Goal: Task Accomplishment & Management: Use online tool/utility

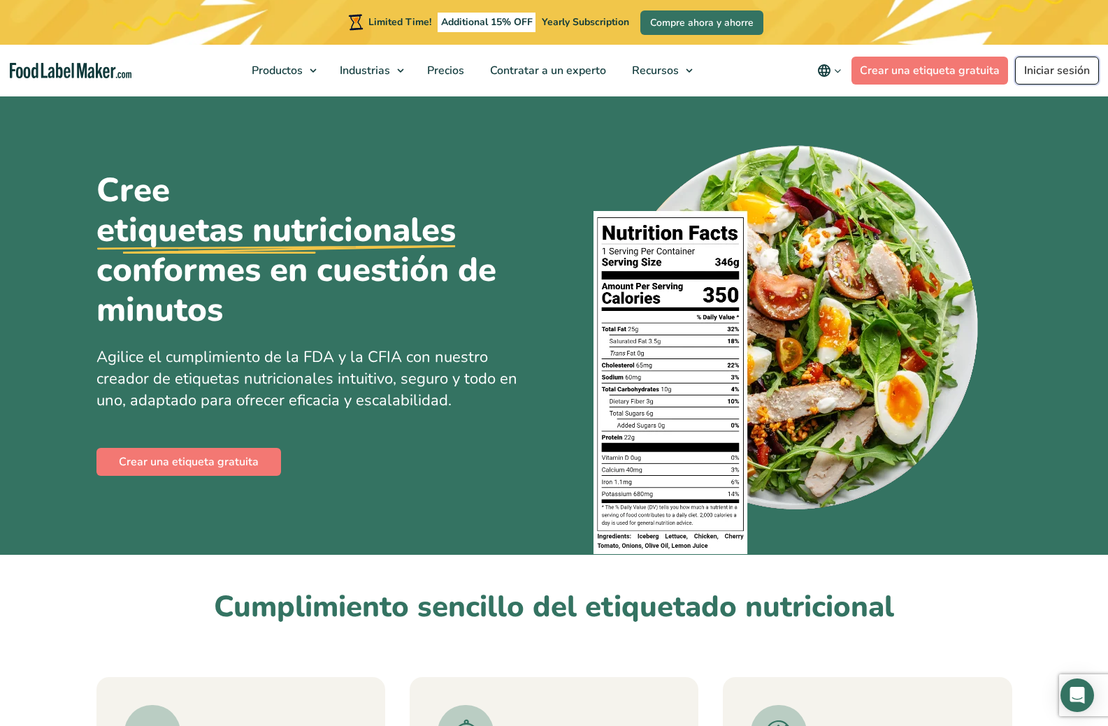
click at [1056, 73] on link "Iniciar sesión" at bounding box center [1057, 71] width 84 height 28
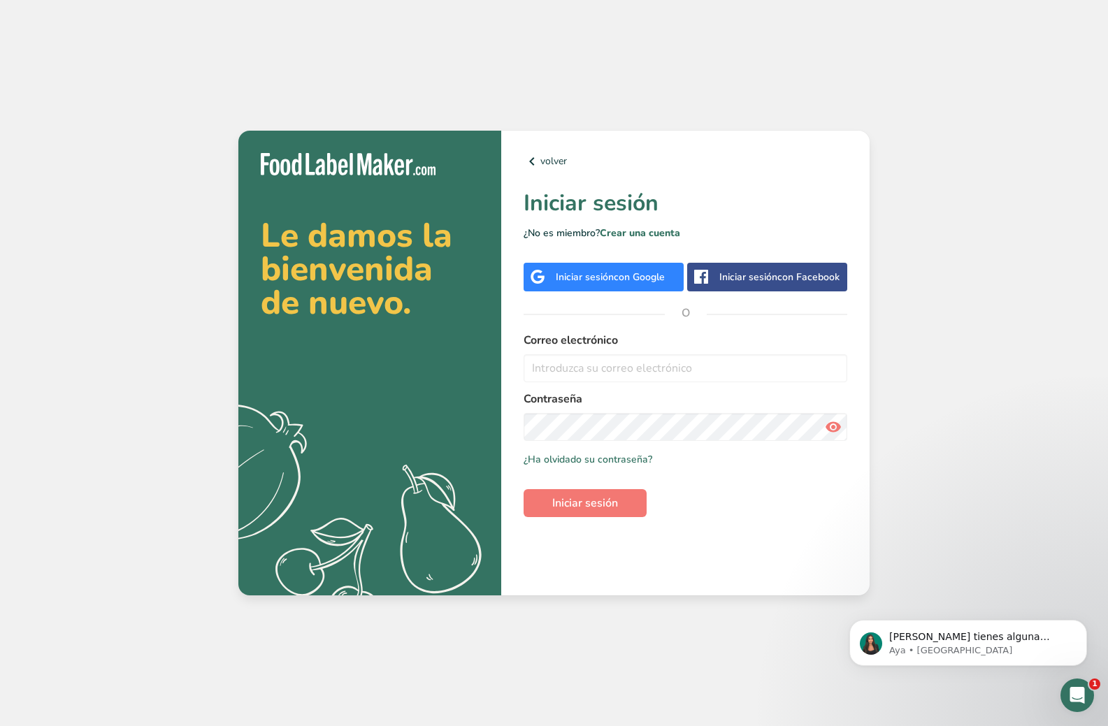
click at [596, 205] on h1 "Iniciar sesión" at bounding box center [686, 204] width 324 height 34
click at [595, 359] on input "email" at bounding box center [686, 368] width 324 height 28
type input "p"
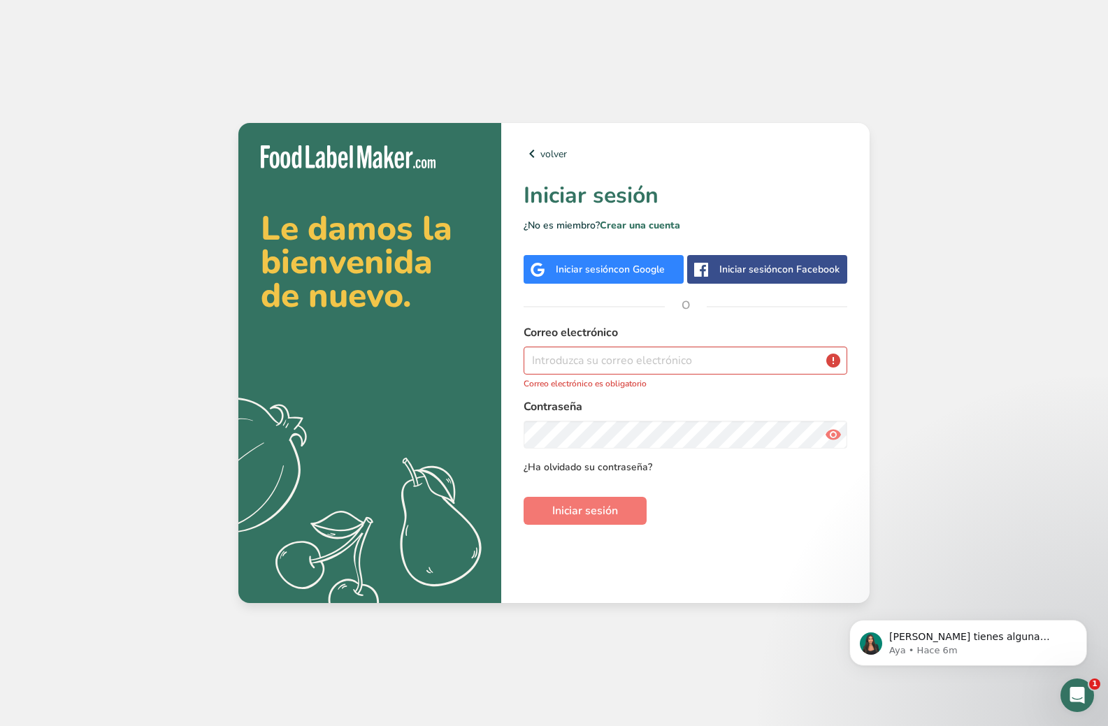
click at [606, 473] on link "¿Ha olvidado su contraseña?" at bounding box center [588, 467] width 129 height 15
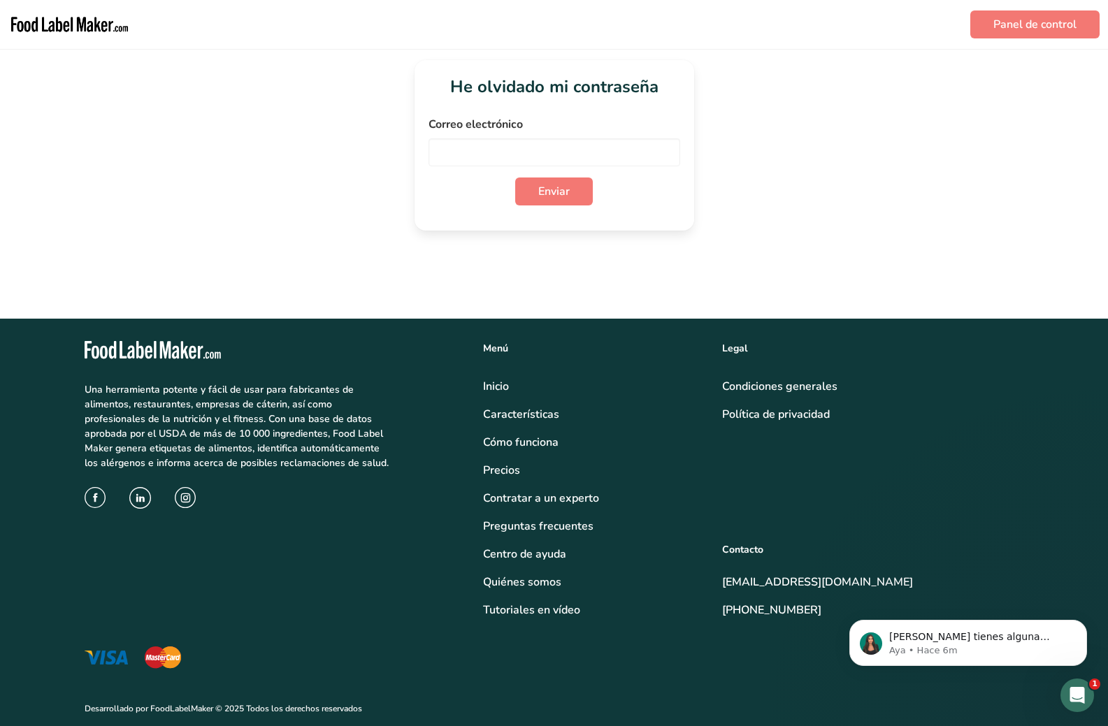
click at [511, 138] on div "Correo electrónico" at bounding box center [555, 141] width 252 height 50
click at [516, 159] on input "email" at bounding box center [555, 152] width 252 height 28
type input "p"
type input "abraham.garcia.villafuerte@hotmail.com"
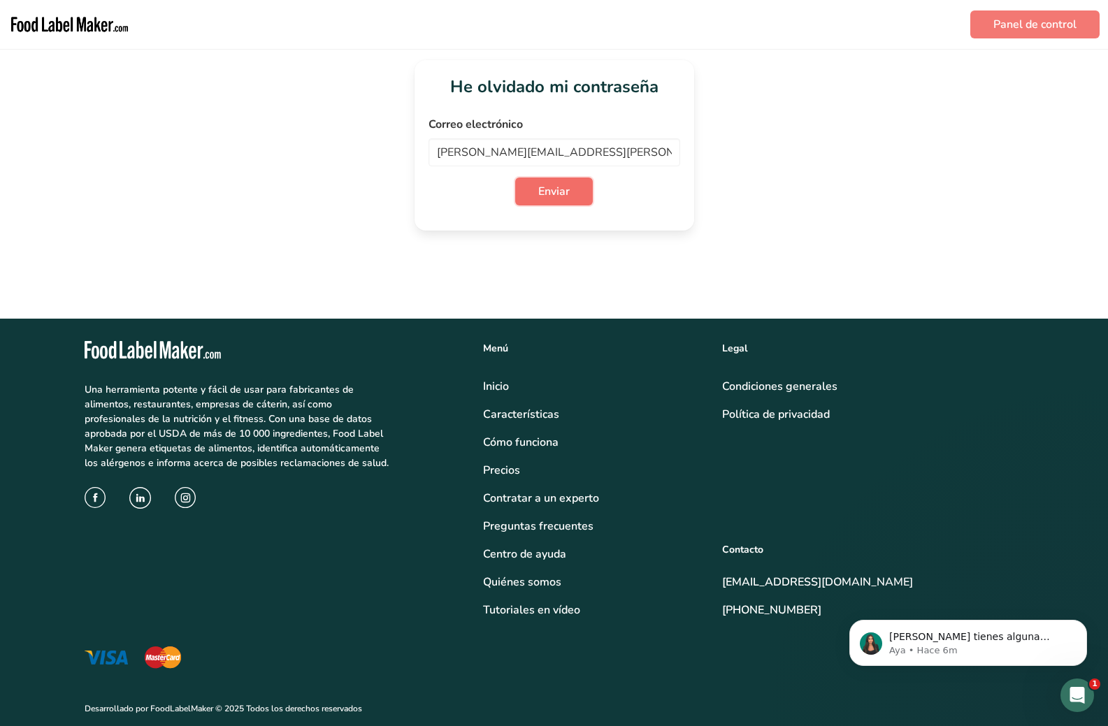
click at [540, 199] on span "Enviar" at bounding box center [553, 191] width 31 height 17
drag, startPoint x: 565, startPoint y: 153, endPoint x: 303, endPoint y: 157, distance: 262.2
click at [303, 157] on div "He olvidado mi contraseña Correo electrónico abraham.garcia.villafuerte@hotmail…" at bounding box center [553, 145] width 1063 height 171
type input "pc.next2012@hotmail.com"
click at [559, 182] on button "Enviar" at bounding box center [554, 192] width 78 height 28
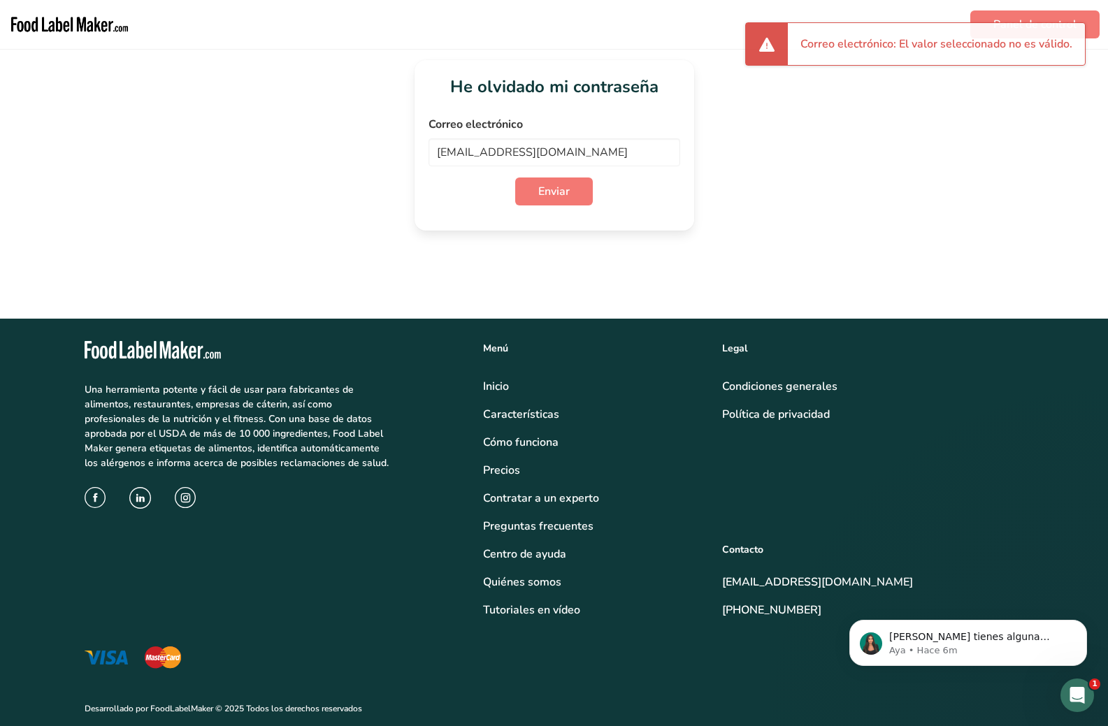
click at [914, 46] on li "Correo electrónico: El valor seleccionado no es válido." at bounding box center [936, 44] width 272 height 17
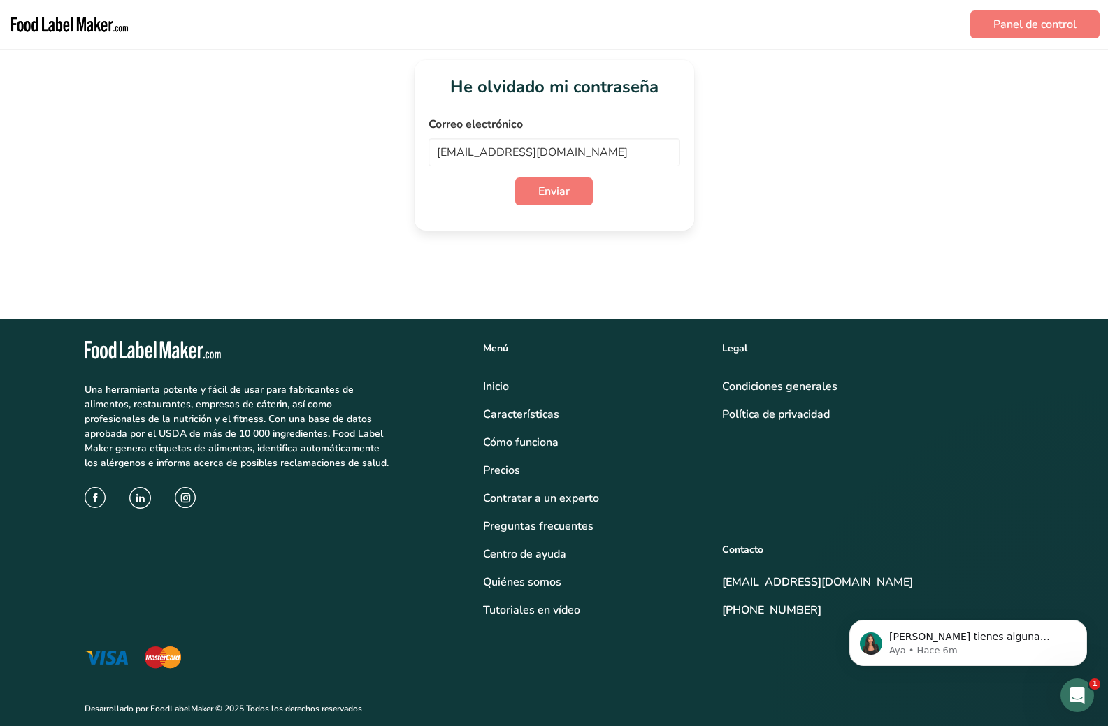
click at [80, 27] on img "main navigation" at bounding box center [69, 25] width 122 height 38
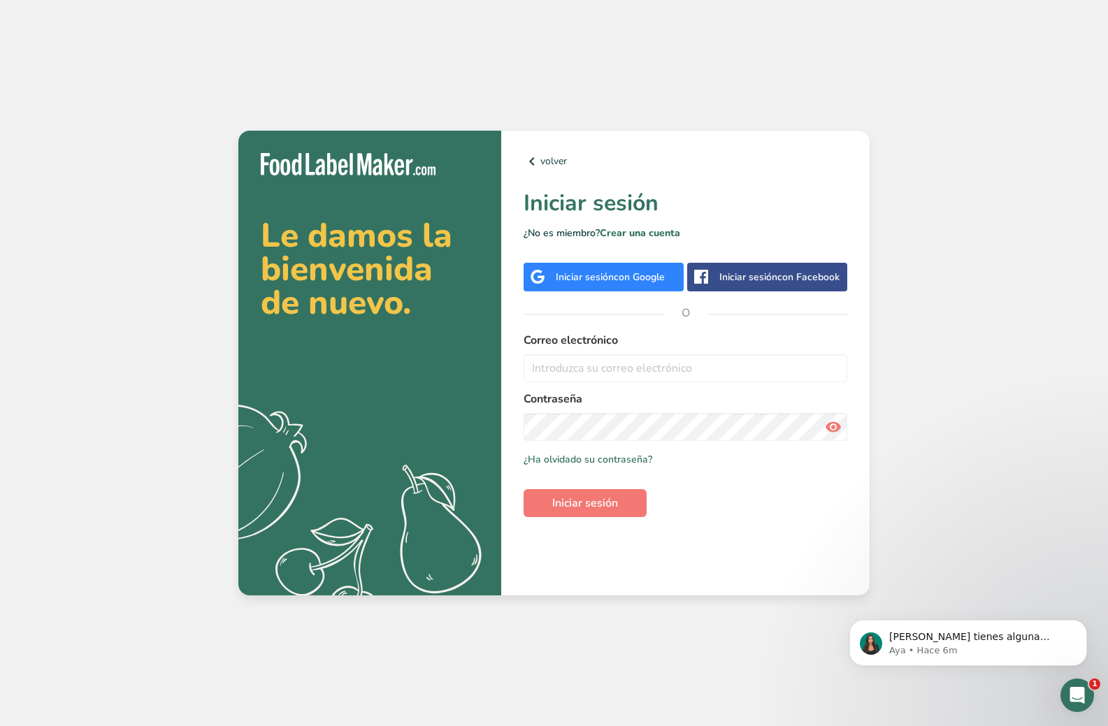
click at [596, 284] on div "Iniciar sesión con Google" at bounding box center [610, 277] width 109 height 15
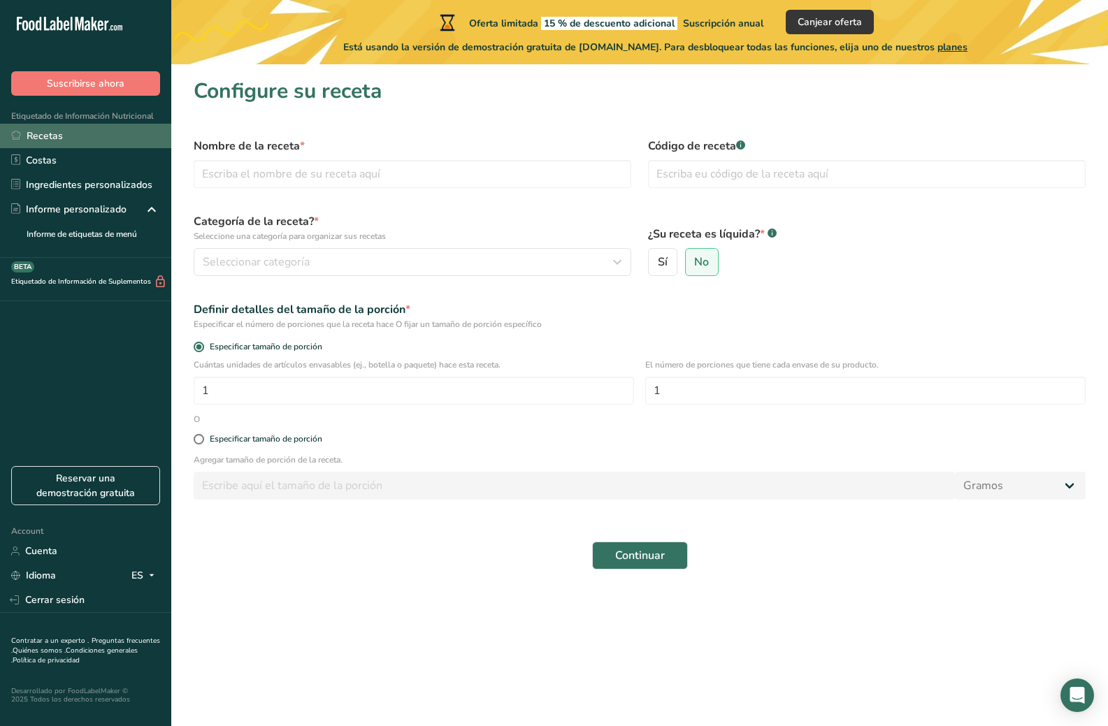
click at [87, 136] on link "Recetas" at bounding box center [85, 136] width 171 height 24
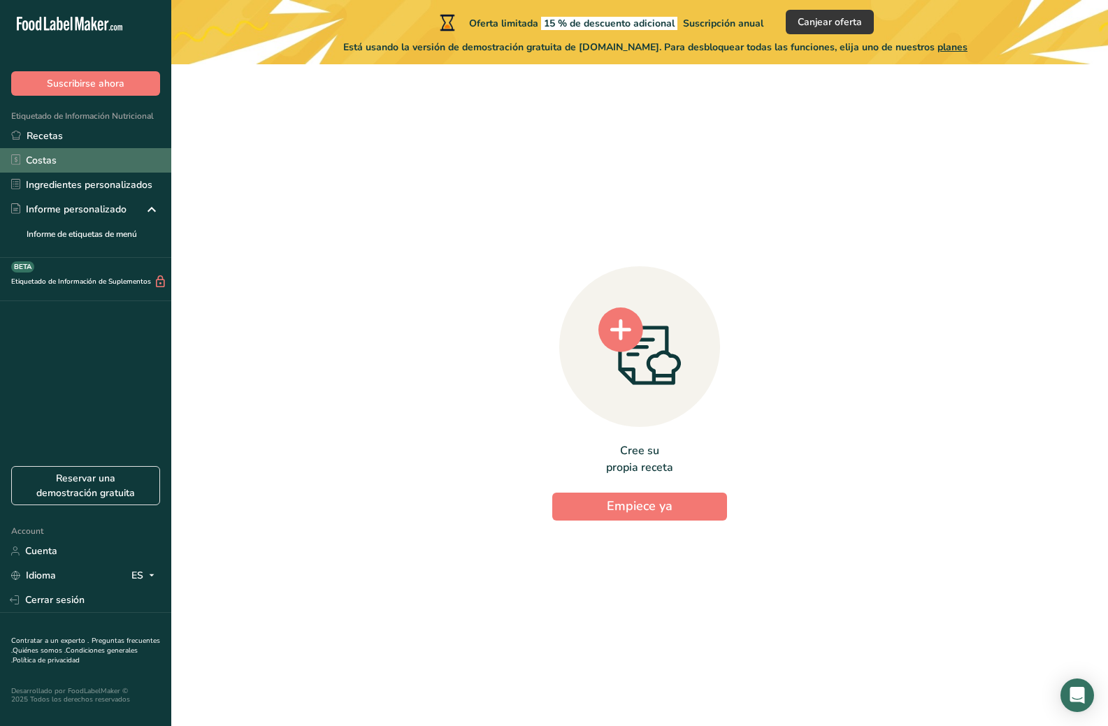
click at [74, 155] on link "Costas" at bounding box center [85, 160] width 171 height 24
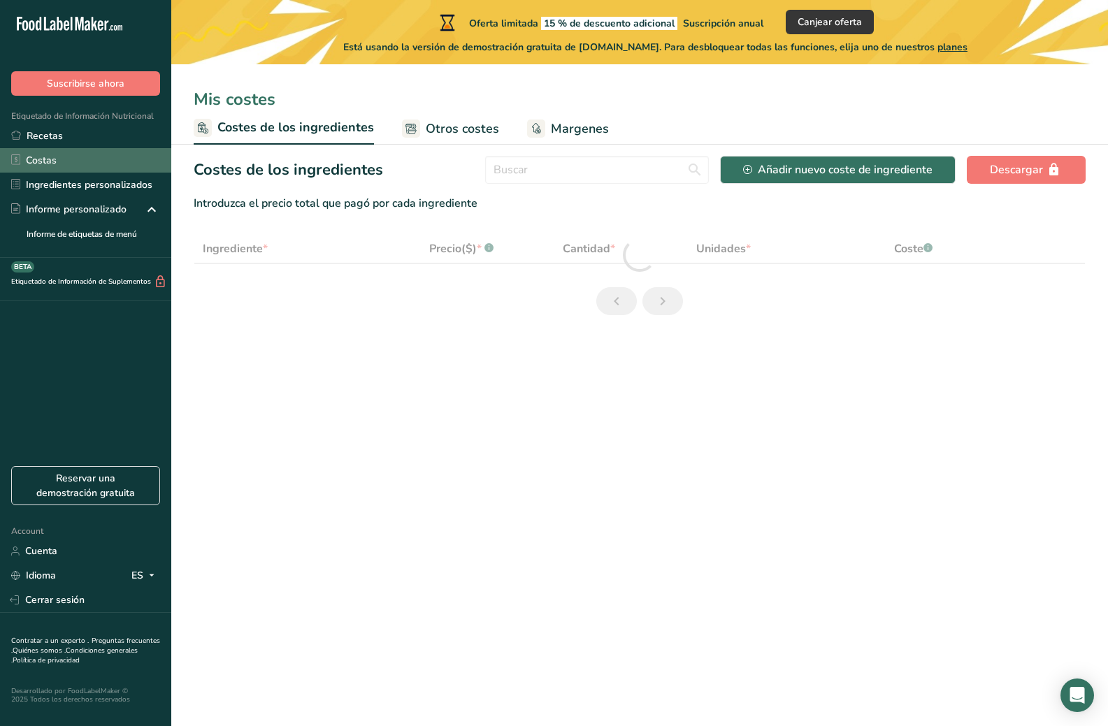
select select "1"
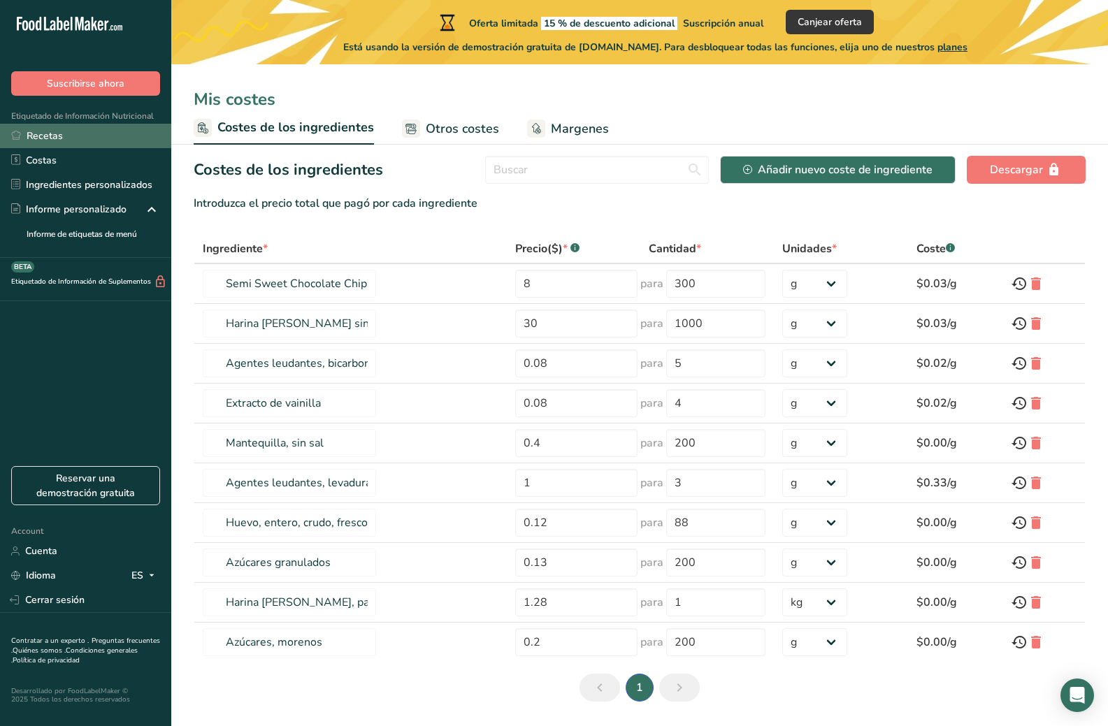
click at [82, 142] on link "Recetas" at bounding box center [85, 136] width 171 height 24
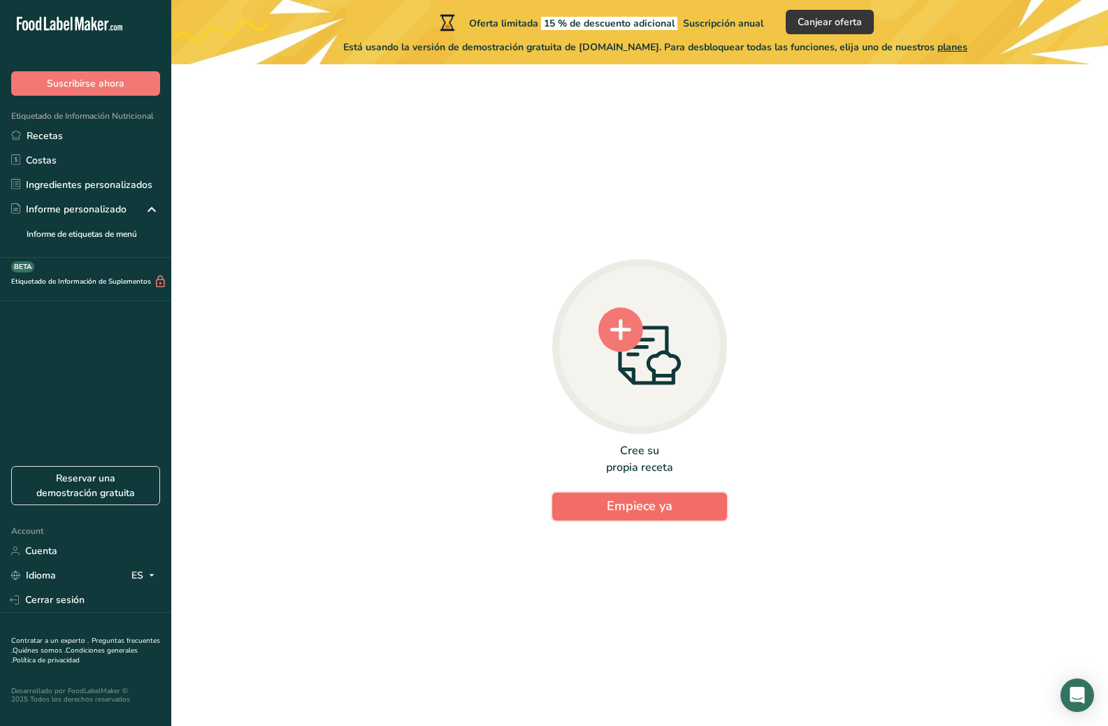
click at [666, 505] on span "Empiece ya" at bounding box center [640, 506] width 66 height 17
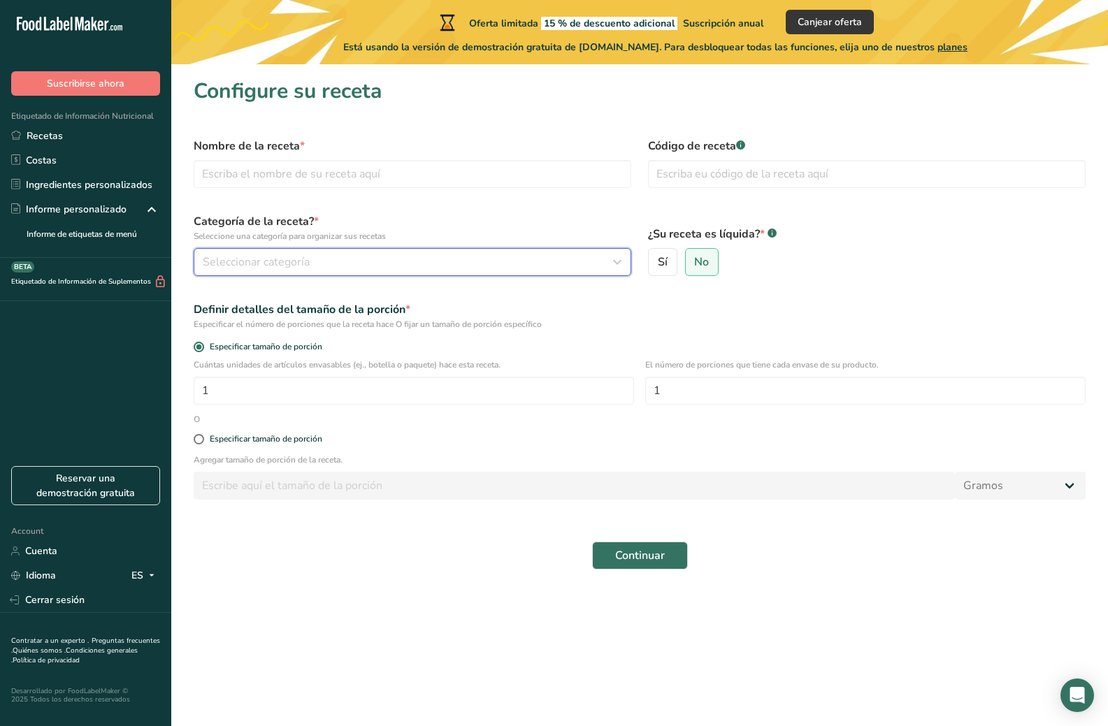
click at [273, 267] on span "Seleccionar categoría" at bounding box center [256, 262] width 107 height 17
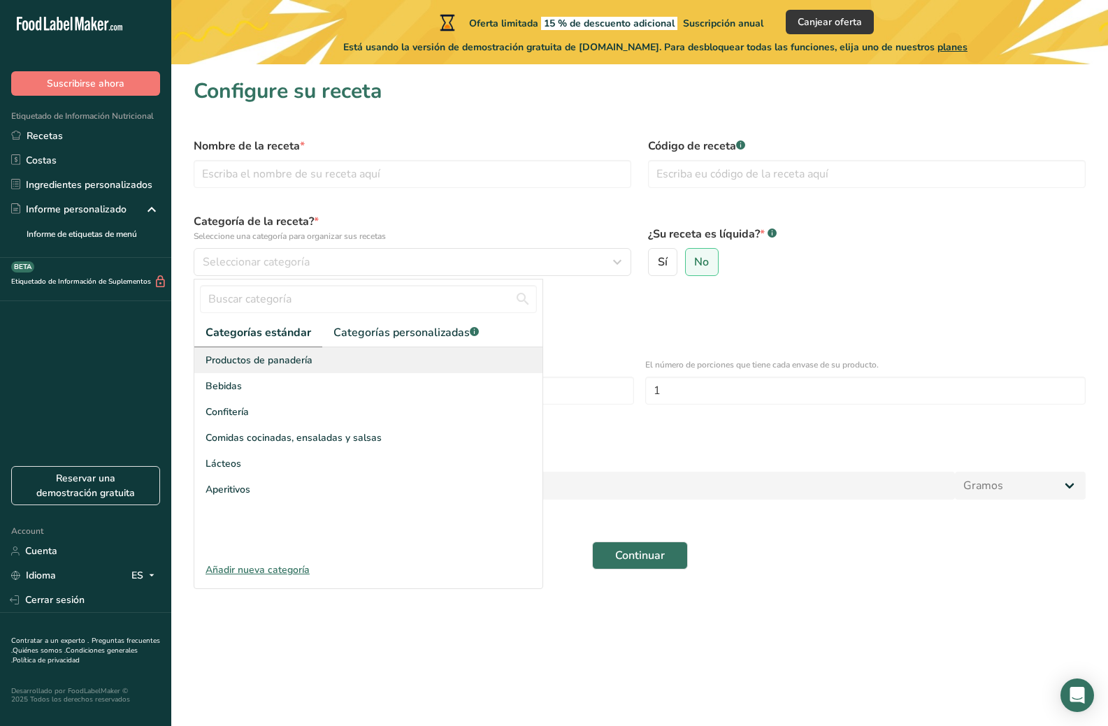
click at [313, 353] on div "Productos de panadería" at bounding box center [368, 360] width 348 height 26
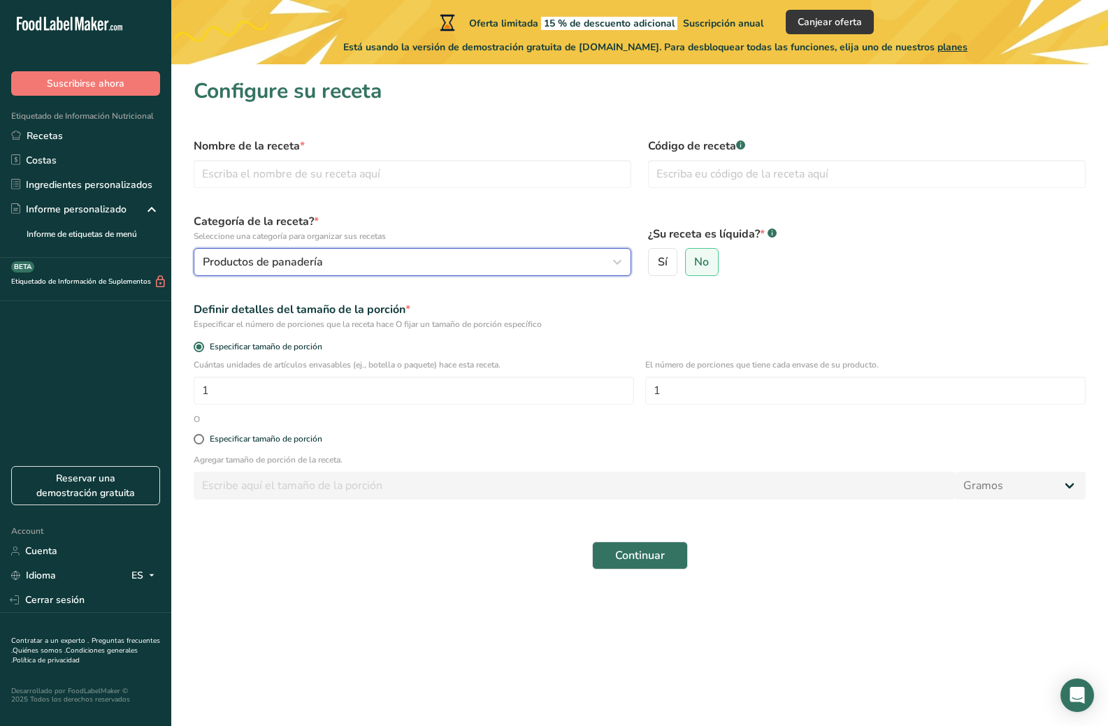
click at [329, 258] on div "Productos de panadería" at bounding box center [408, 262] width 411 height 17
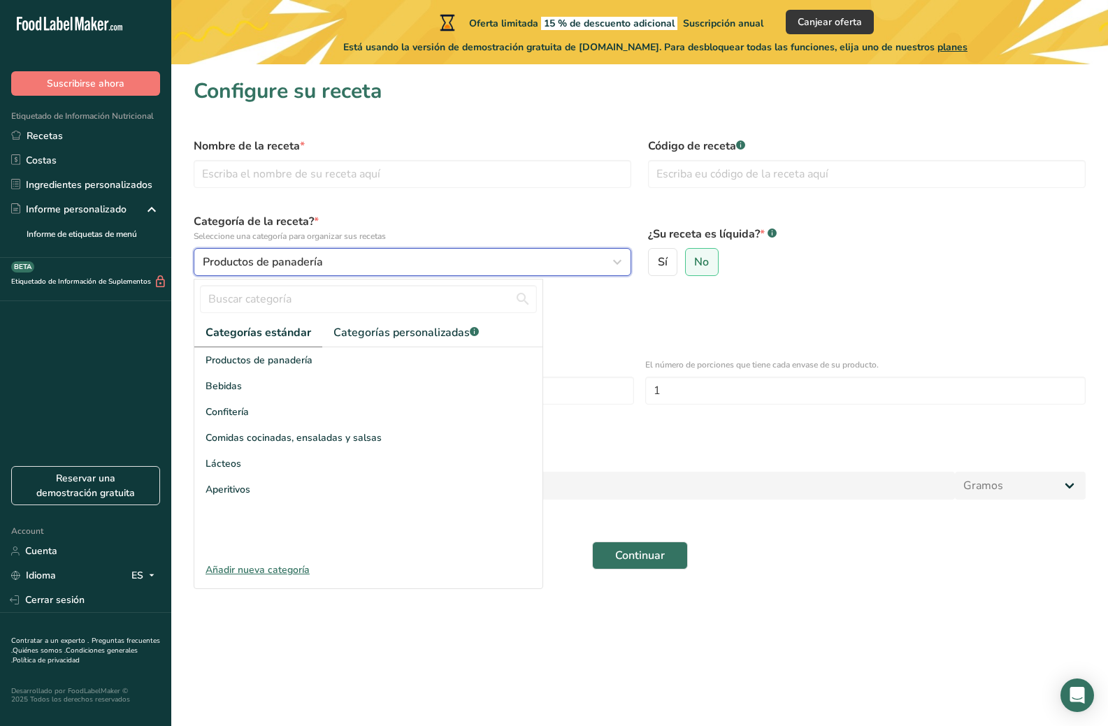
click at [329, 258] on div "Productos de panadería" at bounding box center [408, 262] width 411 height 17
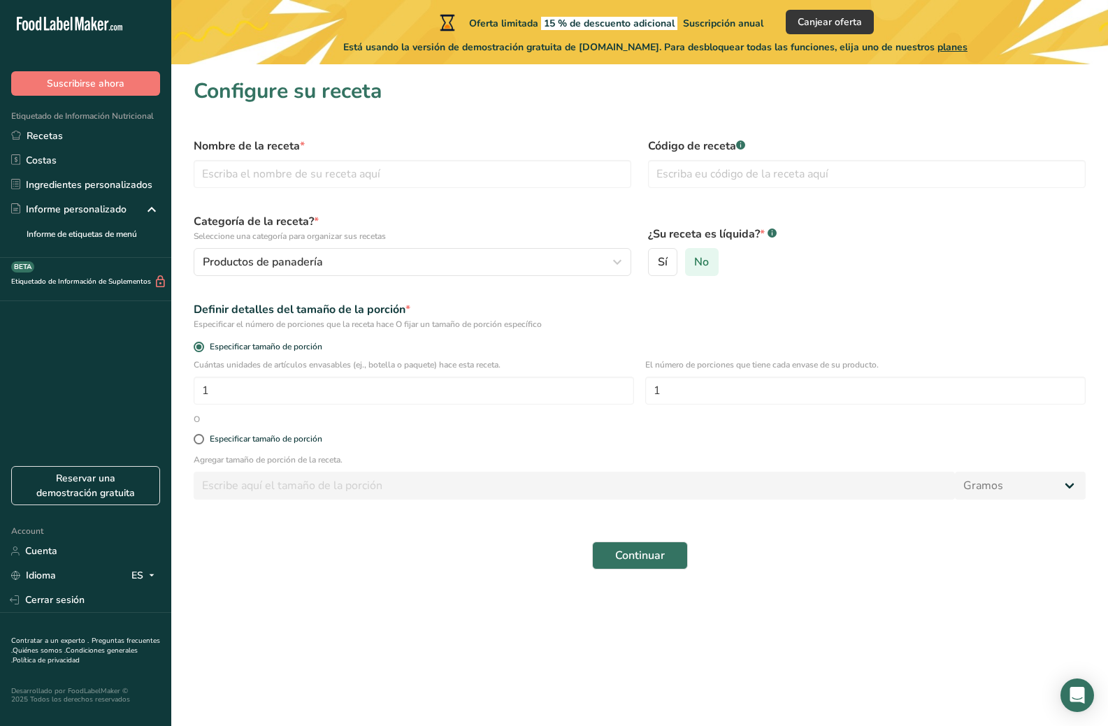
click at [705, 266] on span "No" at bounding box center [701, 262] width 15 height 14
click at [695, 266] on input "No" at bounding box center [690, 262] width 9 height 9
drag, startPoint x: 235, startPoint y: 399, endPoint x: 186, endPoint y: 400, distance: 48.9
click at [186, 400] on div "Cuántas unidades de artículos envasables (ej., botella o paquete) hace esta rec…" at bounding box center [639, 386] width 909 height 55
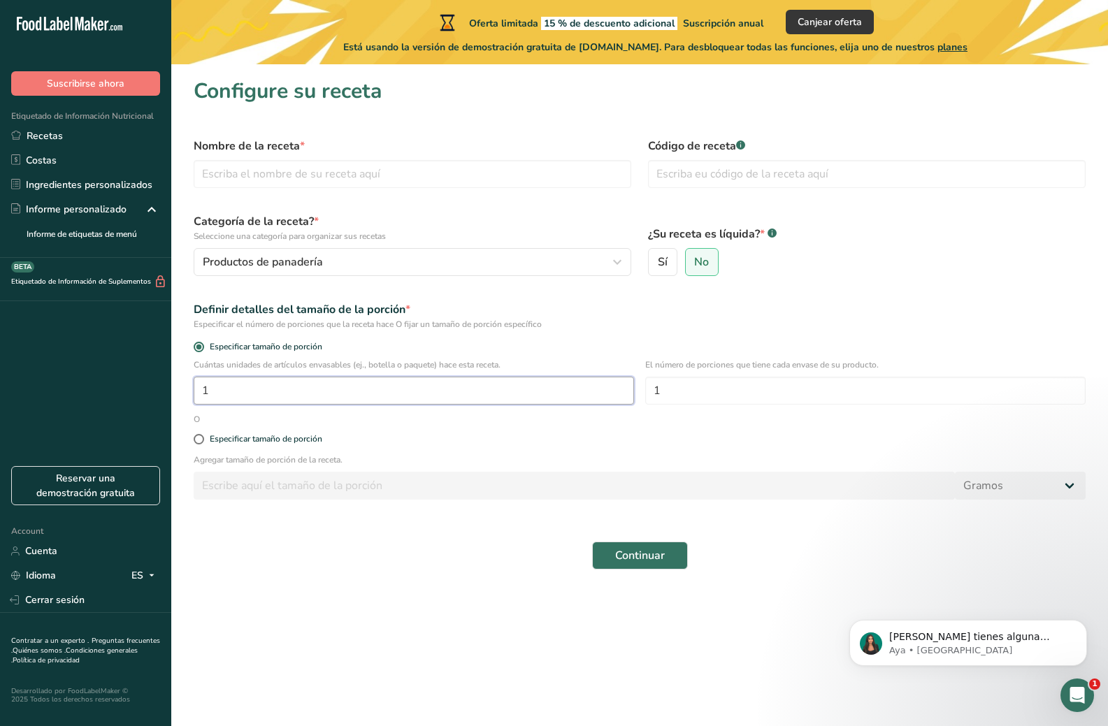
type input "1"
type input "8"
click at [668, 545] on button "Continuar" at bounding box center [640, 556] width 96 height 28
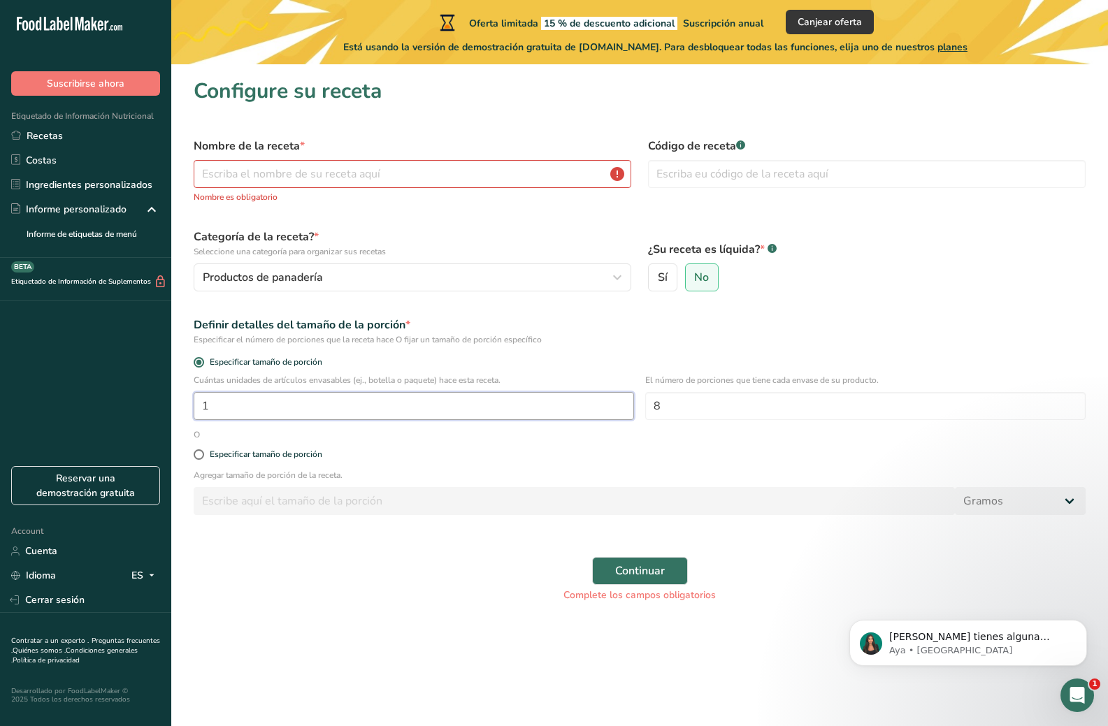
click at [301, 402] on input "1" at bounding box center [414, 406] width 440 height 28
click at [565, 393] on input "1" at bounding box center [414, 406] width 440 height 28
click at [293, 174] on input "text" at bounding box center [413, 174] width 438 height 28
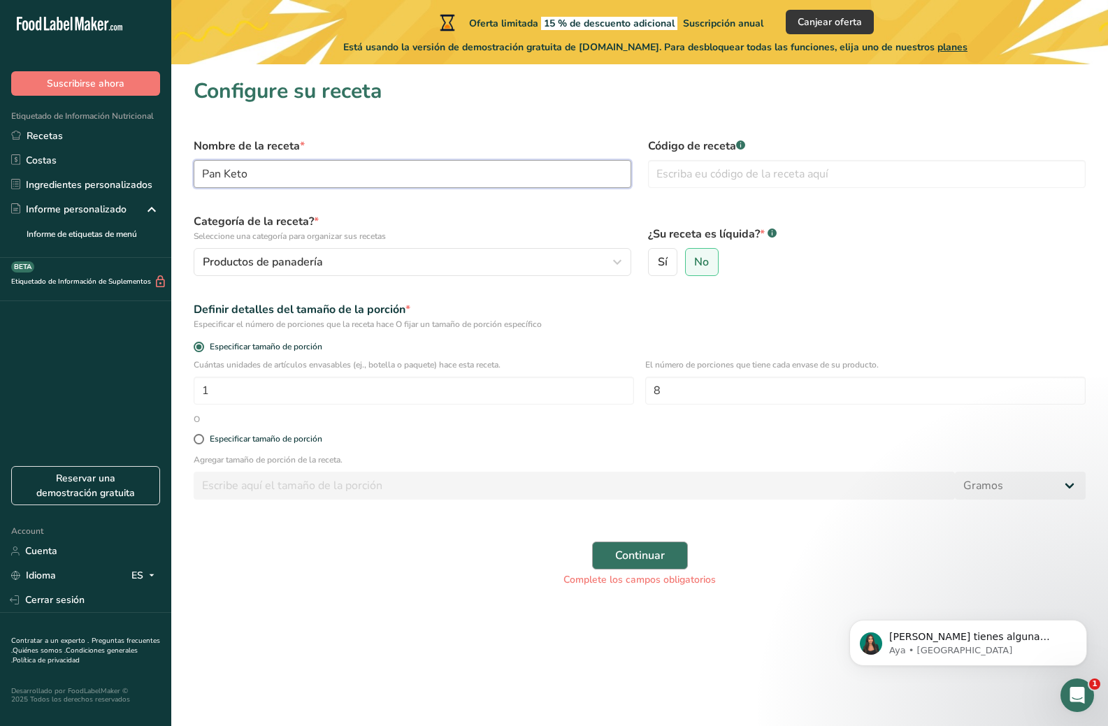
type input "Pan Keto"
click at [647, 549] on span "Continuar" at bounding box center [640, 555] width 50 height 17
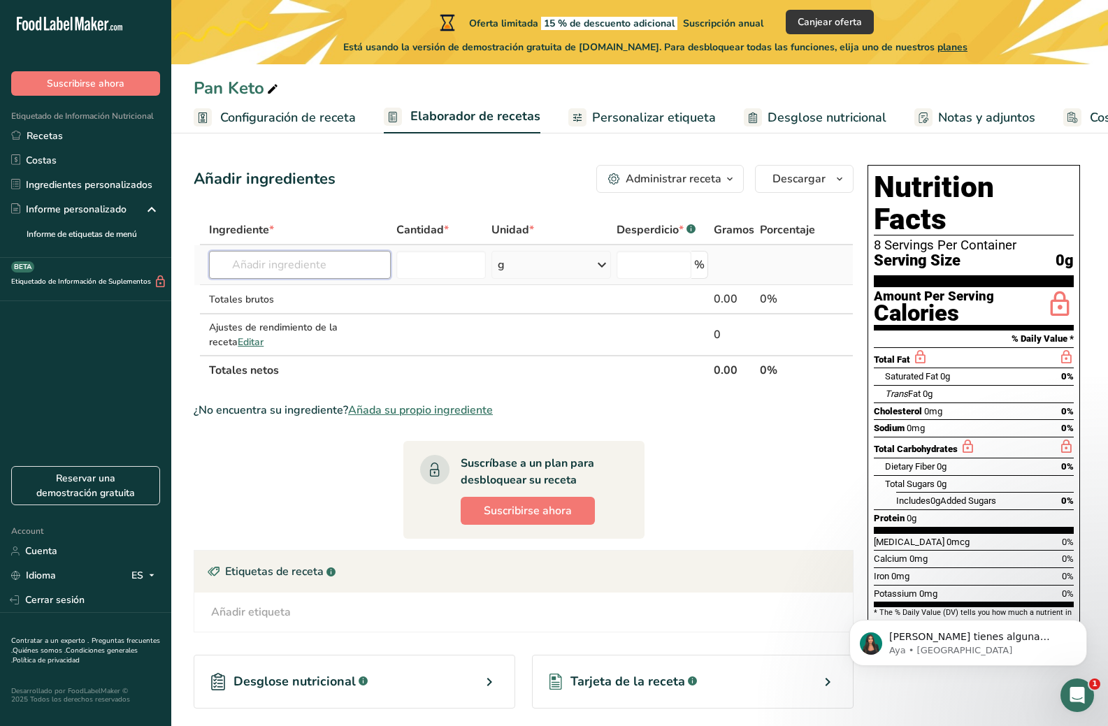
click at [258, 262] on input "text" at bounding box center [299, 265] width 181 height 28
type input "n"
type input "harina de nu"
click at [324, 289] on p "12060 Nueces, harina de bellota, entera" at bounding box center [317, 293] width 194 height 15
type input "Nuts, acorn flour, full fat"
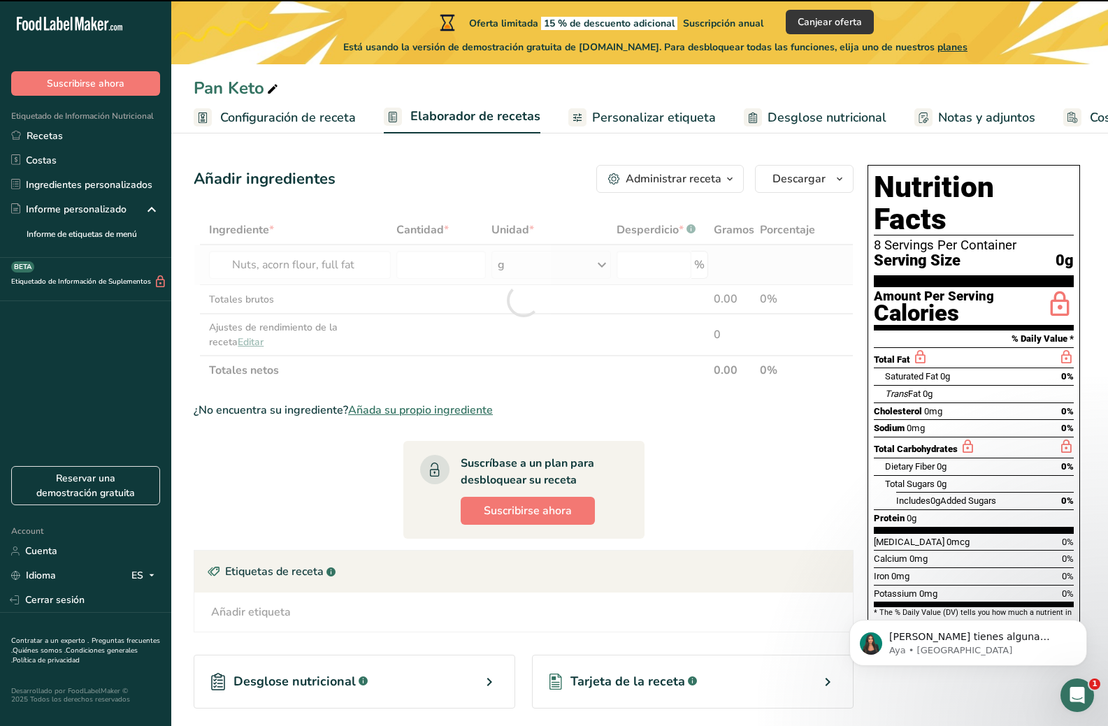
type input "0"
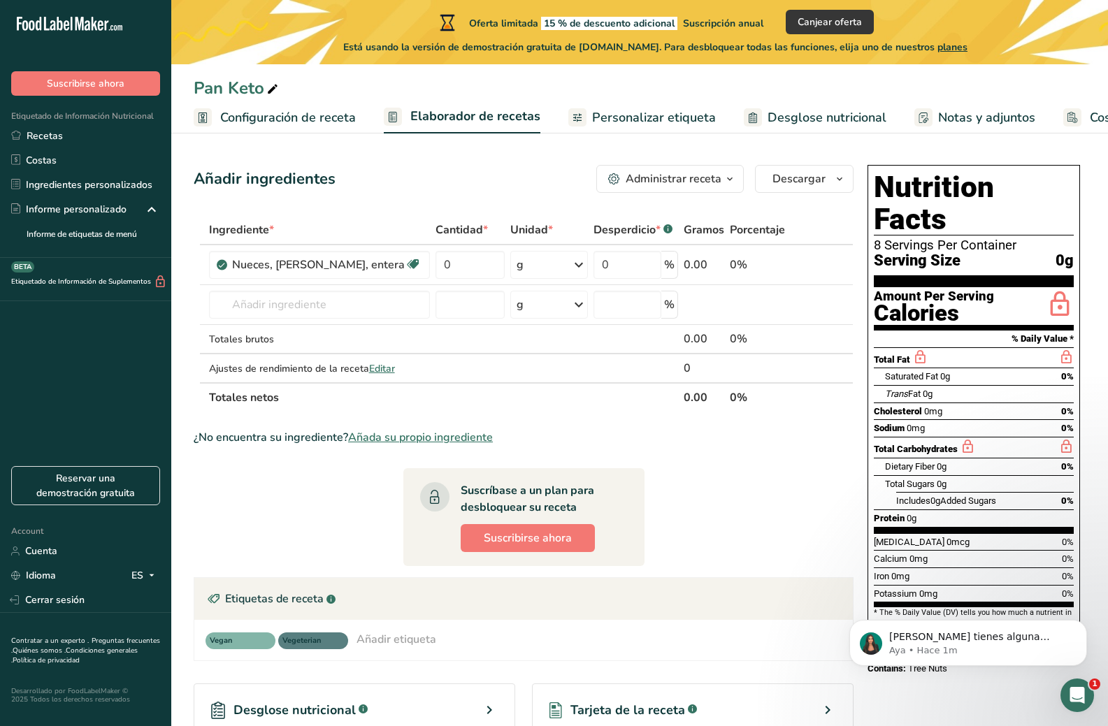
click at [468, 166] on div "Añadir ingredientes Administrar receta Eliminar receta Duplicar receta Escalar …" at bounding box center [524, 179] width 660 height 28
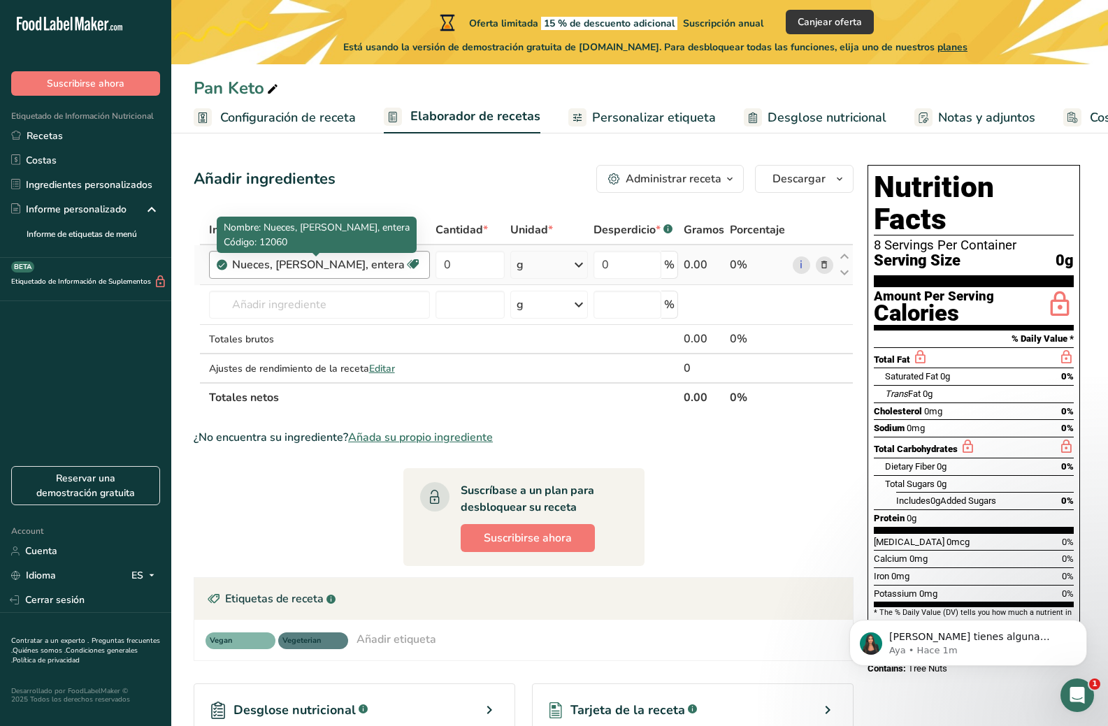
click at [373, 265] on div "Nueces, harina de bellota, entera" at bounding box center [318, 265] width 173 height 17
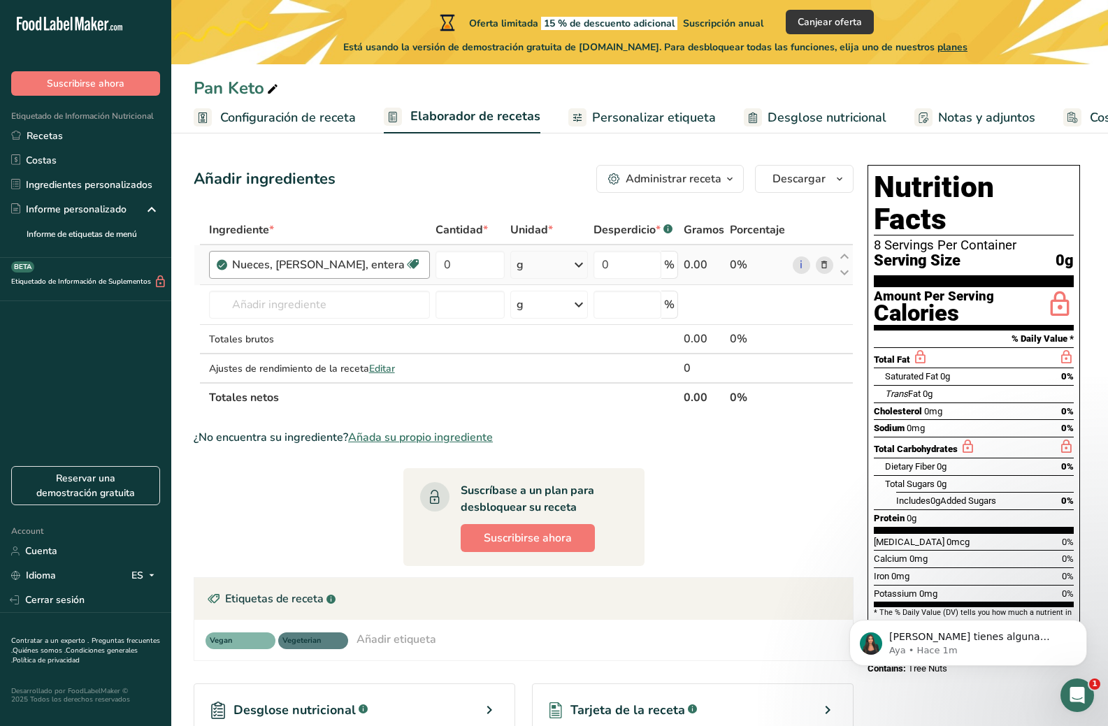
click at [373, 265] on div "Nueces, harina de bellota, entera" at bounding box center [318, 265] width 173 height 17
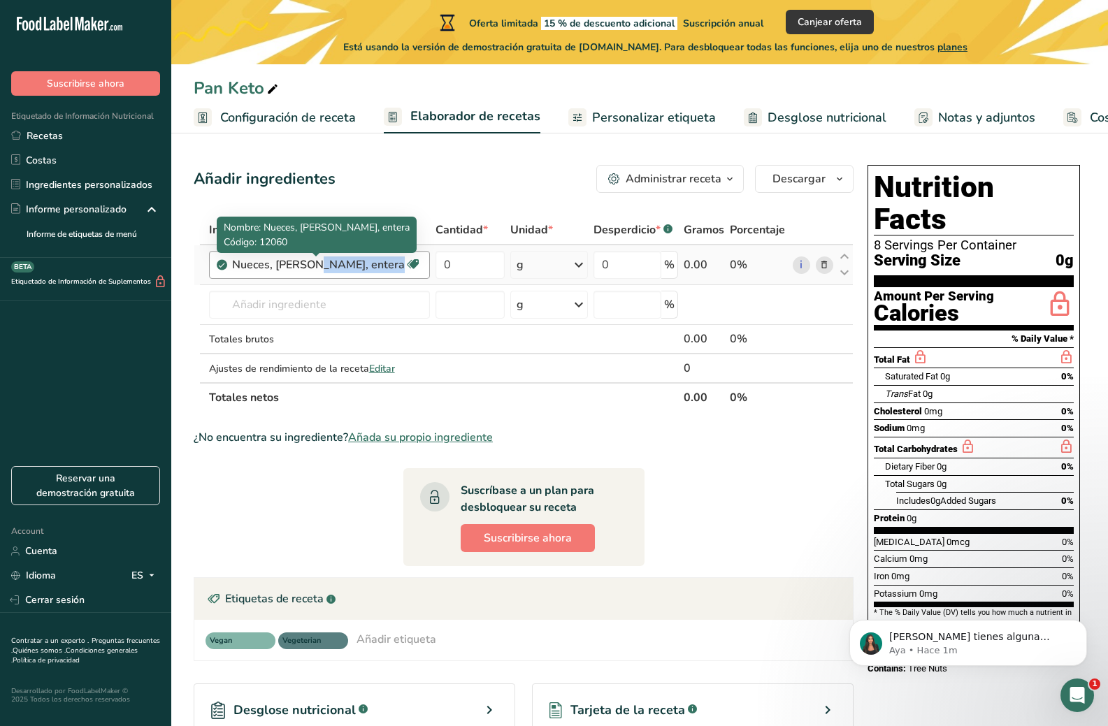
click at [373, 265] on div "Nueces, harina de bellota, entera" at bounding box center [318, 265] width 173 height 17
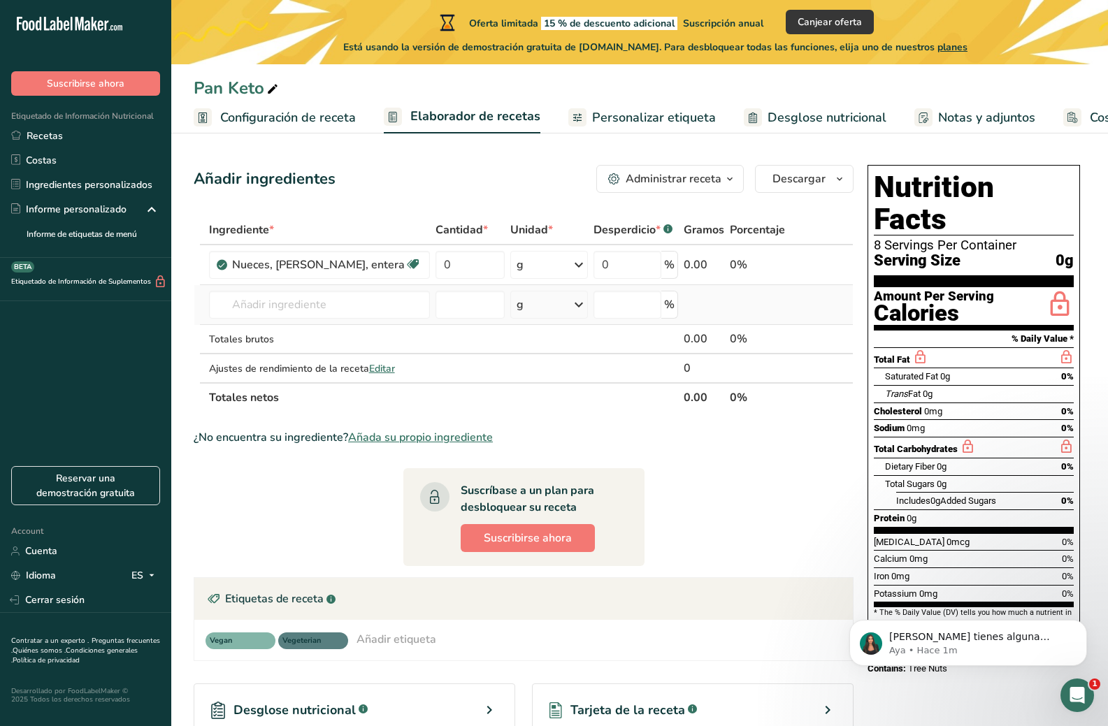
click at [327, 286] on td "12060 Nueces, harina de bellota, entera Añada su propio ingrediente" at bounding box center [319, 305] width 227 height 40
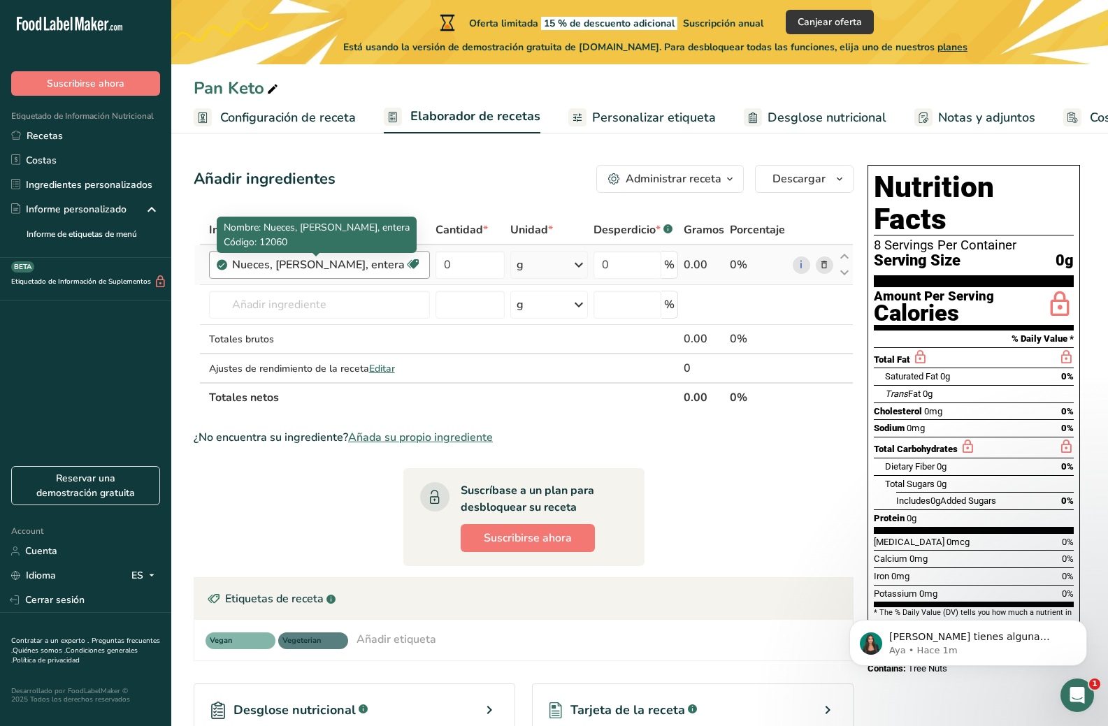
click at [324, 264] on div "Nueces, harina de bellota, entera" at bounding box center [318, 265] width 173 height 17
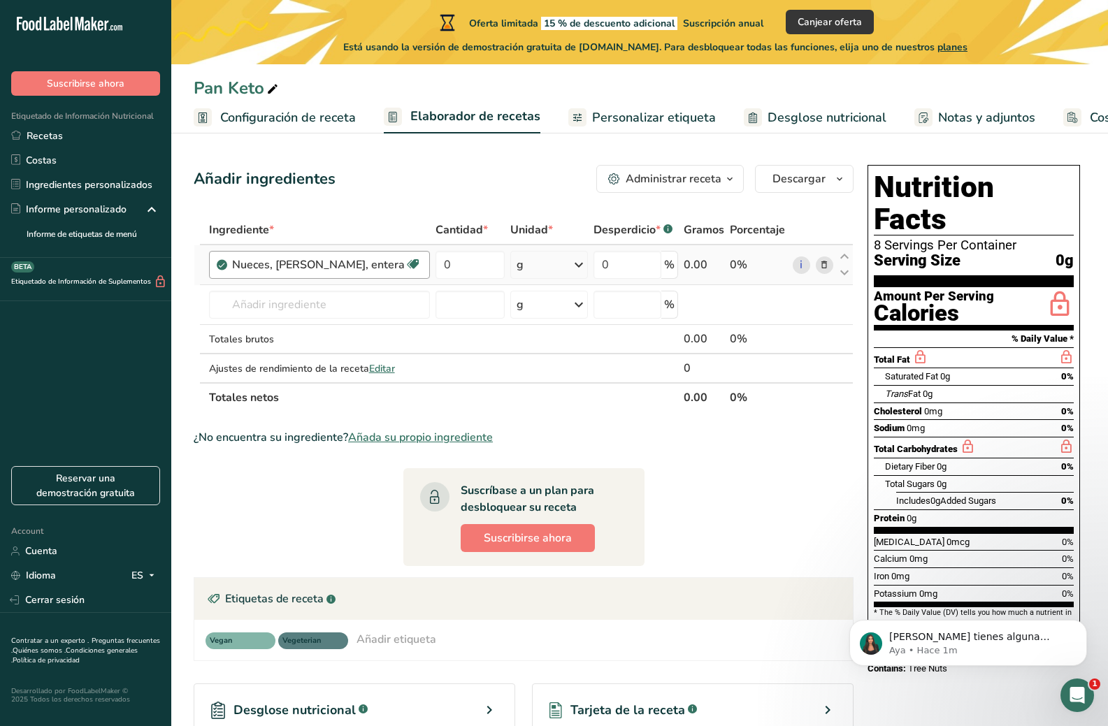
click at [324, 264] on div "Nueces, harina de bellota, entera" at bounding box center [318, 265] width 173 height 17
click at [830, 261] on span at bounding box center [824, 265] width 17 height 17
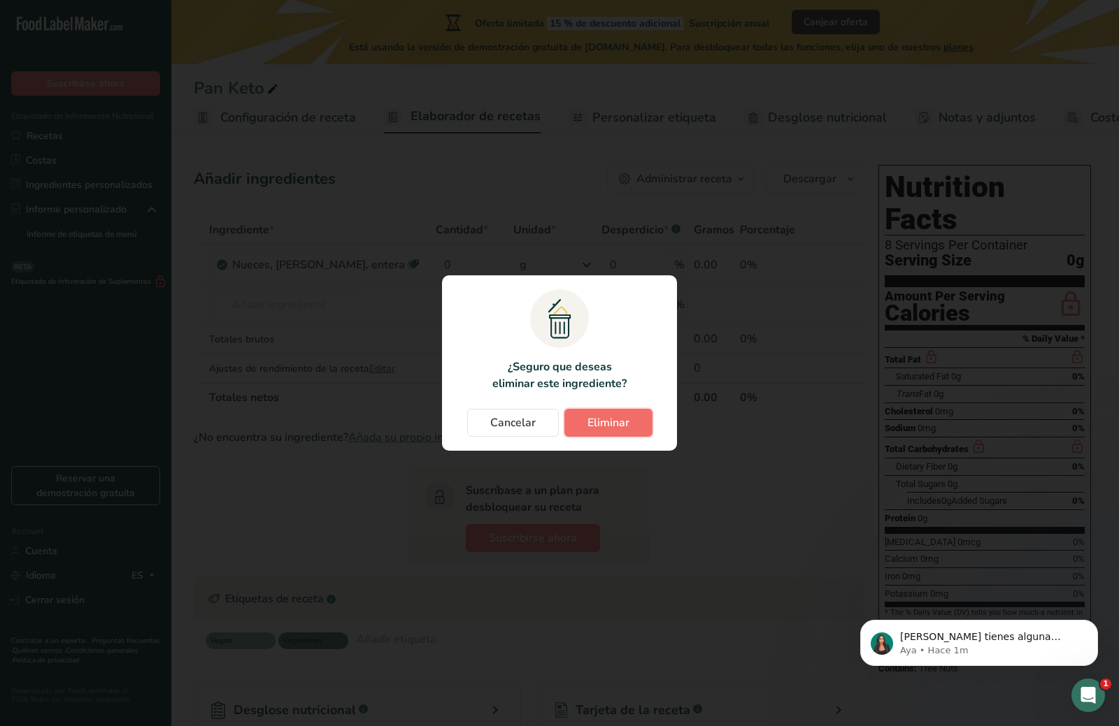
click at [632, 422] on button "Eliminar" at bounding box center [608, 423] width 88 height 28
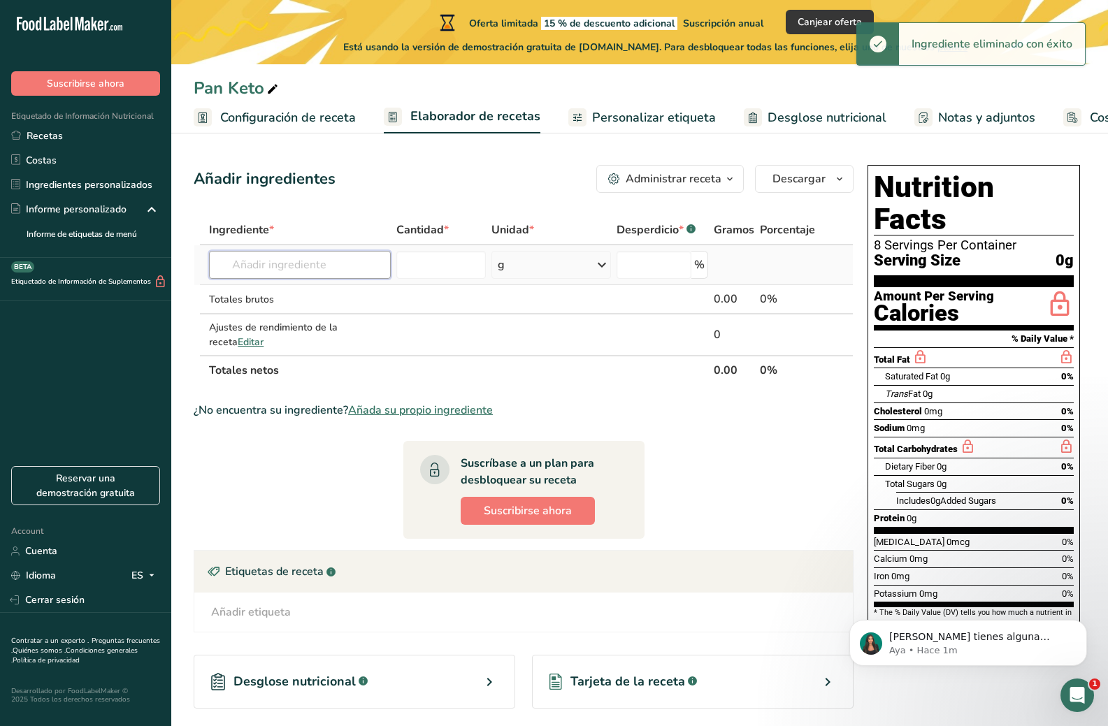
click at [319, 260] on input "text" at bounding box center [299, 265] width 181 height 28
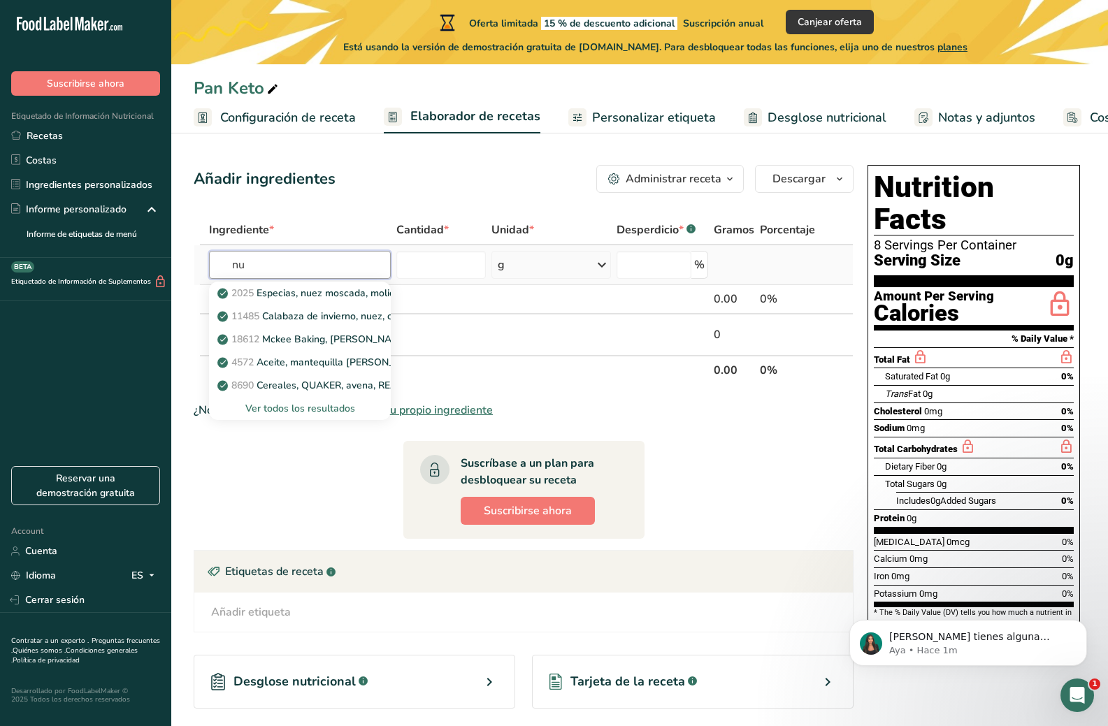
type input "n"
type input "peca"
click at [317, 289] on p "12142 nueces, pecanas" at bounding box center [278, 293] width 117 height 15
type input "Nuts, pecans"
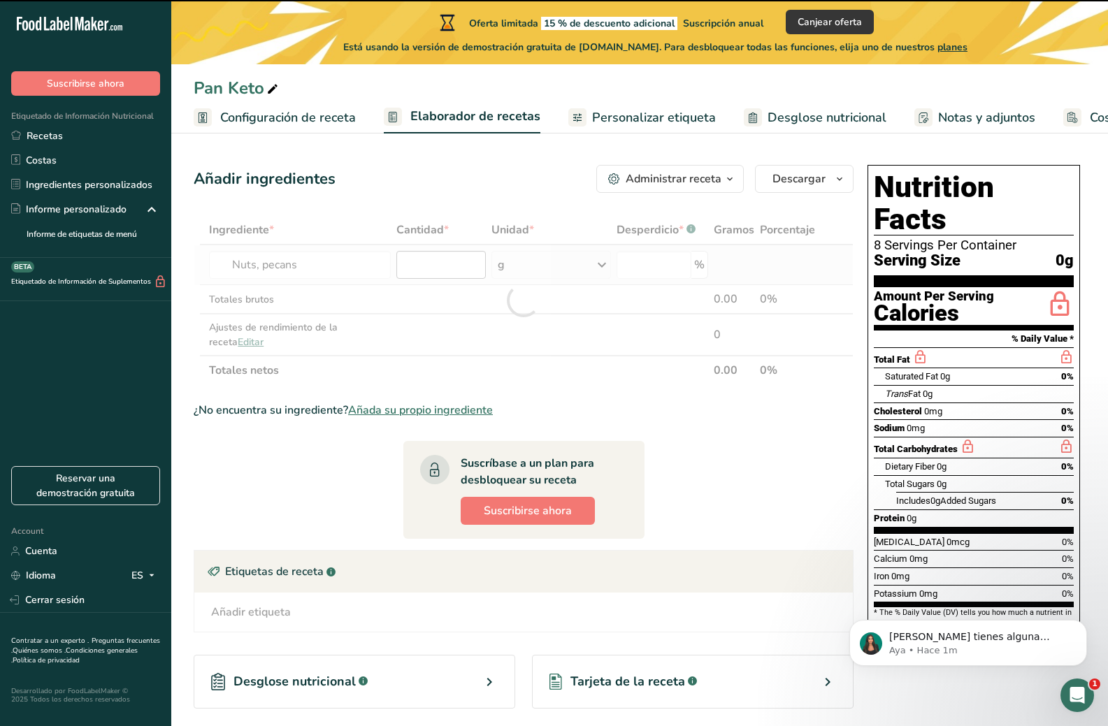
type input "0"
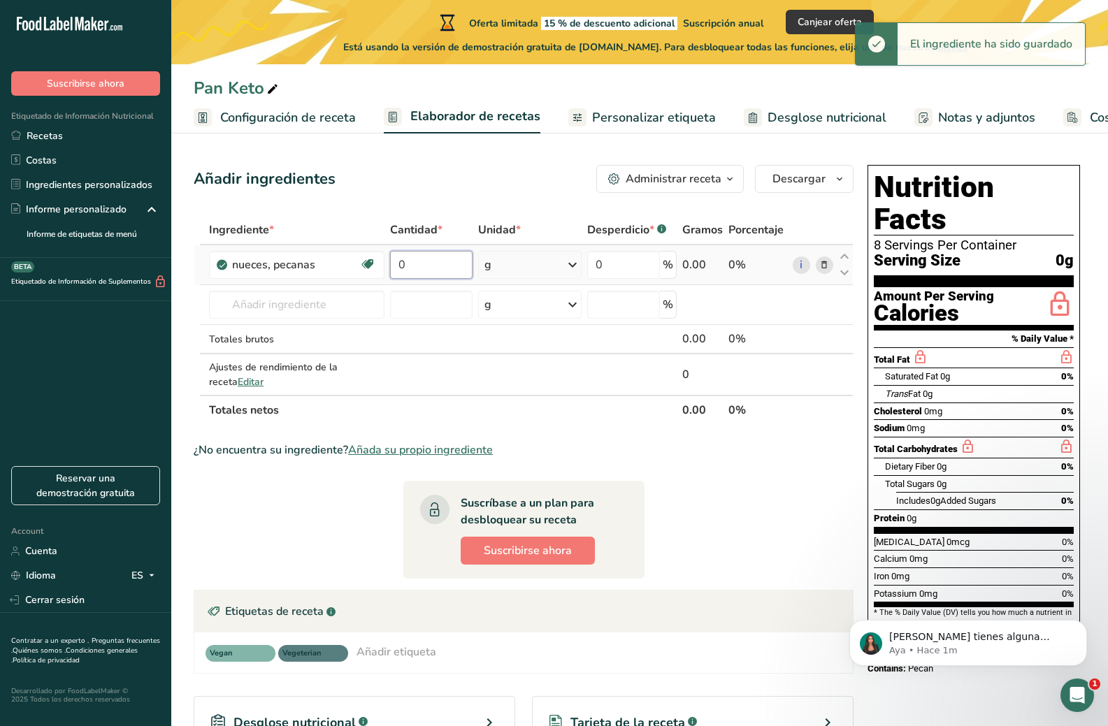
click at [438, 266] on input "0" at bounding box center [431, 265] width 82 height 28
type input "230"
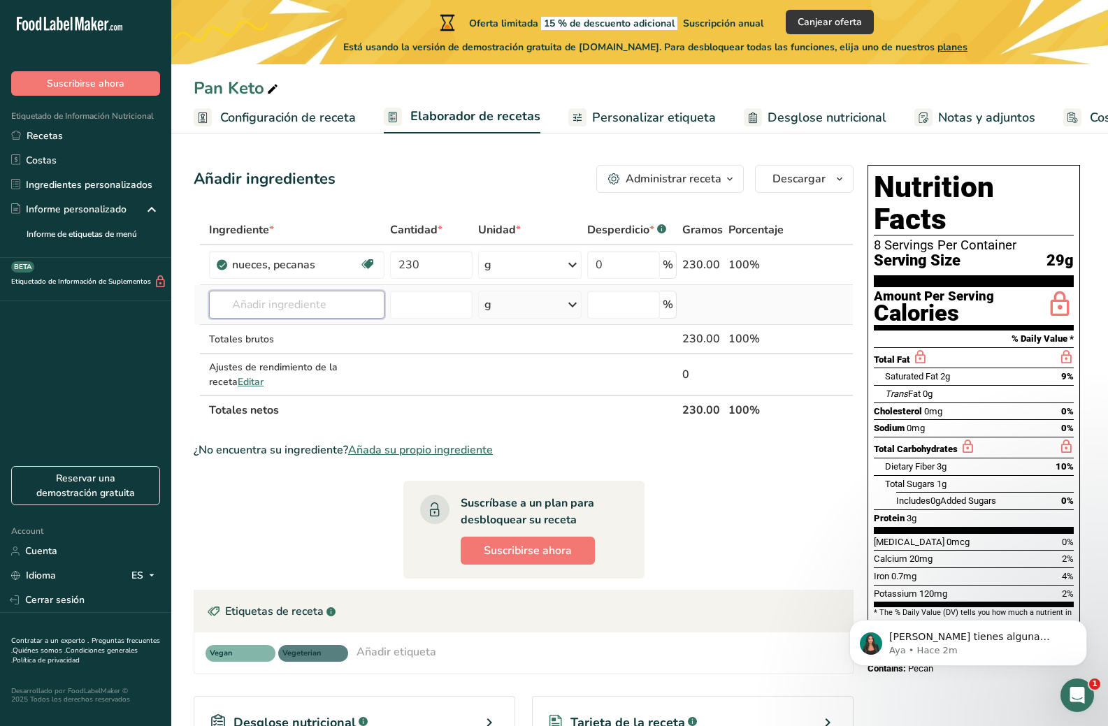
click at [253, 316] on input "text" at bounding box center [296, 305] width 175 height 28
click at [301, 306] on input "text" at bounding box center [296, 305] width 175 height 28
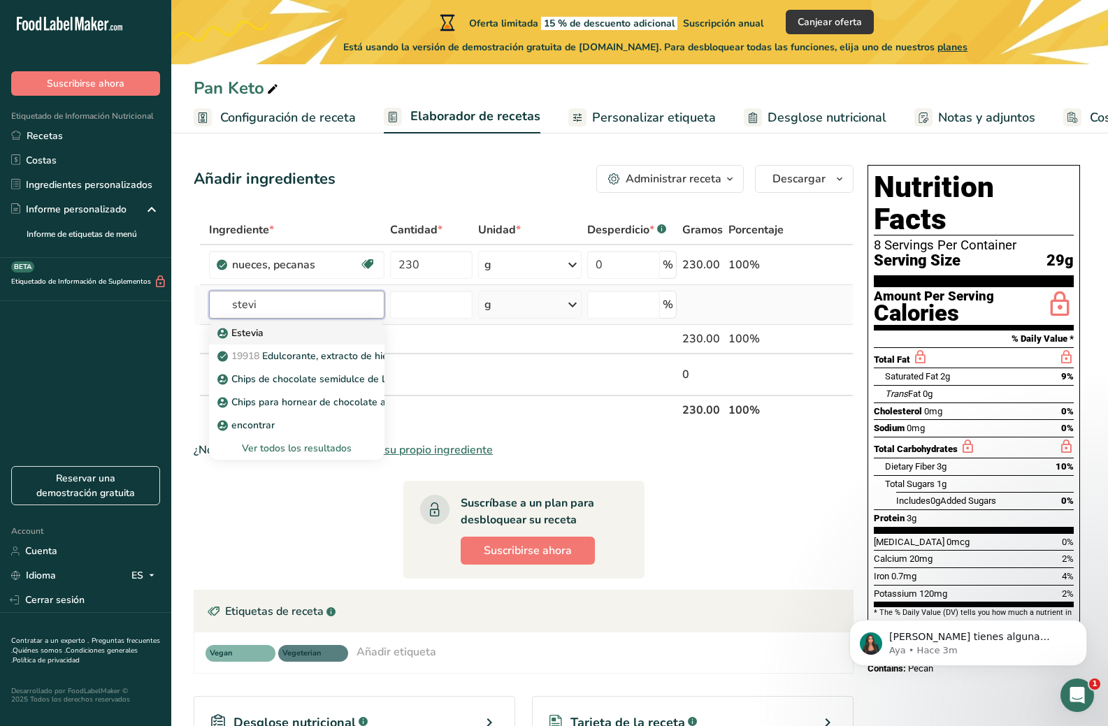
type input "stevi"
click at [260, 334] on p "Estevia" at bounding box center [241, 333] width 43 height 15
type input "Stevia"
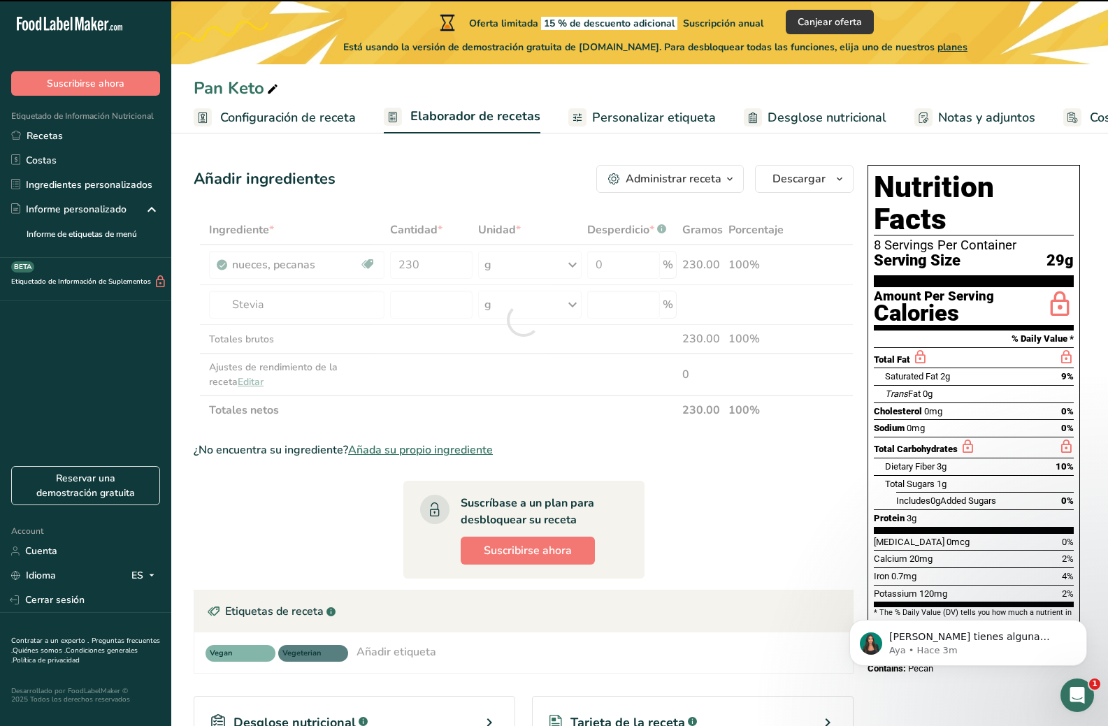
type input "0"
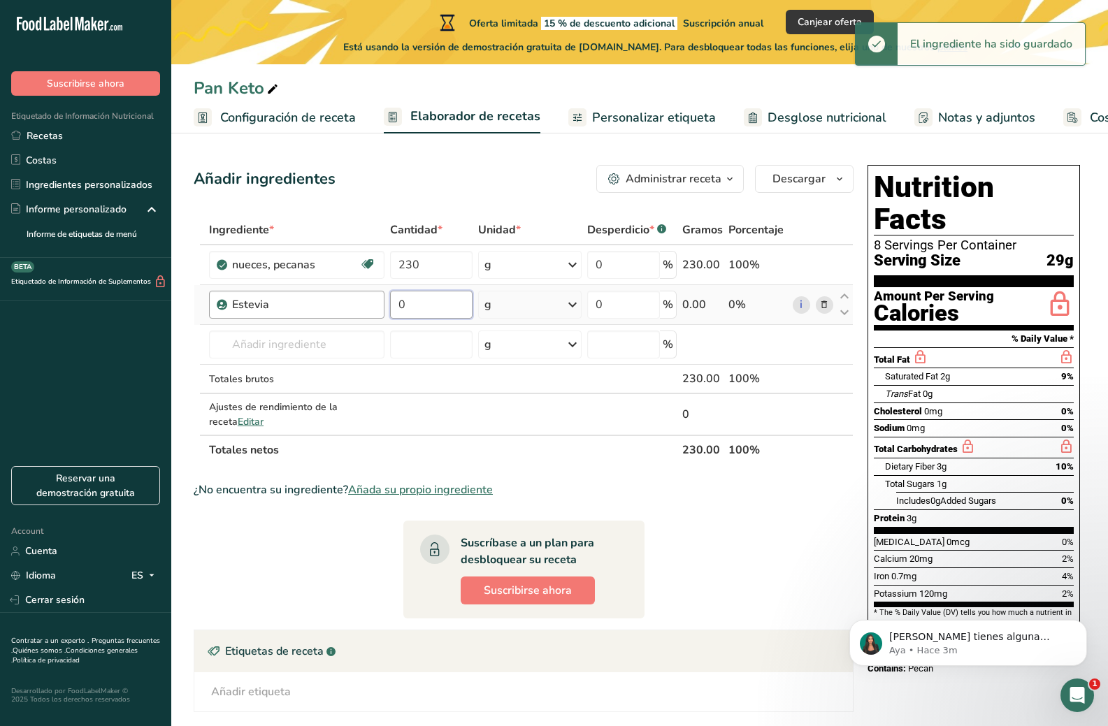
drag, startPoint x: 417, startPoint y: 307, endPoint x: 382, endPoint y: 315, distance: 36.5
click at [382, 315] on tr "Estevia 0 g Unidades de peso g kg mg Ver más Unidades de volumen litro Las unid…" at bounding box center [523, 305] width 659 height 40
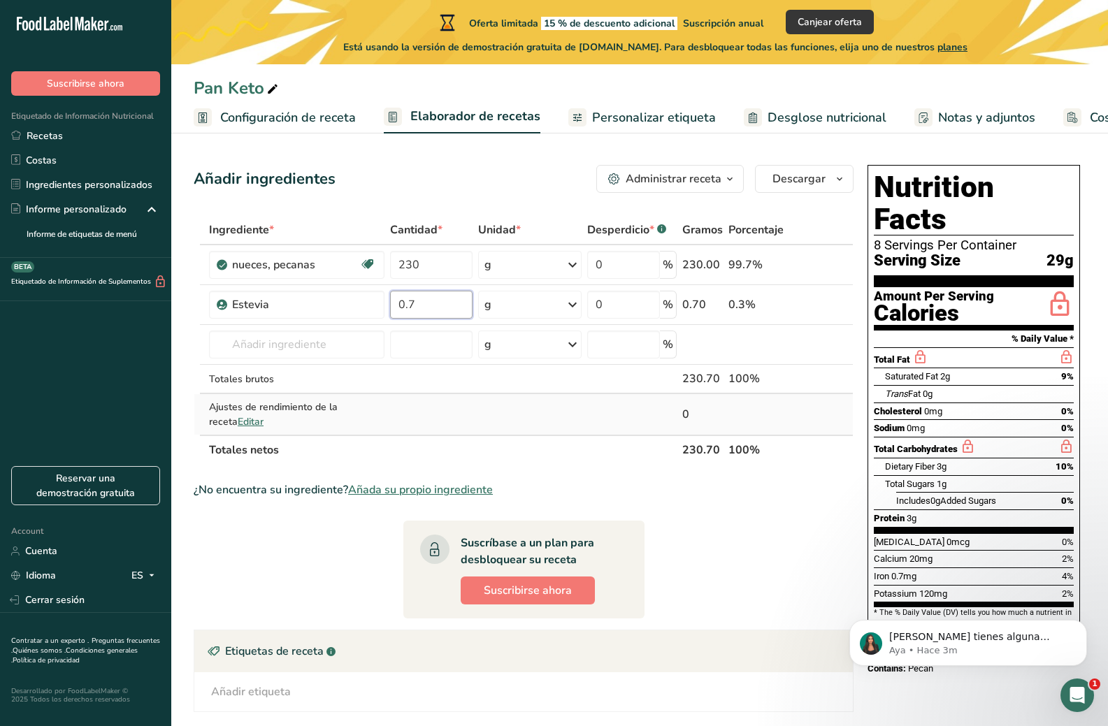
type input "0.7"
type input "p"
paste input "Bob´s Red Mill"
type input "B"
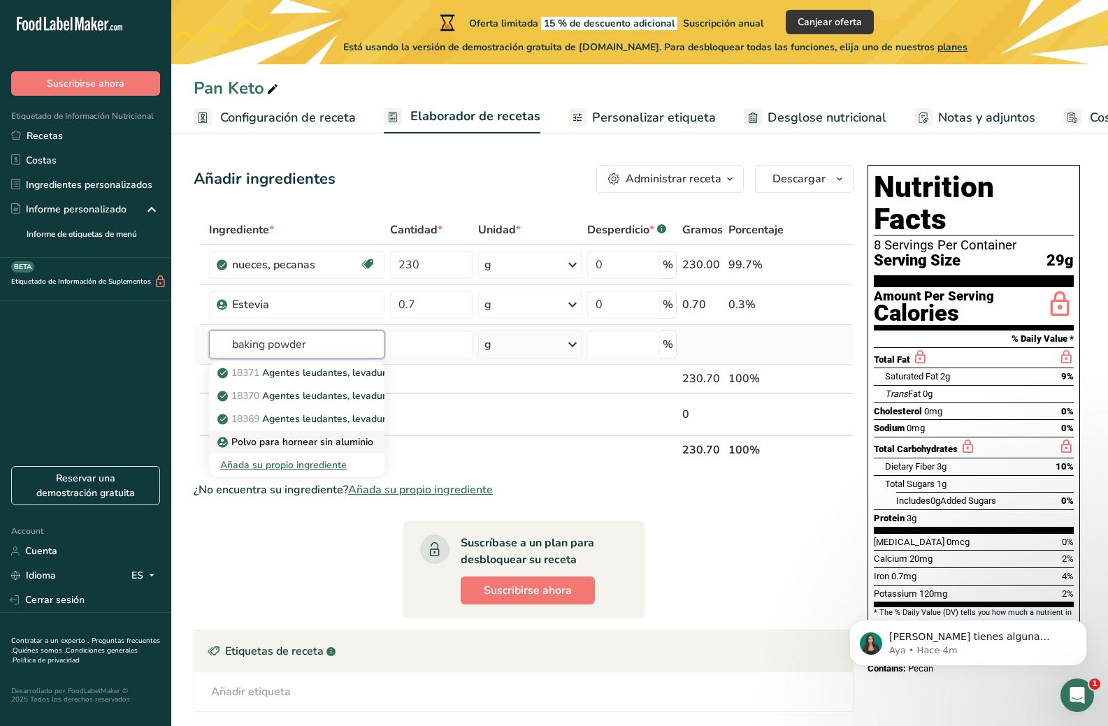
type input "baking powder"
click at [293, 443] on p "Polvo para hornear sin aluminio" at bounding box center [296, 442] width 153 height 15
type input "Aluminum Free Baking Powder"
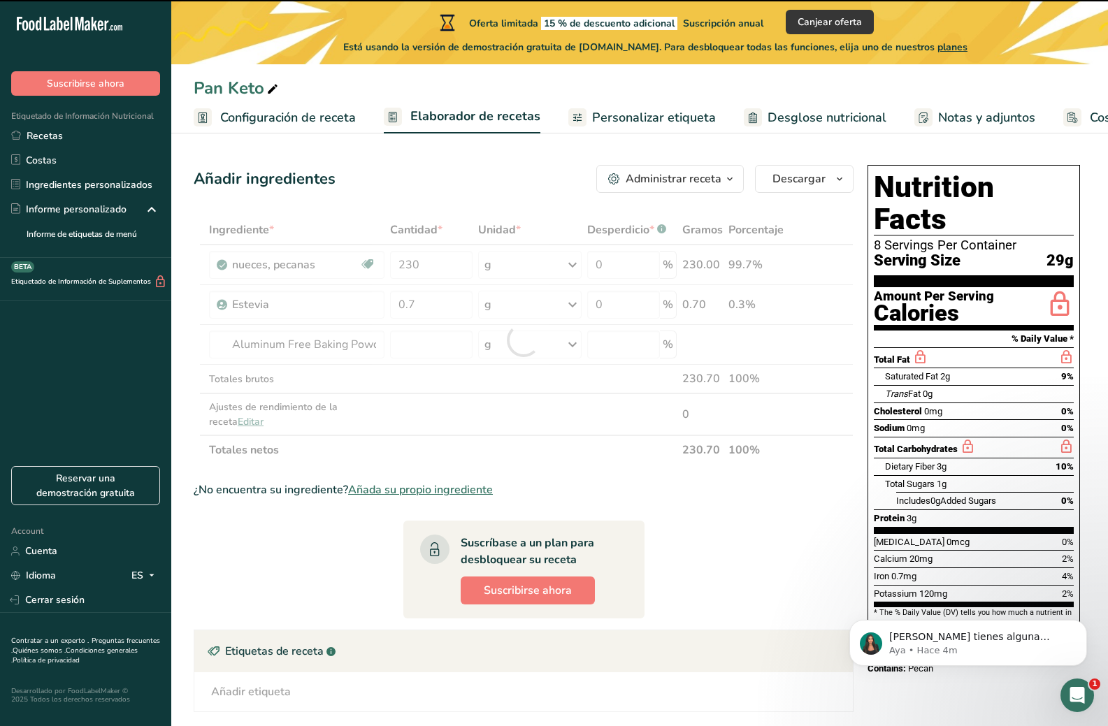
type input "0"
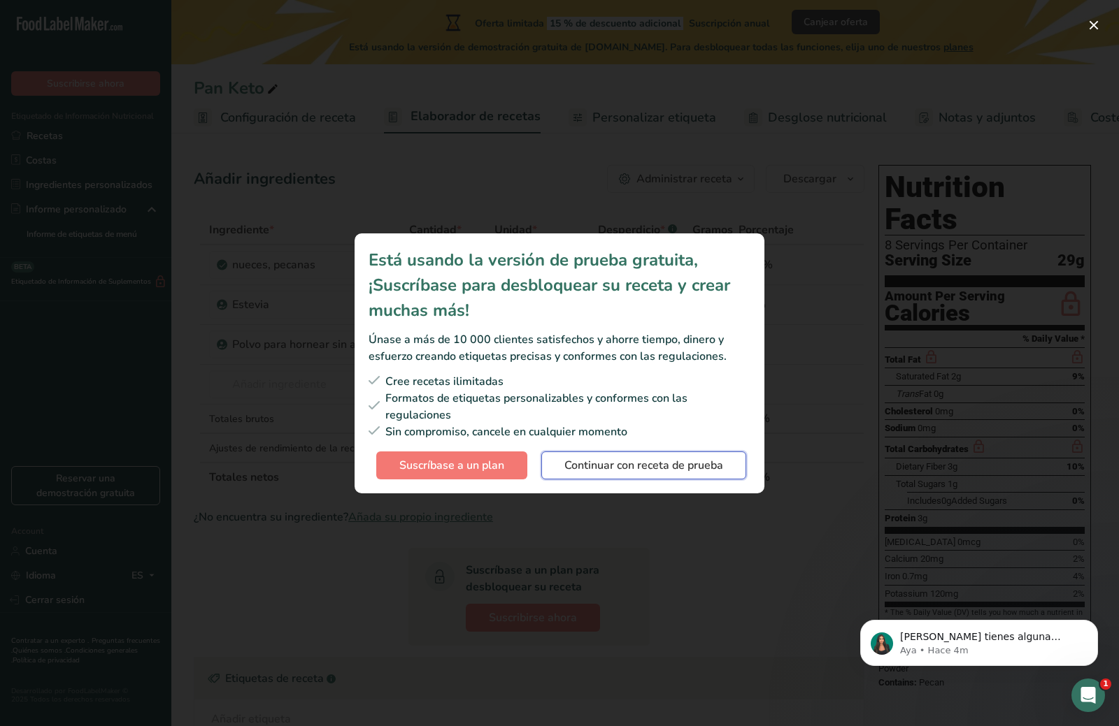
click at [661, 471] on span "Continuar con receta de prueba" at bounding box center [643, 465] width 159 height 17
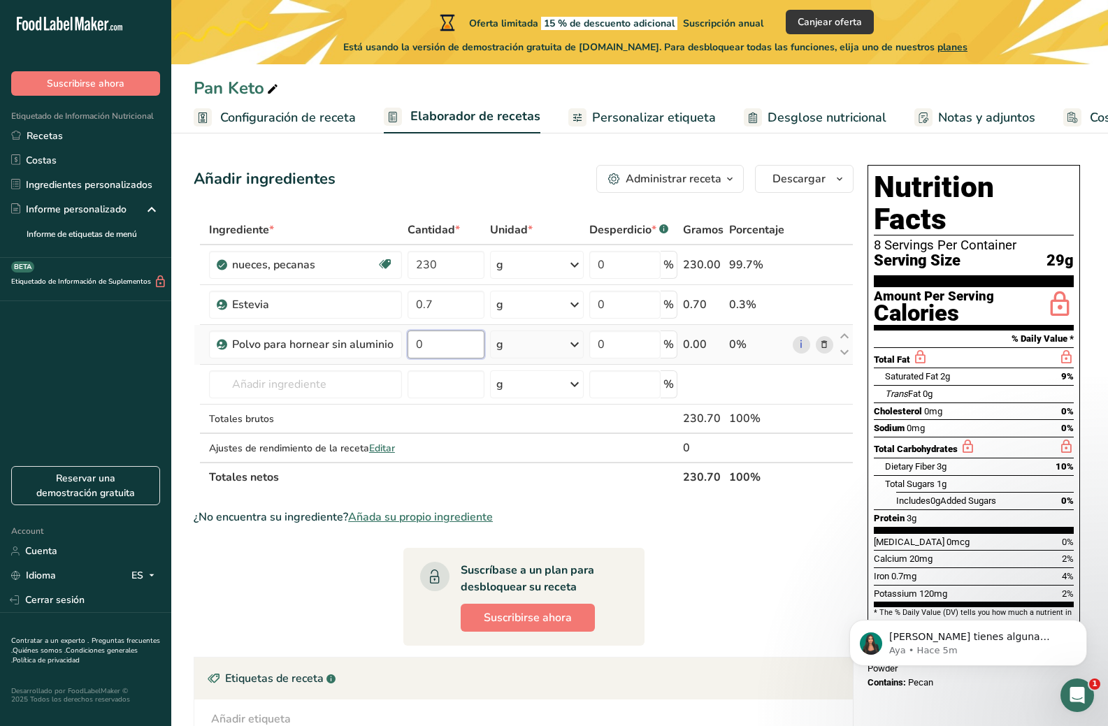
drag, startPoint x: 443, startPoint y: 354, endPoint x: 409, endPoint y: 355, distance: 33.6
click at [409, 355] on input "0" at bounding box center [447, 345] width 78 height 28
type input "8"
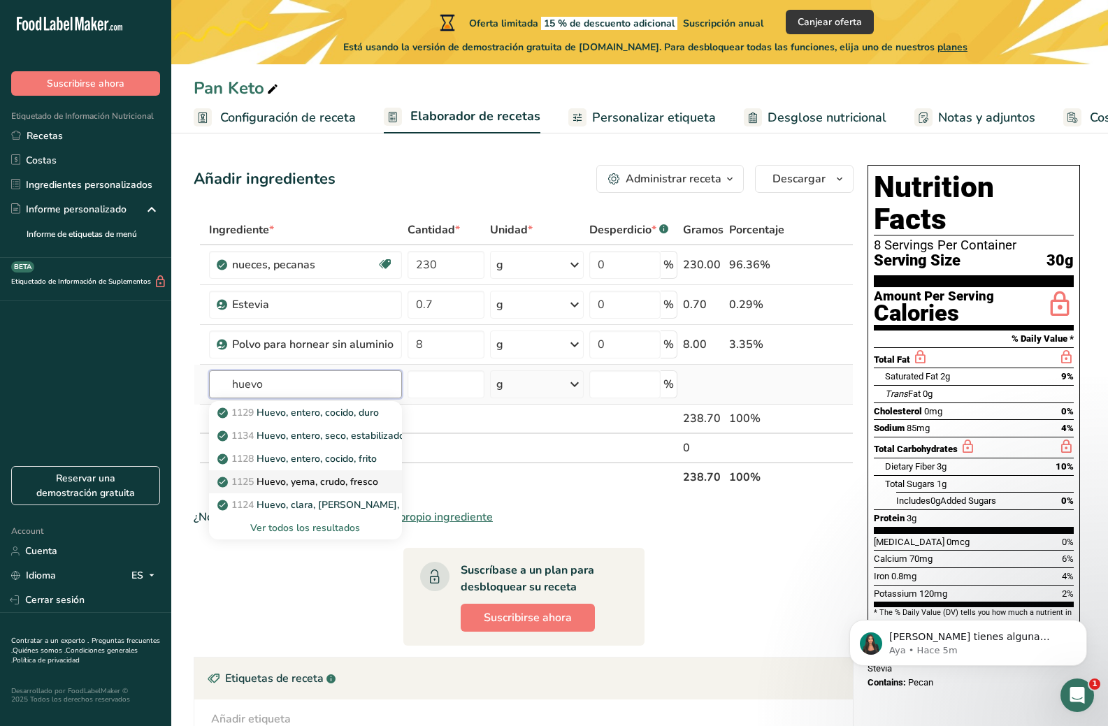
scroll to position [70, 0]
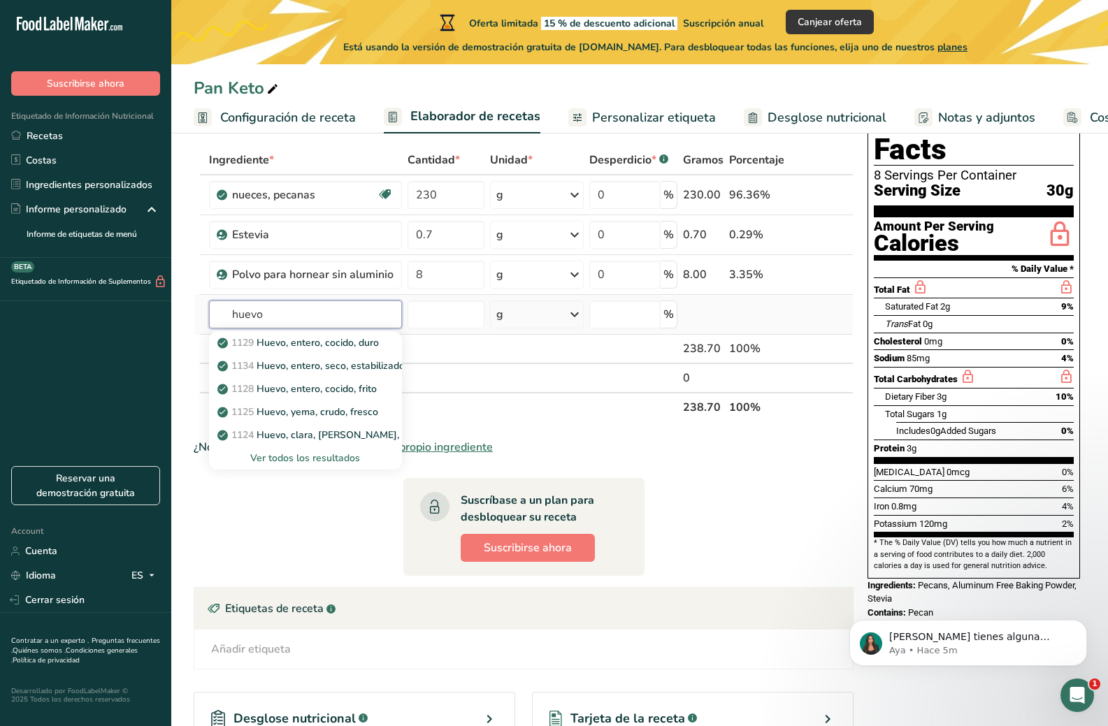
type input "huevo"
click at [306, 460] on div "Ver todos los resultados" at bounding box center [305, 458] width 171 height 15
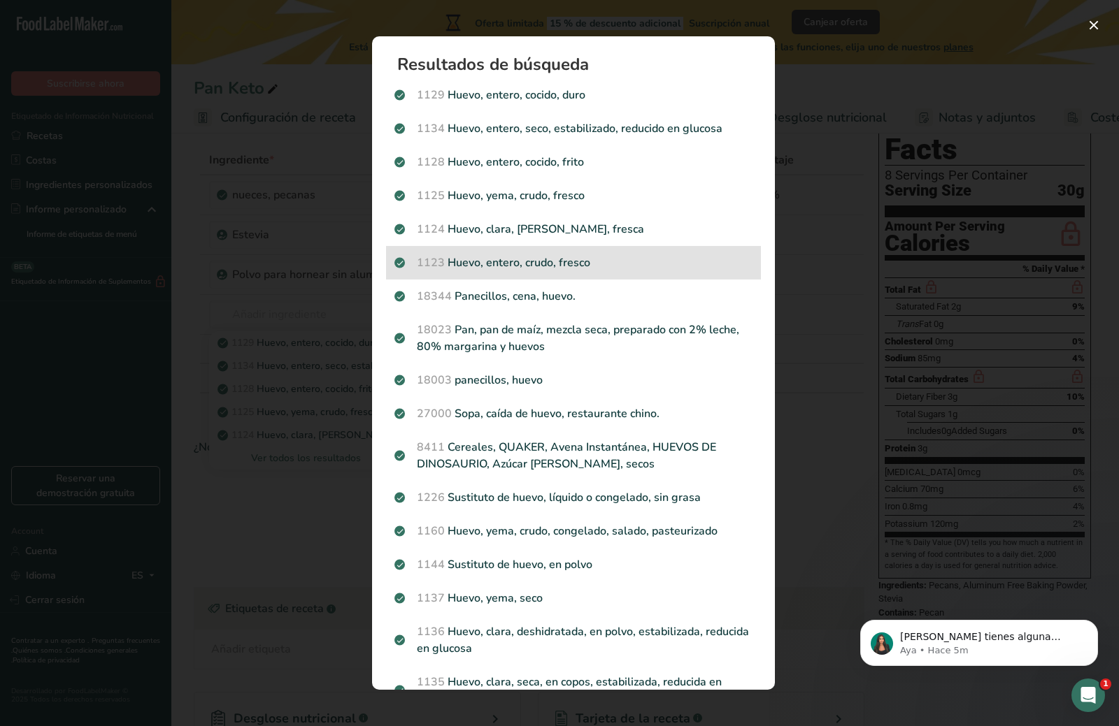
click at [579, 266] on p "1123 Huevo, entero, crudo, fresco" at bounding box center [573, 262] width 358 height 17
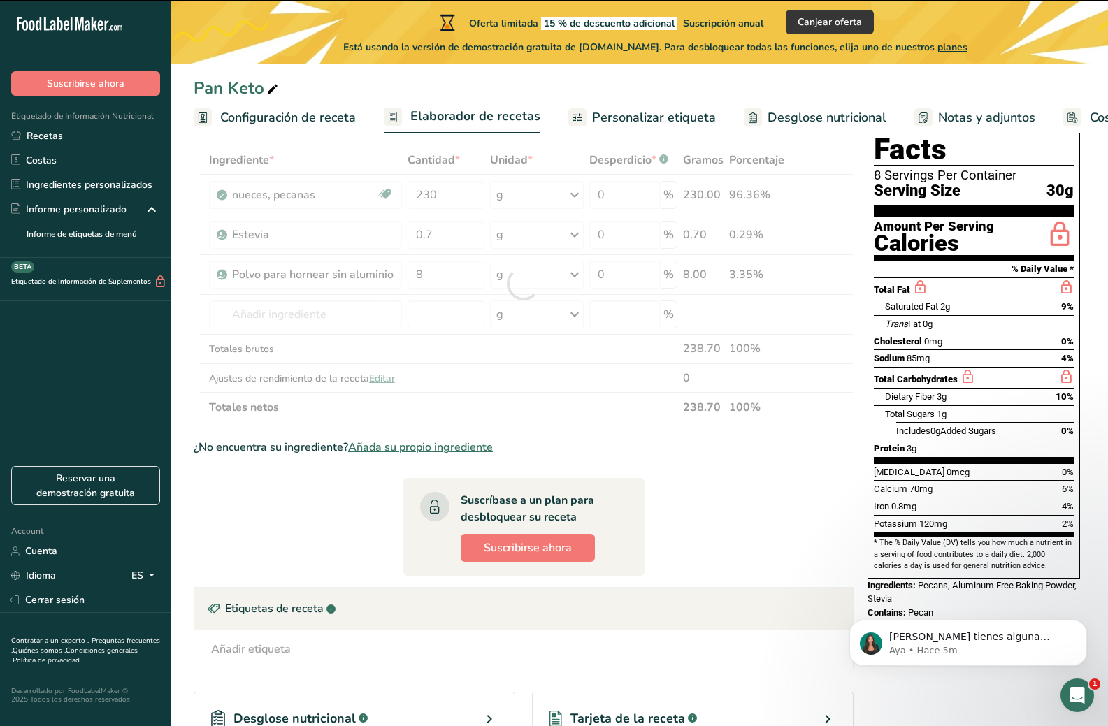
type input "0"
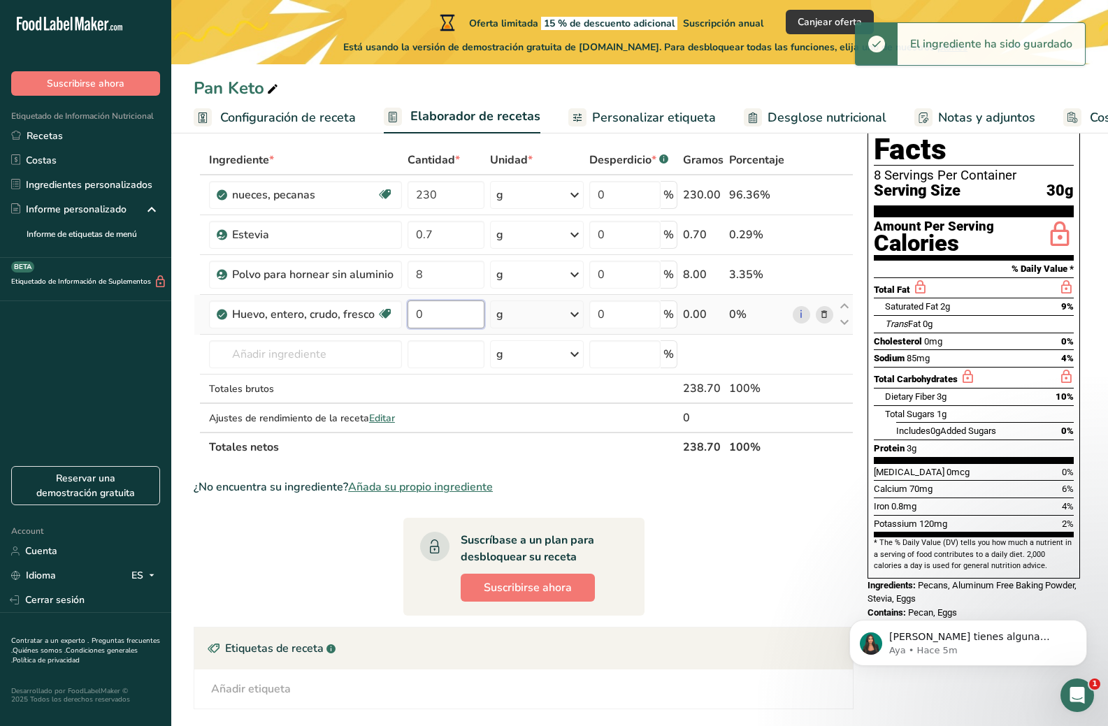
drag, startPoint x: 429, startPoint y: 321, endPoint x: 410, endPoint y: 323, distance: 19.0
click at [410, 323] on input "0" at bounding box center [447, 315] width 78 height 28
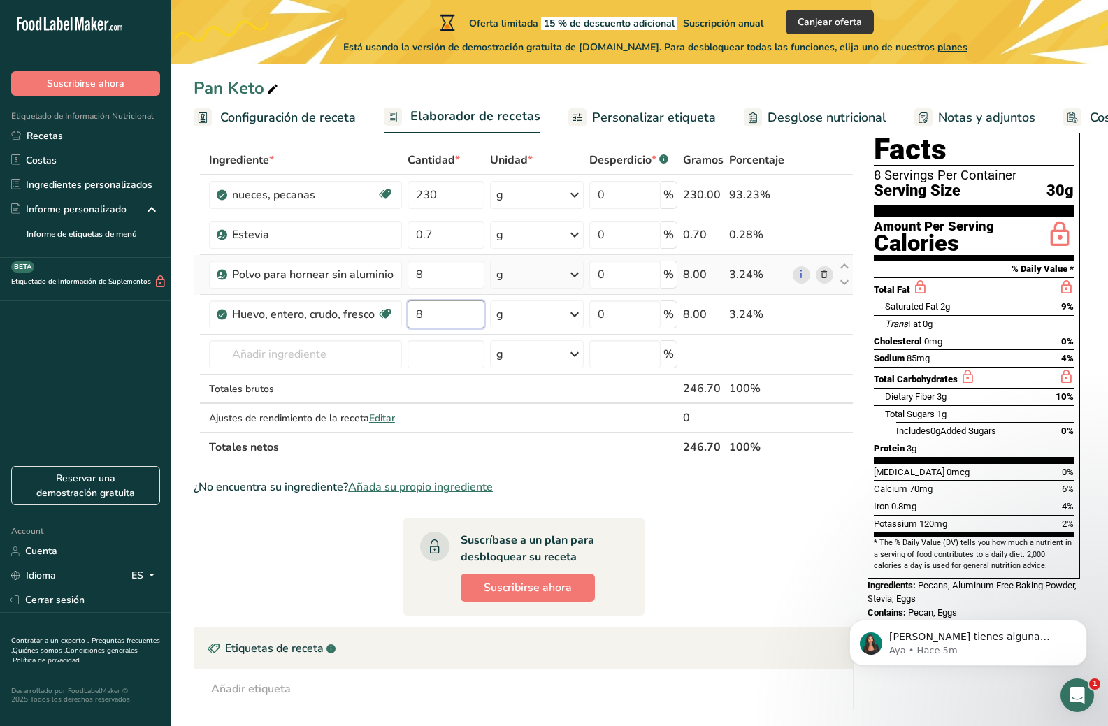
type input "8"
drag, startPoint x: 441, startPoint y: 322, endPoint x: 412, endPoint y: 324, distance: 28.8
click at [412, 324] on input "9" at bounding box center [447, 315] width 78 height 28
type input "440"
click at [294, 358] on input "text" at bounding box center [305, 354] width 193 height 28
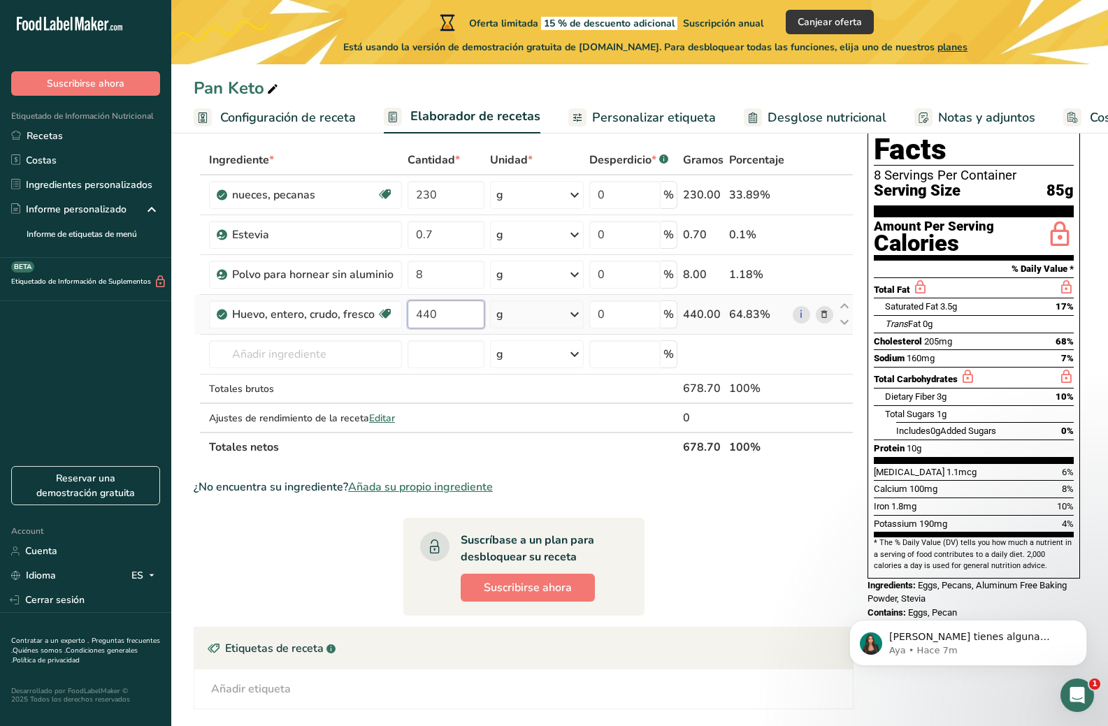
click at [443, 308] on input "440" at bounding box center [447, 315] width 78 height 28
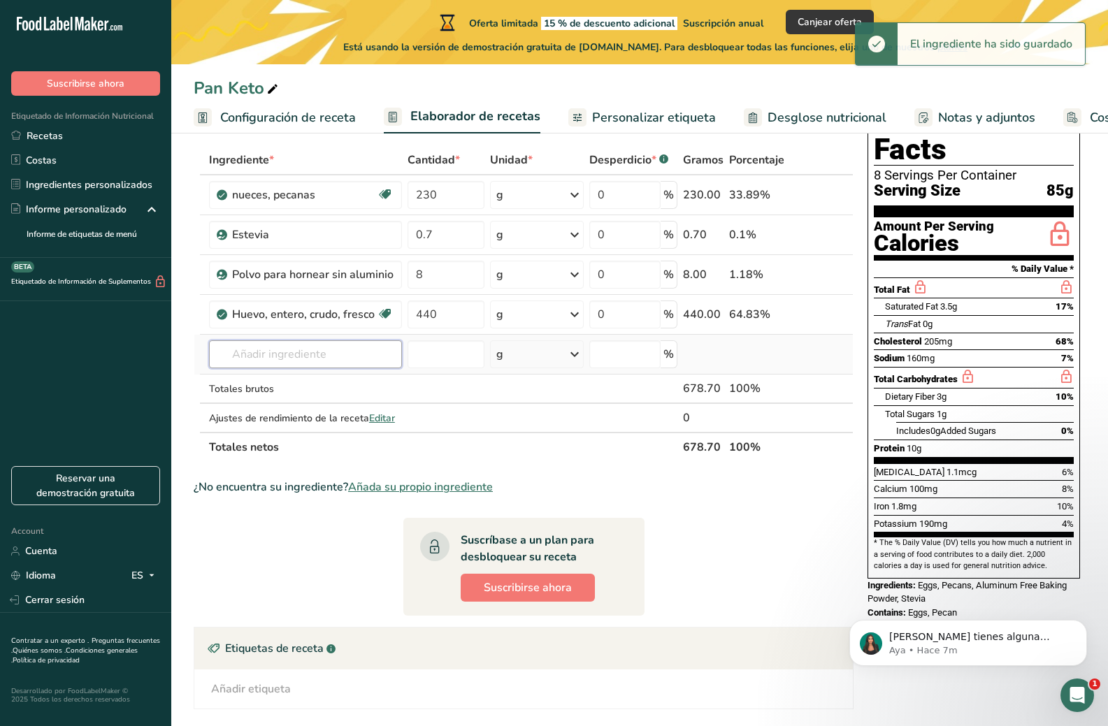
click at [287, 365] on input "text" at bounding box center [305, 354] width 193 height 28
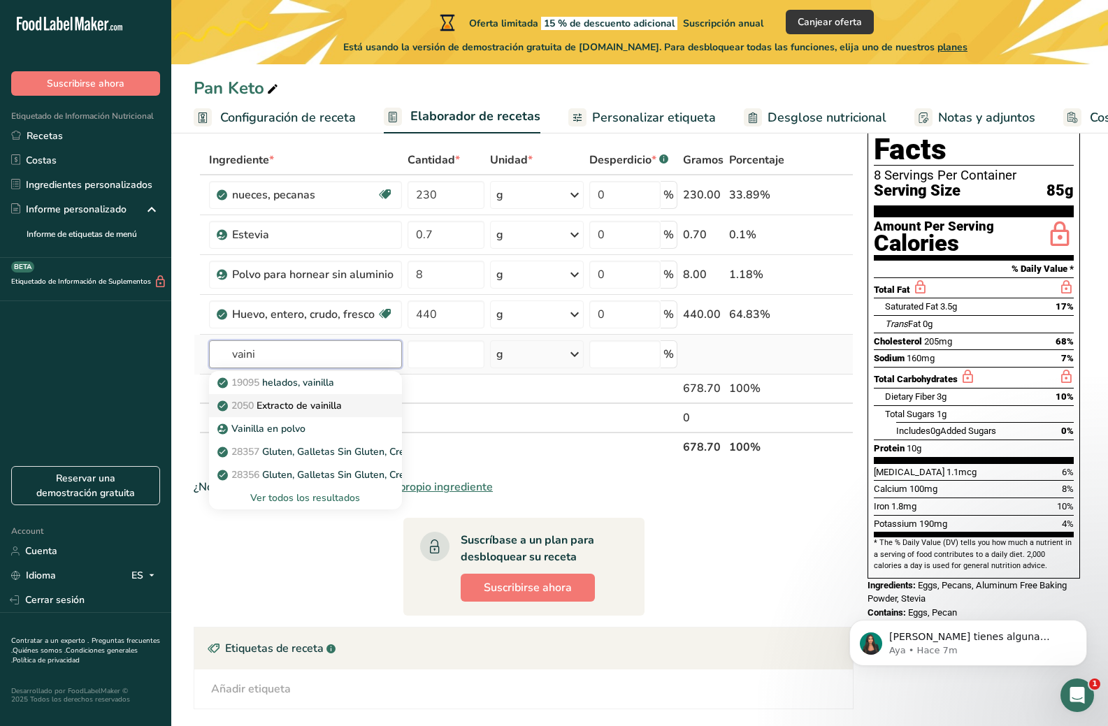
type input "vaini"
click at [314, 407] on p "2050 Extracto de vainilla" at bounding box center [281, 405] width 122 height 15
type input "Vanilla extract"
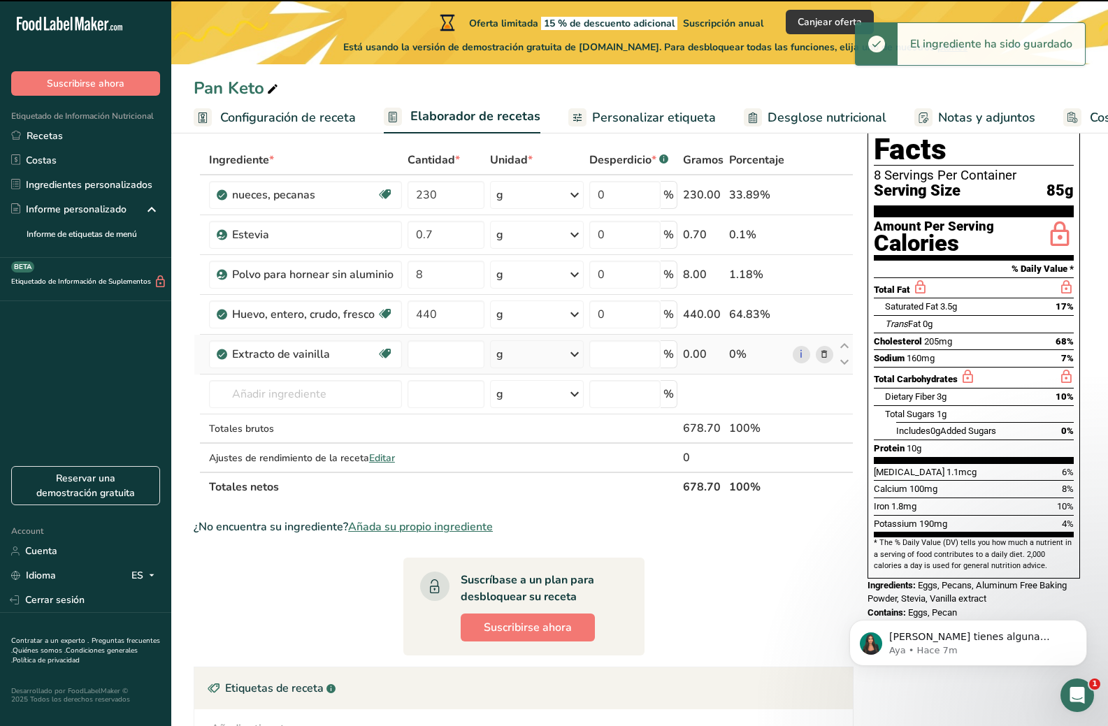
type input "0"
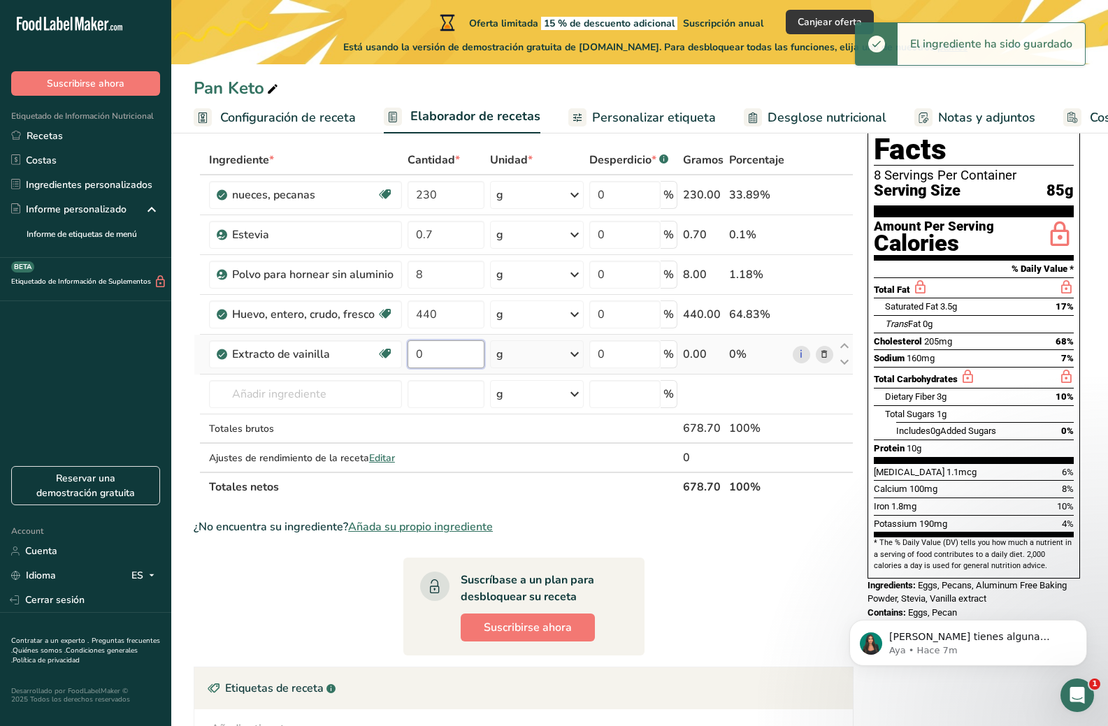
drag, startPoint x: 461, startPoint y: 352, endPoint x: 409, endPoint y: 355, distance: 52.6
click at [409, 355] on input "0" at bounding box center [447, 354] width 78 height 28
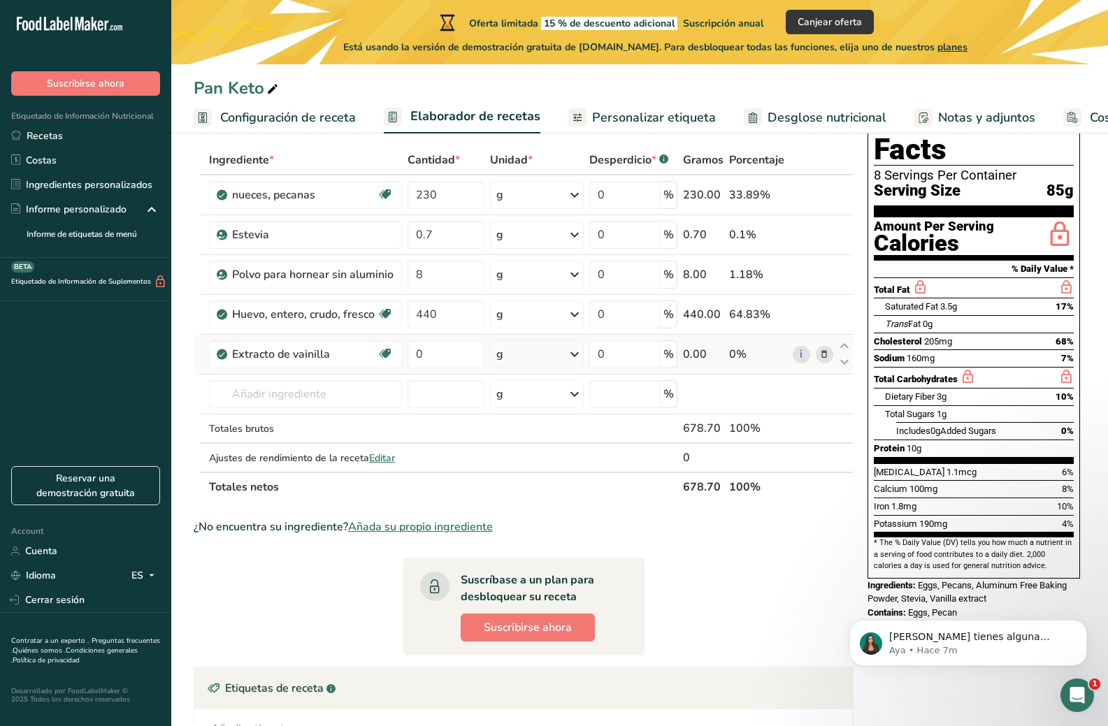
click at [566, 349] on div "Ingrediente * Cantidad * Unidad * Desperdicio * .a-a{fill:#347362;}.b-a{fill:#f…" at bounding box center [524, 323] width 660 height 357
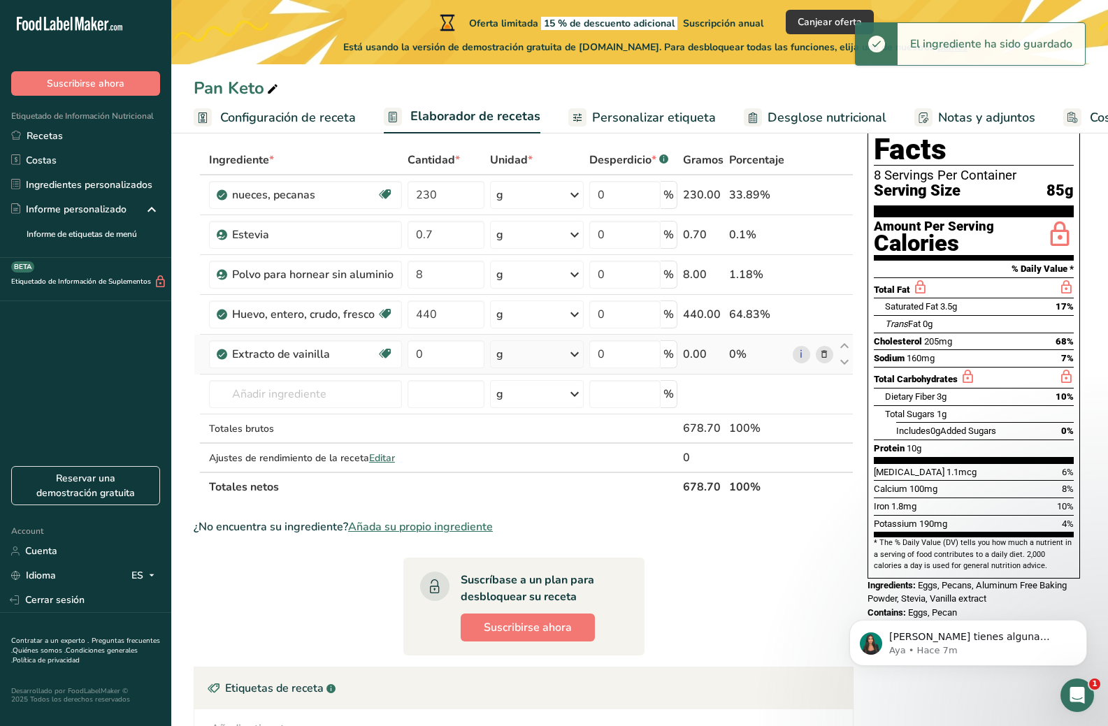
click at [571, 354] on icon at bounding box center [574, 354] width 17 height 25
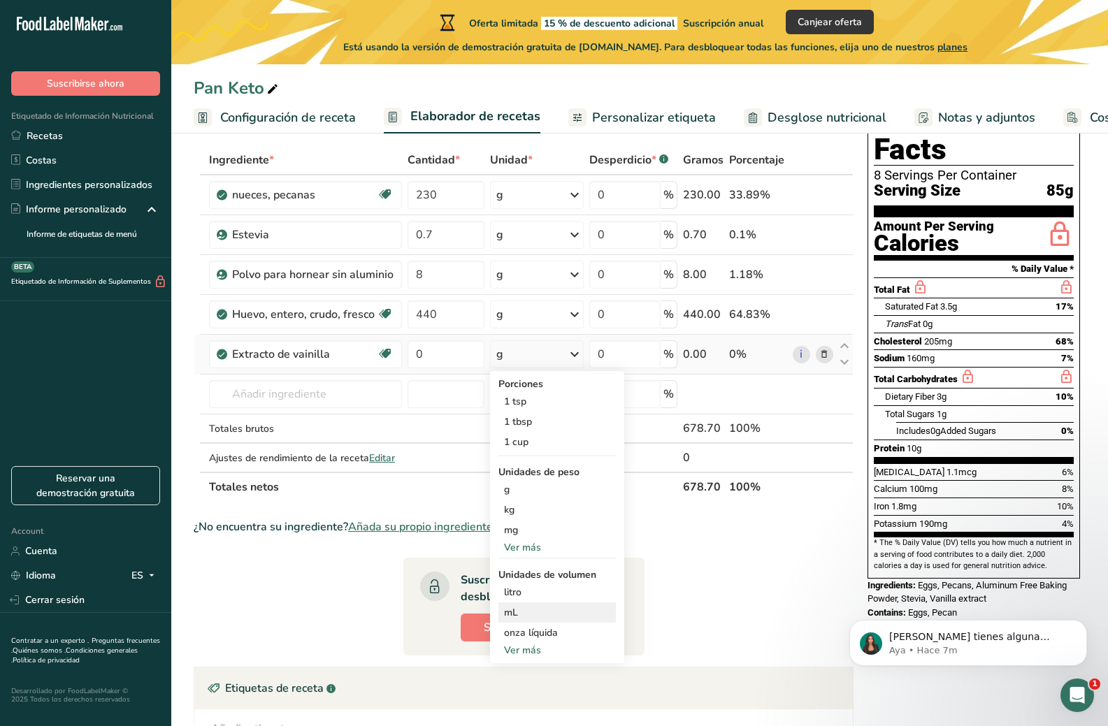
click at [528, 612] on div "mL" at bounding box center [557, 612] width 106 height 15
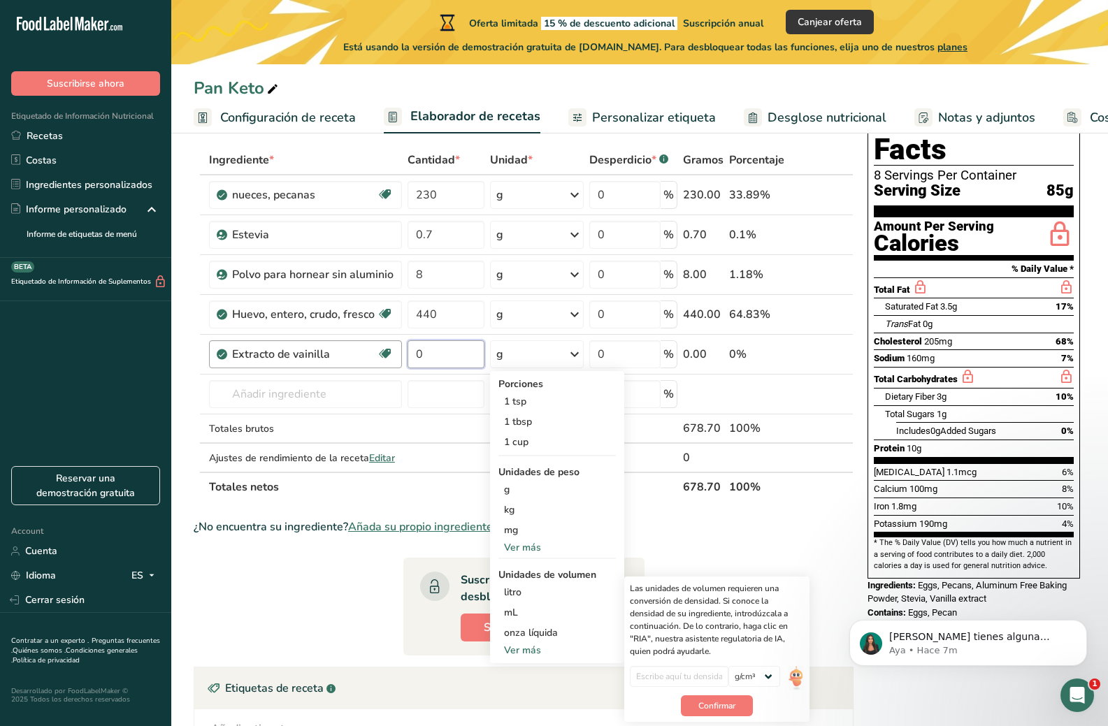
drag, startPoint x: 428, startPoint y: 363, endPoint x: 396, endPoint y: 364, distance: 32.2
click at [396, 364] on tr "Extracto de vainilla Libre de lácteos Libre de gluten Vegano Vegetariano Libre …" at bounding box center [523, 355] width 659 height 40
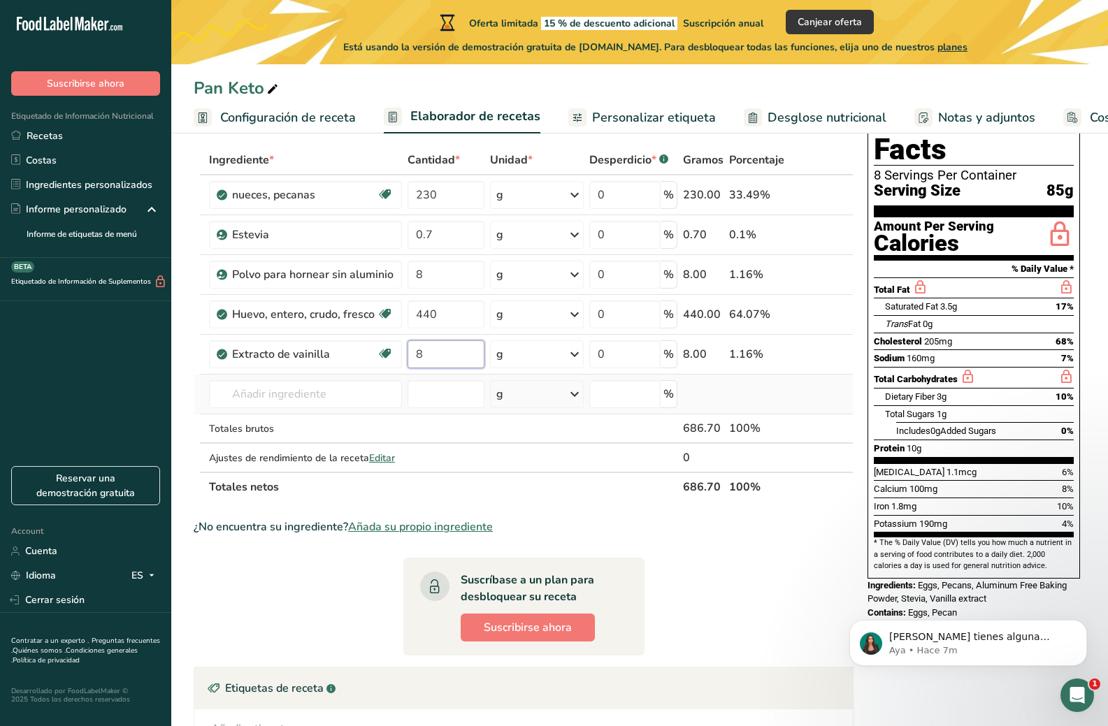
type input "8"
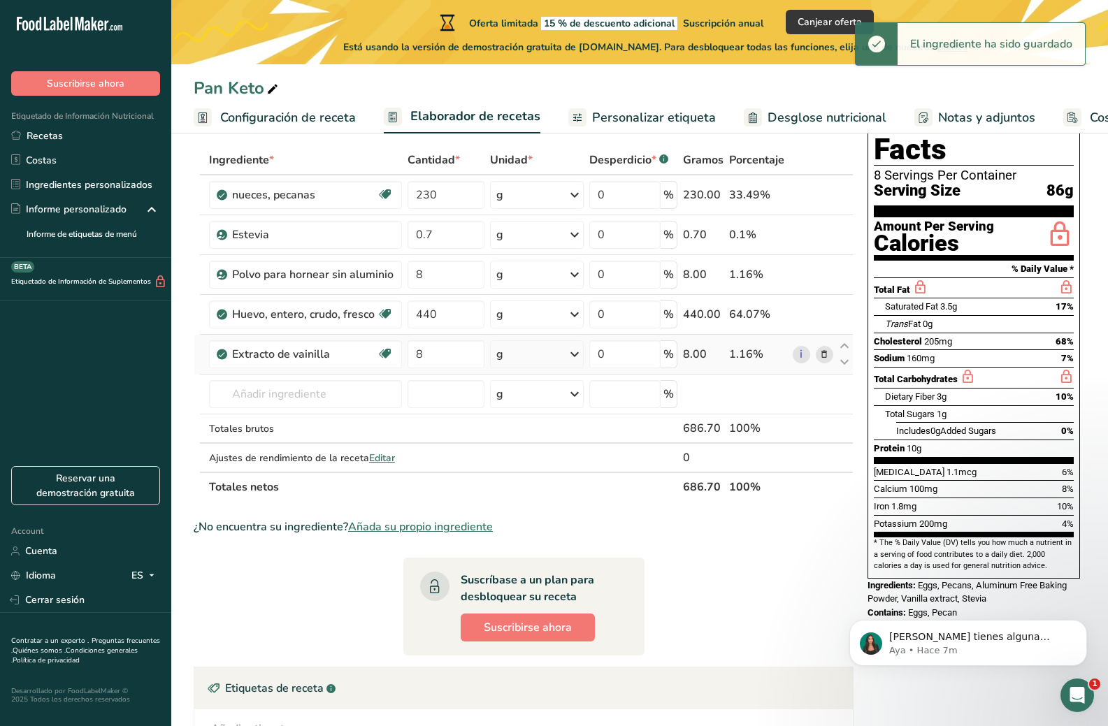
click at [580, 359] on icon at bounding box center [574, 354] width 17 height 25
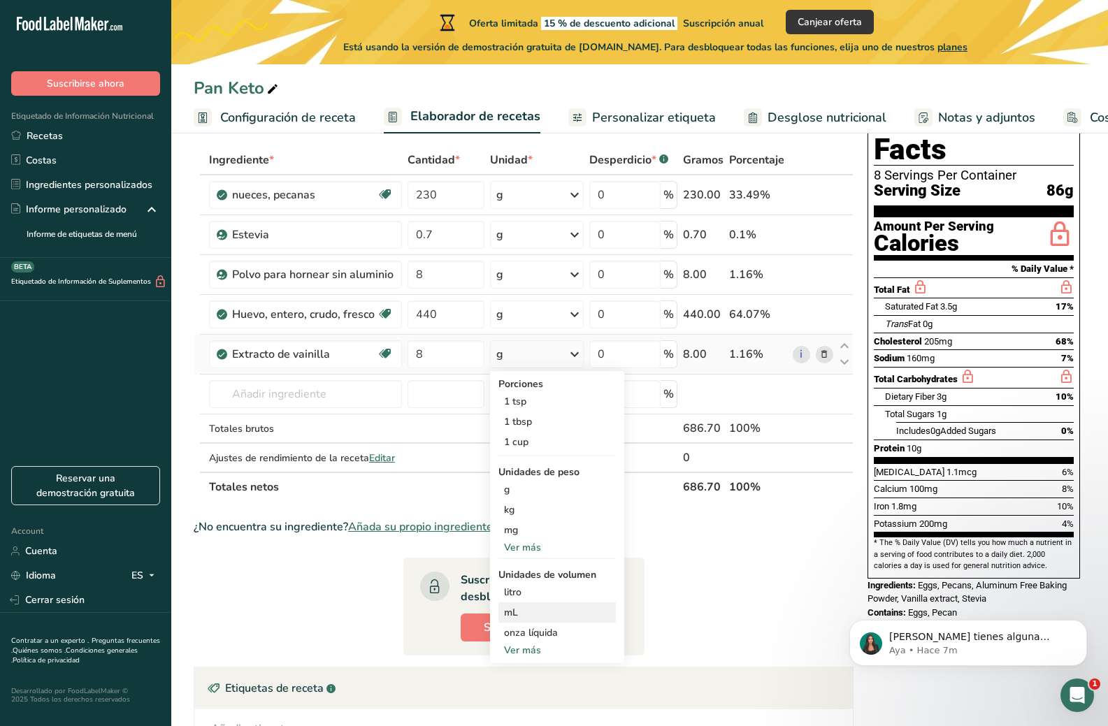
click at [518, 612] on div "mL" at bounding box center [557, 612] width 106 height 15
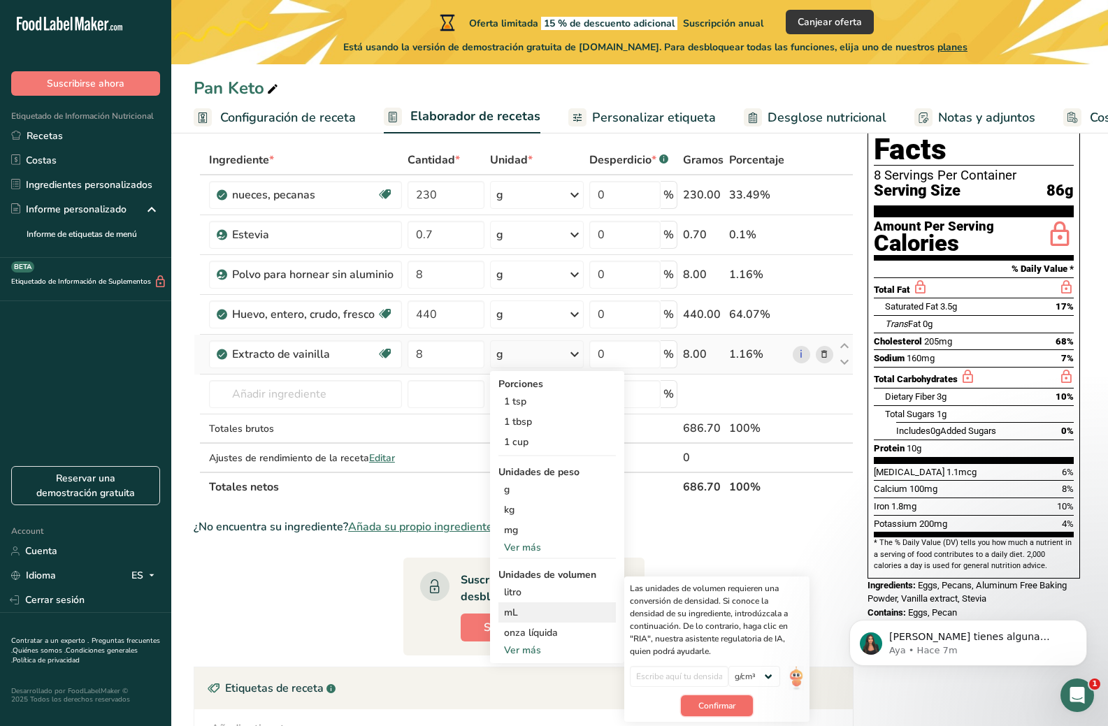
click at [726, 703] on span "Confirmar" at bounding box center [716, 706] width 37 height 13
click at [517, 350] on div "g" at bounding box center [537, 354] width 94 height 28
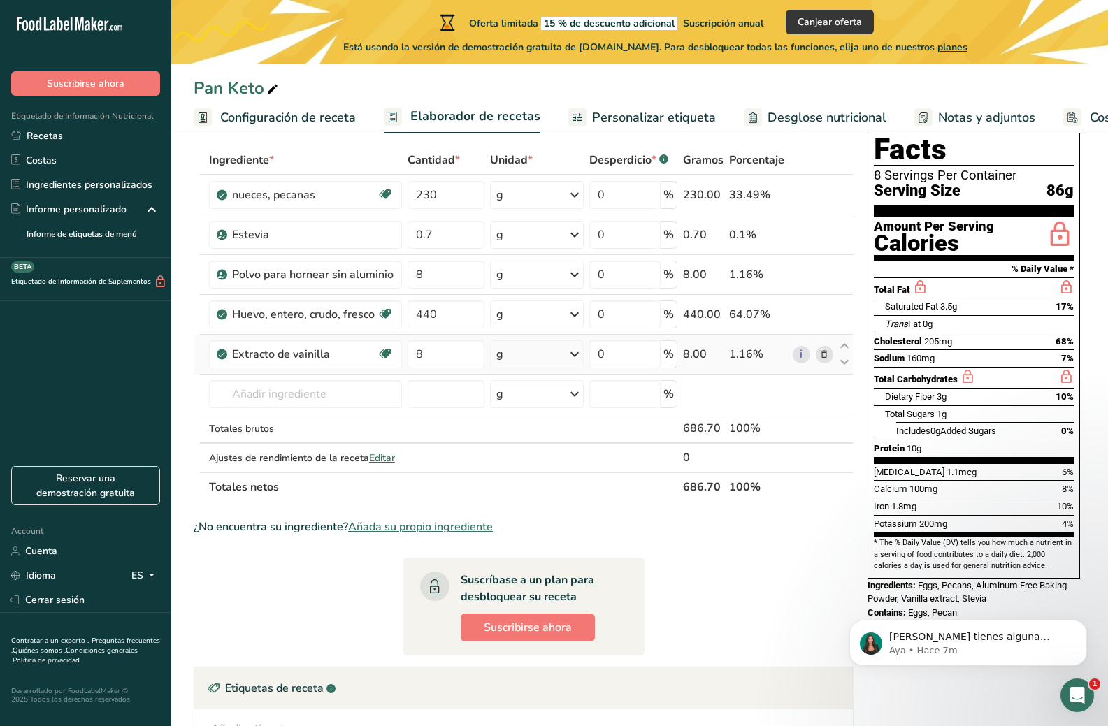
click at [577, 353] on icon at bounding box center [574, 354] width 17 height 25
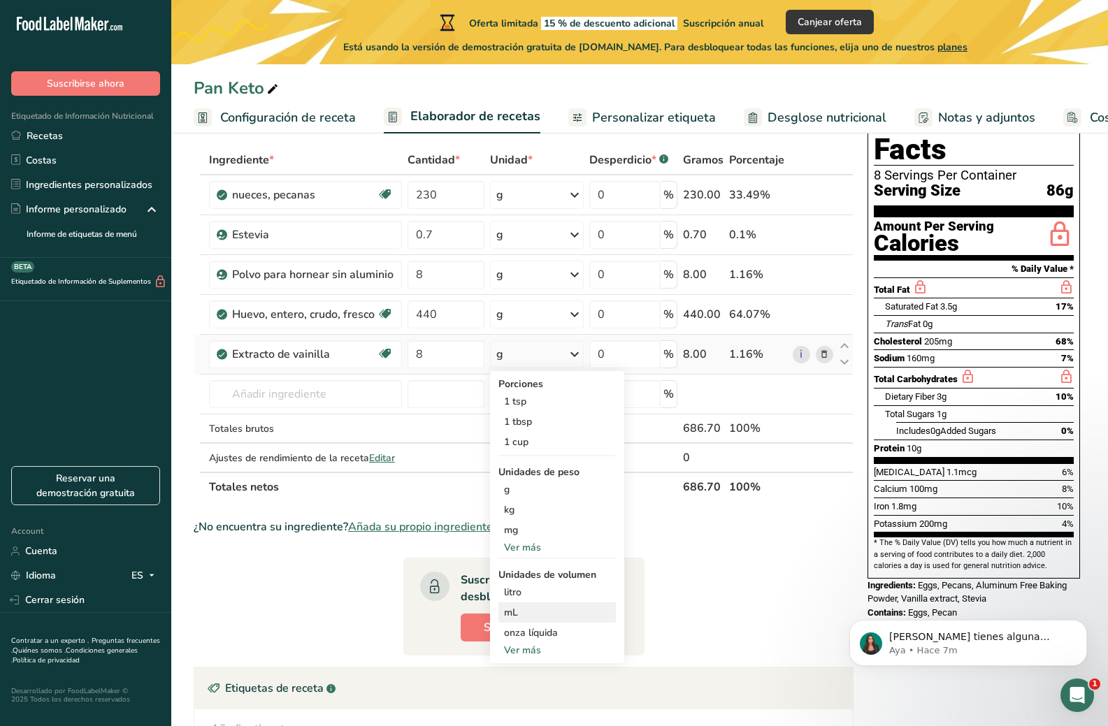
click at [519, 615] on div "mL" at bounding box center [557, 612] width 106 height 15
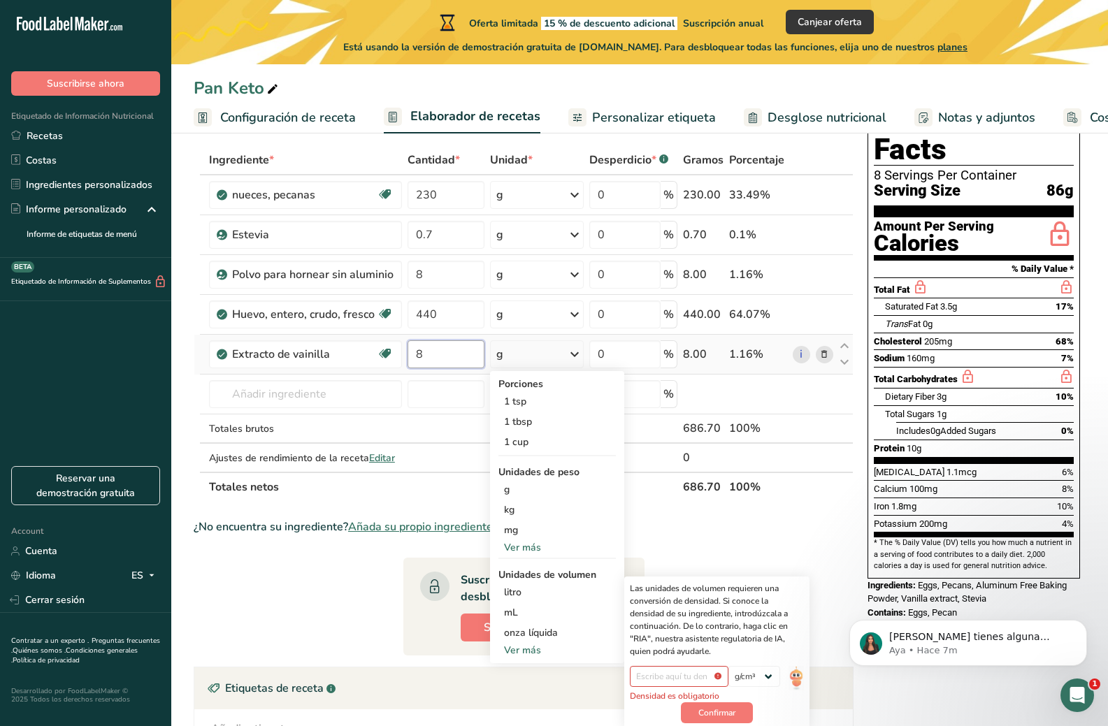
click at [439, 361] on input "8" at bounding box center [447, 354] width 78 height 28
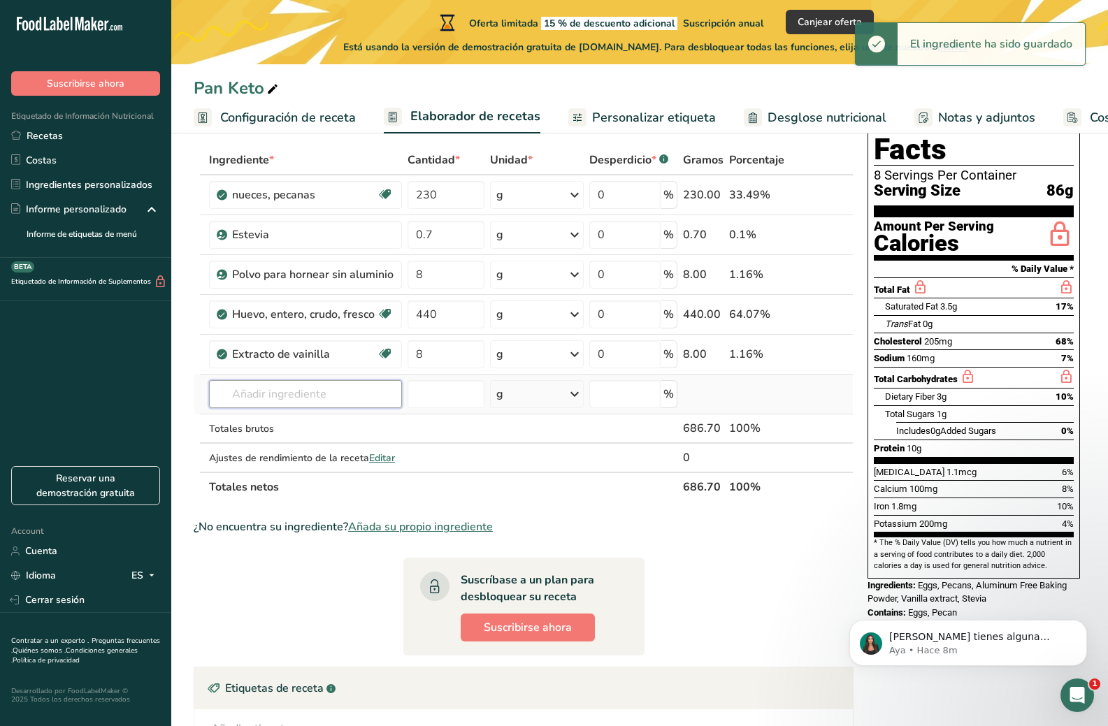
click at [326, 389] on input "text" at bounding box center [305, 394] width 193 height 28
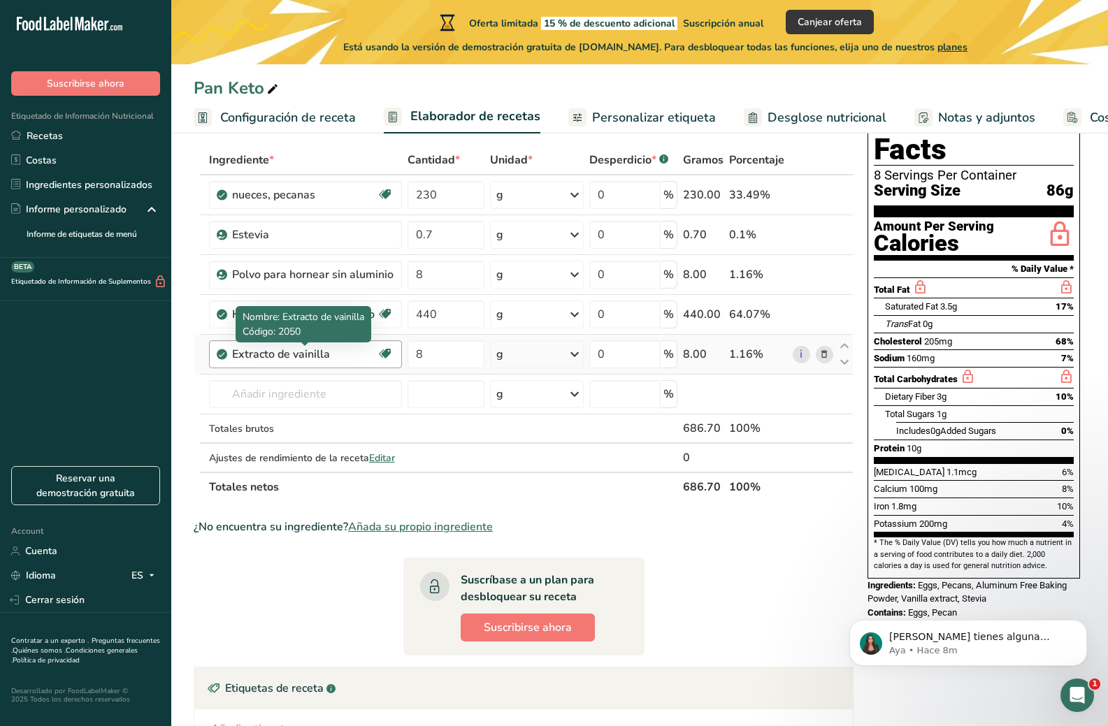
click at [301, 350] on div "Extracto de vainilla" at bounding box center [304, 354] width 145 height 17
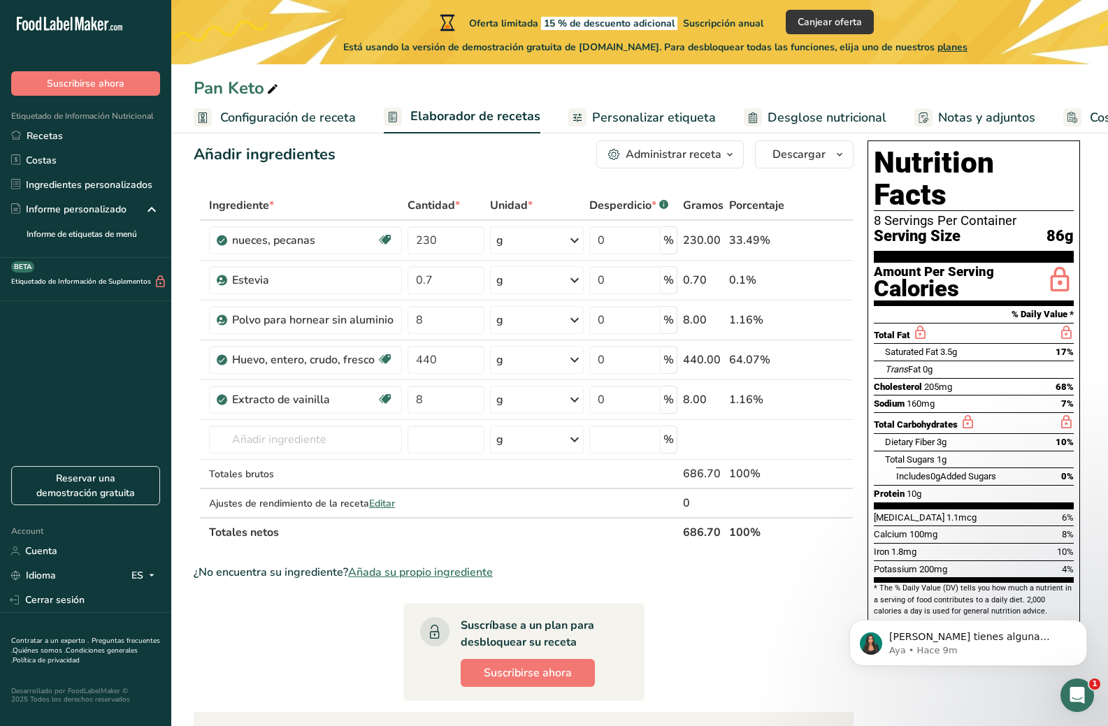
scroll to position [0, 0]
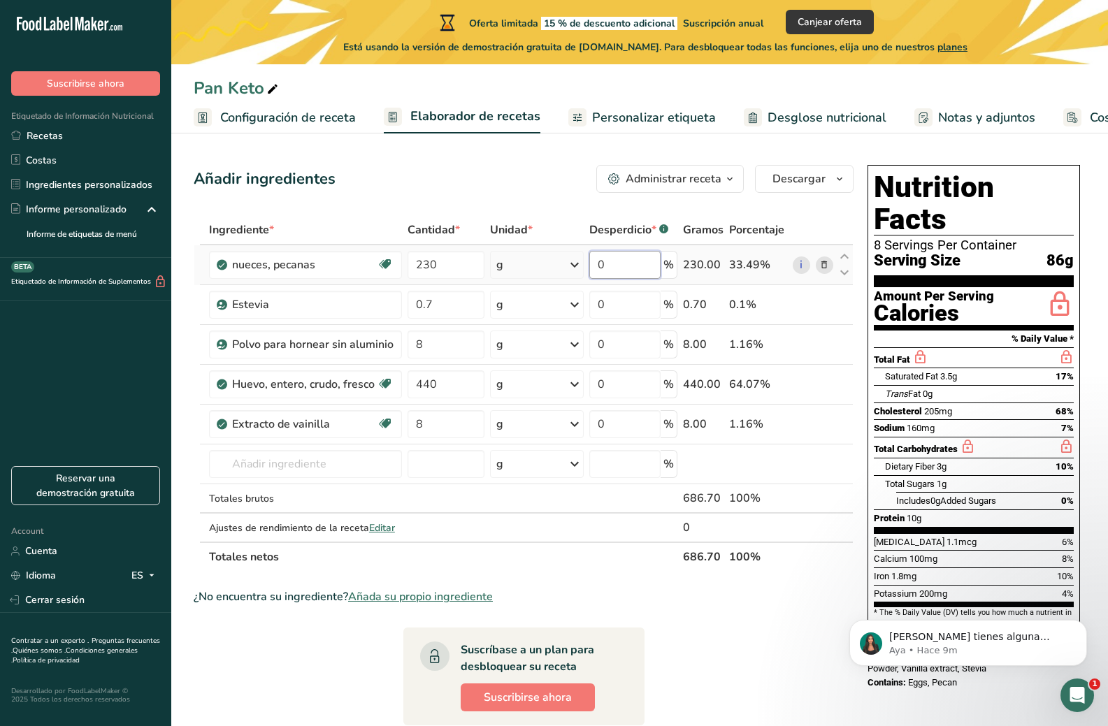
drag, startPoint x: 642, startPoint y: 258, endPoint x: 587, endPoint y: 266, distance: 55.9
click at [587, 266] on td "0 %" at bounding box center [633, 265] width 93 height 40
type input "10"
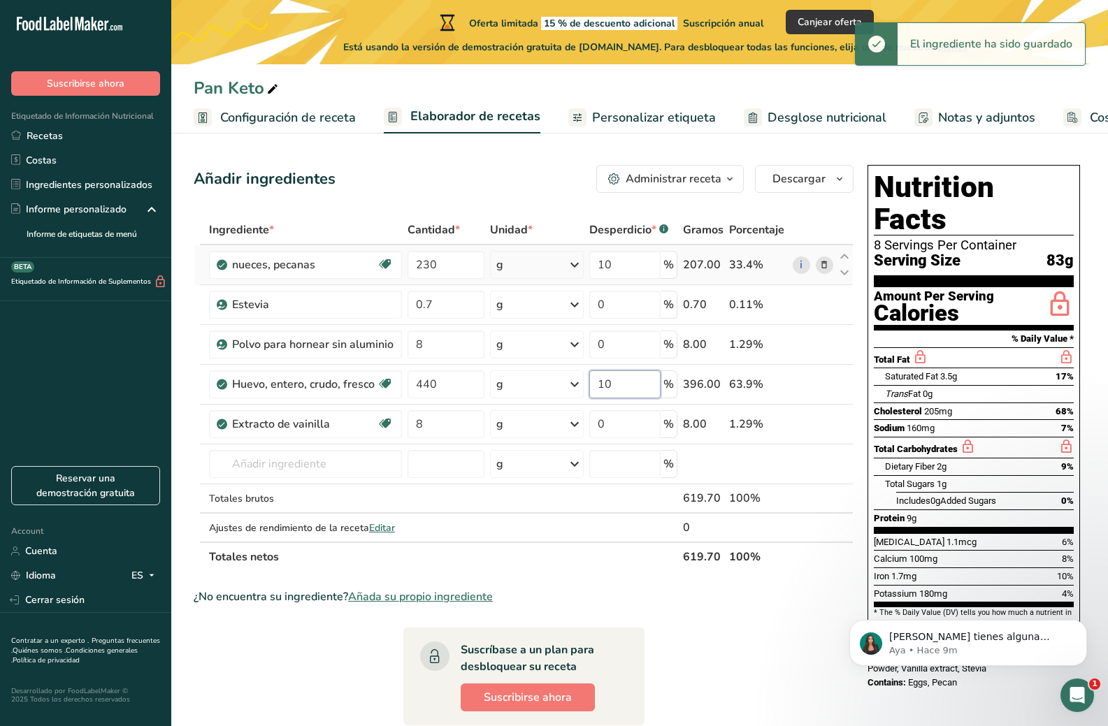
type input "10"
click at [614, 259] on input "10" at bounding box center [624, 265] width 71 height 28
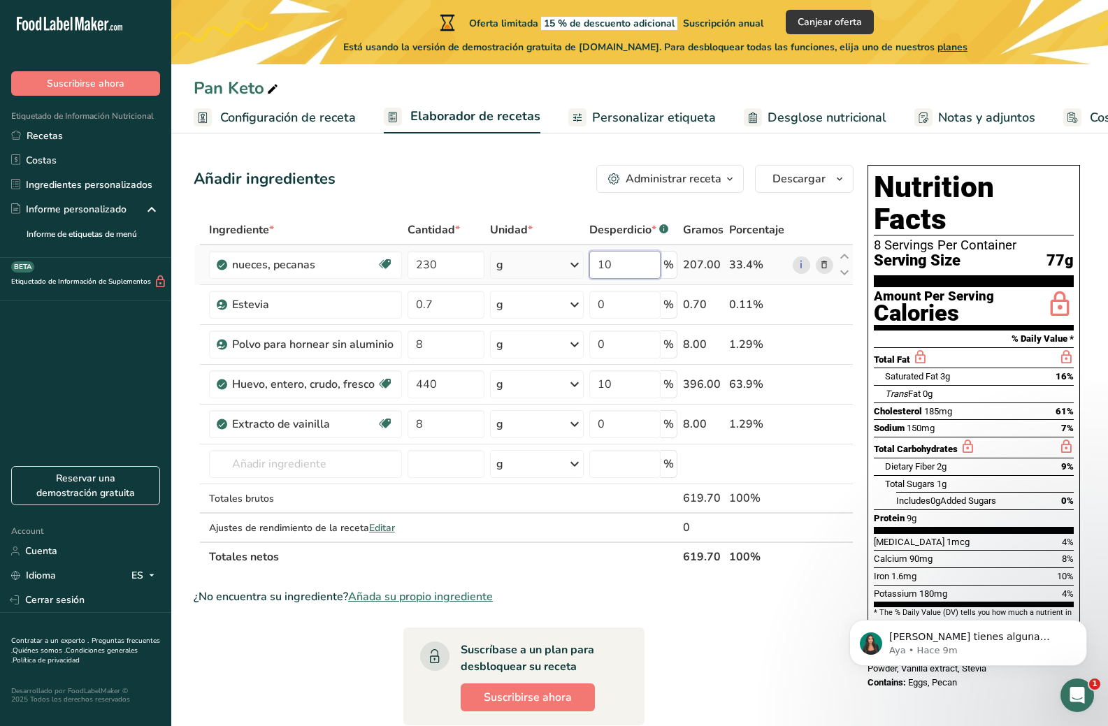
click at [614, 259] on input "10" at bounding box center [624, 265] width 71 height 28
type input "15"
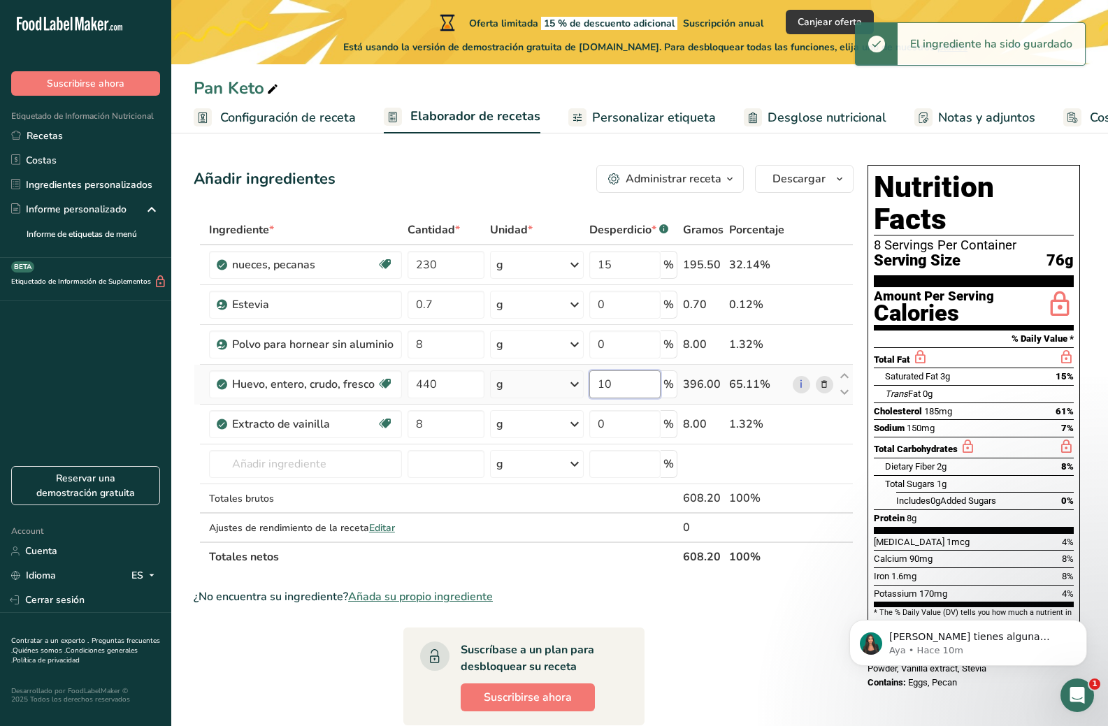
click at [608, 387] on input "10" at bounding box center [624, 385] width 71 height 28
type input "15"
click at [617, 265] on input "15" at bounding box center [624, 265] width 71 height 28
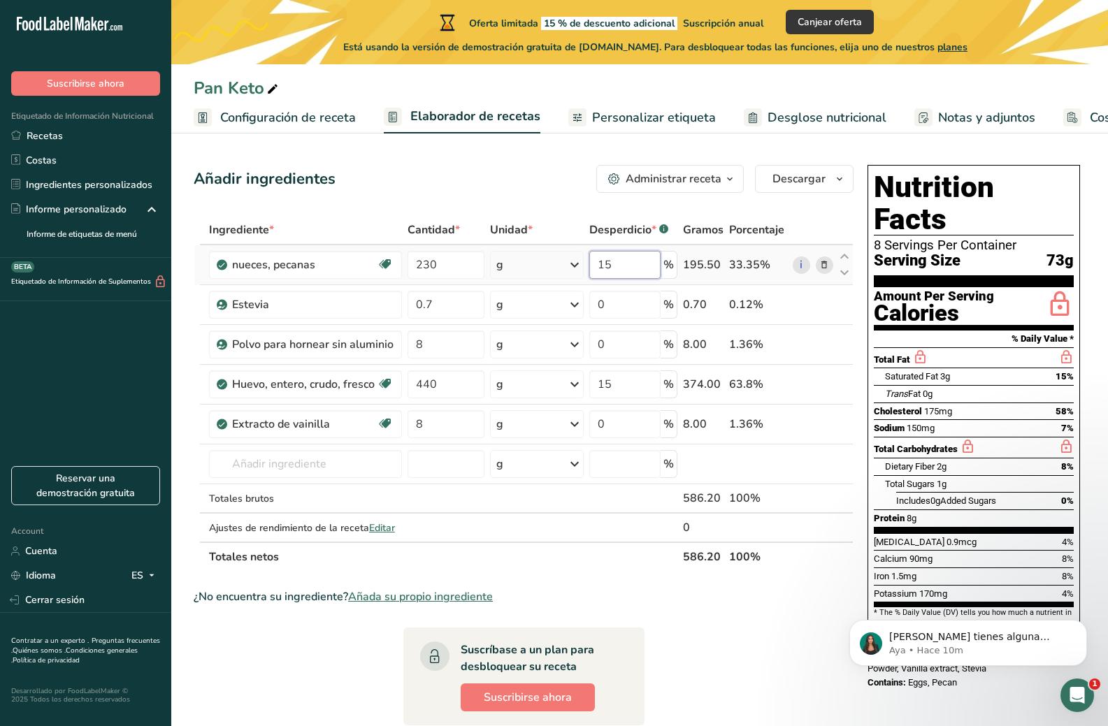
type input "1"
type input "0"
click at [610, 396] on div "Ingrediente * Cantidad * Unidad * Desperdicio * .a-a{fill:#347362;}.b-a{fill:#f…" at bounding box center [524, 393] width 660 height 357
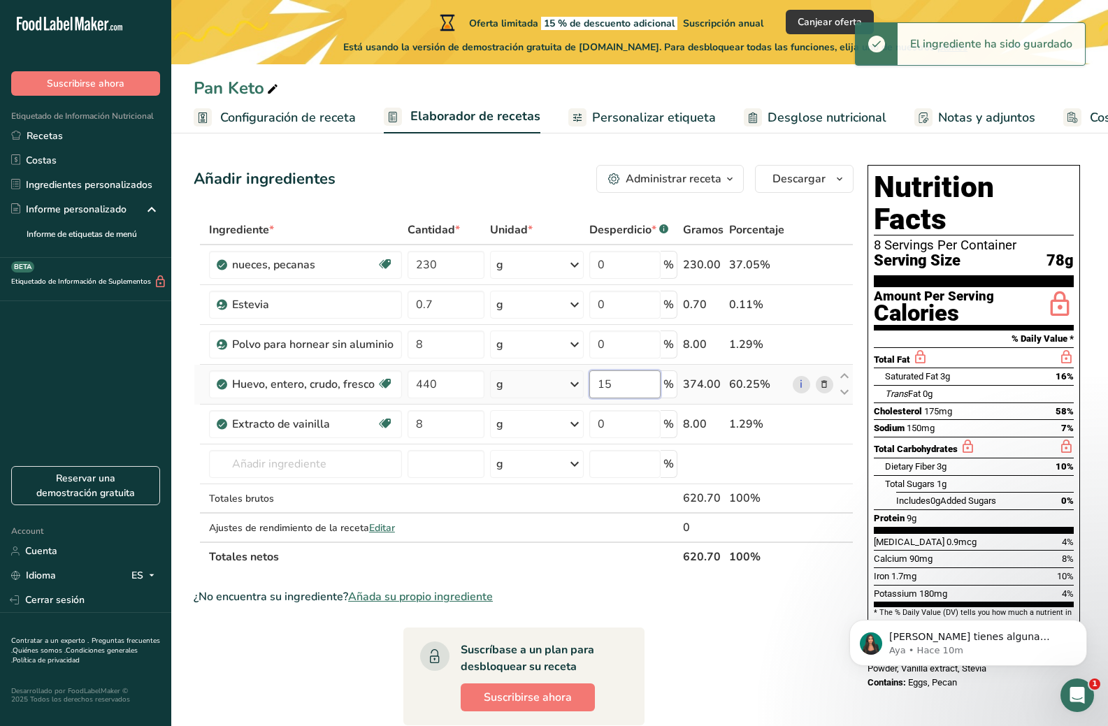
click at [605, 385] on input "15" at bounding box center [624, 385] width 71 height 28
type input "30"
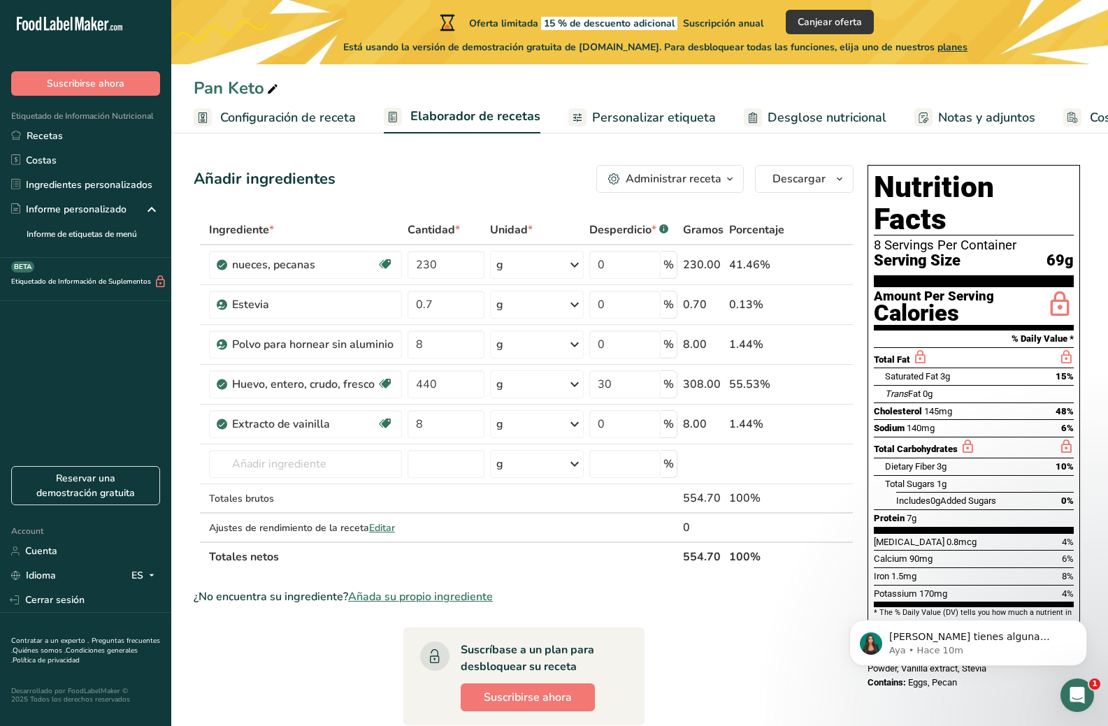
click at [691, 123] on span "Personalizar etiqueta" at bounding box center [654, 117] width 124 height 19
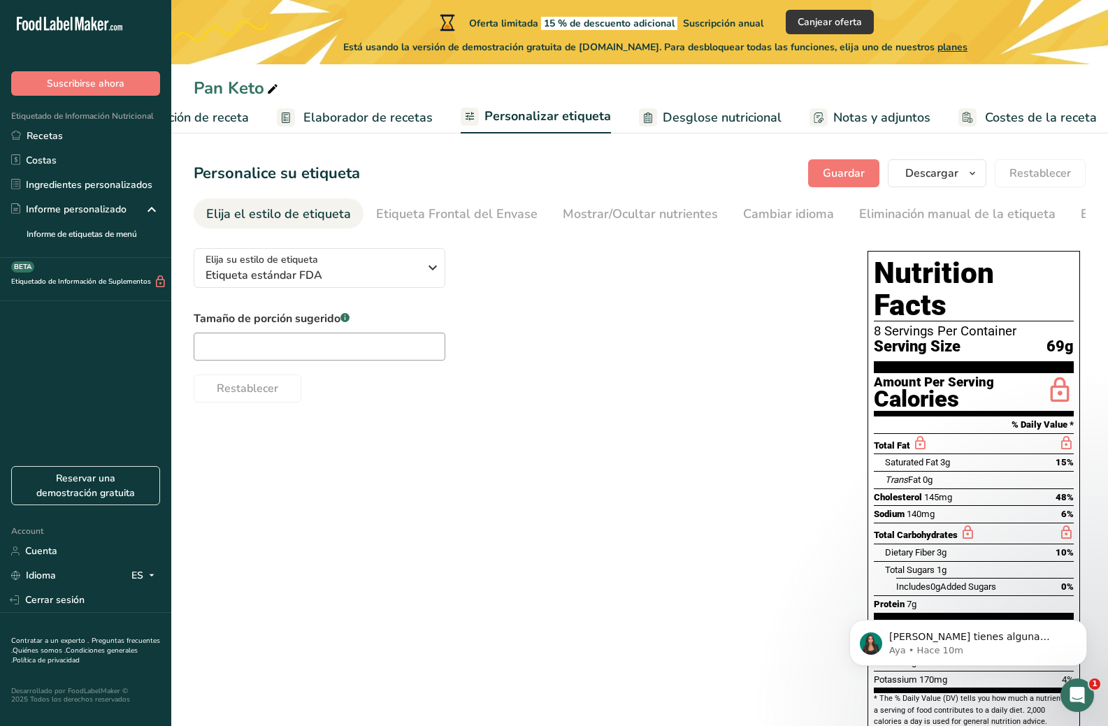
scroll to position [0, 111]
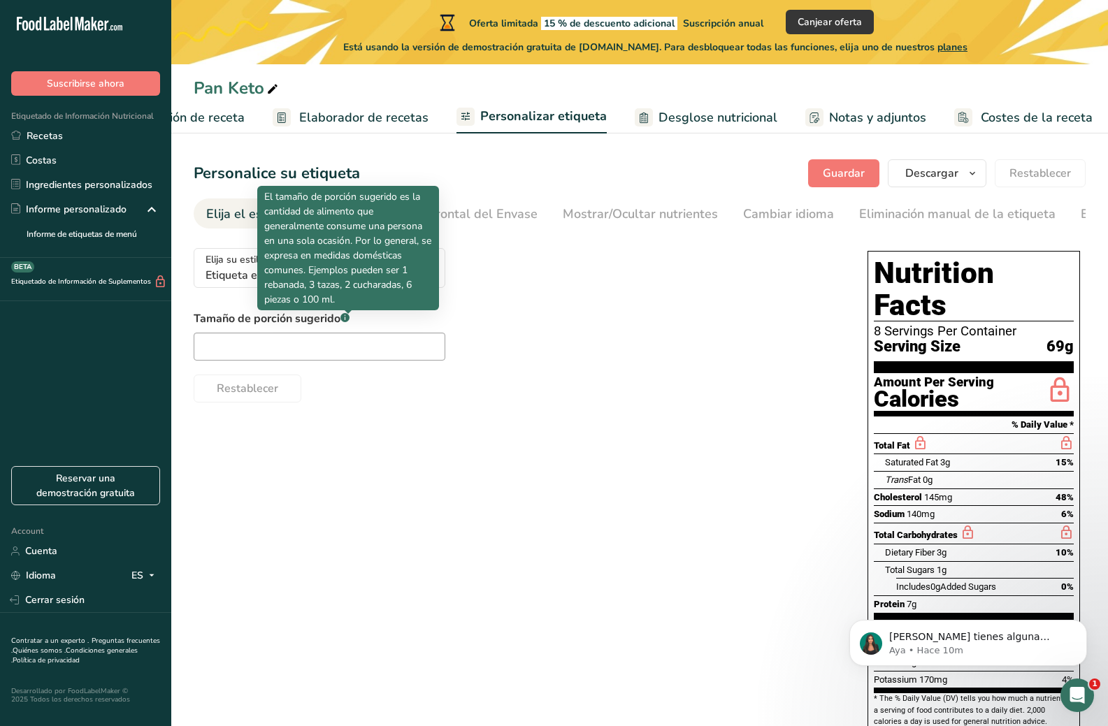
click at [412, 279] on p "El tamaño de porción sugerido es la cantidad de alimento que generalmente consu…" at bounding box center [348, 247] width 168 height 117
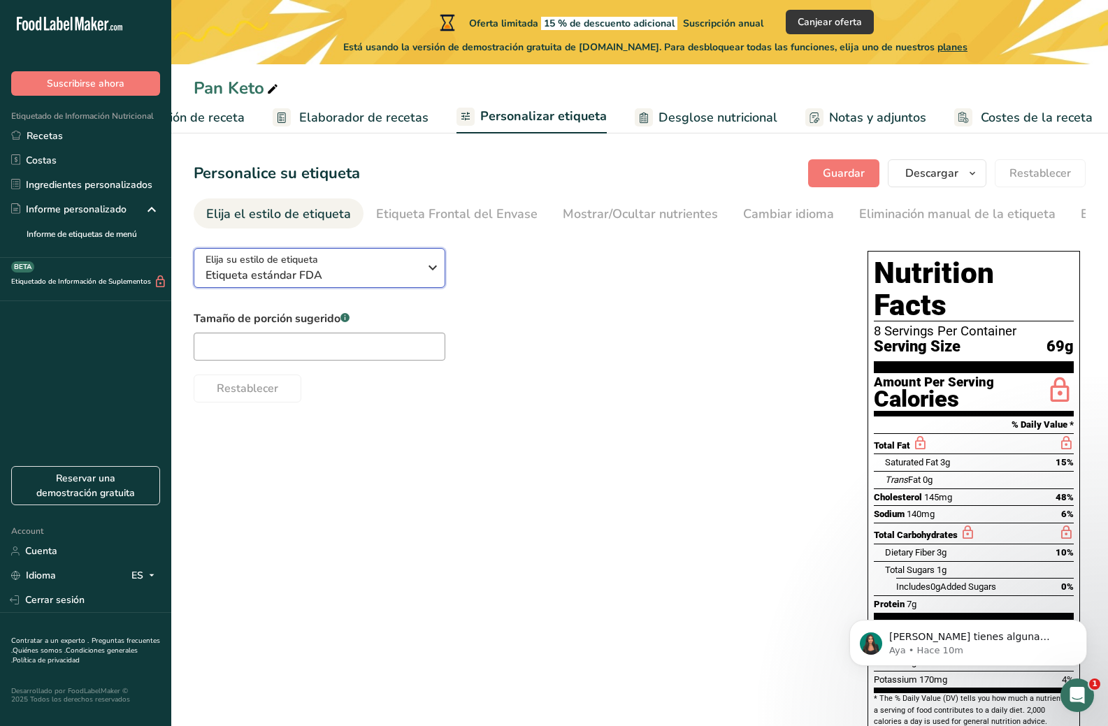
click at [428, 270] on icon "button" at bounding box center [432, 267] width 17 height 25
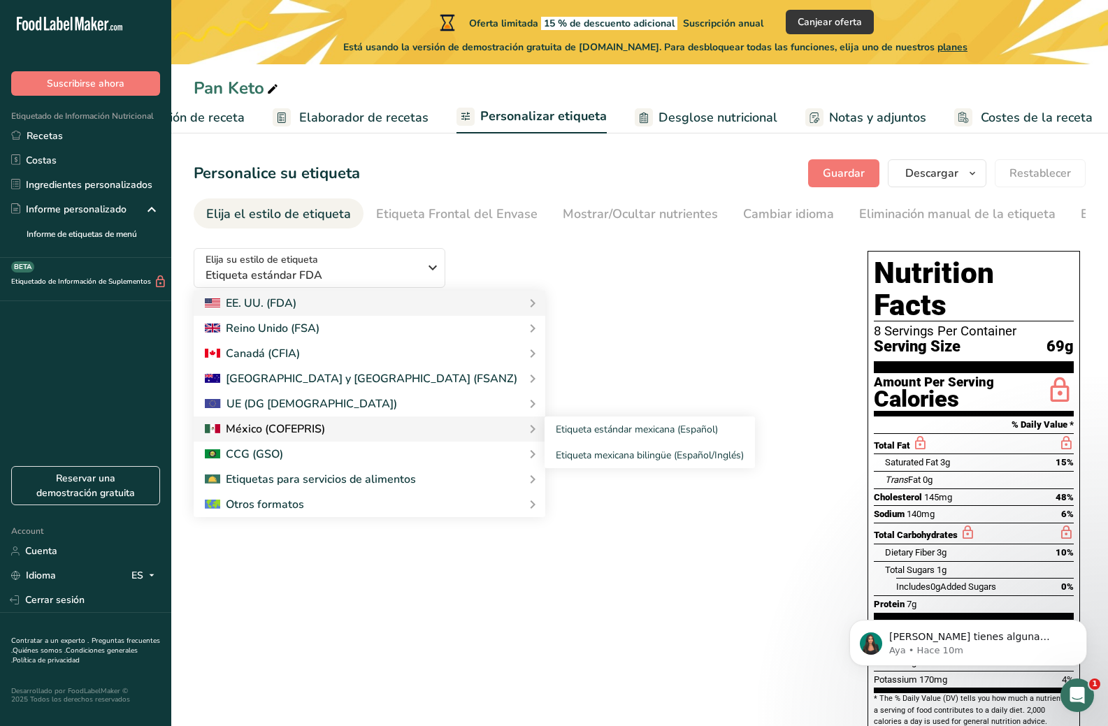
click at [303, 433] on div at bounding box center [265, 429] width 120 height 17
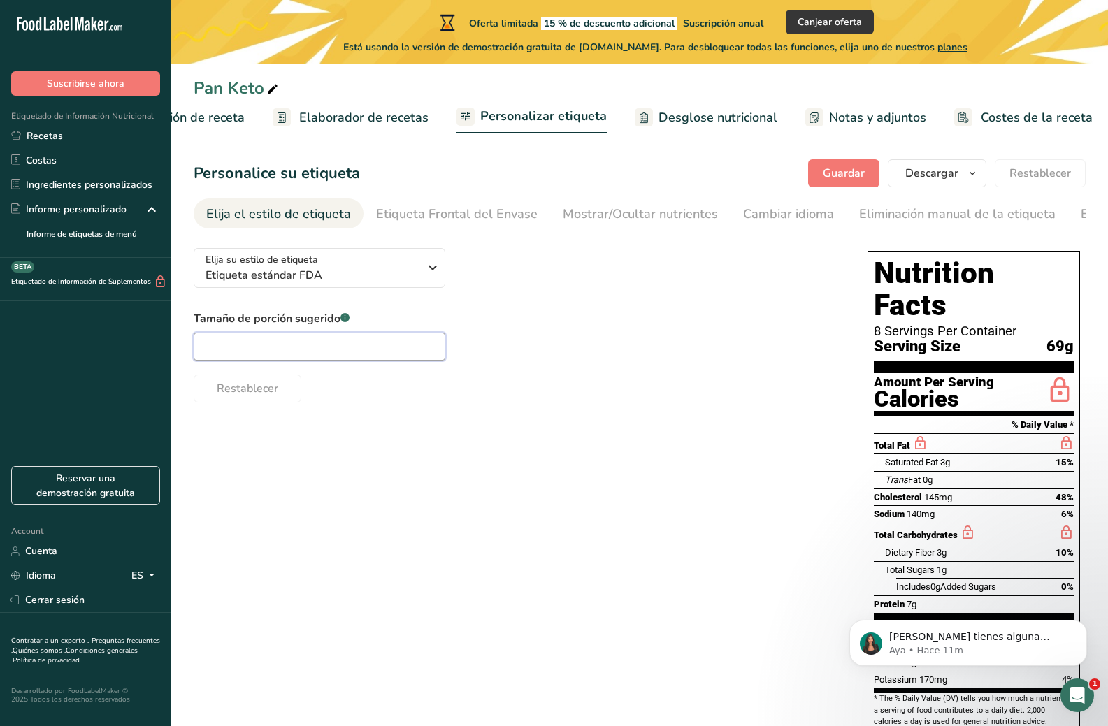
click at [344, 343] on input "text" at bounding box center [320, 347] width 252 height 28
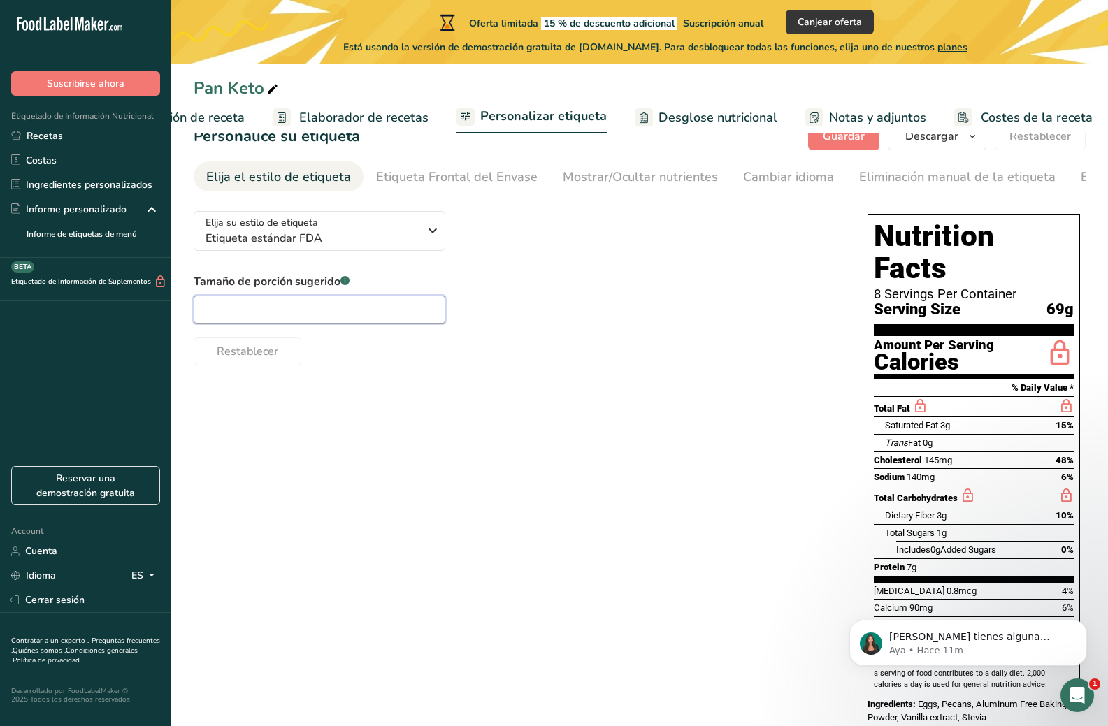
scroll to position [57, 0]
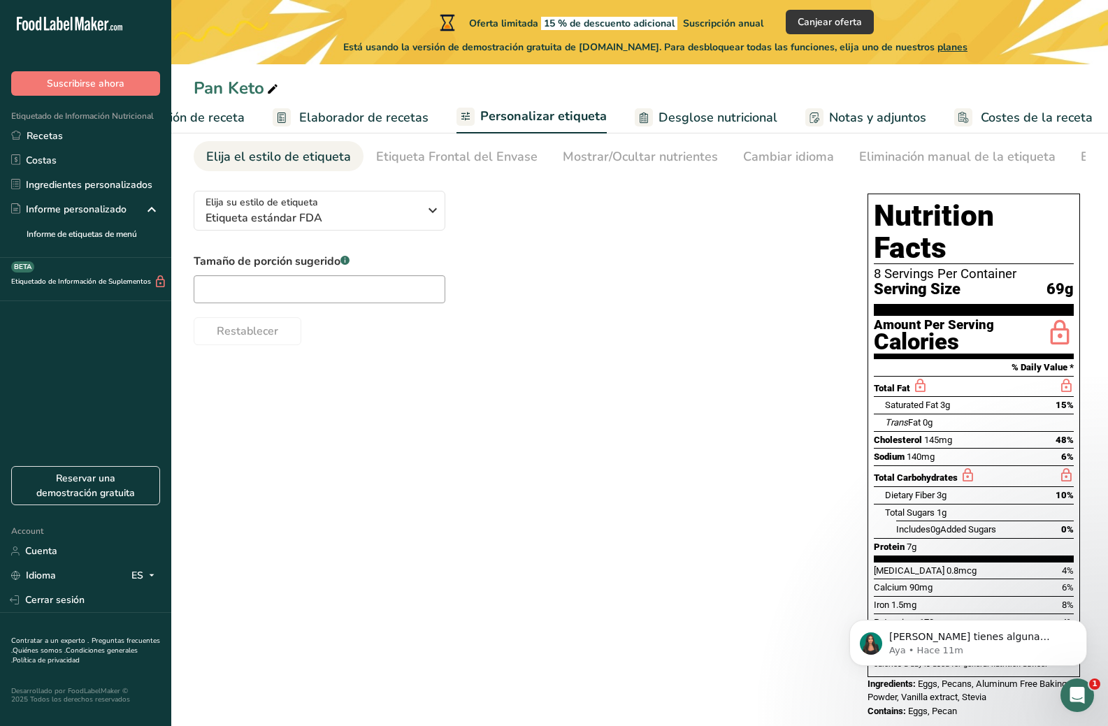
drag, startPoint x: 898, startPoint y: 522, endPoint x: 1000, endPoint y: 508, distance: 103.6
click at [997, 508] on section "Total Fat Saturated Fat 3g 15% Trans Fat 0g Cholesterol 145mg 48% Sodium 140mg …" at bounding box center [974, 469] width 200 height 186
click at [1063, 523] on div "0%" at bounding box center [1067, 530] width 13 height 14
drag, startPoint x: 883, startPoint y: 520, endPoint x: 914, endPoint y: 520, distance: 31.5
click at [914, 540] on div "Protein 7g" at bounding box center [895, 547] width 43 height 14
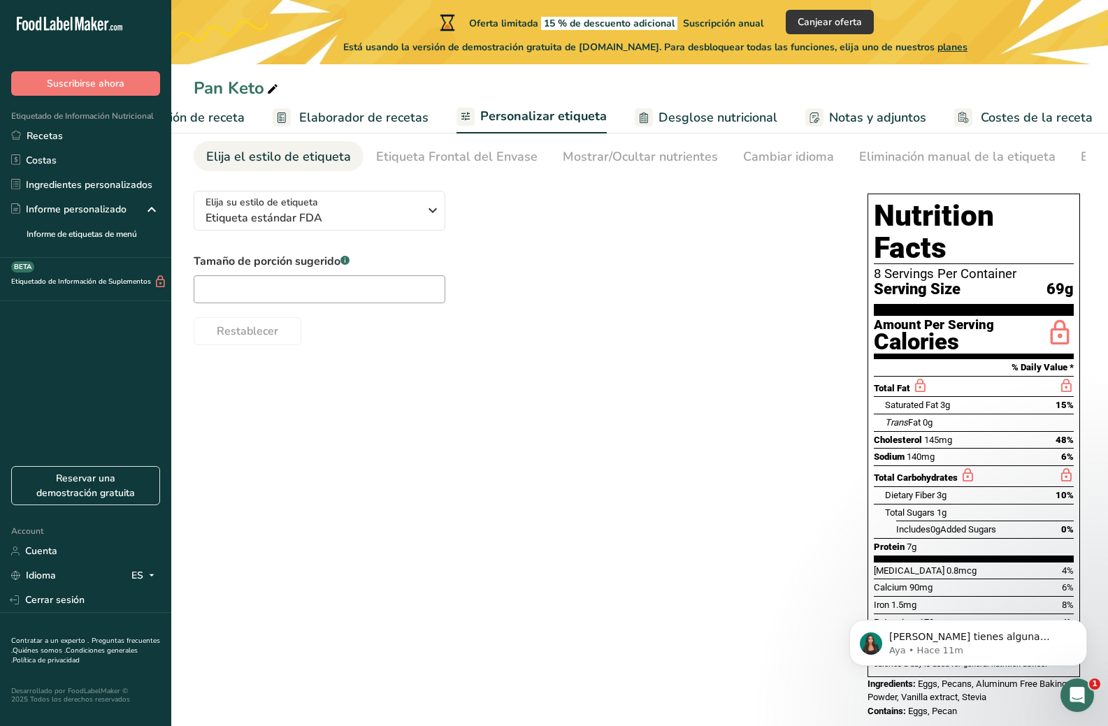
click at [939, 538] on div "Protein 7g" at bounding box center [974, 546] width 200 height 17
click at [278, 288] on input "text" at bounding box center [320, 289] width 252 height 28
drag, startPoint x: 1030, startPoint y: 696, endPoint x: 640, endPoint y: 624, distance: 396.7
click html "Si tienes alguna pregunta no dudes en consultarnos. ¡Estamos aquí para ayudarte…"
click at [750, 598] on div "Elija su estilo de etiqueta Etiqueta estándar FDA EE. UU. (FDA) Etiqueta estánd…" at bounding box center [640, 456] width 892 height 553
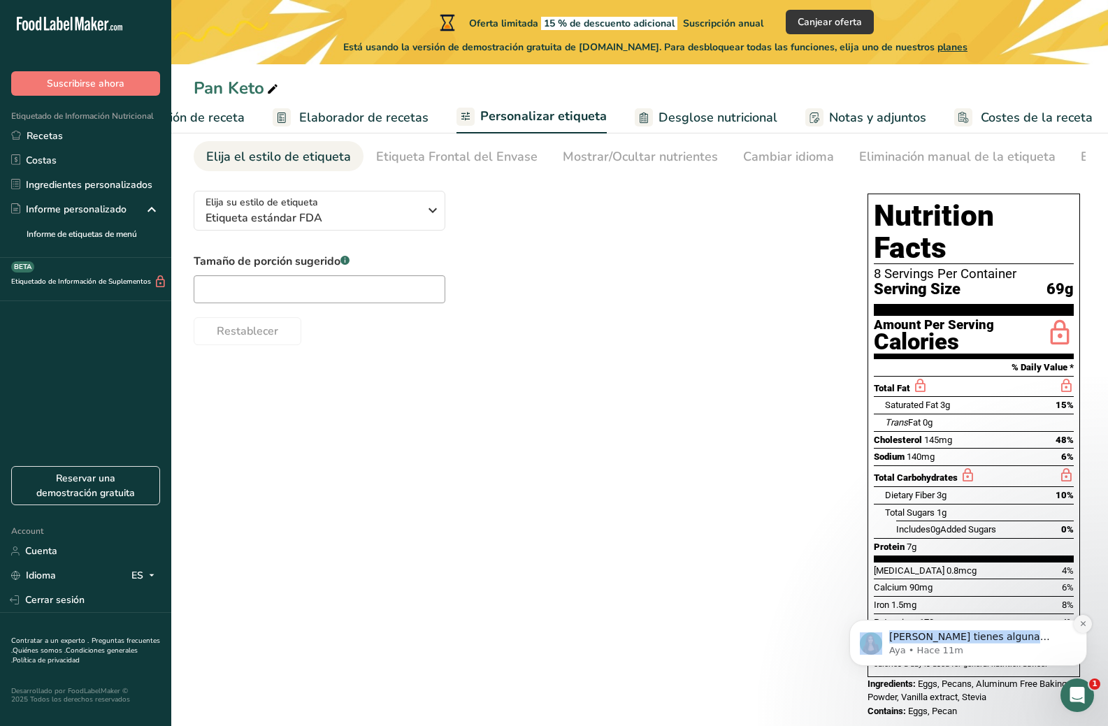
click at [1079, 622] on icon "Dismiss notification" at bounding box center [1083, 624] width 8 height 8
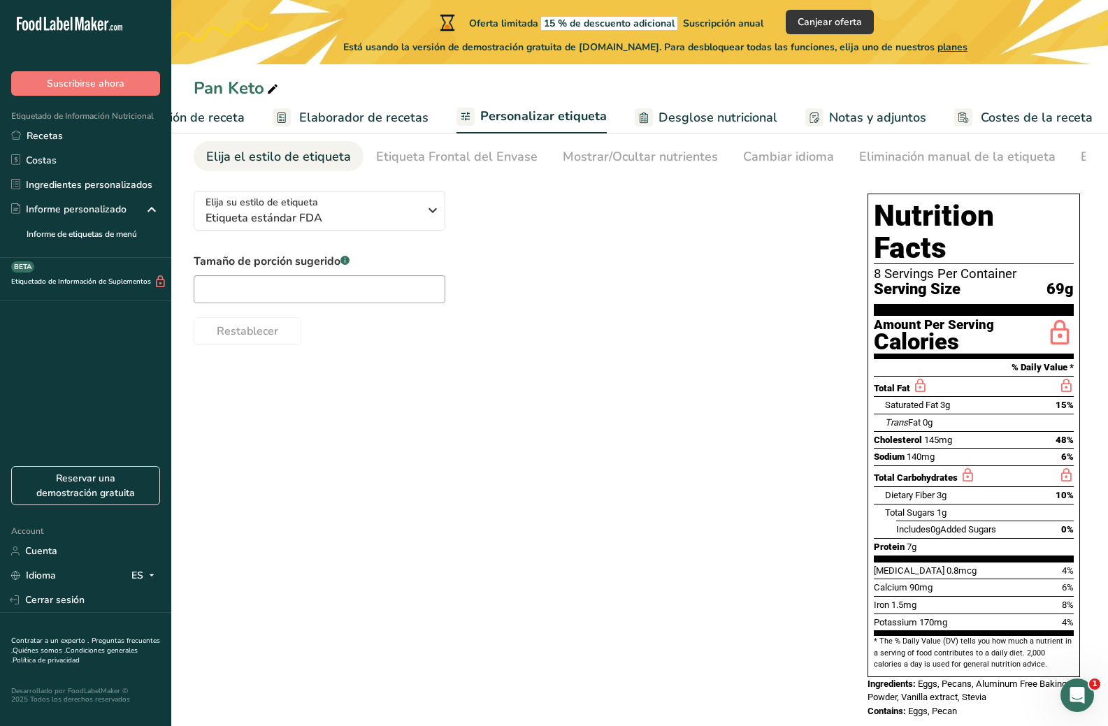
click at [904, 600] on span "1.5mg" at bounding box center [903, 605] width 25 height 10
click at [934, 579] on div "Calcium 90mg 6%" at bounding box center [974, 587] width 200 height 17
click at [925, 582] on span "90mg" at bounding box center [921, 587] width 23 height 10
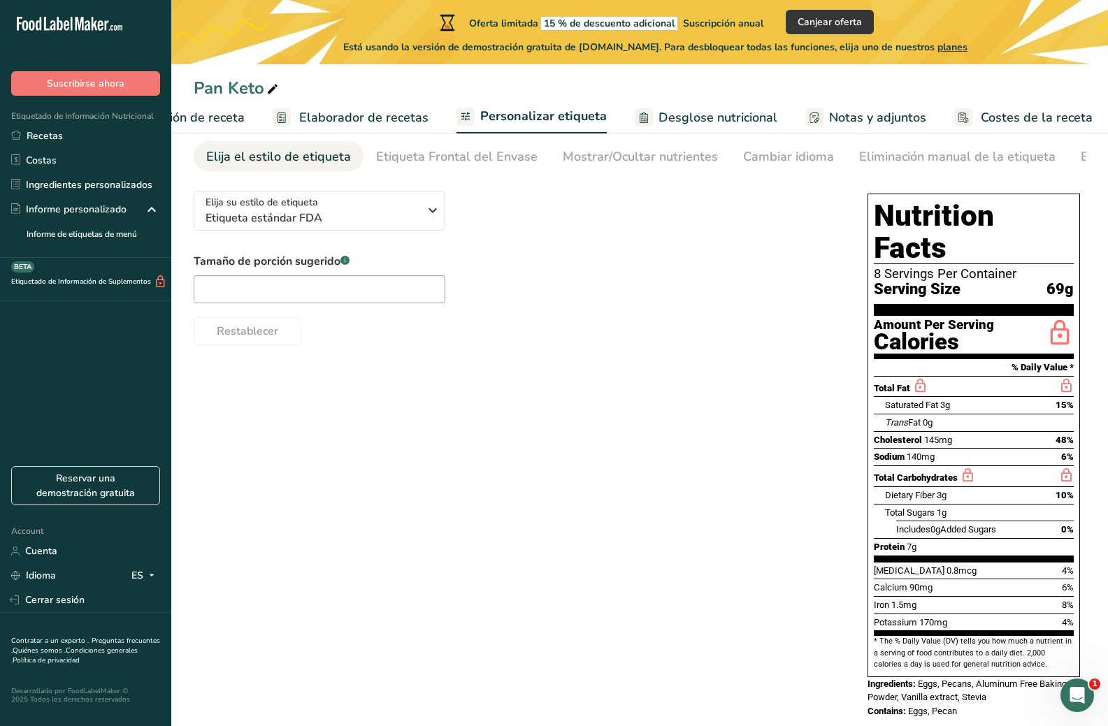
click at [963, 579] on div "Calcium 90mg 6%" at bounding box center [974, 587] width 200 height 17
click at [971, 562] on div "Vitamin D 0.8mcg 4%" at bounding box center [974, 570] width 200 height 17
click at [914, 566] on span "Vitamin D" at bounding box center [909, 571] width 71 height 10
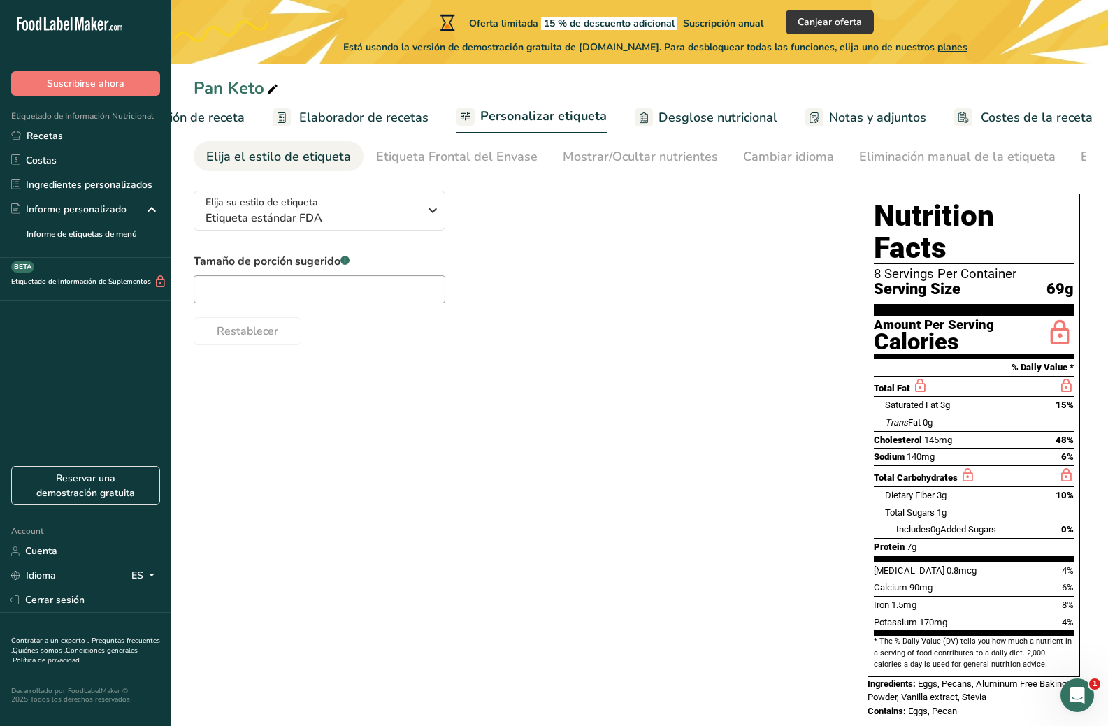
click at [949, 562] on div "Vitamin D 0.8mcg 4%" at bounding box center [974, 570] width 200 height 17
click at [368, 294] on input "text" at bounding box center [320, 289] width 252 height 28
type input "6"
type input "1"
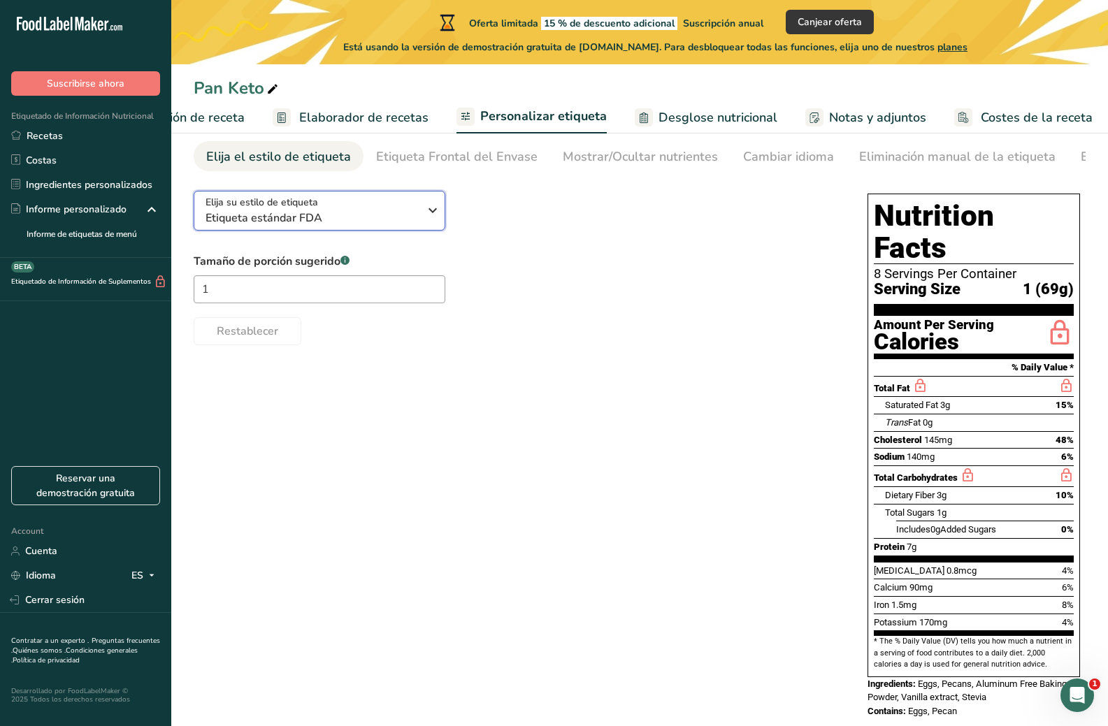
click at [396, 231] on button "Elija su estilo de etiqueta Etiqueta estándar FDA" at bounding box center [320, 211] width 252 height 40
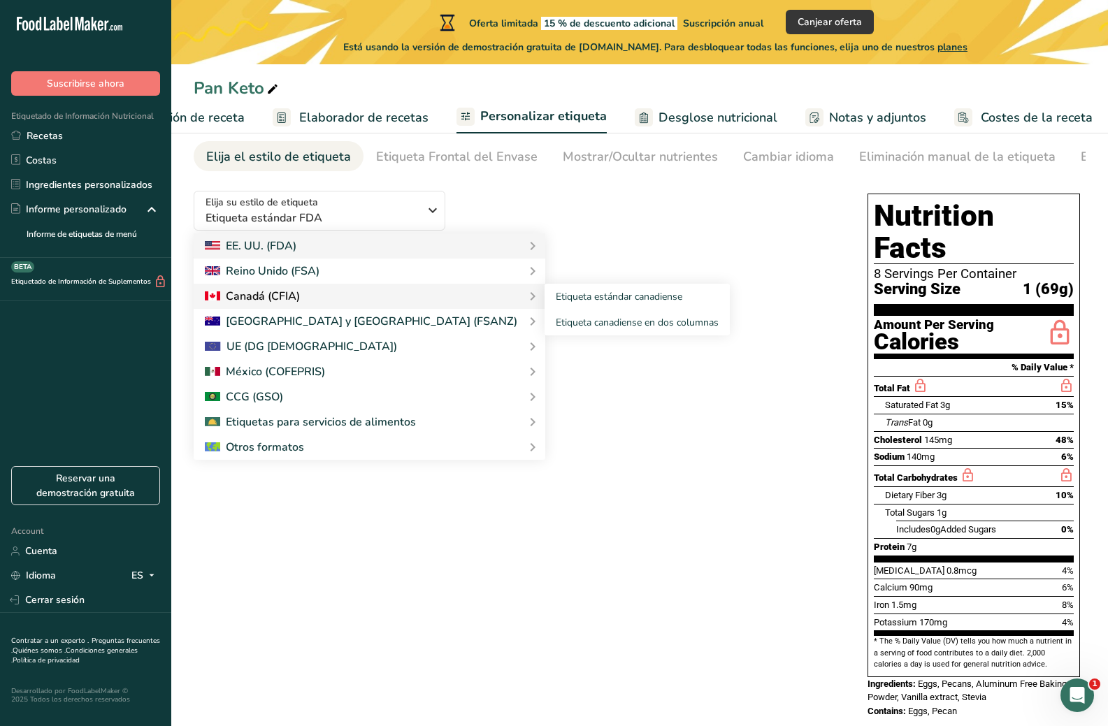
click at [314, 305] on div "Canadá (CFIA)" at bounding box center [369, 296] width 329 height 17
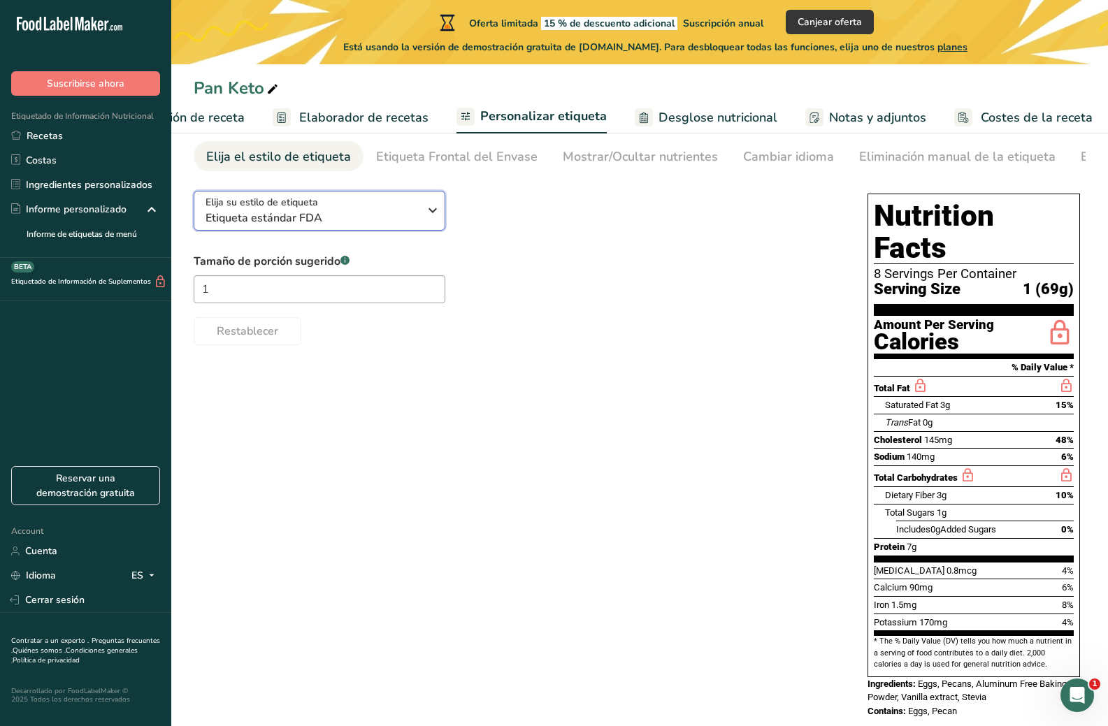
click at [400, 218] on span "Etiqueta estándar FDA" at bounding box center [312, 218] width 213 height 17
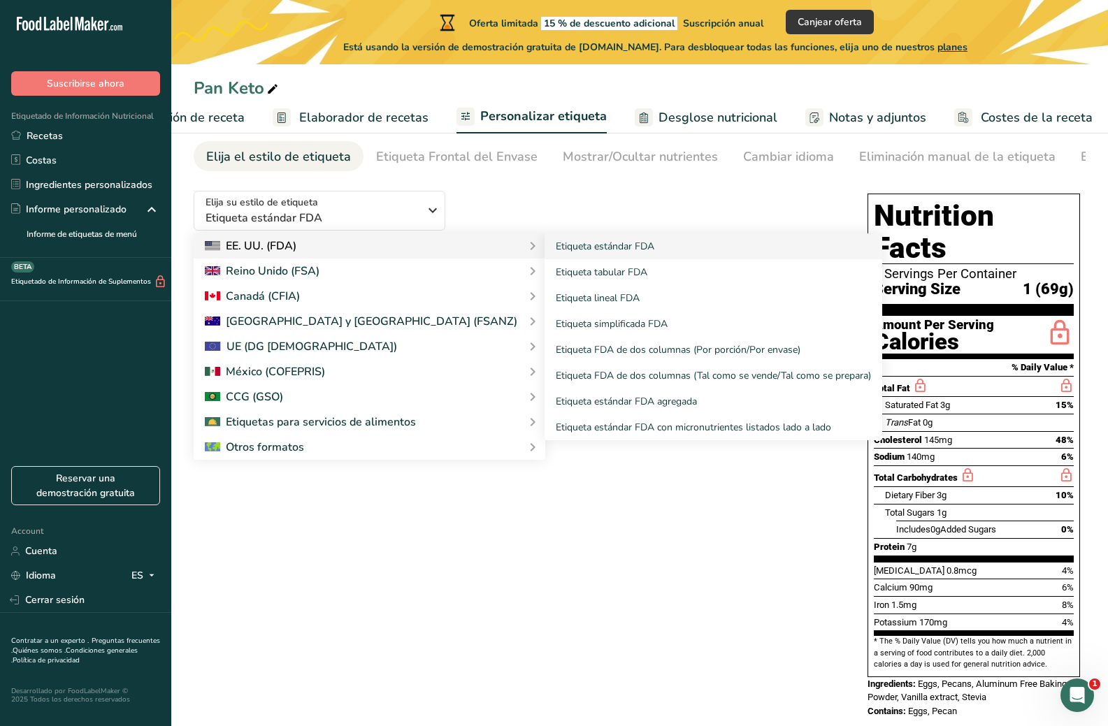
click at [292, 250] on div "EE. UU. (FDA)" at bounding box center [251, 246] width 92 height 17
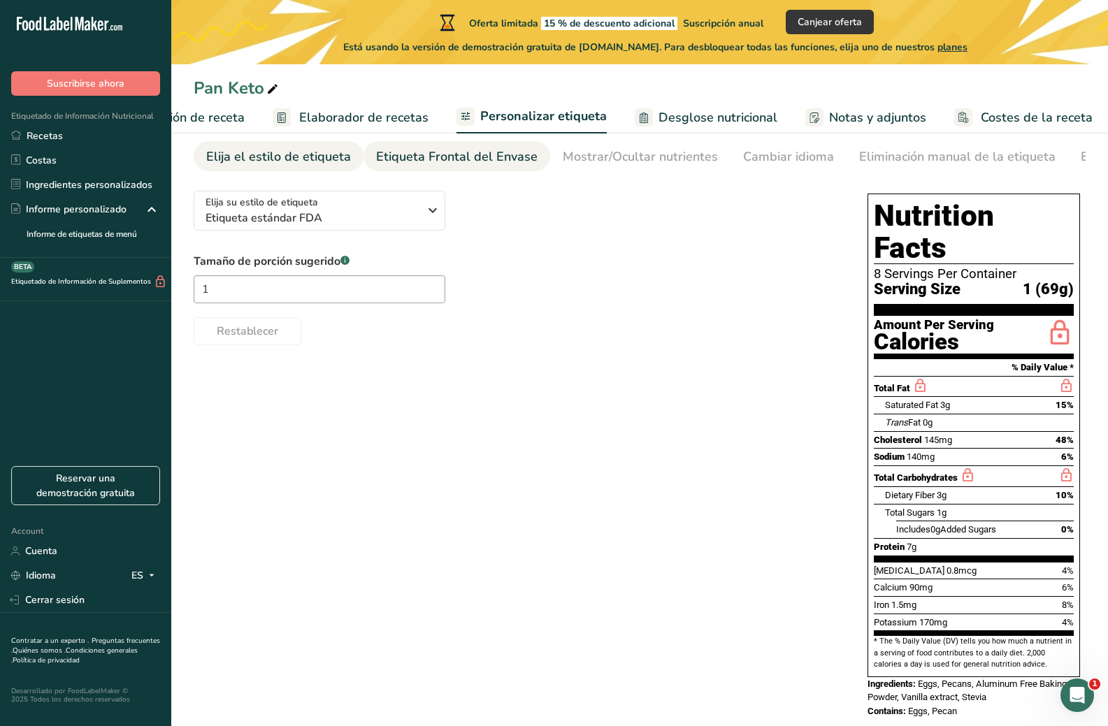
click at [431, 162] on div "Etiqueta Frontal del Envase" at bounding box center [456, 157] width 161 height 19
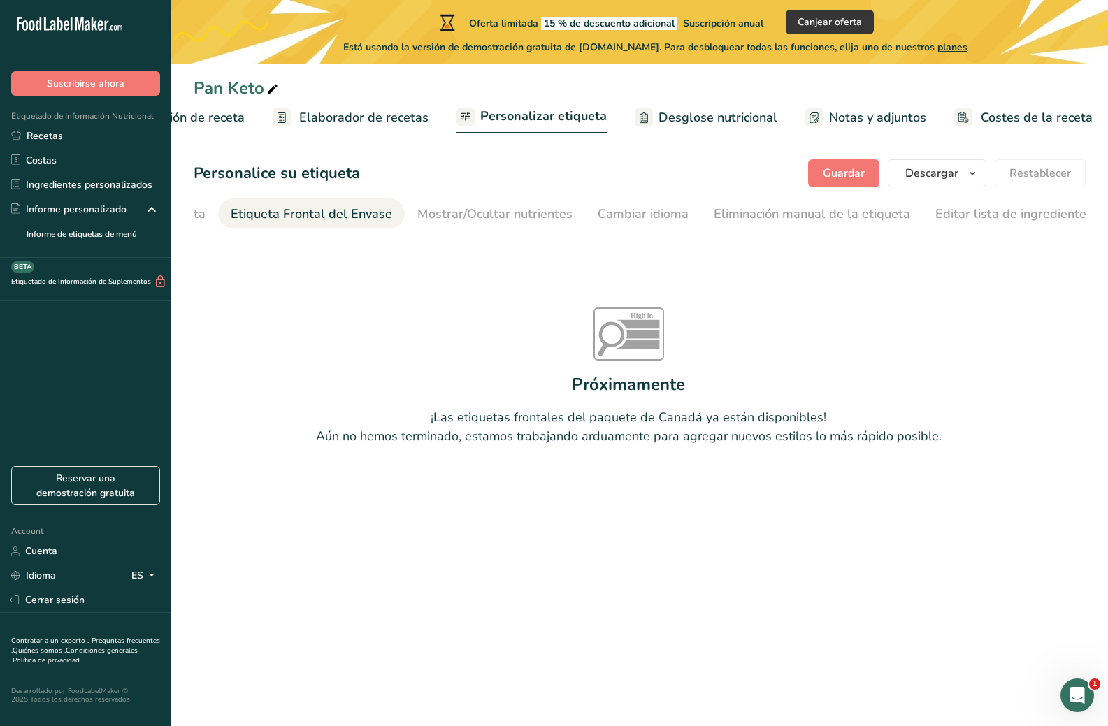
scroll to position [0, 166]
drag, startPoint x: 323, startPoint y: 217, endPoint x: 561, endPoint y: 220, distance: 238.4
click at [561, 220] on ul "Elija el estilo de etiqueta Etiqueta Frontal del Envase Mostrar/Ocultar nutrien…" at bounding box center [473, 214] width 892 height 30
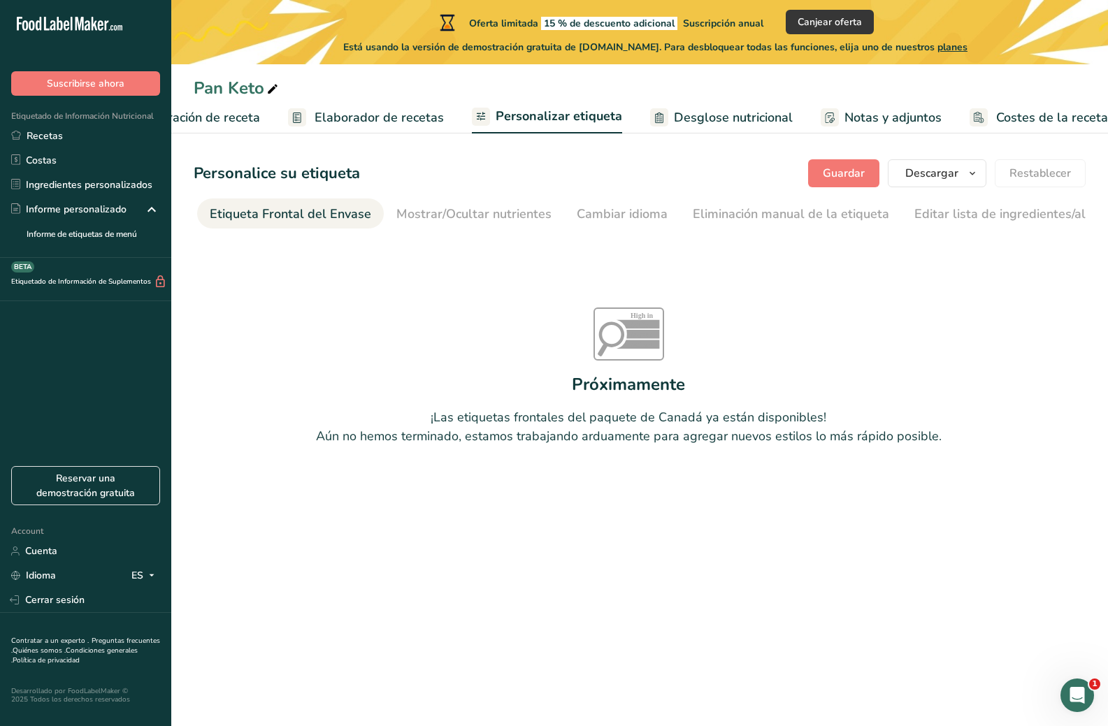
scroll to position [0, 83]
click at [250, 213] on div "Etiqueta Frontal del Envase" at bounding box center [290, 214] width 161 height 19
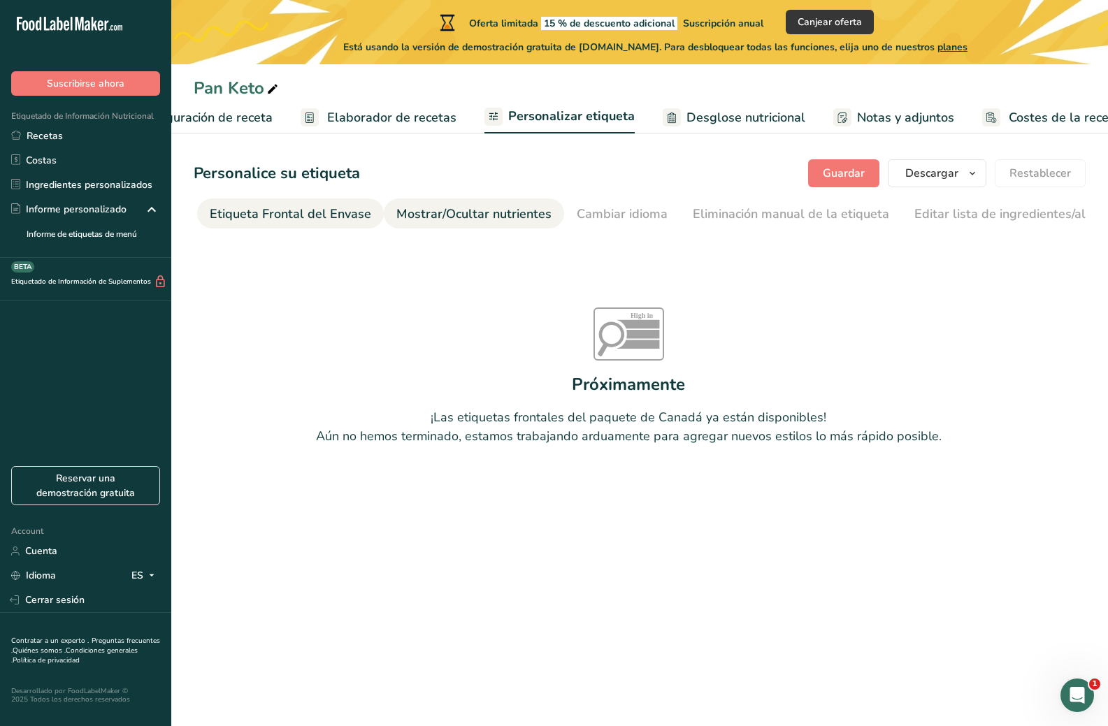
click at [408, 213] on div "Mostrar/Ocultar nutrientes" at bounding box center [473, 214] width 155 height 19
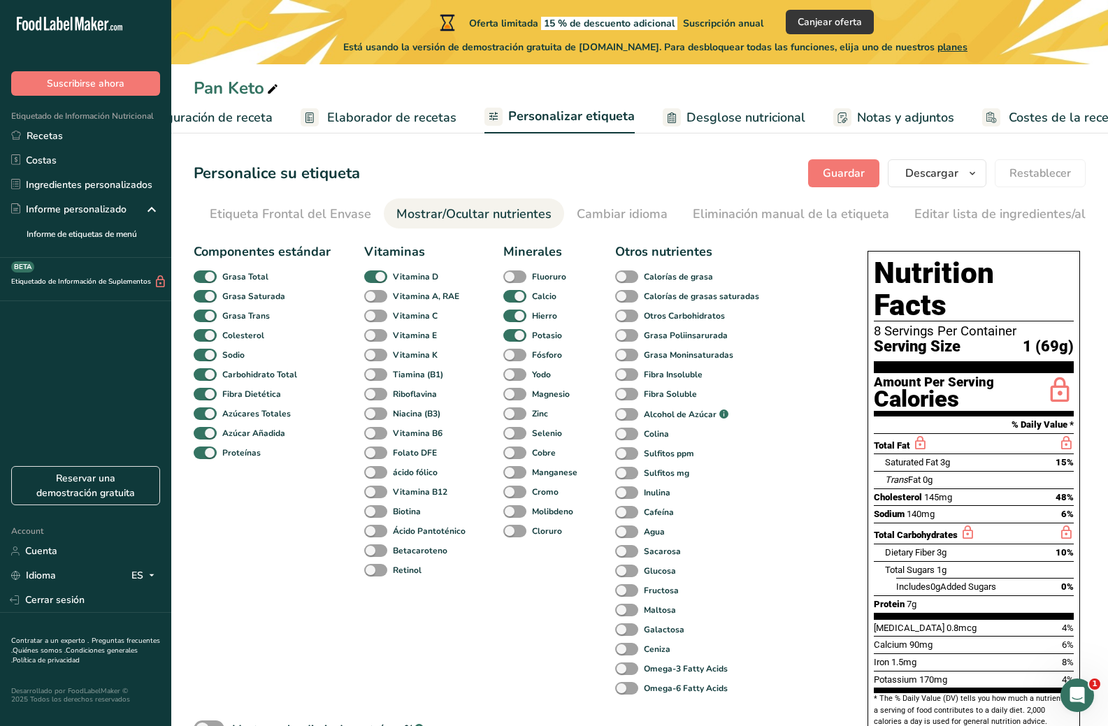
scroll to position [0, 349]
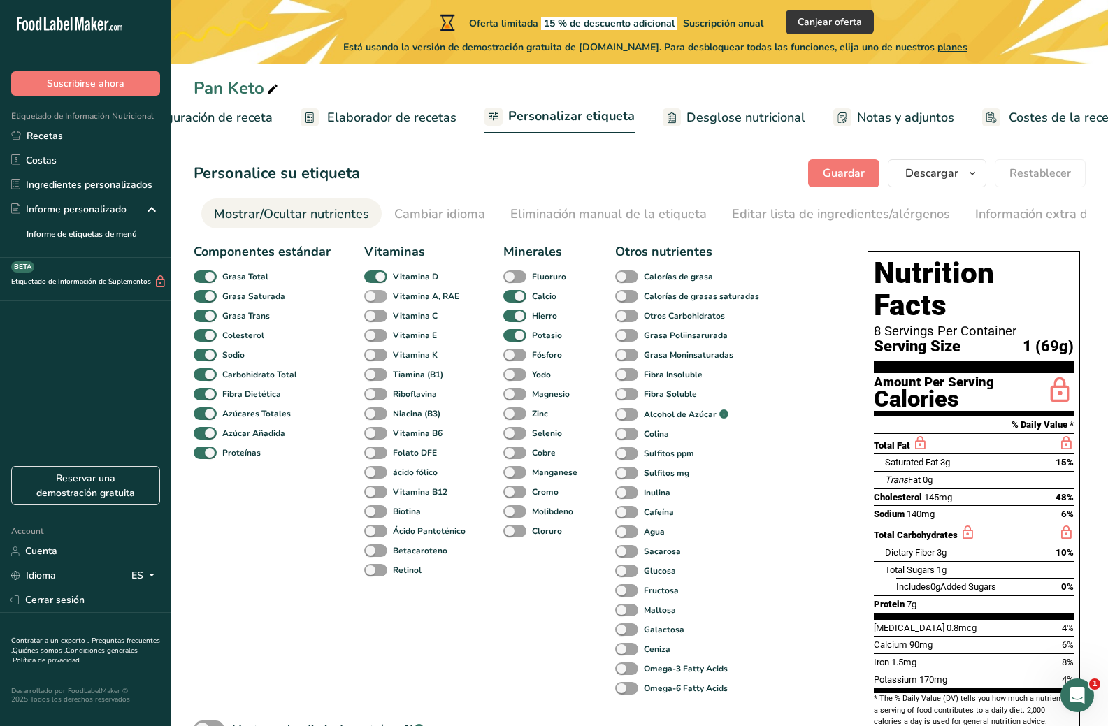
click at [378, 303] on span at bounding box center [375, 296] width 23 height 13
click at [373, 301] on input "Vitamina A, RAE" at bounding box center [368, 296] width 9 height 9
checkbox input "true"
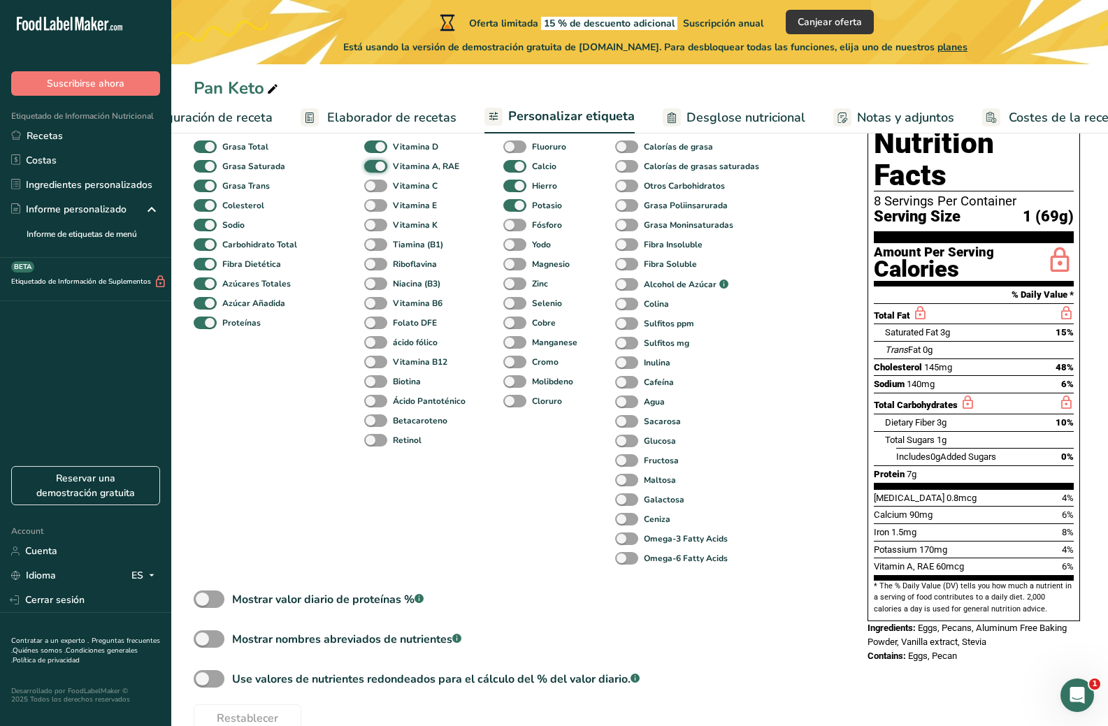
scroll to position [140, 0]
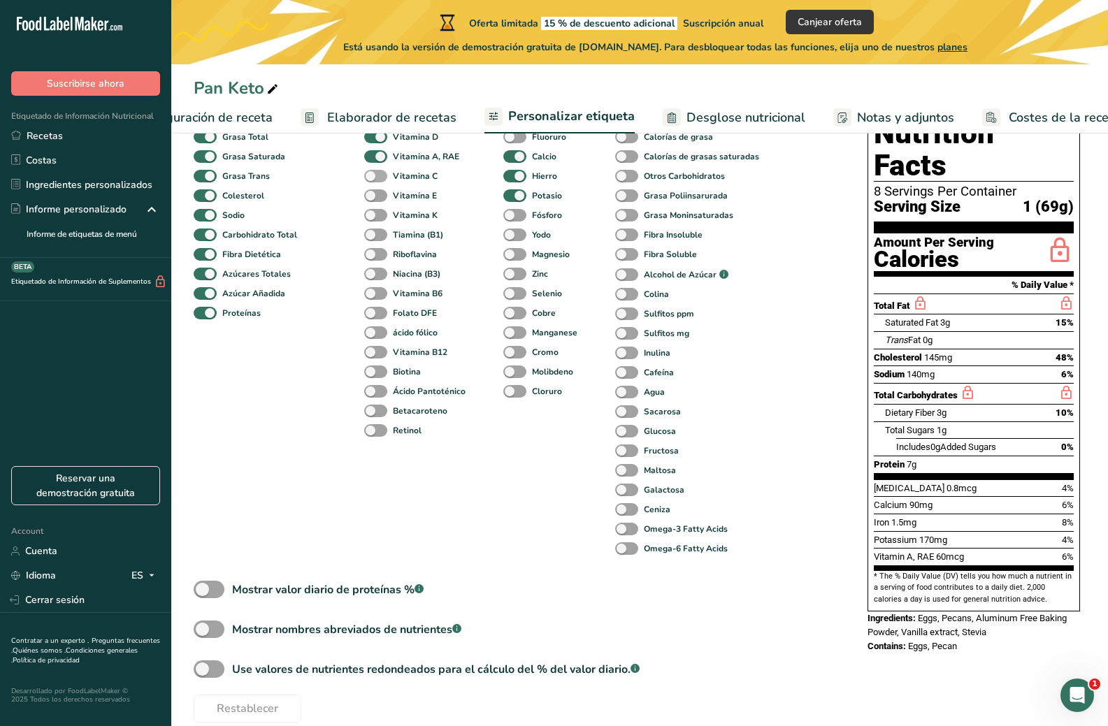
click at [378, 175] on span at bounding box center [375, 176] width 23 height 13
click at [373, 175] on input "Vitamina C" at bounding box center [368, 175] width 9 height 9
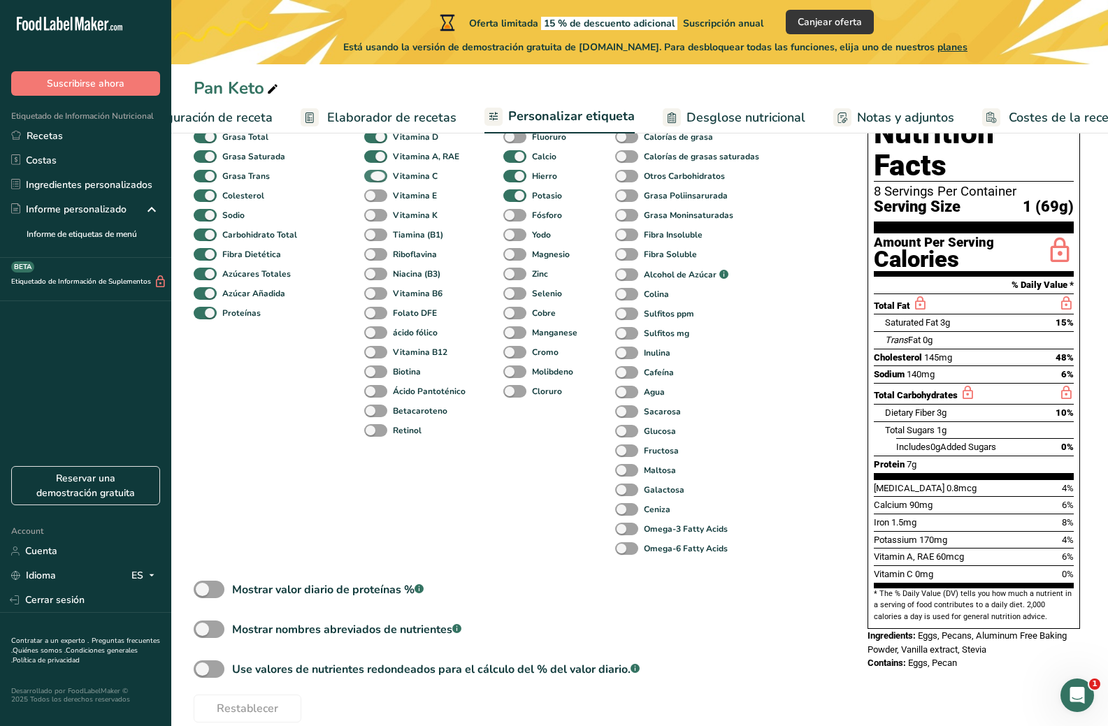
click at [378, 175] on span at bounding box center [375, 176] width 23 height 13
click at [373, 175] on input "Vitamina C" at bounding box center [368, 175] width 9 height 9
checkbox input "false"
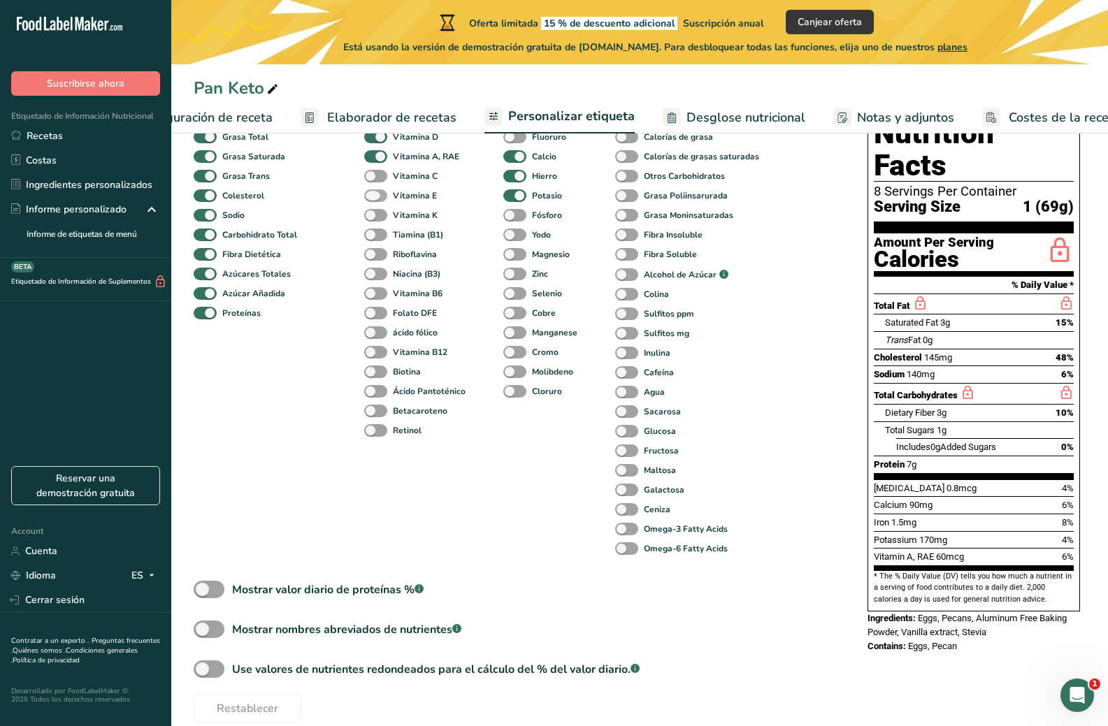
click at [375, 199] on span at bounding box center [375, 195] width 23 height 13
click at [373, 199] on input "Vitamina E" at bounding box center [368, 195] width 9 height 9
checkbox input "true"
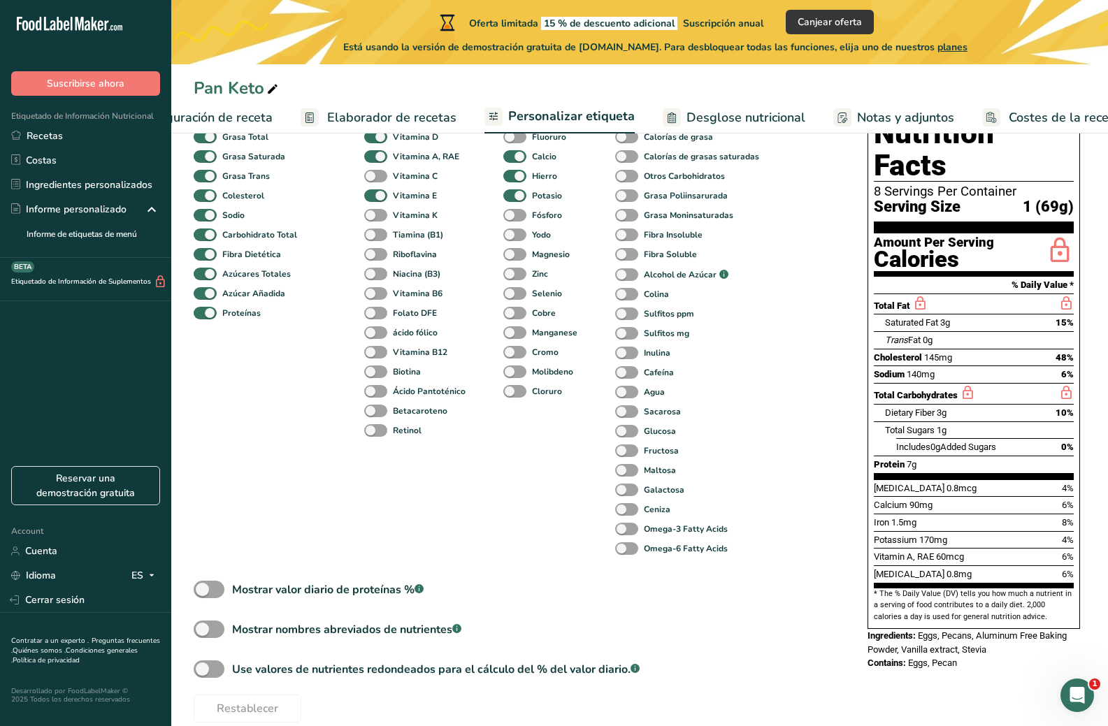
click at [378, 225] on div "Vitamina K" at bounding box center [377, 216] width 27 height 20
click at [377, 222] on span at bounding box center [375, 215] width 23 height 13
click at [373, 220] on input "Vitamina K" at bounding box center [368, 214] width 9 height 9
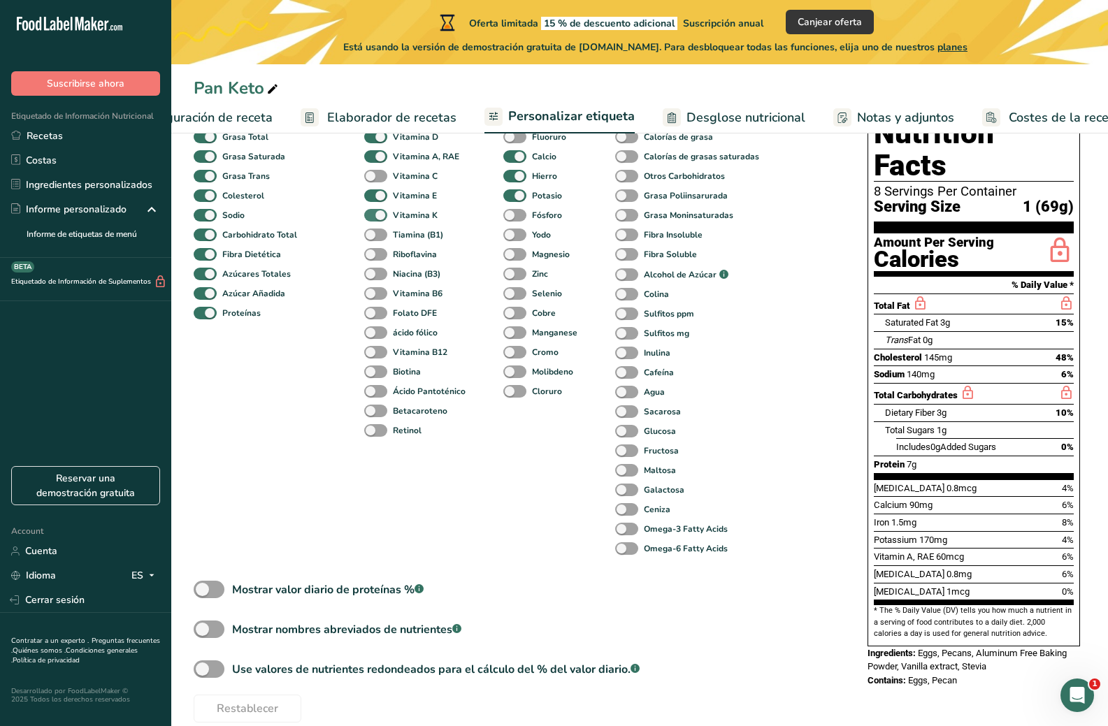
click at [377, 222] on span at bounding box center [375, 215] width 23 height 13
click at [373, 220] on input "Vitamina K" at bounding box center [368, 214] width 9 height 9
checkbox input "false"
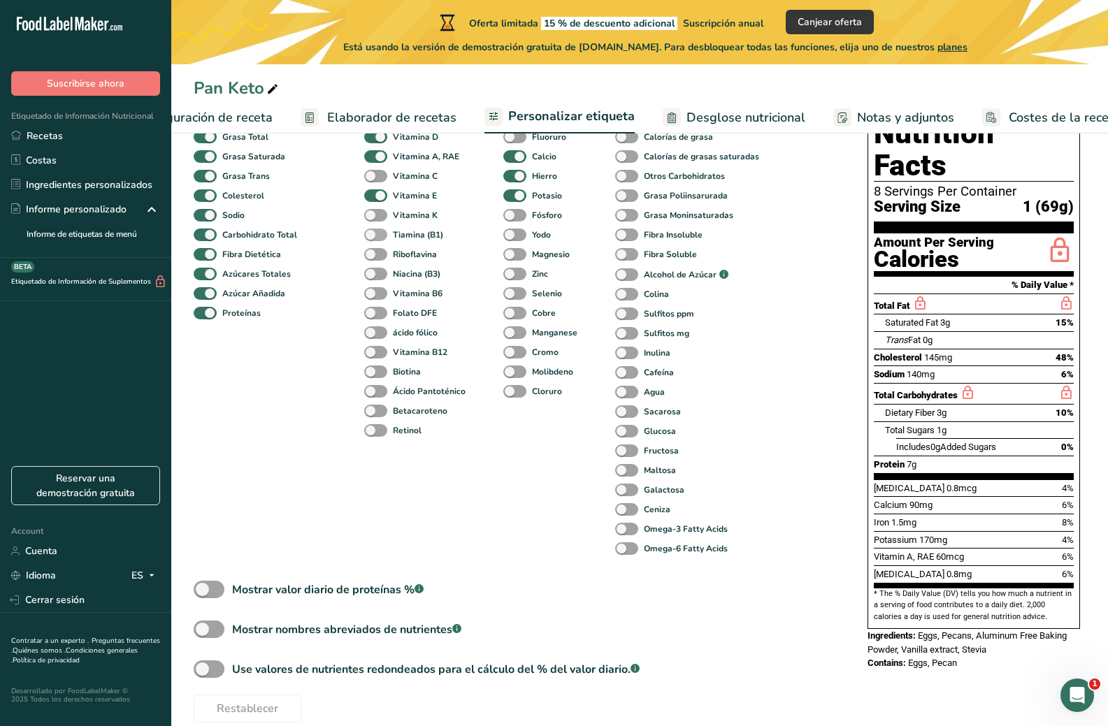
click at [377, 234] on span at bounding box center [375, 235] width 23 height 13
click at [373, 234] on input "Tiamina (B1)" at bounding box center [368, 234] width 9 height 9
checkbox input "true"
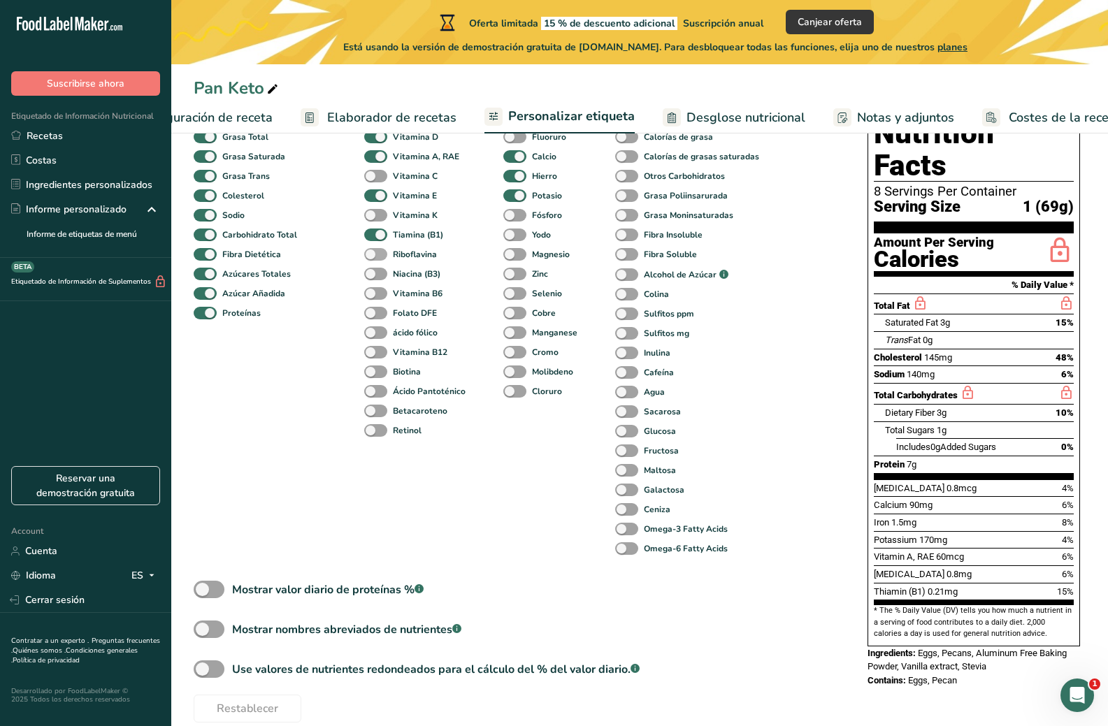
click at [377, 257] on span at bounding box center [375, 254] width 23 height 13
click at [373, 257] on input "Riboflavina" at bounding box center [368, 254] width 9 height 9
checkbox input "true"
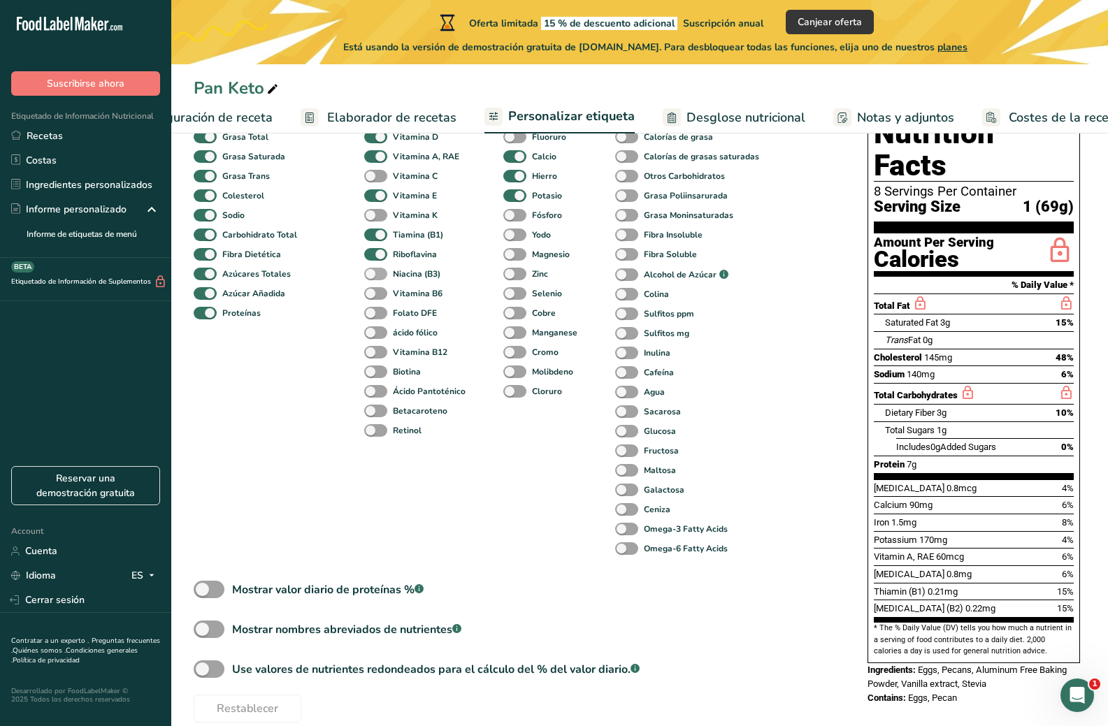
click at [375, 278] on span at bounding box center [375, 274] width 23 height 13
click at [373, 278] on input "Niacina (B3)" at bounding box center [368, 273] width 9 height 9
checkbox input "true"
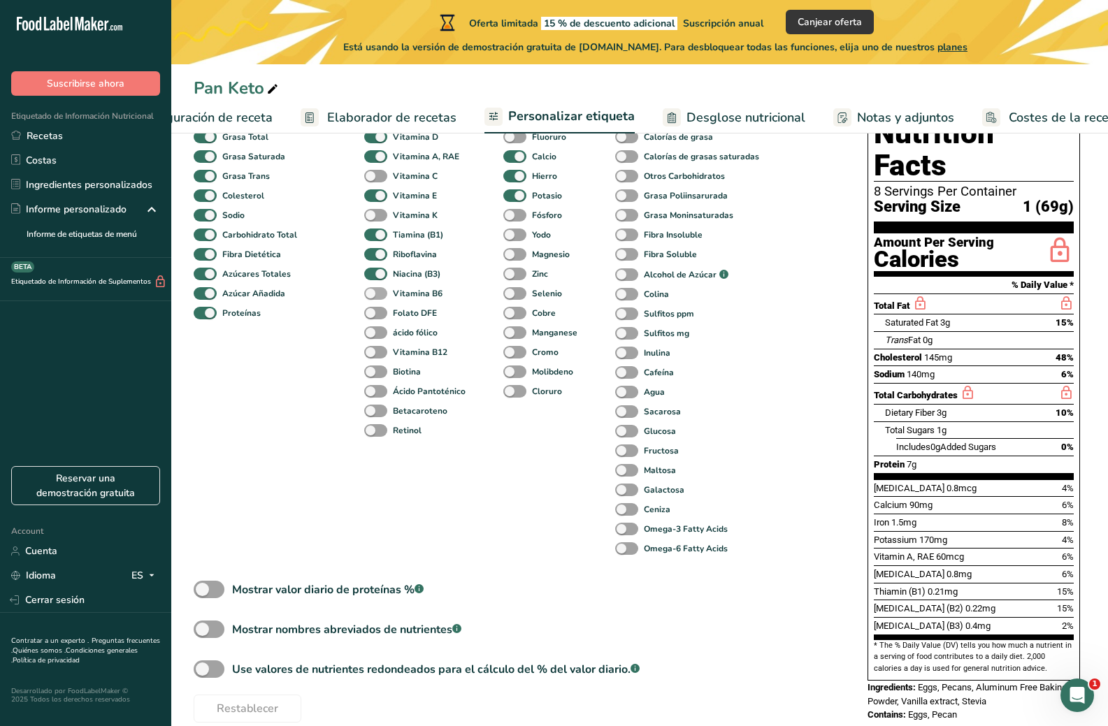
click at [375, 297] on span at bounding box center [375, 293] width 23 height 13
click at [373, 297] on input "Vitamina B6" at bounding box center [368, 293] width 9 height 9
checkbox input "true"
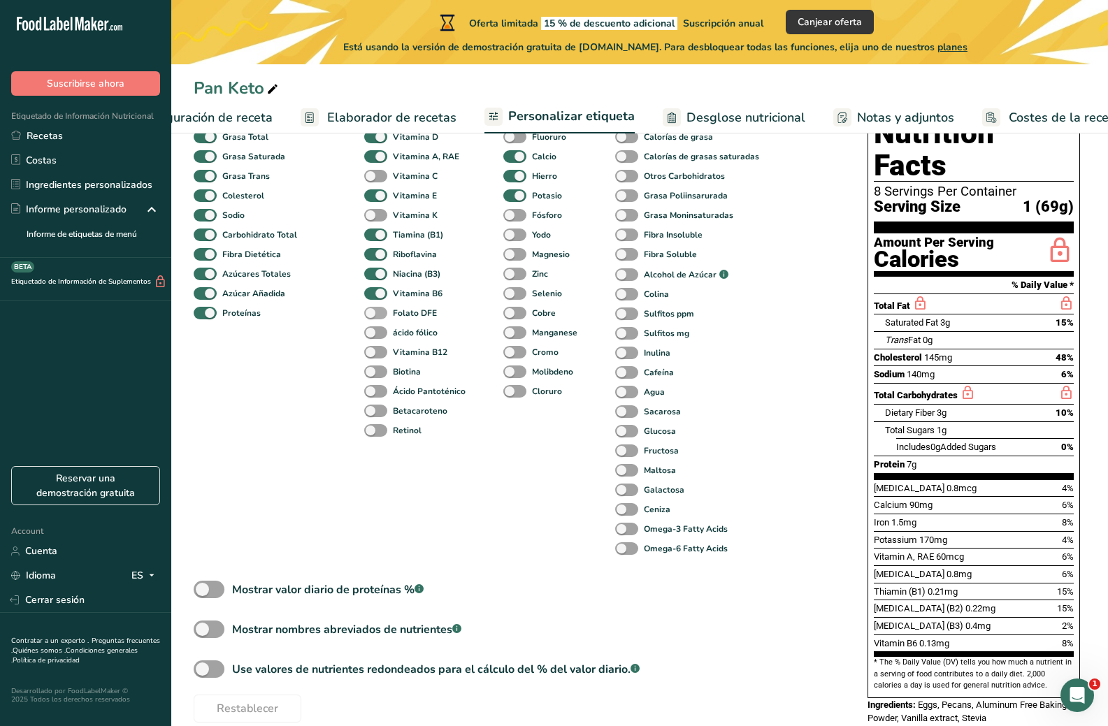
click at [375, 319] on span at bounding box center [375, 313] width 23 height 13
click at [373, 317] on input "Folato DFE" at bounding box center [368, 312] width 9 height 9
checkbox input "true"
click at [375, 338] on span at bounding box center [375, 332] width 23 height 13
click at [373, 337] on input "ácido fólico" at bounding box center [368, 332] width 9 height 9
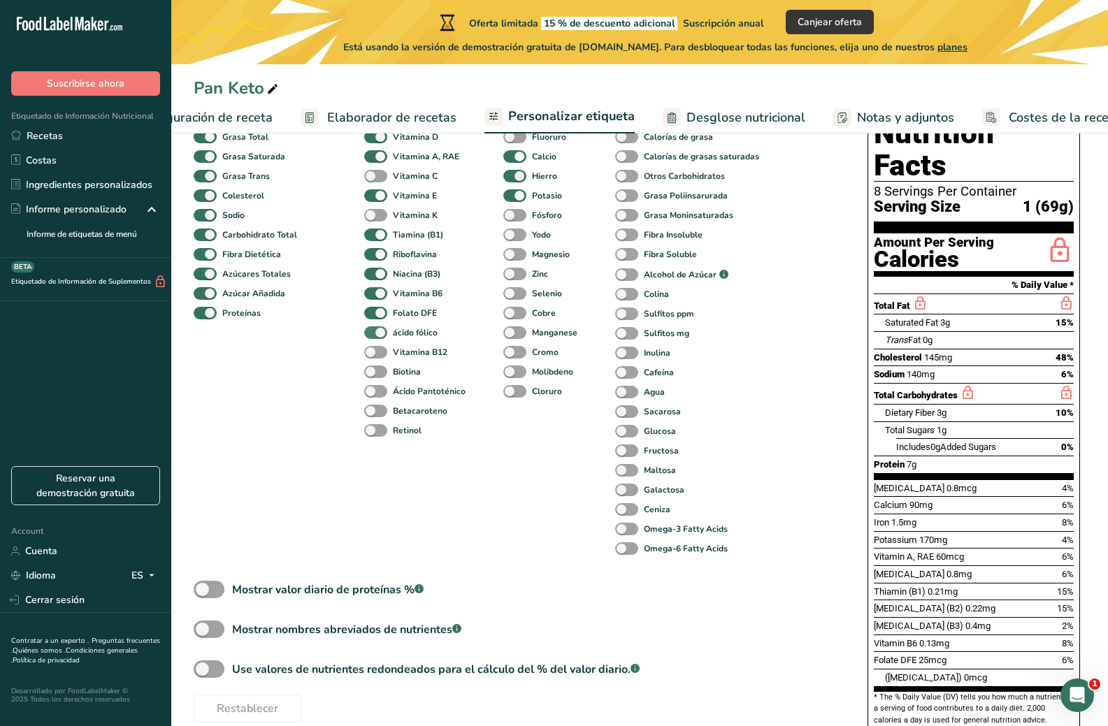
click at [375, 338] on span at bounding box center [375, 332] width 23 height 13
click at [373, 337] on input "ácido fólico" at bounding box center [368, 332] width 9 height 9
checkbox input "false"
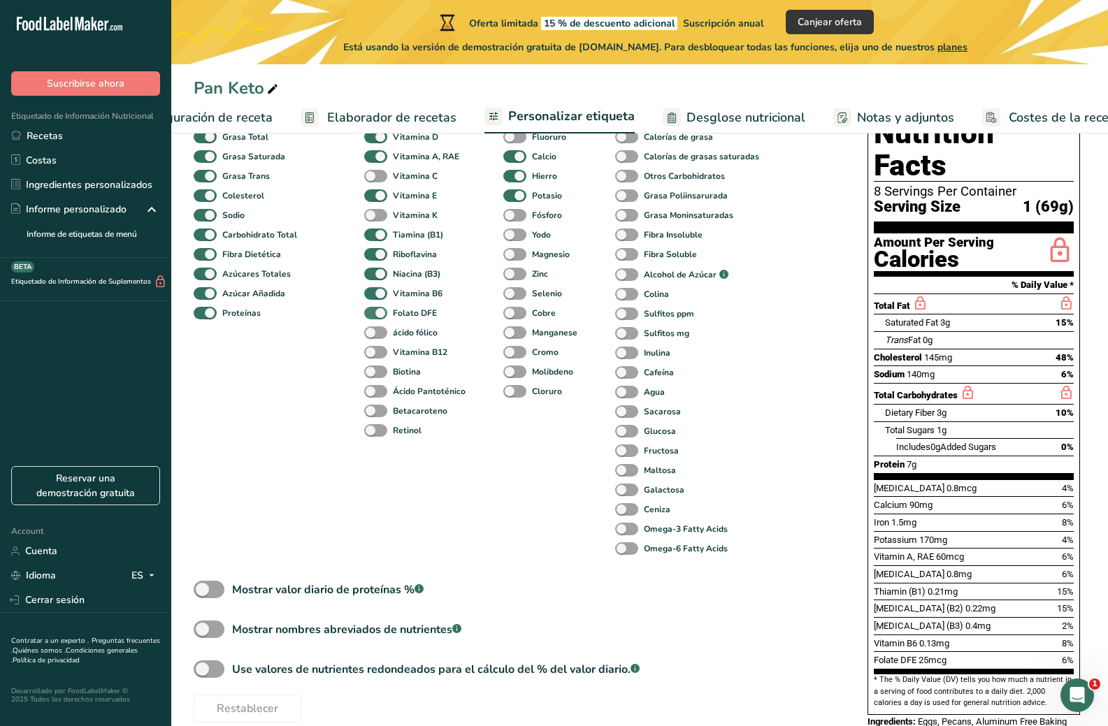
click at [375, 310] on span at bounding box center [375, 313] width 23 height 13
click at [373, 310] on input "Folato DFE" at bounding box center [368, 312] width 9 height 9
checkbox input "false"
click at [375, 333] on span at bounding box center [375, 332] width 23 height 13
click at [373, 333] on input "ácido fólico" at bounding box center [368, 332] width 9 height 9
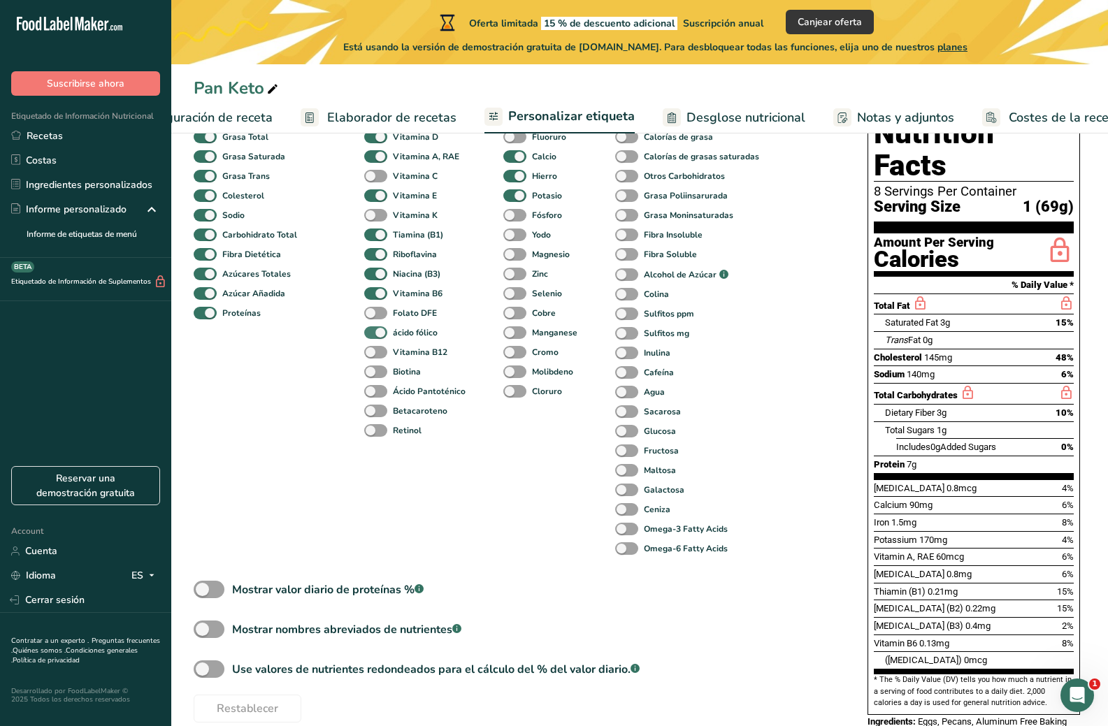
click at [375, 333] on span at bounding box center [375, 332] width 23 height 13
click at [373, 333] on input "ácido fólico" at bounding box center [368, 332] width 9 height 9
checkbox input "false"
click at [376, 314] on span at bounding box center [375, 313] width 23 height 13
click at [373, 314] on input "Folato DFE" at bounding box center [368, 312] width 9 height 9
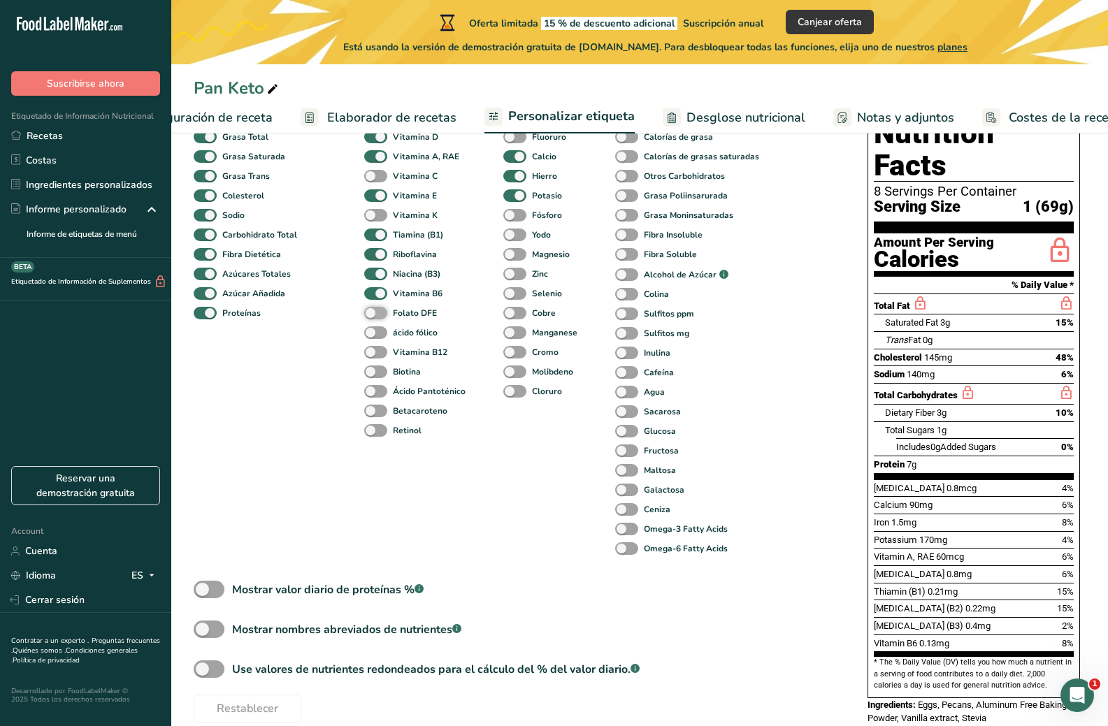
checkbox input "true"
click at [376, 336] on span at bounding box center [375, 332] width 23 height 13
click at [373, 336] on input "ácido fólico" at bounding box center [368, 332] width 9 height 9
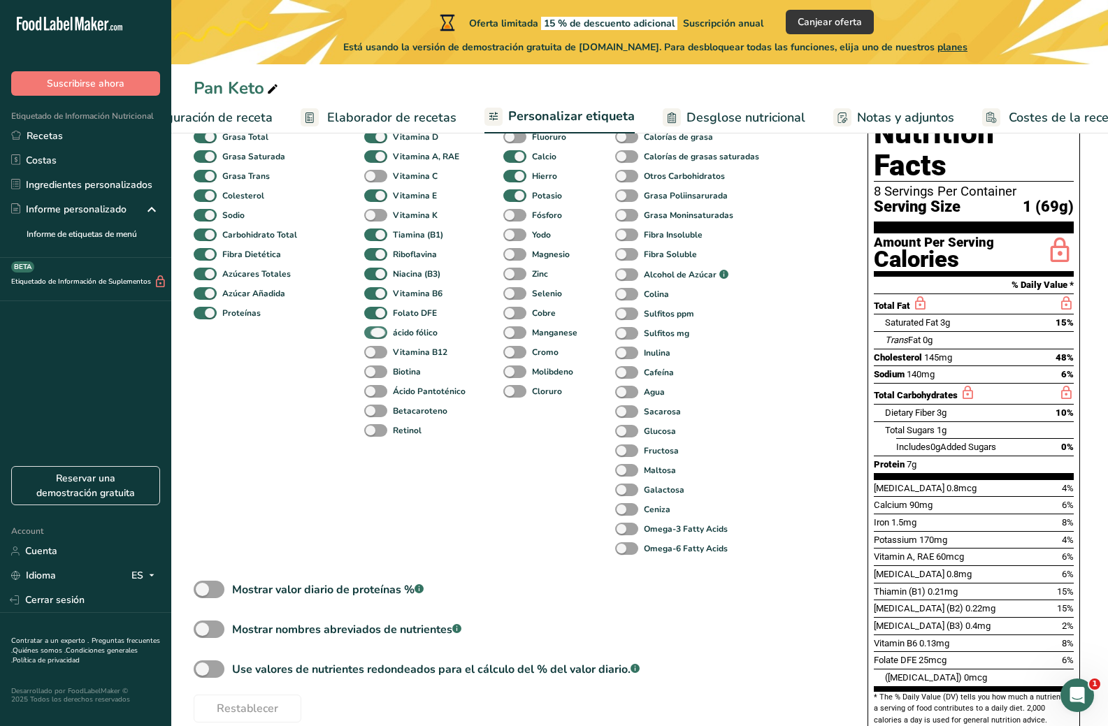
click at [376, 336] on span at bounding box center [375, 332] width 23 height 13
click at [373, 336] on input "ácido fólico" at bounding box center [368, 332] width 9 height 9
checkbox input "false"
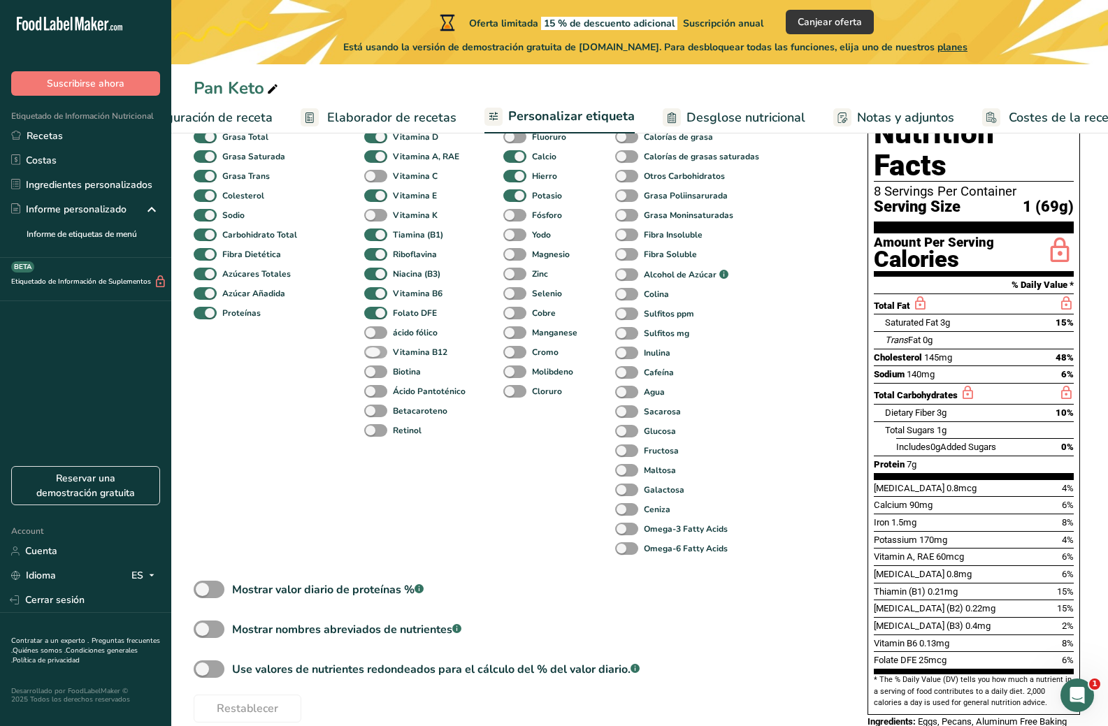
click at [376, 354] on span at bounding box center [375, 352] width 23 height 13
click at [373, 354] on input "Vitamina B12" at bounding box center [368, 351] width 9 height 9
checkbox input "true"
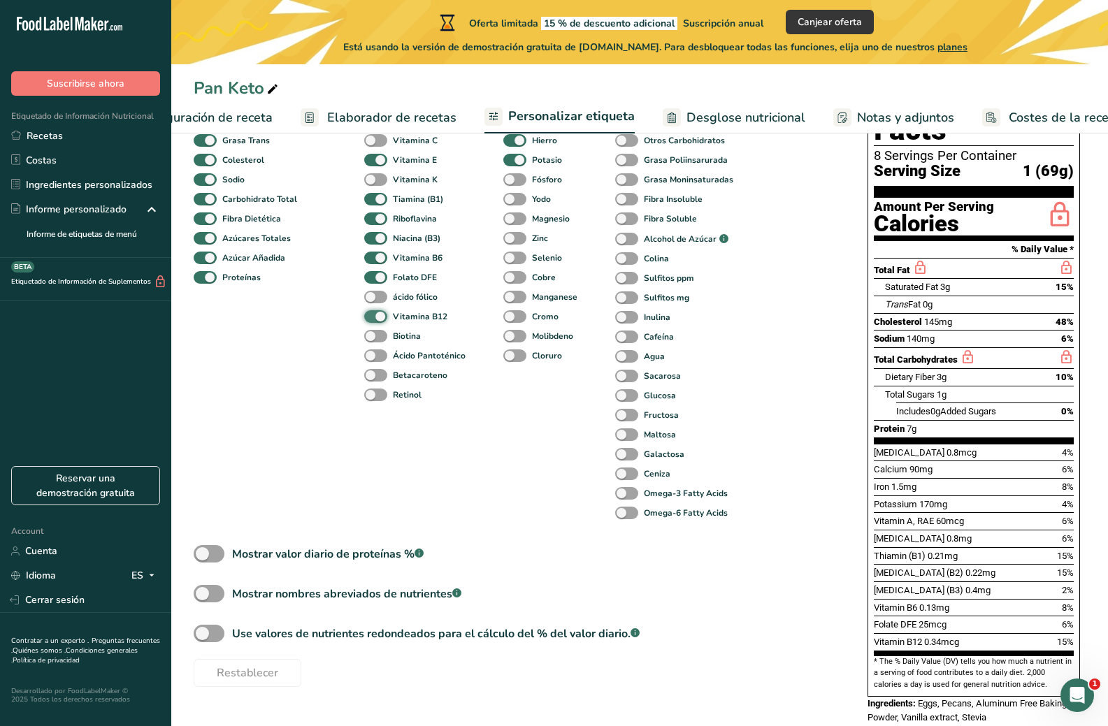
scroll to position [195, 0]
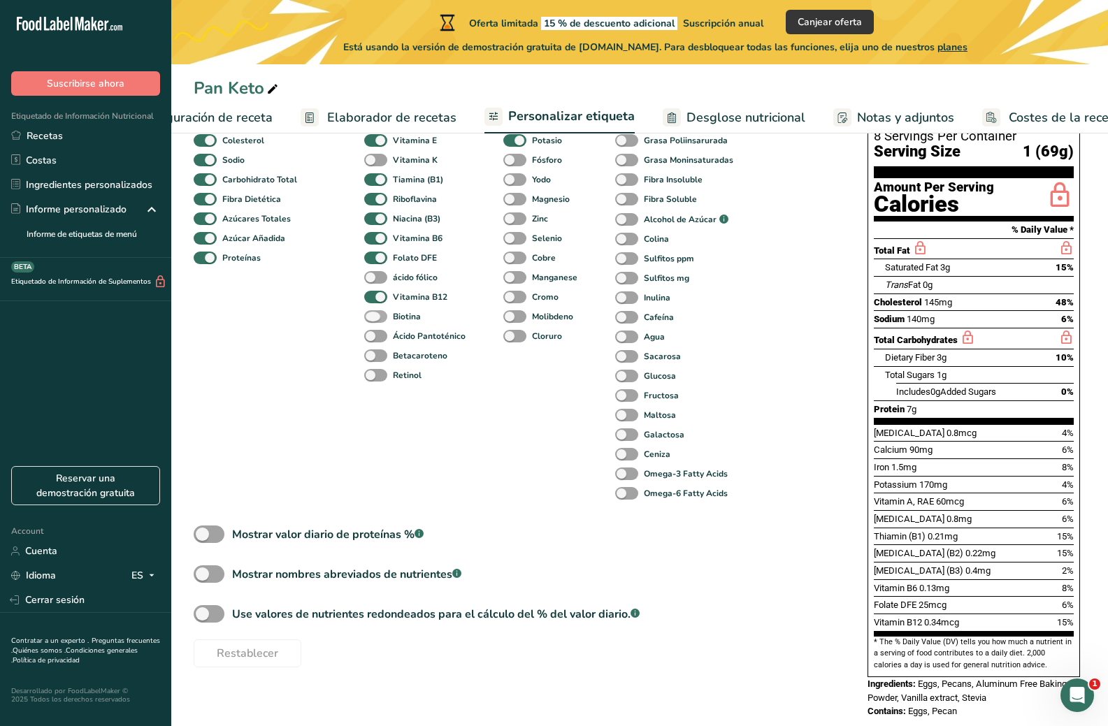
click at [372, 322] on span at bounding box center [375, 316] width 23 height 13
click at [372, 321] on input "Biotina" at bounding box center [368, 316] width 9 height 9
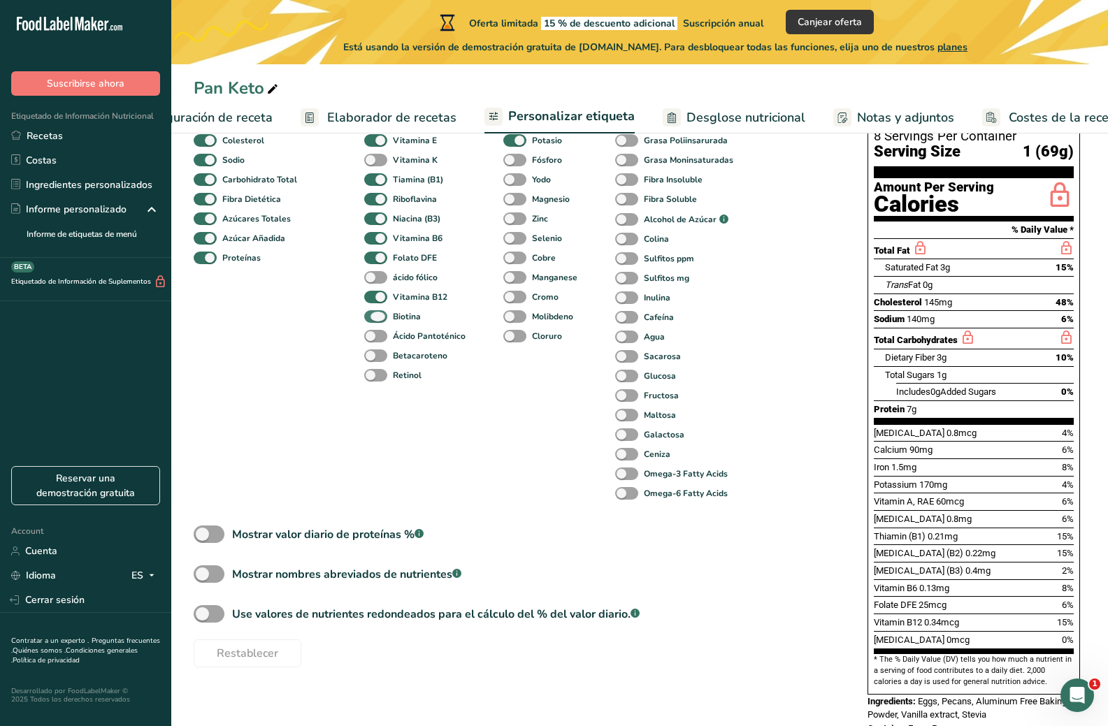
click at [372, 322] on span at bounding box center [375, 316] width 23 height 13
click at [372, 321] on input "Biotina" at bounding box center [368, 316] width 9 height 9
checkbox input "false"
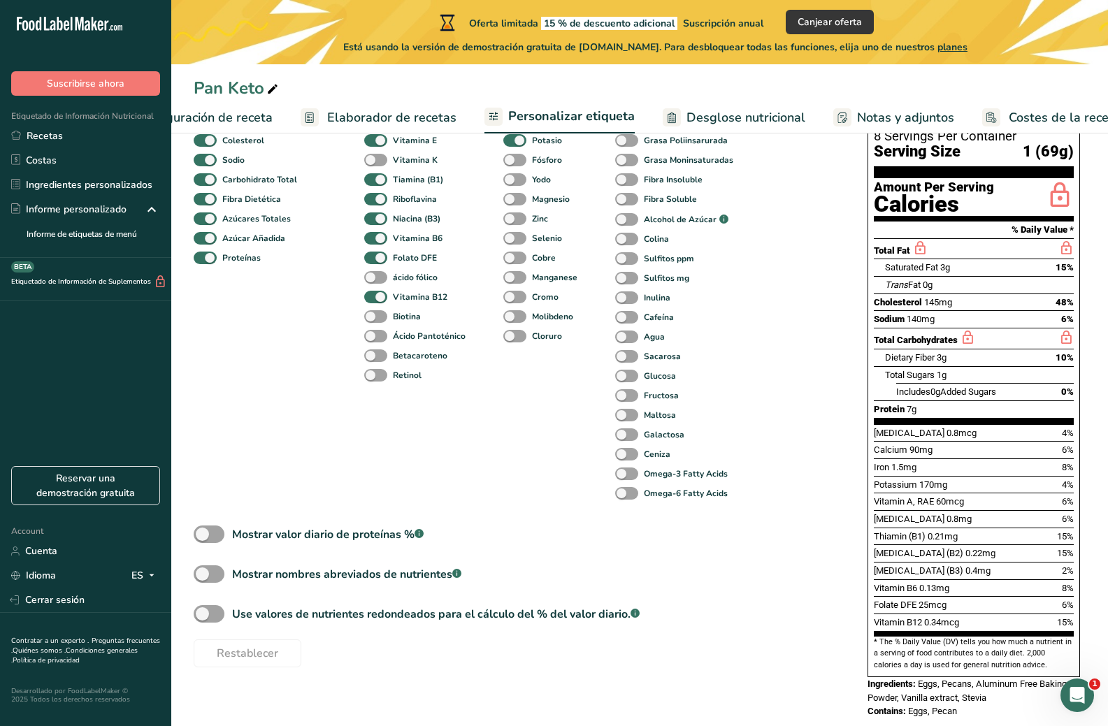
click at [372, 346] on div "Ácido Pantoténico" at bounding box center [377, 336] width 27 height 20
click at [375, 342] on span at bounding box center [375, 336] width 23 height 13
click at [373, 340] on input "Ácido Pantoténico" at bounding box center [368, 335] width 9 height 9
checkbox input "true"
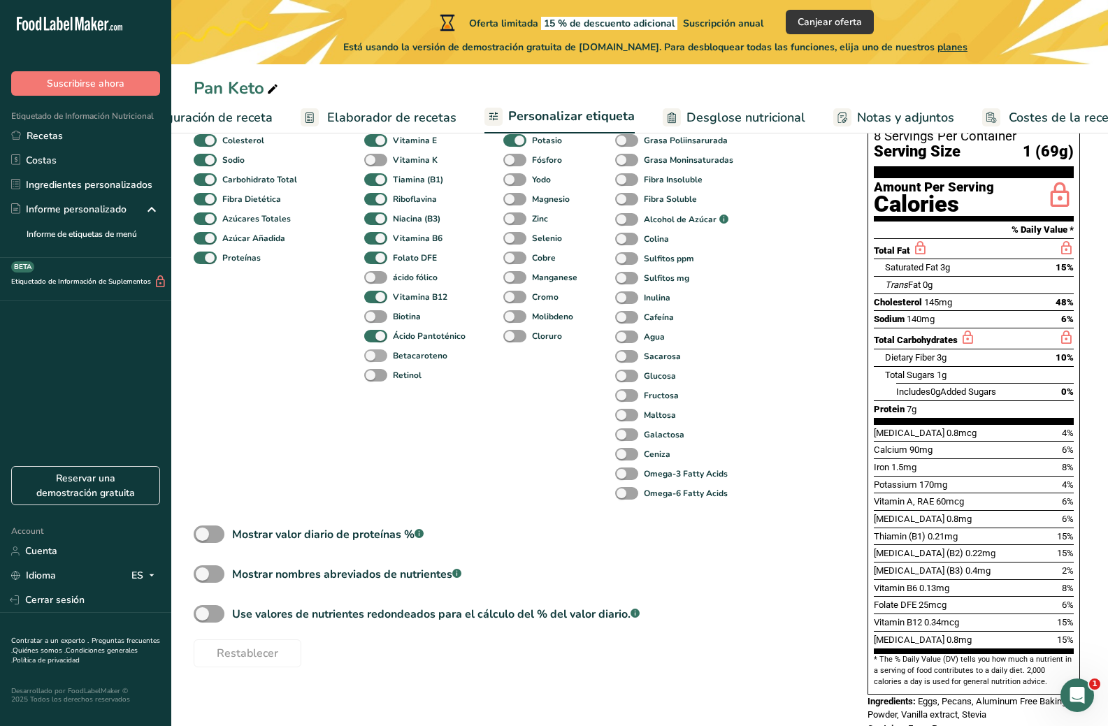
click at [378, 361] on span at bounding box center [375, 356] width 23 height 13
click at [373, 360] on input "Betacaroteno" at bounding box center [368, 355] width 9 height 9
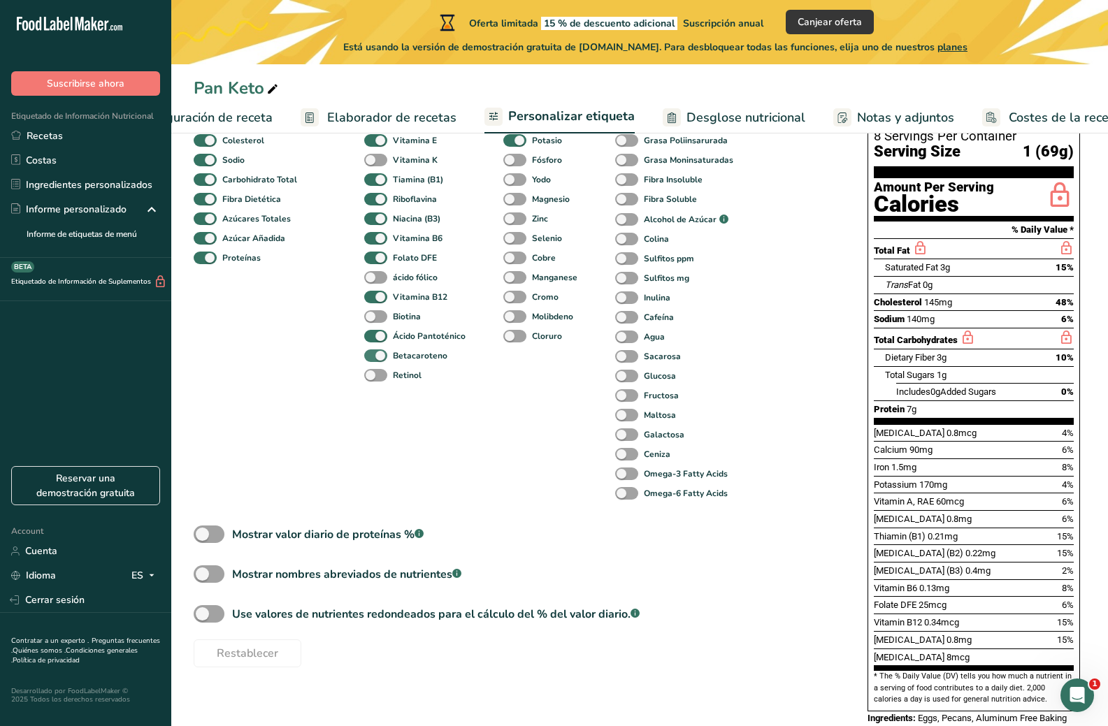
click at [378, 361] on span at bounding box center [375, 356] width 23 height 13
click at [373, 360] on input "Betacaroteno" at bounding box center [368, 355] width 9 height 9
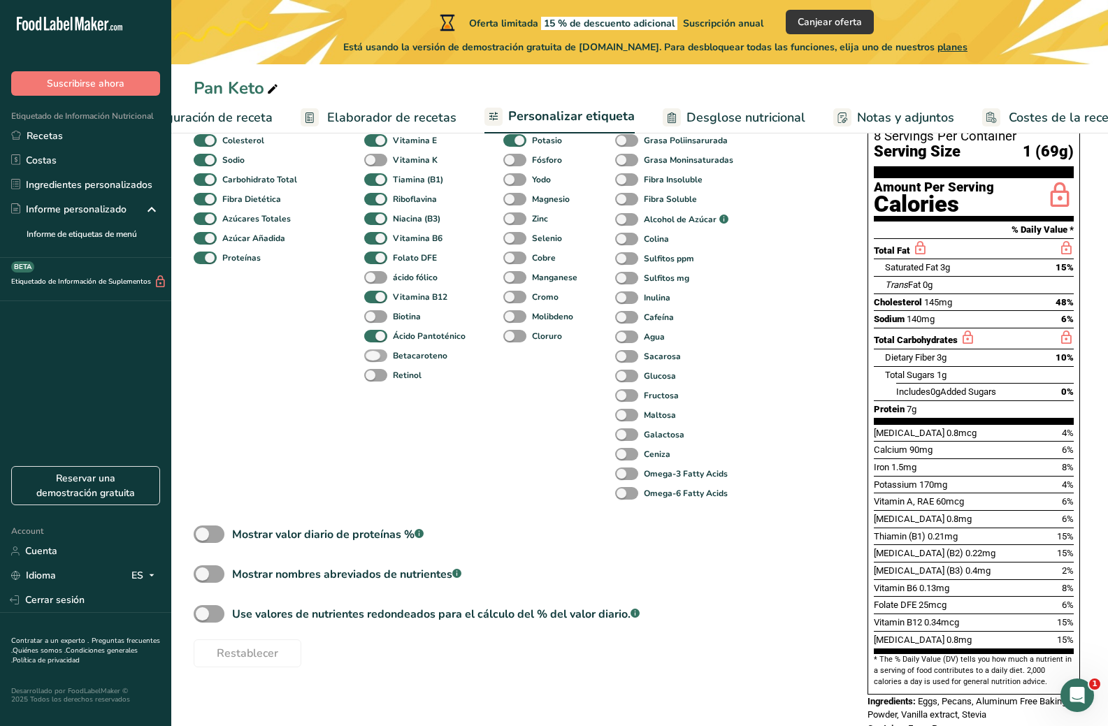
click at [378, 361] on span at bounding box center [375, 356] width 23 height 13
click at [373, 360] on input "Betacaroteno" at bounding box center [368, 355] width 9 height 9
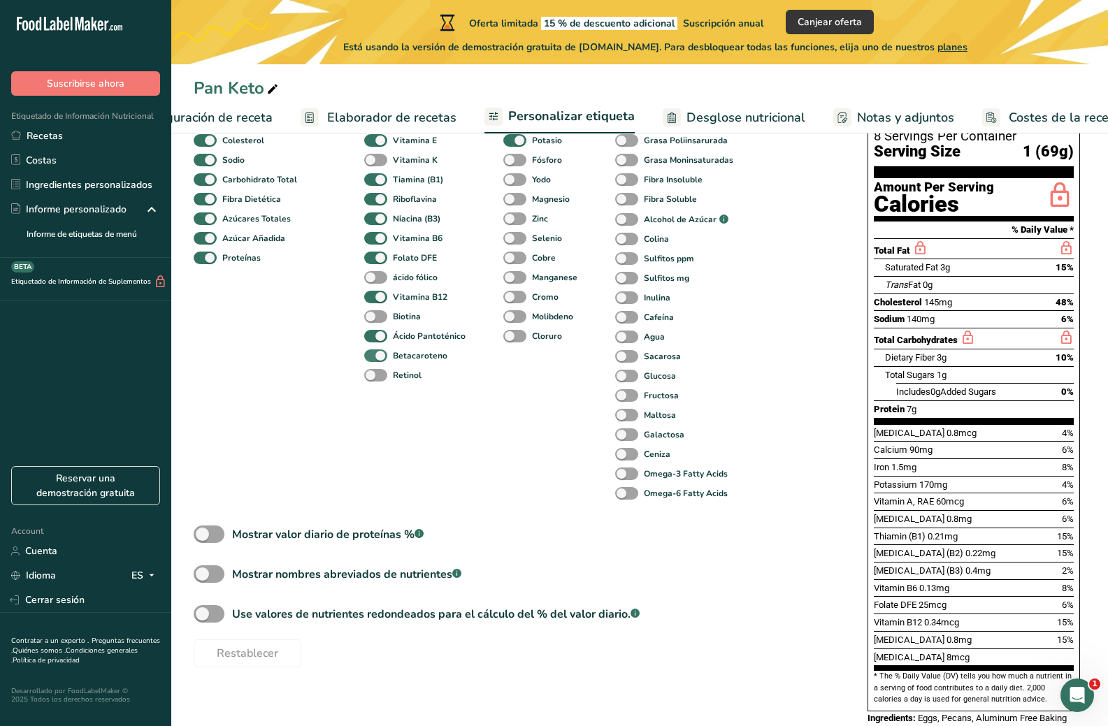
click at [378, 361] on span at bounding box center [375, 356] width 23 height 13
click at [373, 360] on input "Betacaroteno" at bounding box center [368, 355] width 9 height 9
checkbox input "false"
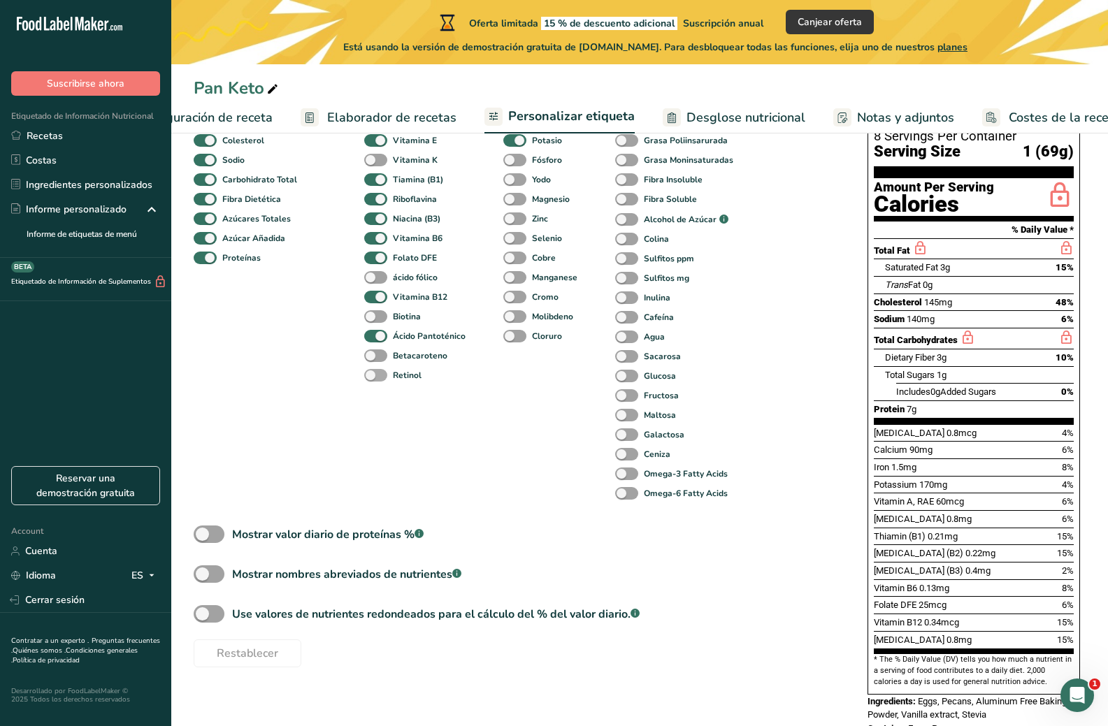
click at [377, 380] on span at bounding box center [375, 375] width 23 height 13
click at [373, 380] on input "Retinol" at bounding box center [368, 375] width 9 height 9
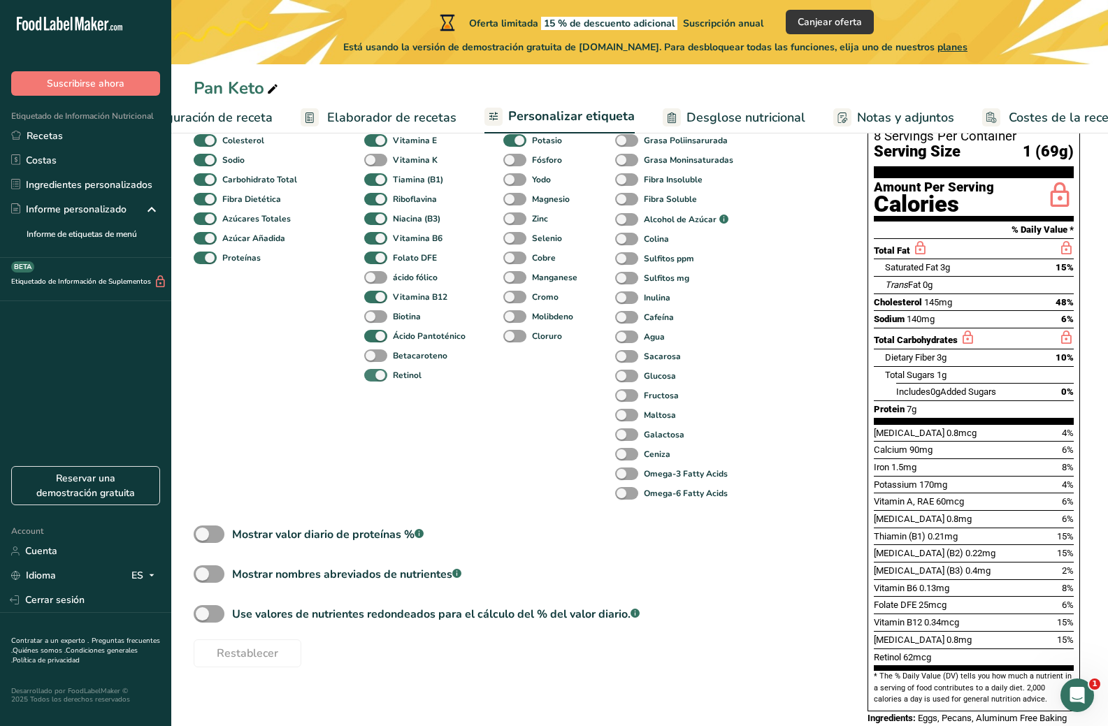
click at [377, 380] on span at bounding box center [375, 375] width 23 height 13
click at [373, 380] on input "Retinol" at bounding box center [368, 375] width 9 height 9
checkbox input "false"
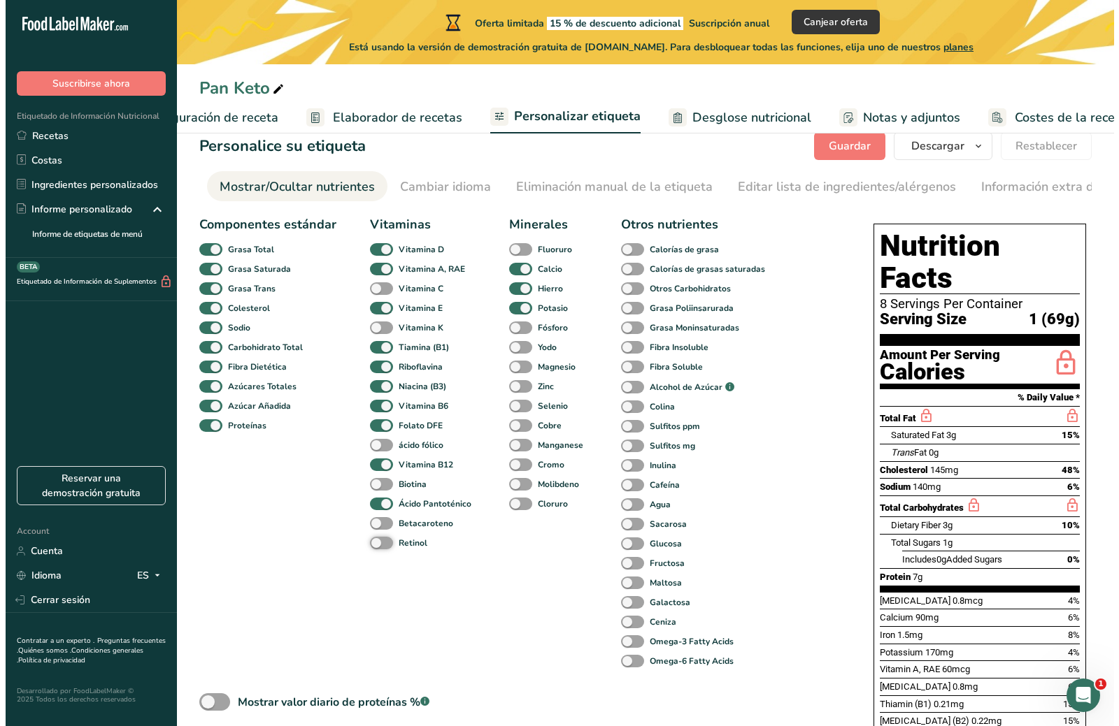
scroll to position [0, 0]
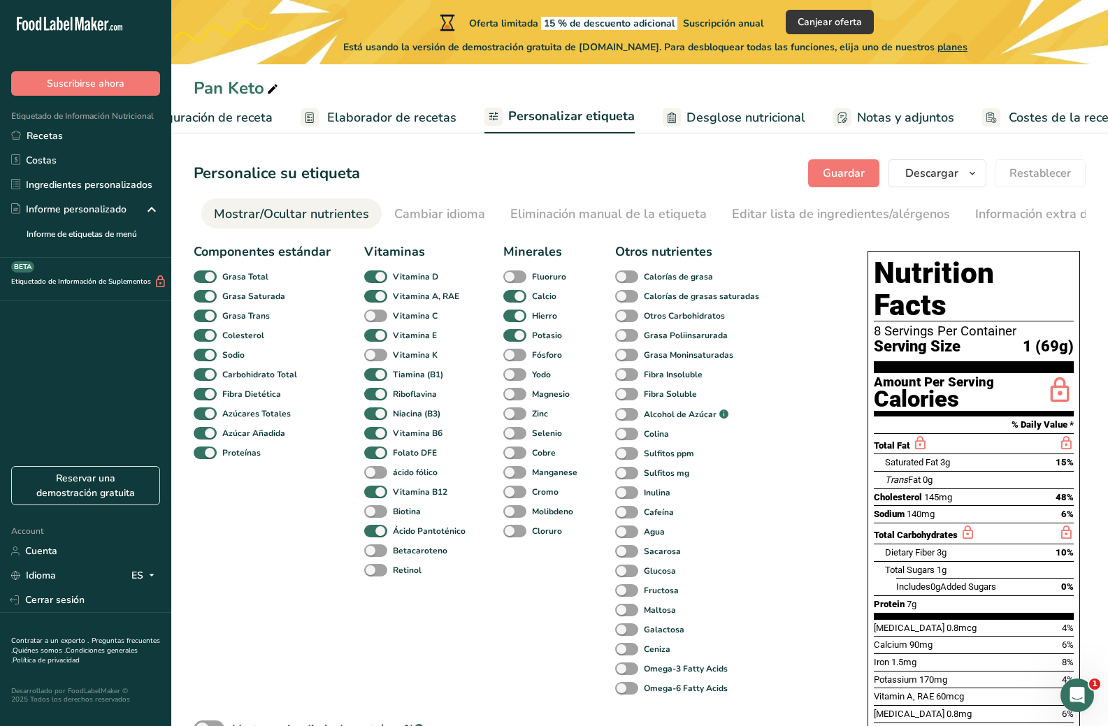
click at [220, 124] on span "Configuración de receta" at bounding box center [205, 117] width 136 height 19
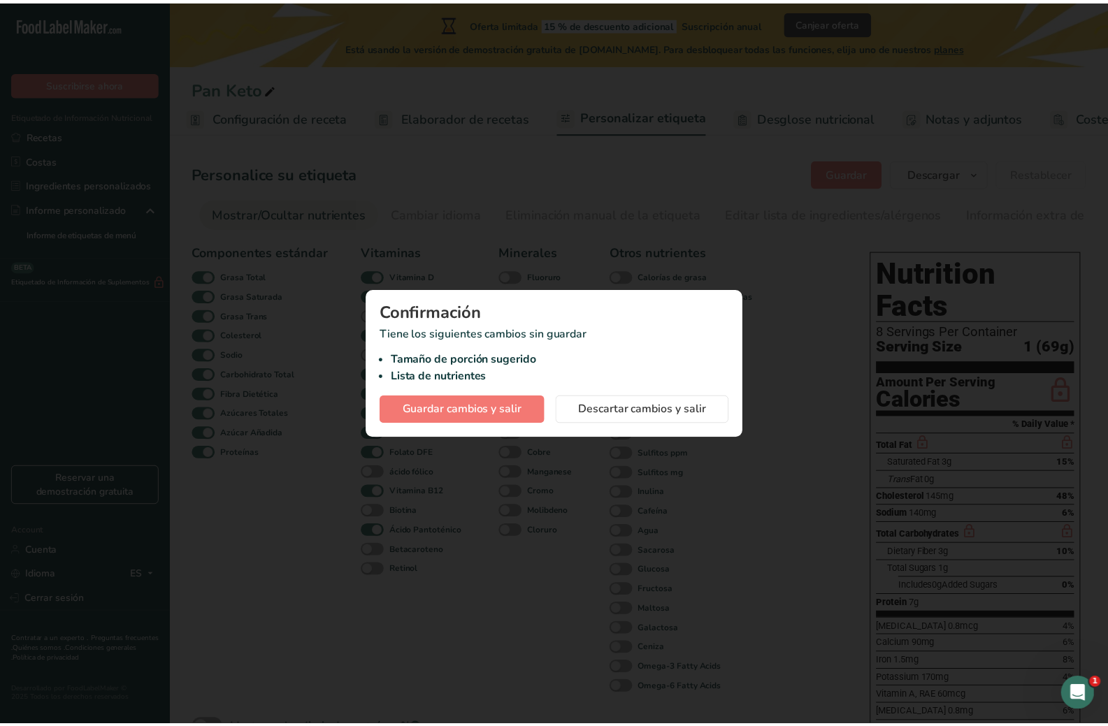
scroll to position [0, 5]
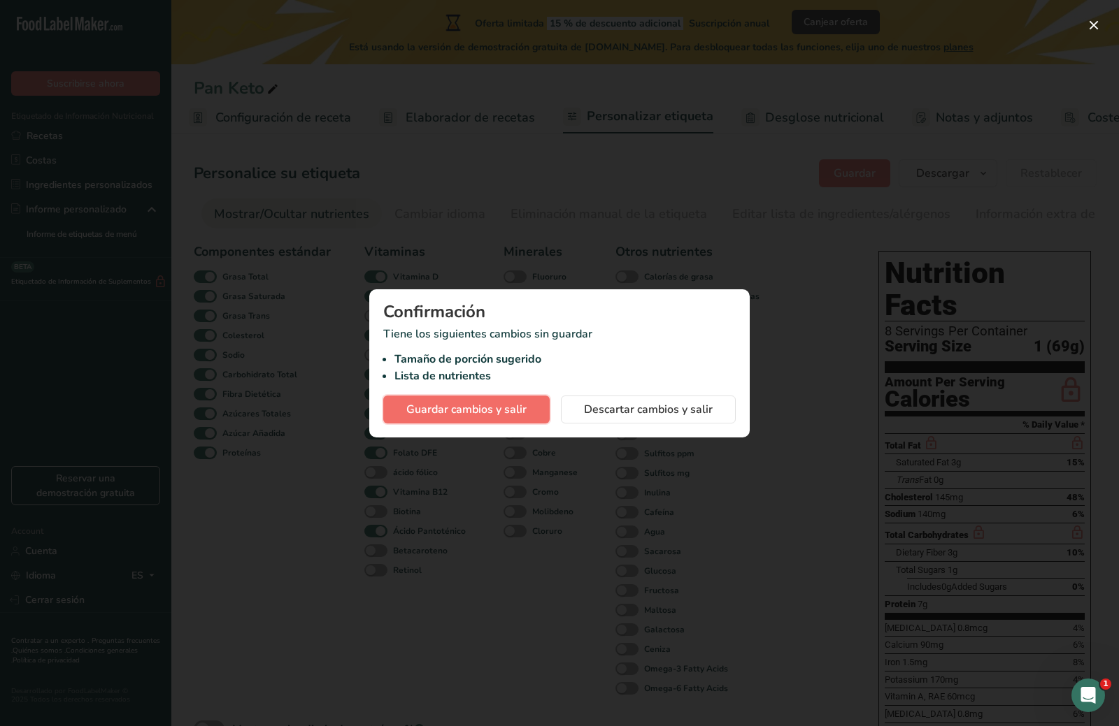
click at [524, 416] on span "Guardar cambios y salir" at bounding box center [466, 409] width 120 height 17
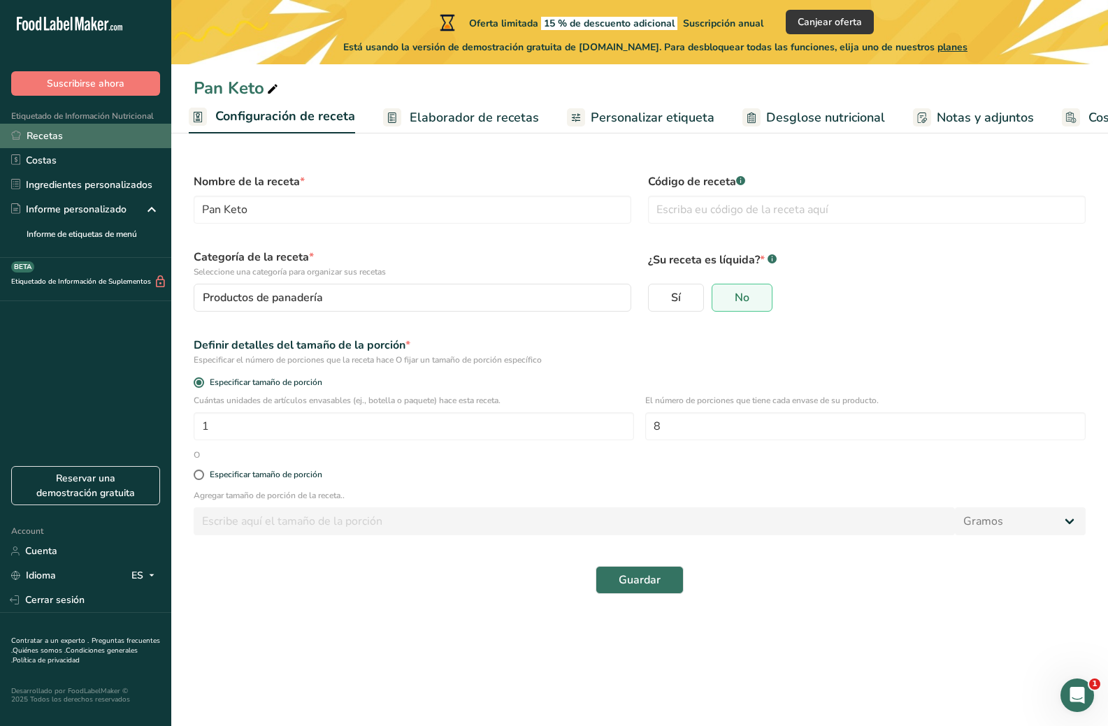
click at [63, 135] on link "Recetas" at bounding box center [85, 136] width 171 height 24
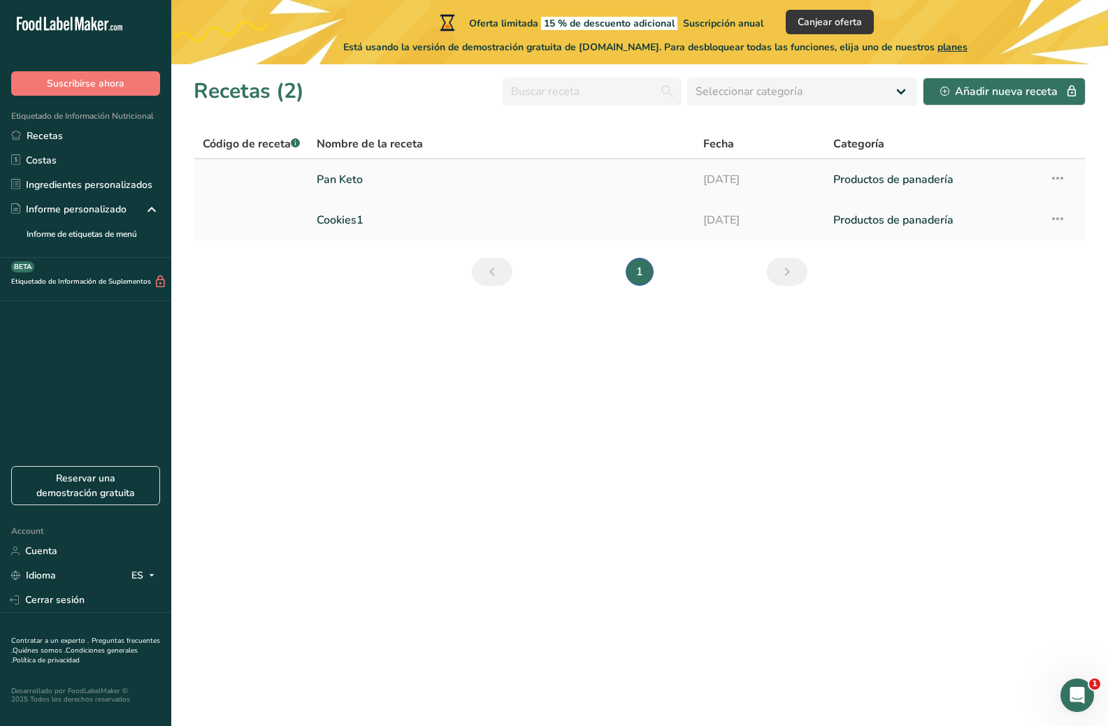
click at [926, 180] on link "Productos de panadería" at bounding box center [932, 179] width 199 height 29
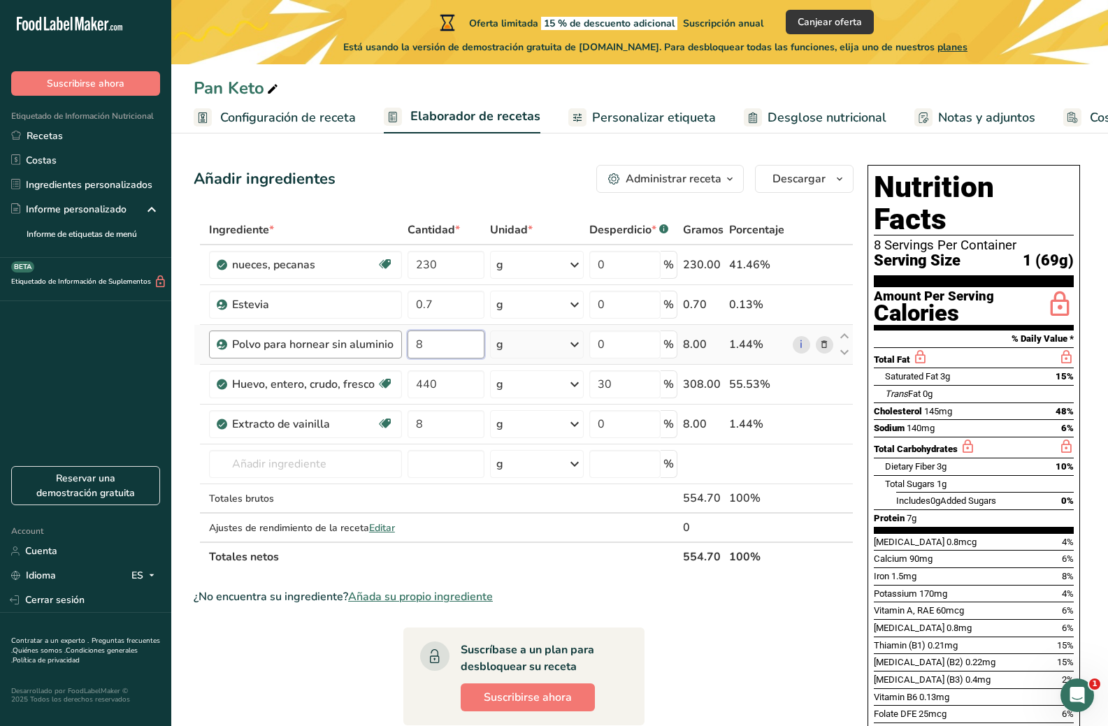
drag, startPoint x: 440, startPoint y: 345, endPoint x: 394, endPoint y: 347, distance: 46.9
click at [394, 347] on tr "Polvo para hornear sin aluminio 8 g Unidades de peso g kg mg Ver más Unidades d…" at bounding box center [523, 345] width 659 height 40
type input "7.5"
click at [807, 117] on span "Desglose nutricional" at bounding box center [827, 117] width 119 height 19
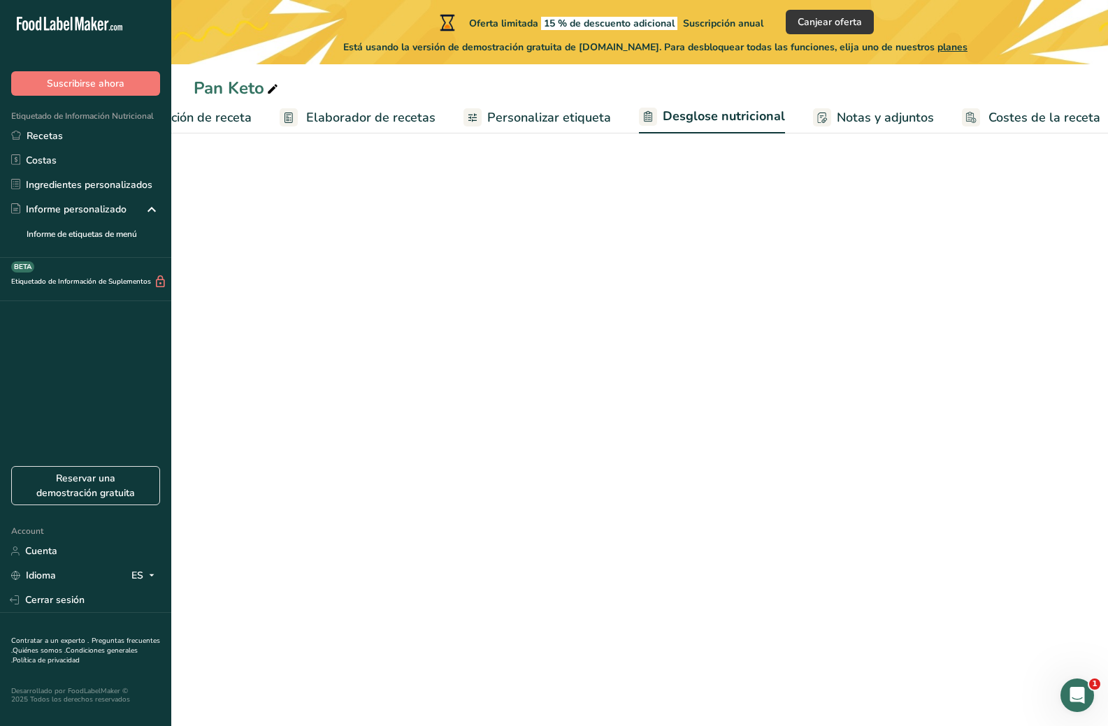
select select "Calories"
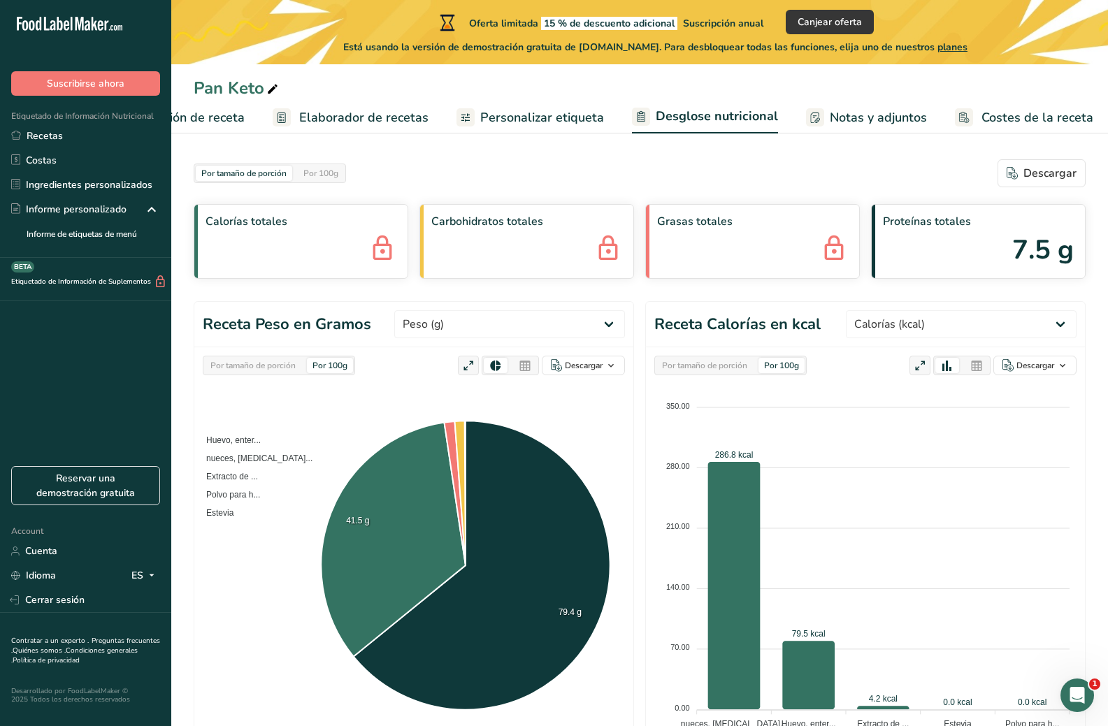
click at [877, 113] on span "Notas y adjuntos" at bounding box center [878, 117] width 97 height 19
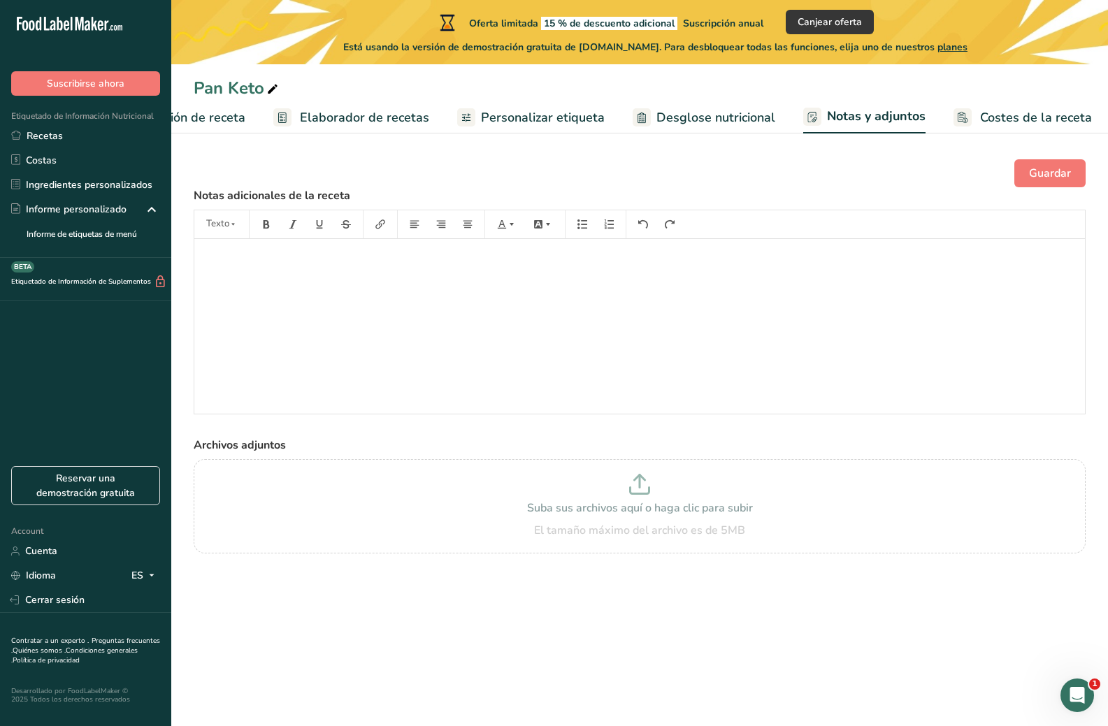
click at [508, 110] on span "Personalizar etiqueta" at bounding box center [543, 117] width 124 height 19
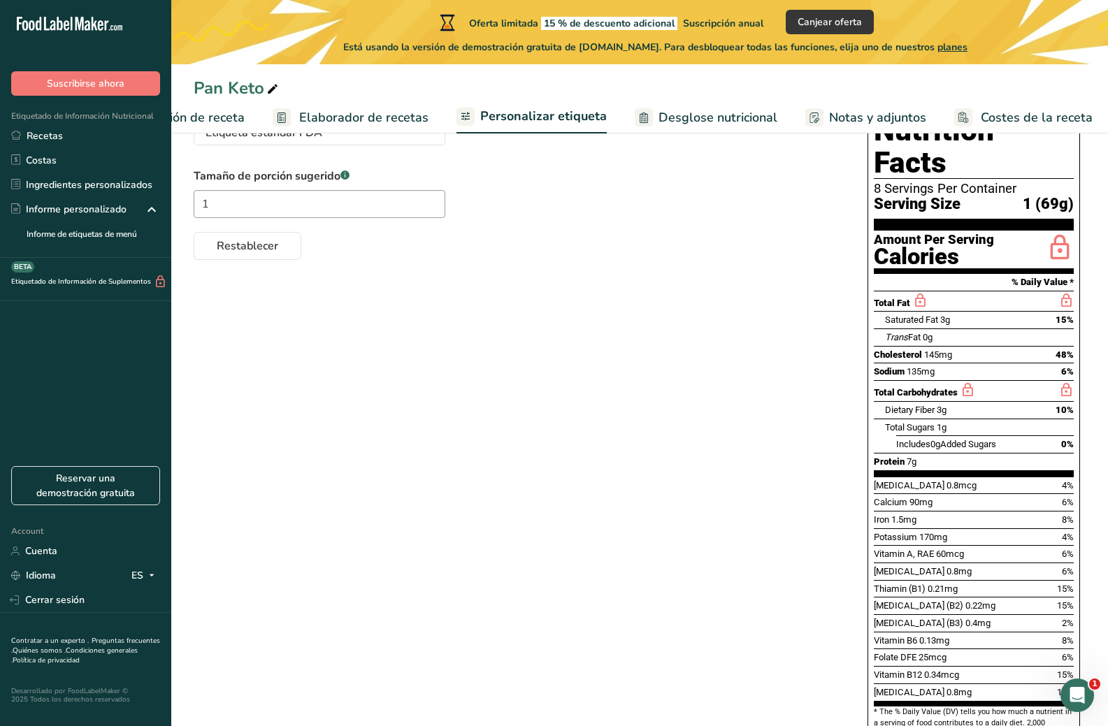
scroll to position [73, 0]
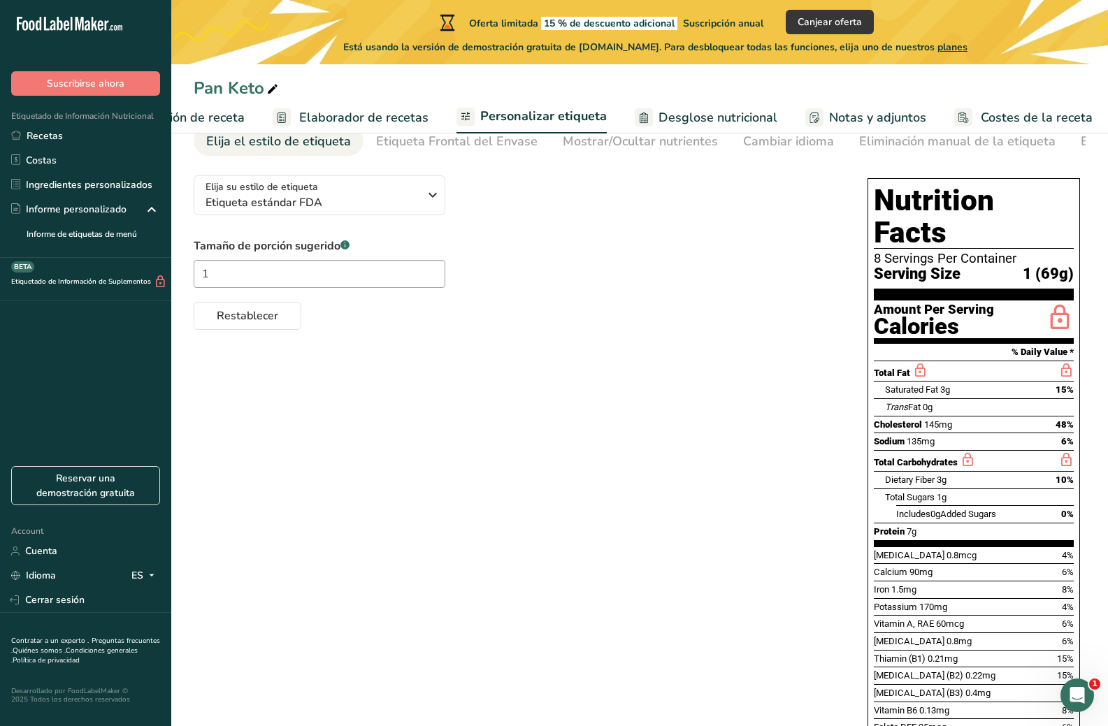
click at [703, 122] on span "Desglose nutricional" at bounding box center [718, 117] width 119 height 19
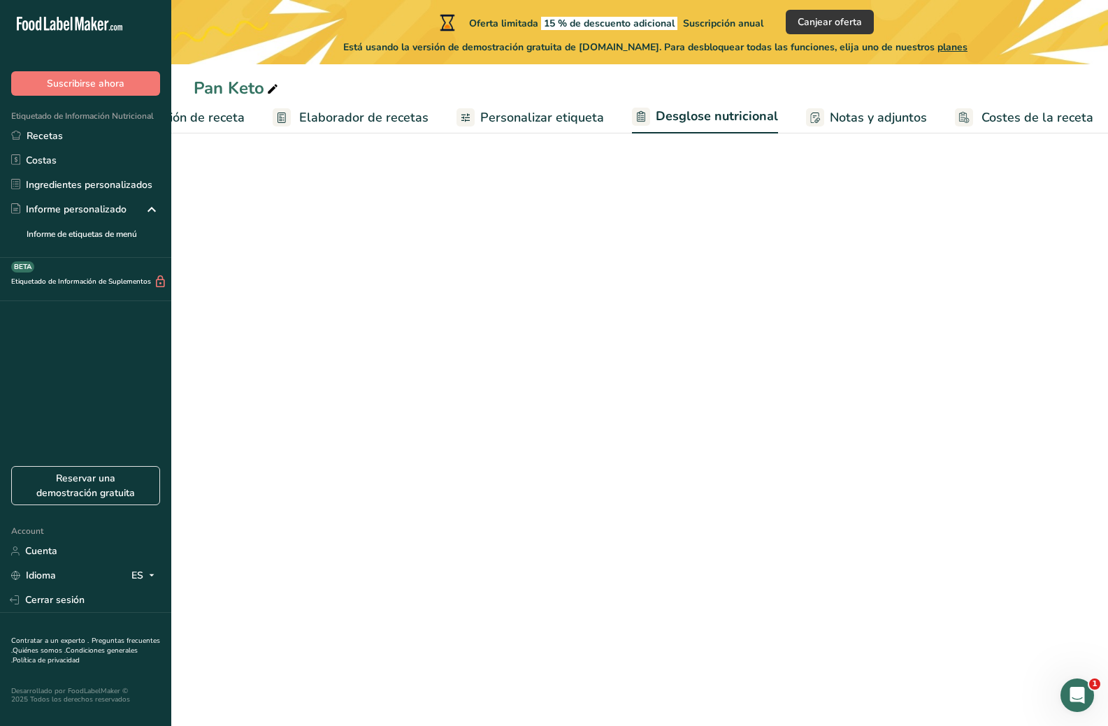
select select "Calories"
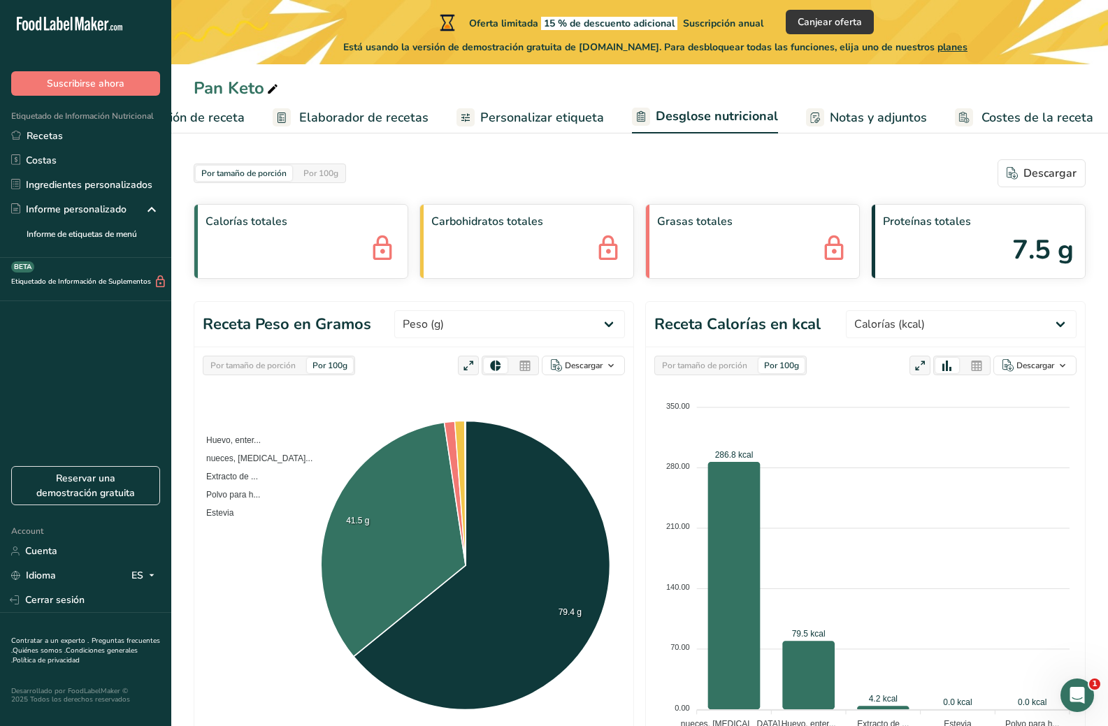
click at [526, 125] on span "Personalizar etiqueta" at bounding box center [542, 117] width 124 height 19
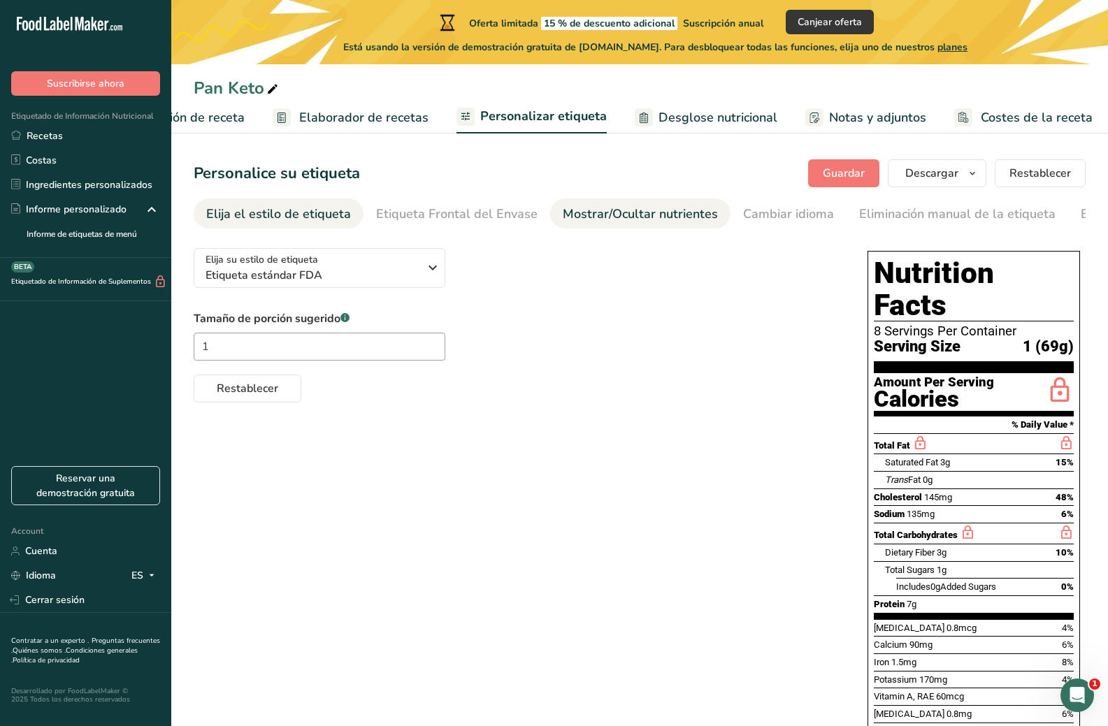
click at [630, 219] on div "Mostrar/Ocultar nutrientes" at bounding box center [640, 214] width 155 height 19
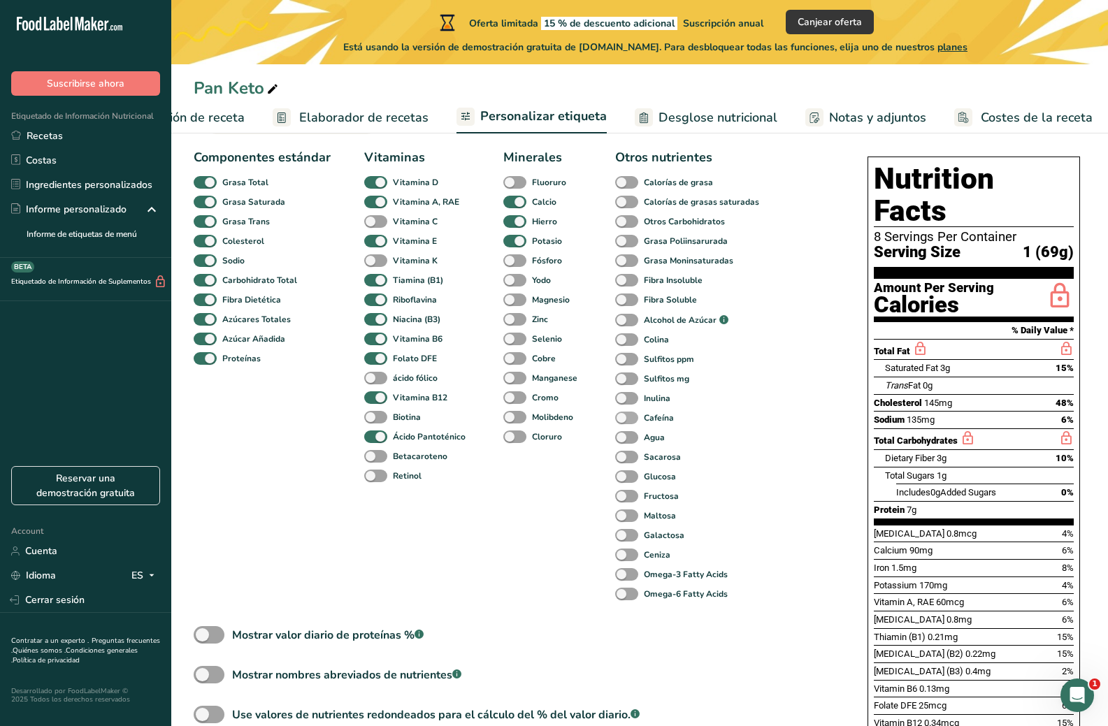
scroll to position [70, 0]
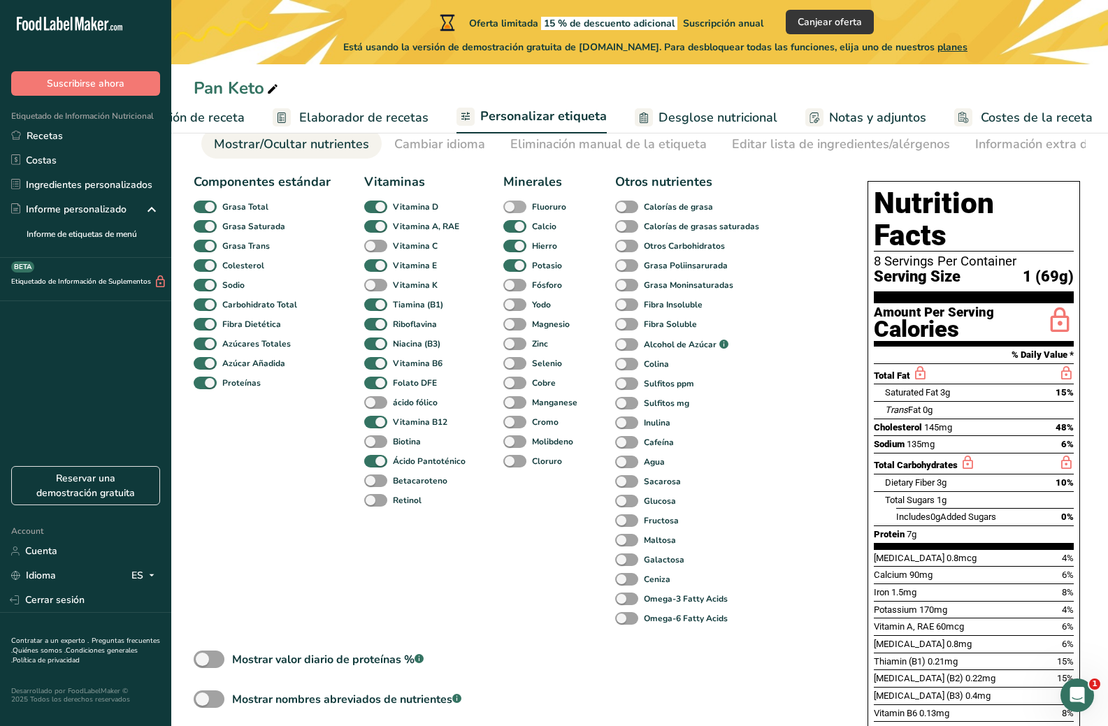
click at [511, 214] on span at bounding box center [514, 207] width 23 height 13
click at [511, 211] on input "Fluoruro" at bounding box center [507, 206] width 9 height 9
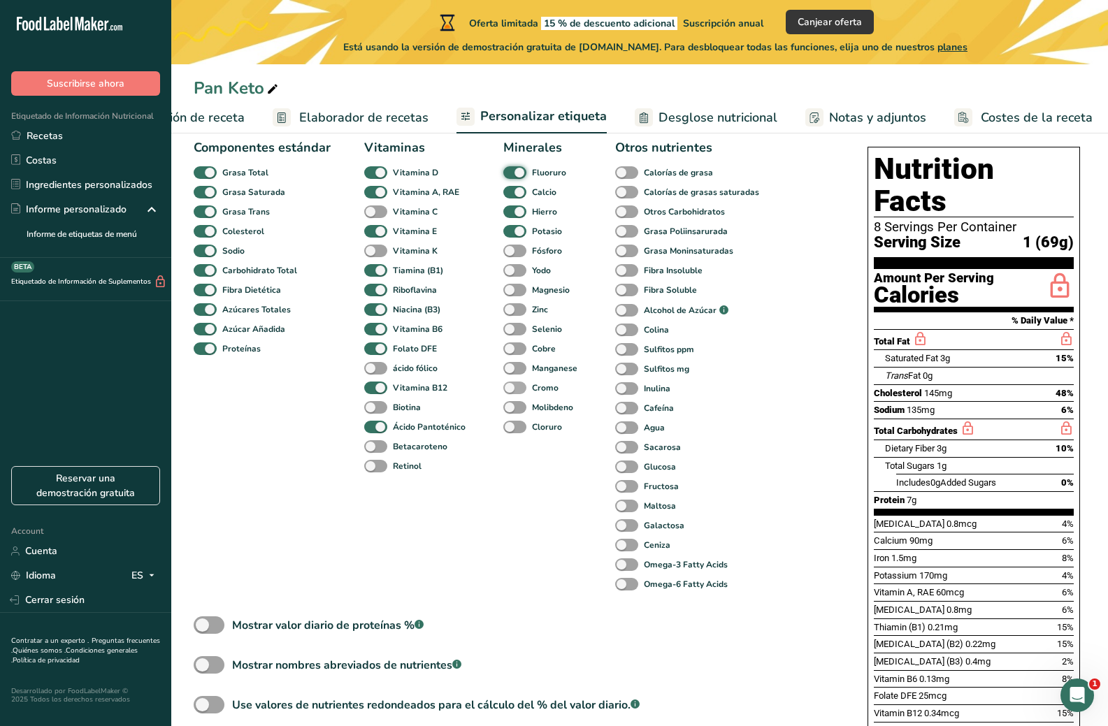
scroll to position [20, 0]
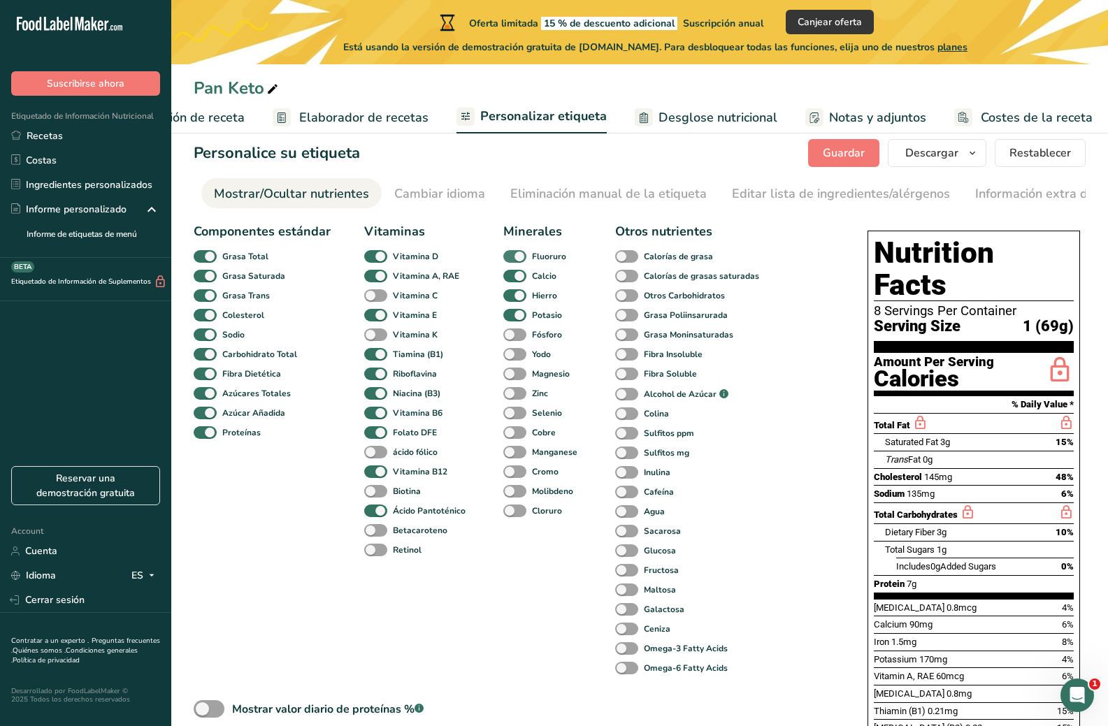
click at [510, 257] on span at bounding box center [514, 256] width 23 height 13
click at [510, 257] on input "Fluoruro" at bounding box center [507, 256] width 9 height 9
checkbox input "false"
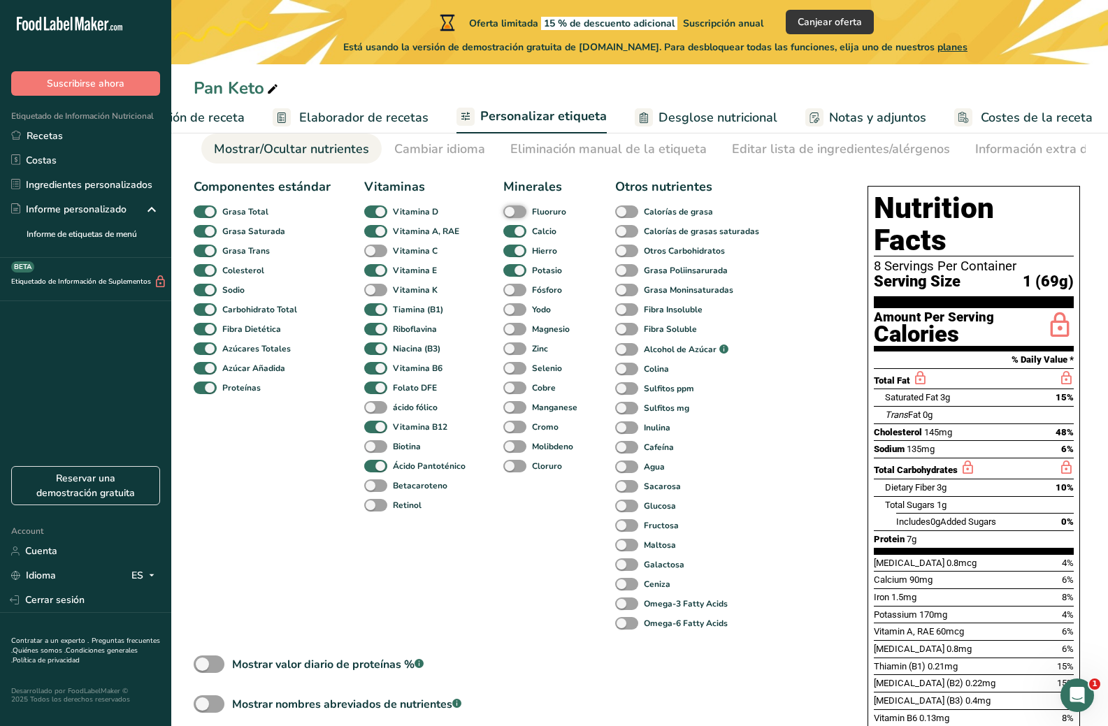
scroll to position [90, 0]
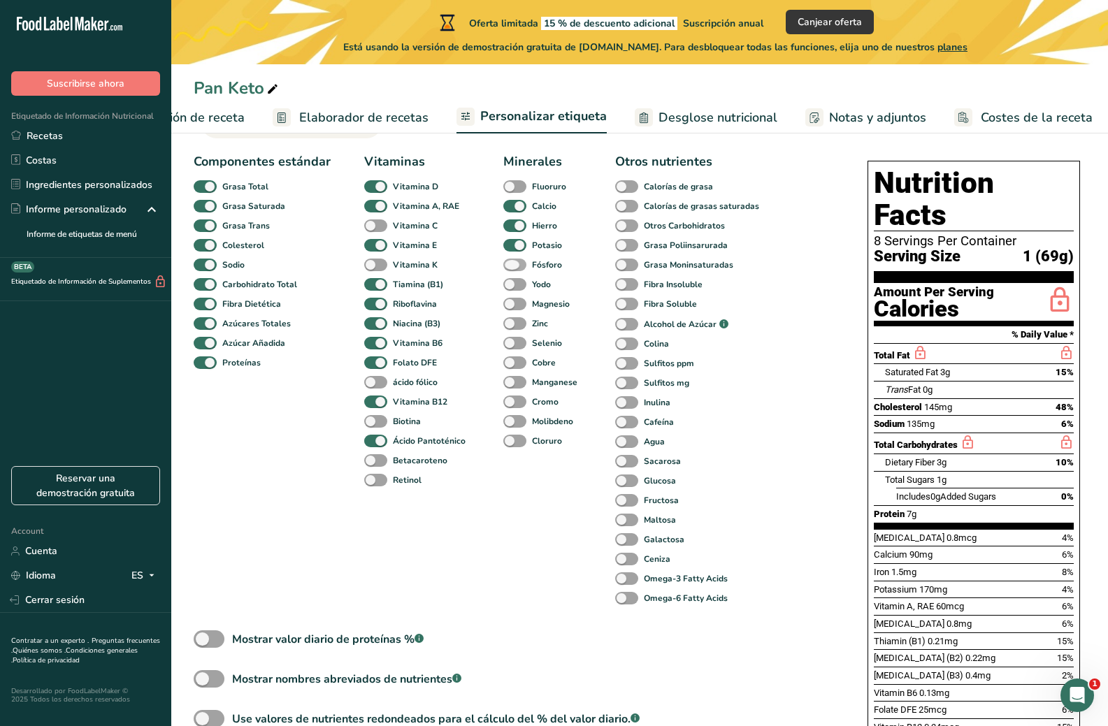
click at [519, 269] on span at bounding box center [514, 265] width 23 height 13
click at [512, 269] on input "Fósforo" at bounding box center [507, 264] width 9 height 9
checkbox input "true"
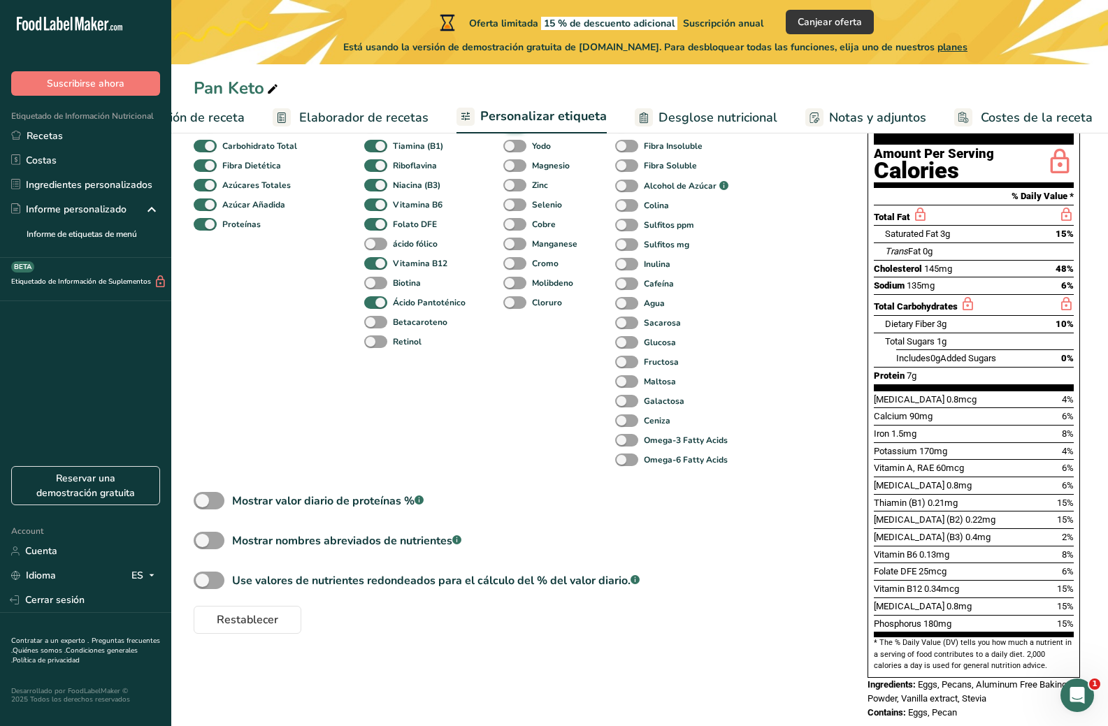
scroll to position [230, 0]
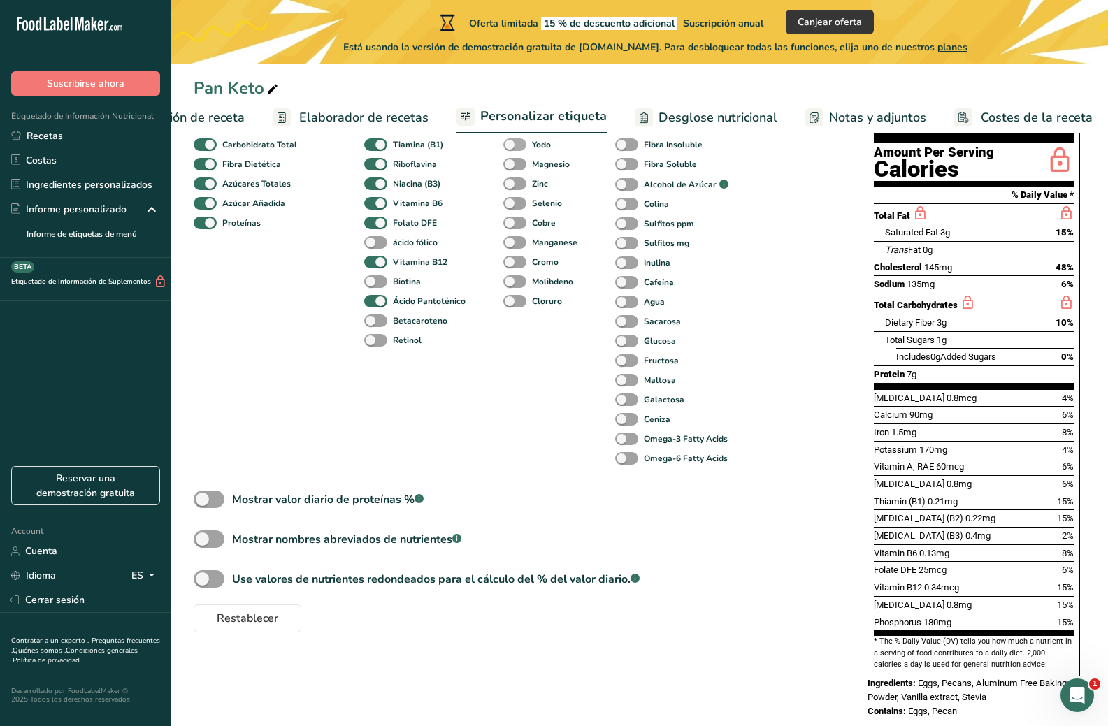
click at [515, 150] on span at bounding box center [514, 144] width 23 height 13
click at [512, 149] on input "Yodo" at bounding box center [507, 144] width 9 height 9
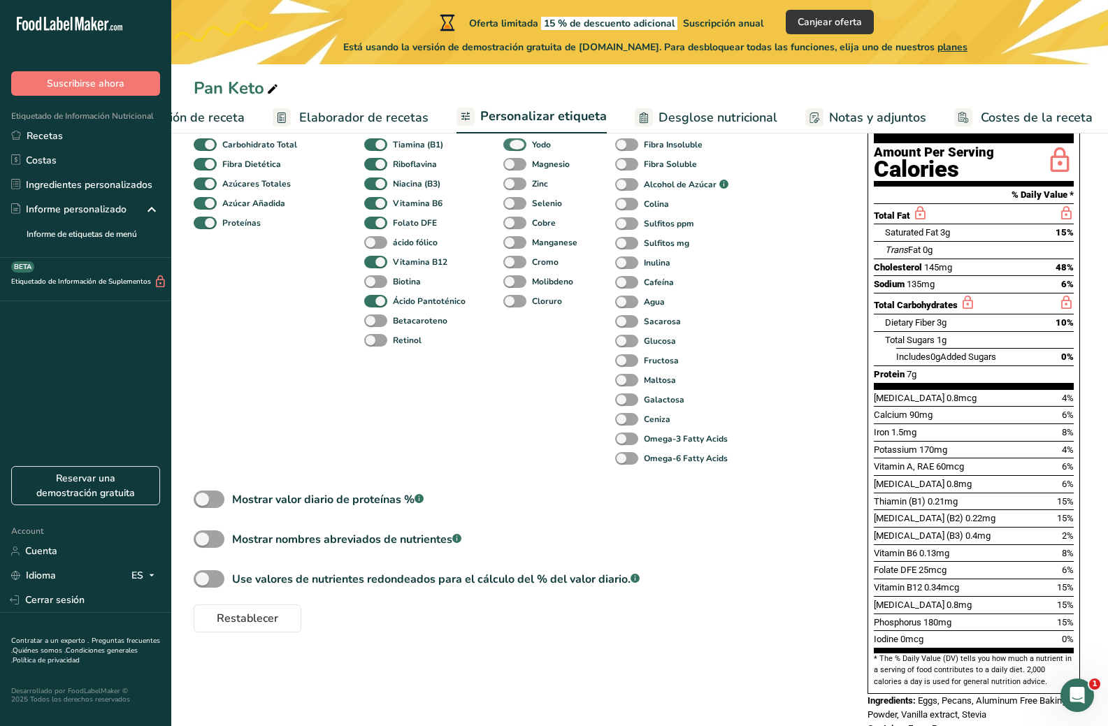
click at [515, 150] on span at bounding box center [514, 144] width 23 height 13
click at [512, 149] on input "Yodo" at bounding box center [507, 144] width 9 height 9
checkbox input "false"
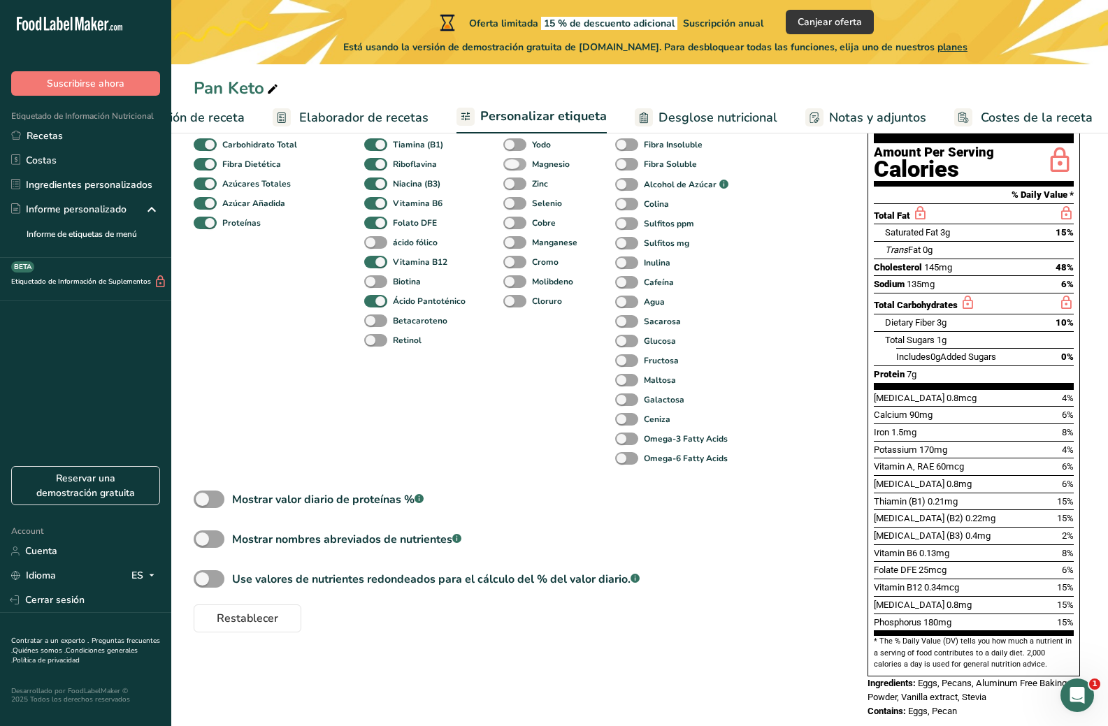
click at [516, 165] on span at bounding box center [514, 164] width 23 height 13
click at [512, 165] on input "Magnesio" at bounding box center [507, 163] width 9 height 9
checkbox input "true"
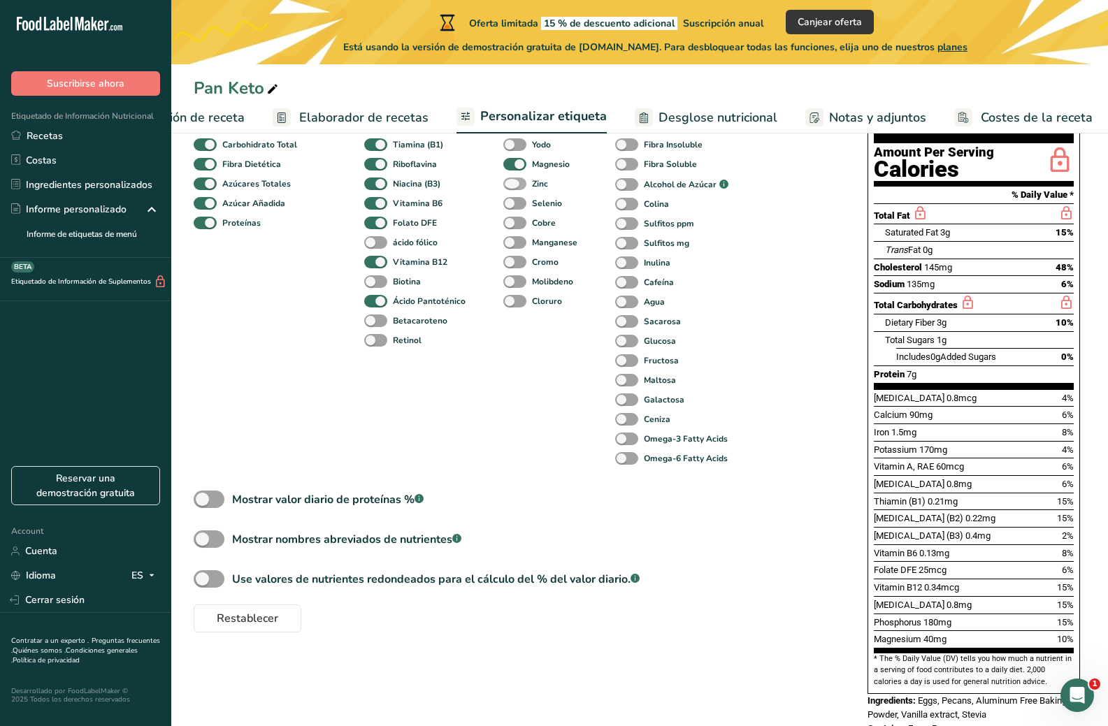
click at [519, 182] on span at bounding box center [514, 184] width 23 height 13
click at [512, 182] on input "Zinc" at bounding box center [507, 183] width 9 height 9
checkbox input "true"
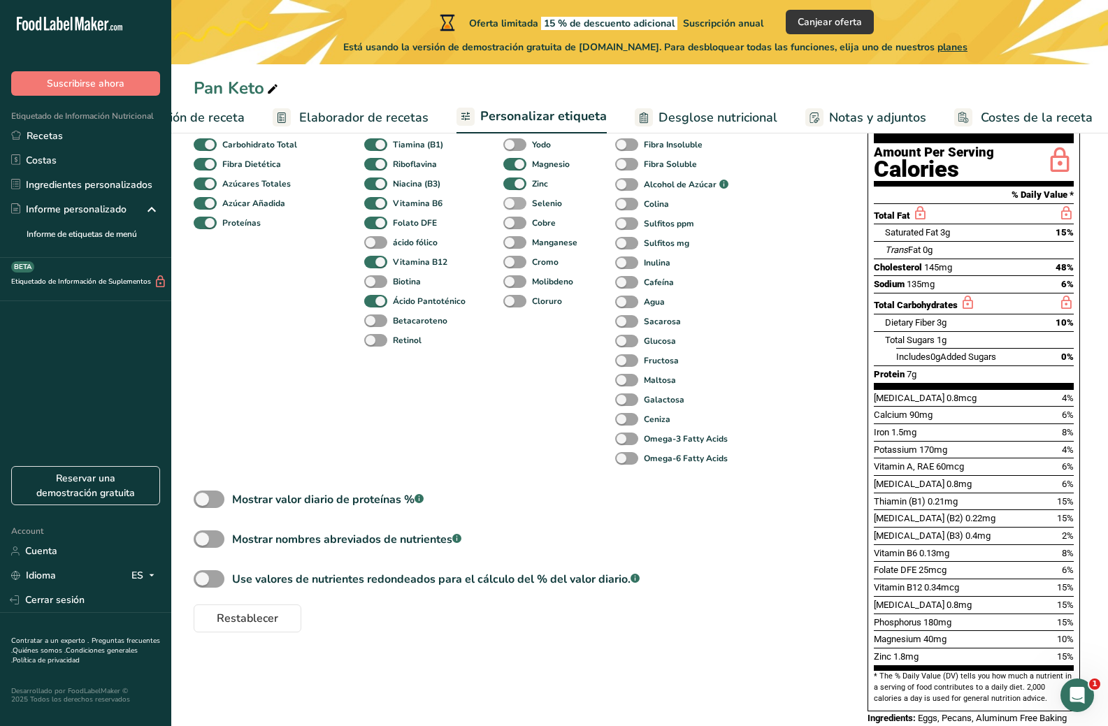
click at [519, 209] on span at bounding box center [514, 203] width 23 height 13
click at [512, 208] on input "Selenio" at bounding box center [507, 203] width 9 height 9
checkbox input "true"
click at [519, 228] on span at bounding box center [514, 223] width 23 height 13
click at [512, 227] on input "Cobre" at bounding box center [507, 222] width 9 height 9
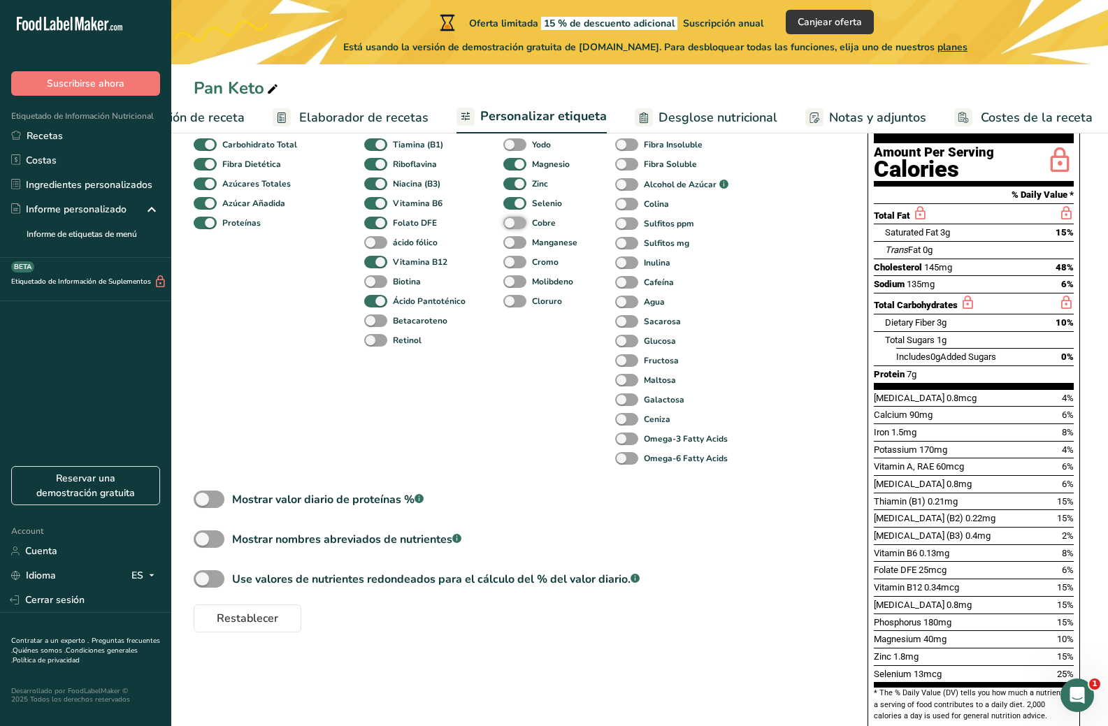
checkbox input "true"
click at [519, 246] on span at bounding box center [514, 242] width 23 height 13
click at [512, 246] on input "Manganese" at bounding box center [507, 242] width 9 height 9
checkbox input "true"
click at [519, 266] on span at bounding box center [514, 262] width 23 height 13
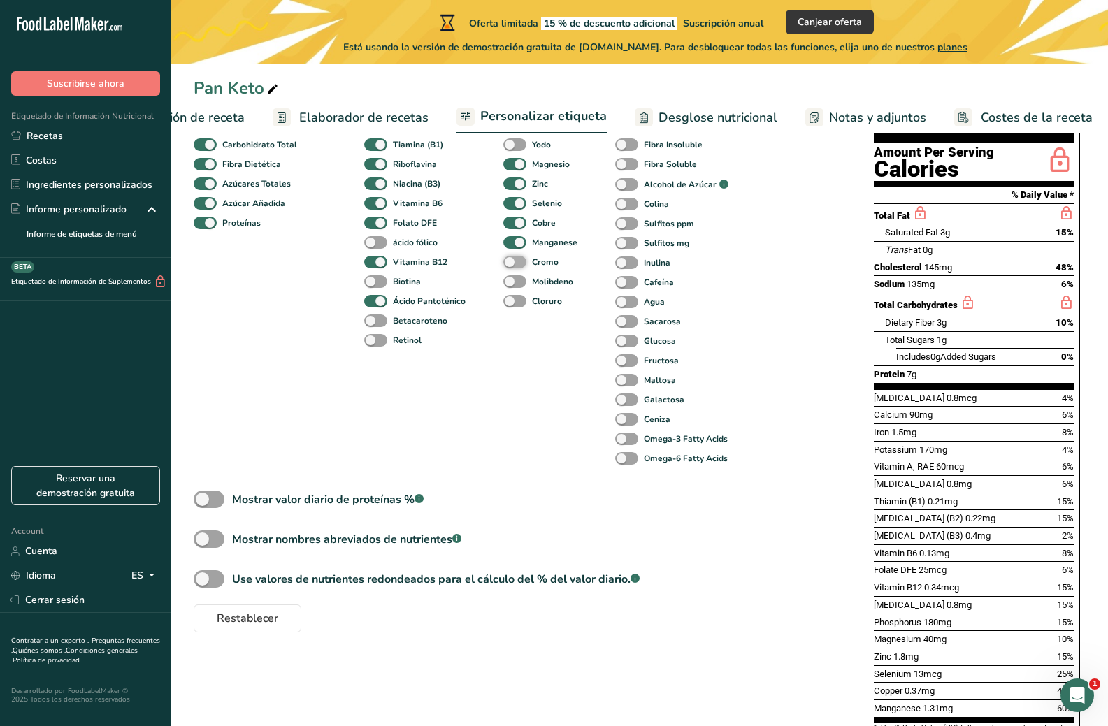
click at [512, 266] on input "Cromo" at bounding box center [507, 261] width 9 height 9
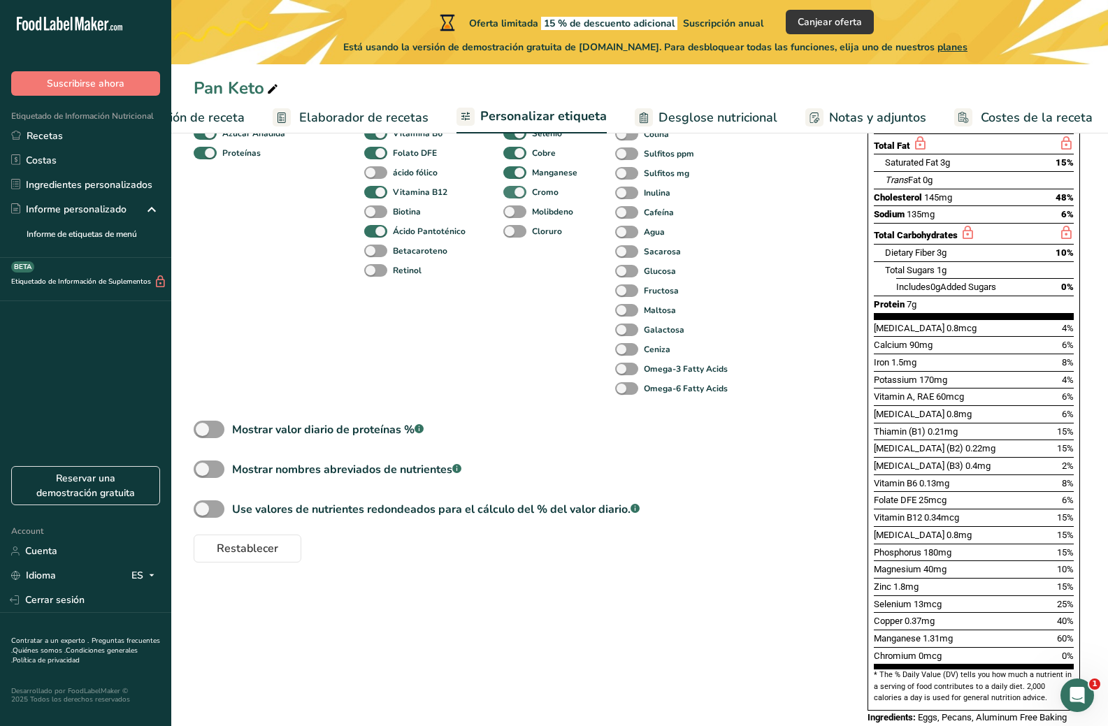
click at [510, 197] on span at bounding box center [514, 192] width 23 height 13
click at [510, 196] on input "Cromo" at bounding box center [507, 191] width 9 height 9
checkbox input "false"
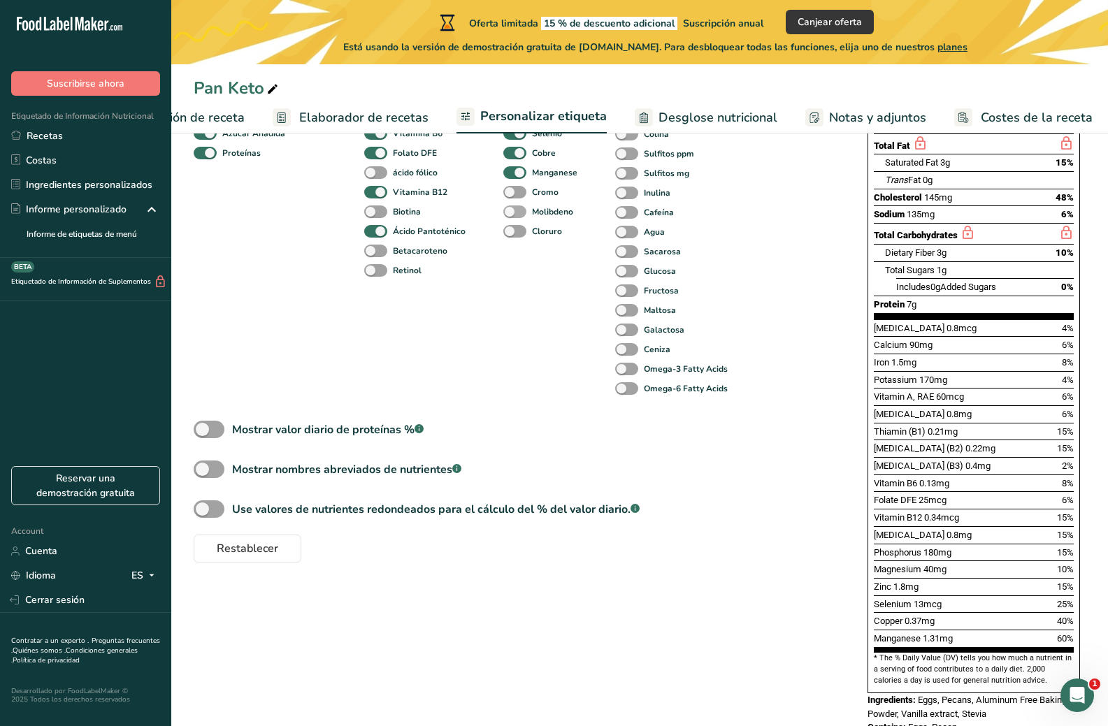
click at [512, 216] on span at bounding box center [514, 212] width 23 height 13
click at [512, 216] on input "Molibdeno" at bounding box center [507, 211] width 9 height 9
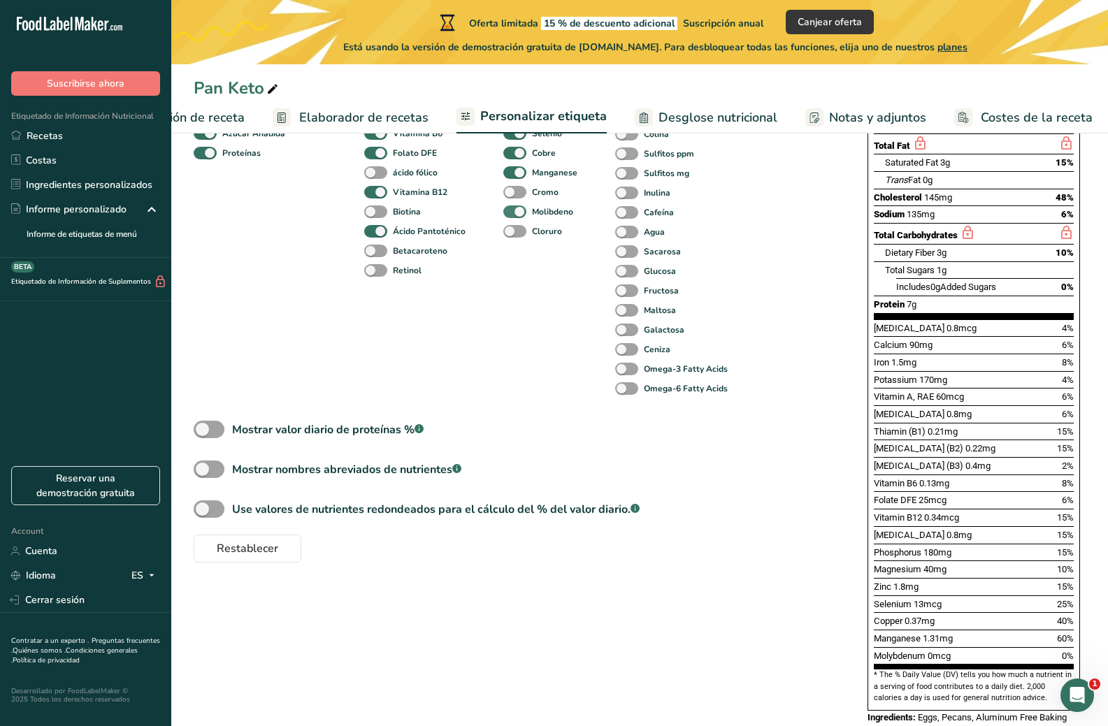
click at [512, 216] on span at bounding box center [514, 212] width 23 height 13
click at [512, 216] on input "Molibdeno" at bounding box center [507, 211] width 9 height 9
checkbox input "false"
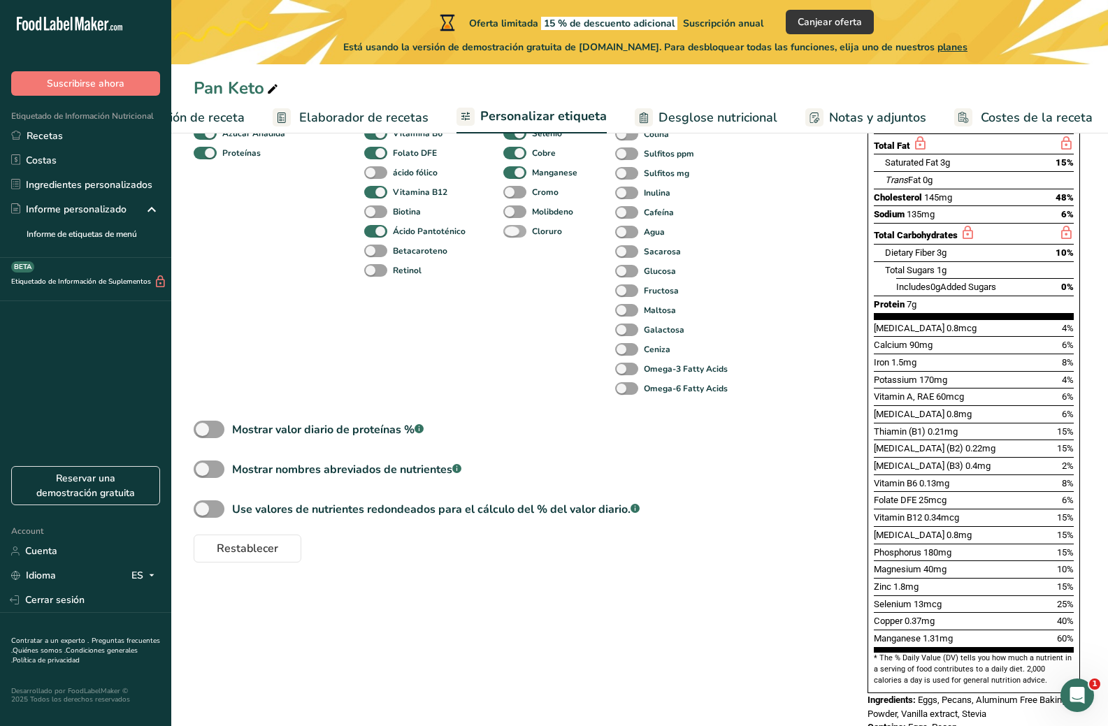
click at [517, 233] on span at bounding box center [514, 231] width 23 height 13
click at [512, 233] on input "Cloruro" at bounding box center [507, 231] width 9 height 9
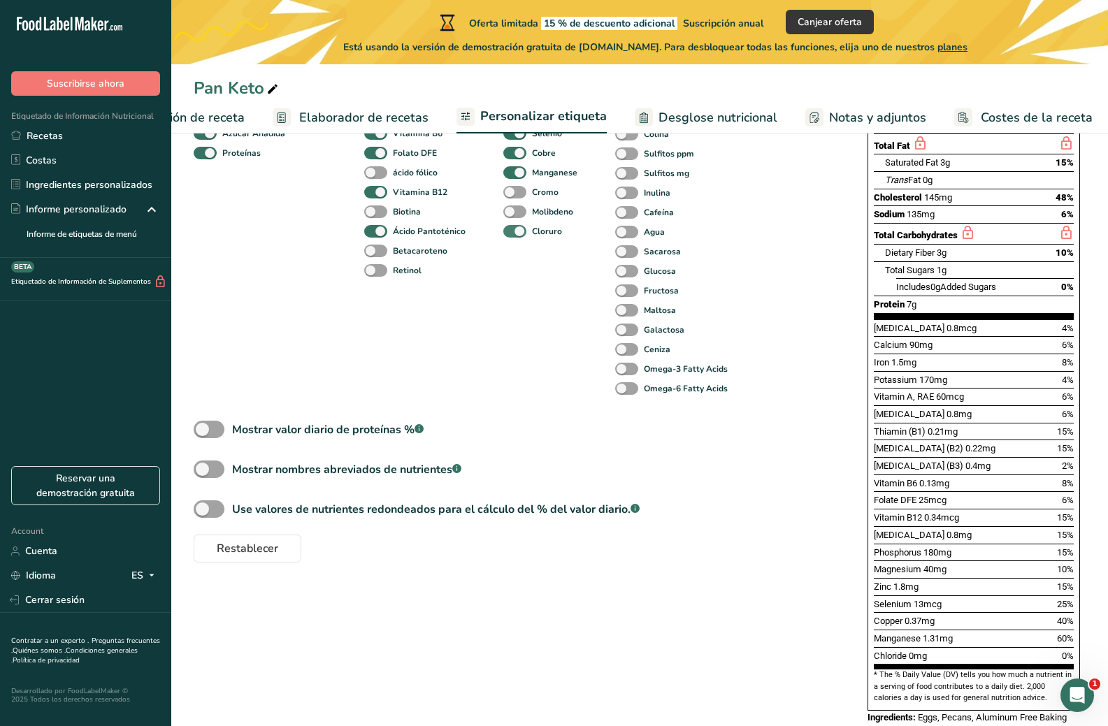
click at [517, 233] on span at bounding box center [514, 231] width 23 height 13
click at [512, 233] on input "Cloruro" at bounding box center [507, 231] width 9 height 9
checkbox input "false"
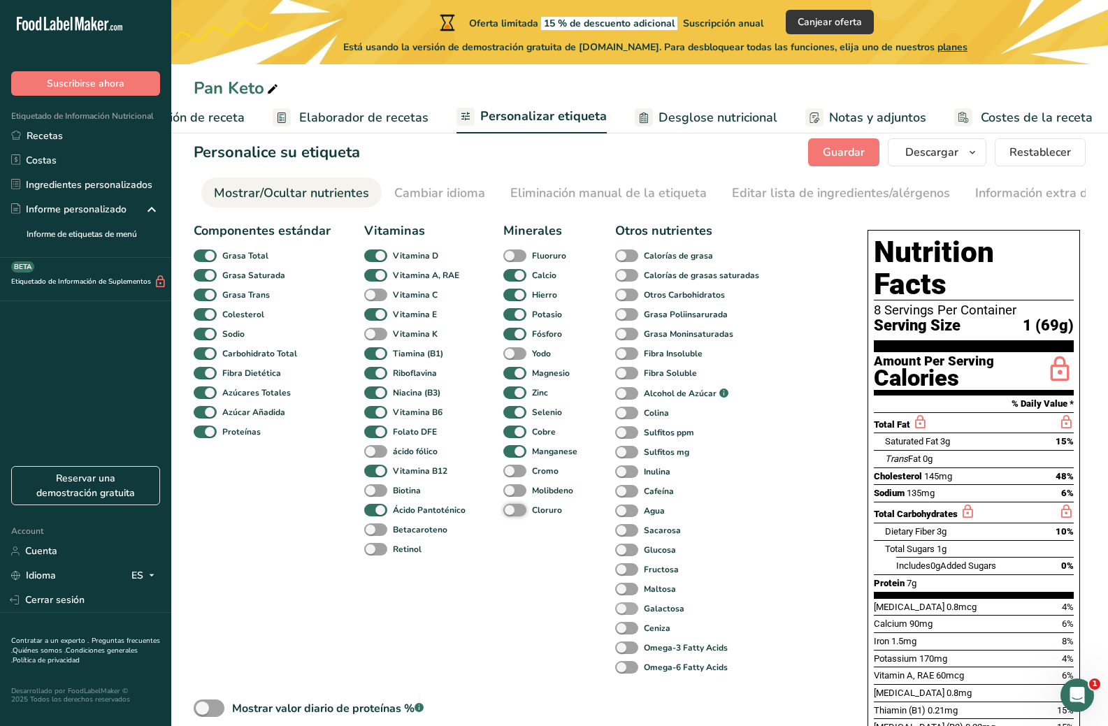
scroll to position [20, 0]
click at [627, 259] on span at bounding box center [626, 256] width 23 height 13
click at [624, 259] on input "Calorías de grasa" at bounding box center [619, 256] width 9 height 9
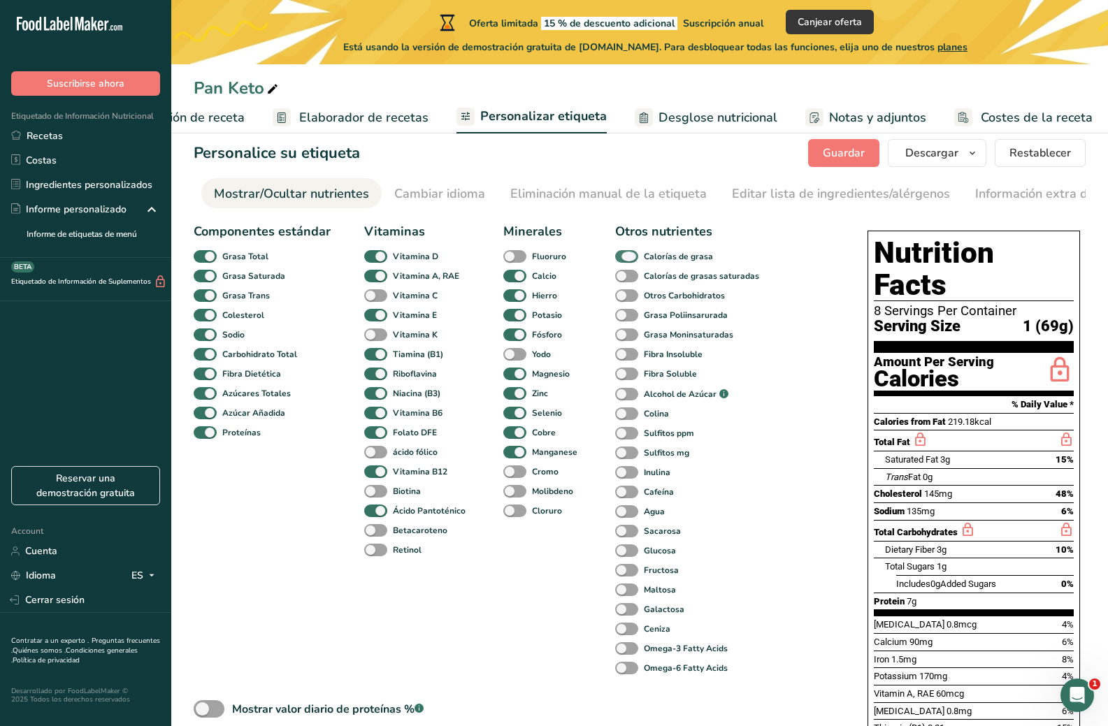
click at [627, 259] on span at bounding box center [626, 256] width 23 height 13
click at [624, 259] on input "Calorías de grasa" at bounding box center [619, 256] width 9 height 9
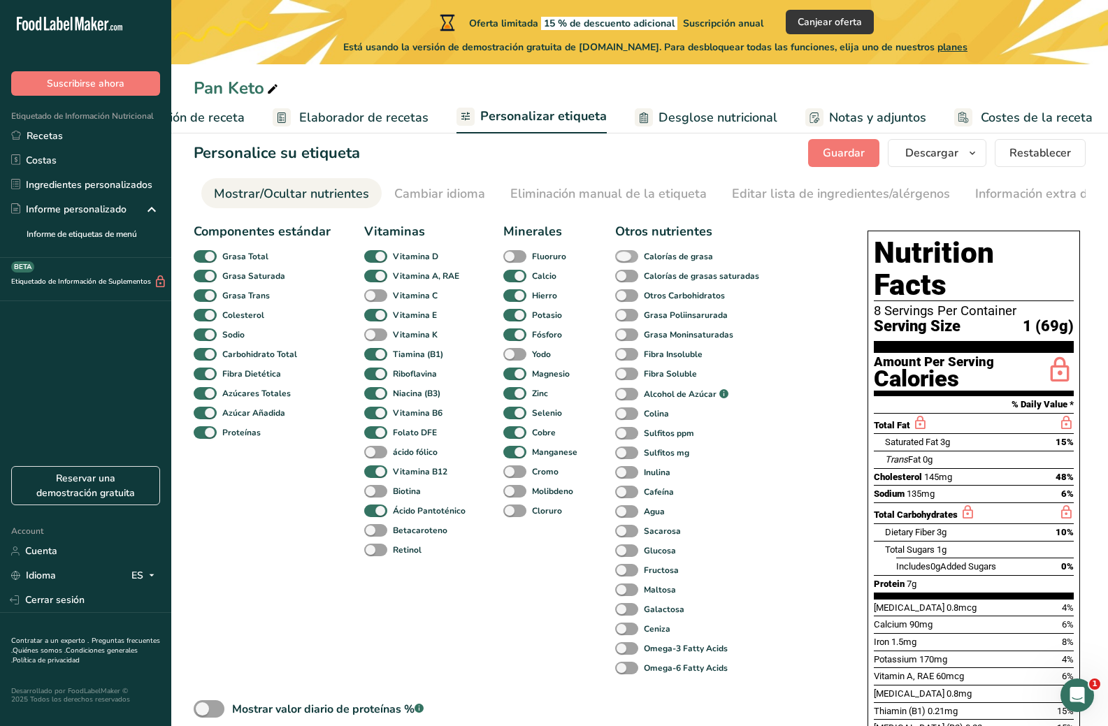
click at [627, 259] on span at bounding box center [626, 256] width 23 height 13
click at [624, 259] on input "Calorías de grasa" at bounding box center [619, 256] width 9 height 9
checkbox input "true"
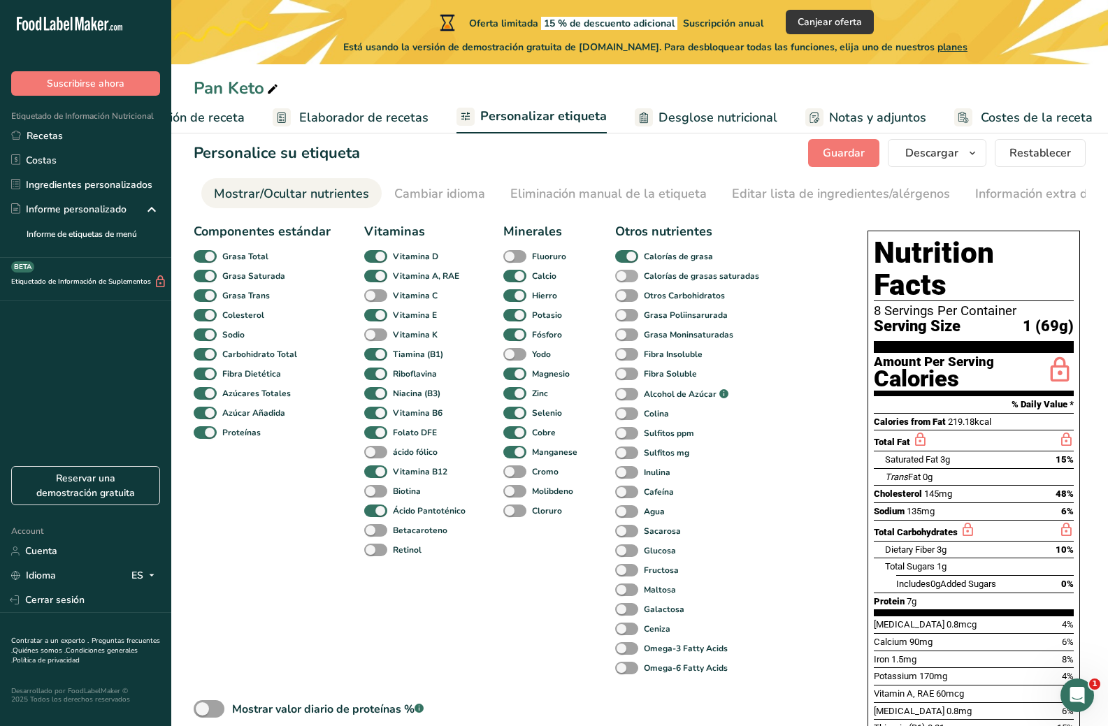
click at [629, 280] on span at bounding box center [626, 276] width 23 height 13
click at [624, 280] on input "Calorías de grasas saturadas" at bounding box center [619, 275] width 9 height 9
checkbox input "true"
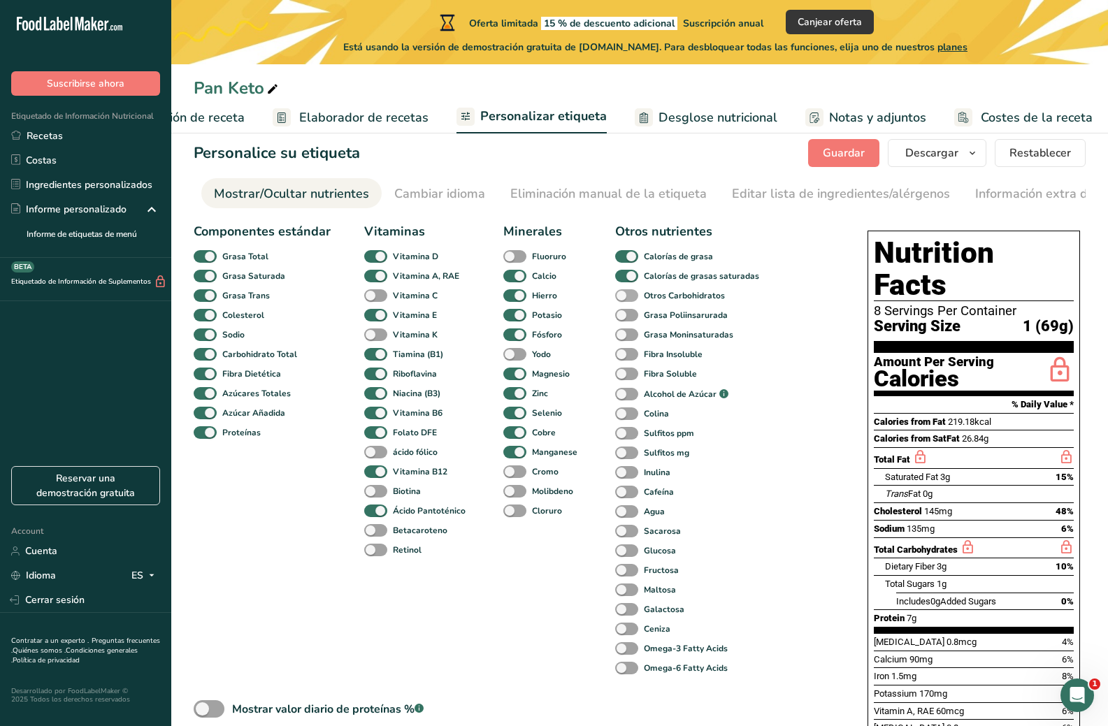
click at [629, 300] on span at bounding box center [626, 295] width 23 height 13
click at [624, 300] on input "Otros Carbohidratos" at bounding box center [619, 295] width 9 height 9
click at [629, 300] on span at bounding box center [626, 295] width 23 height 13
click at [624, 300] on input "Otros Carbohidratos" at bounding box center [619, 295] width 9 height 9
click at [629, 300] on span at bounding box center [626, 295] width 23 height 13
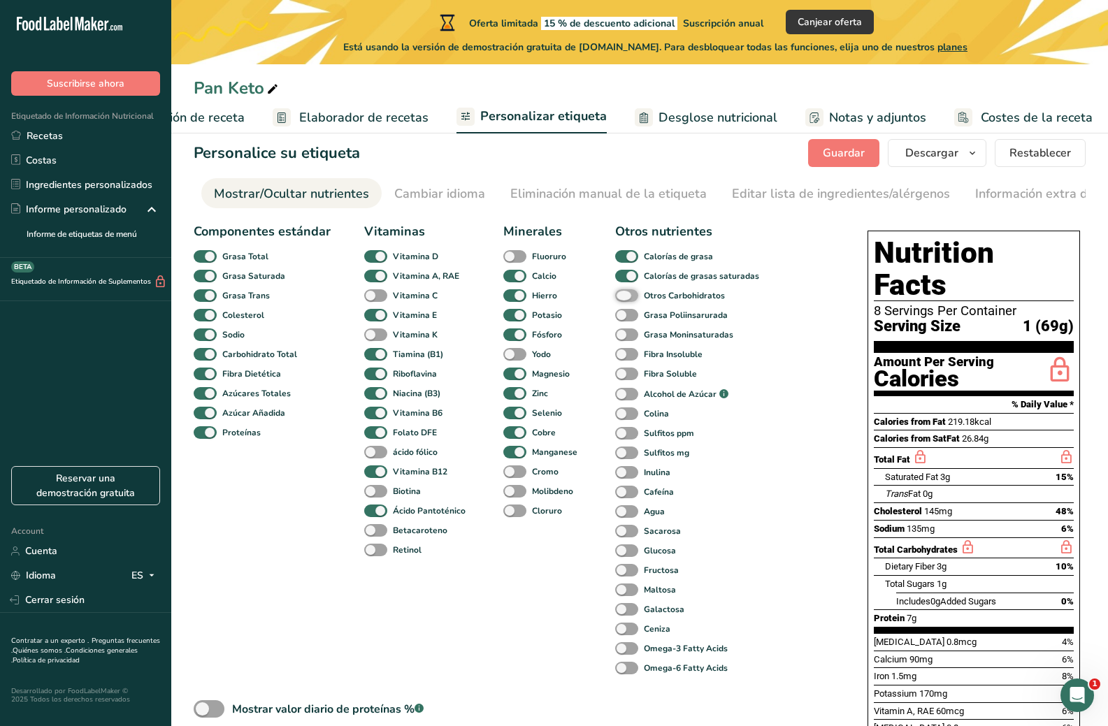
click at [624, 300] on input "Otros Carbohidratos" at bounding box center [619, 295] width 9 height 9
click at [629, 300] on span at bounding box center [626, 295] width 23 height 13
click at [624, 300] on input "Otros Carbohidratos" at bounding box center [619, 295] width 9 height 9
checkbox input "false"
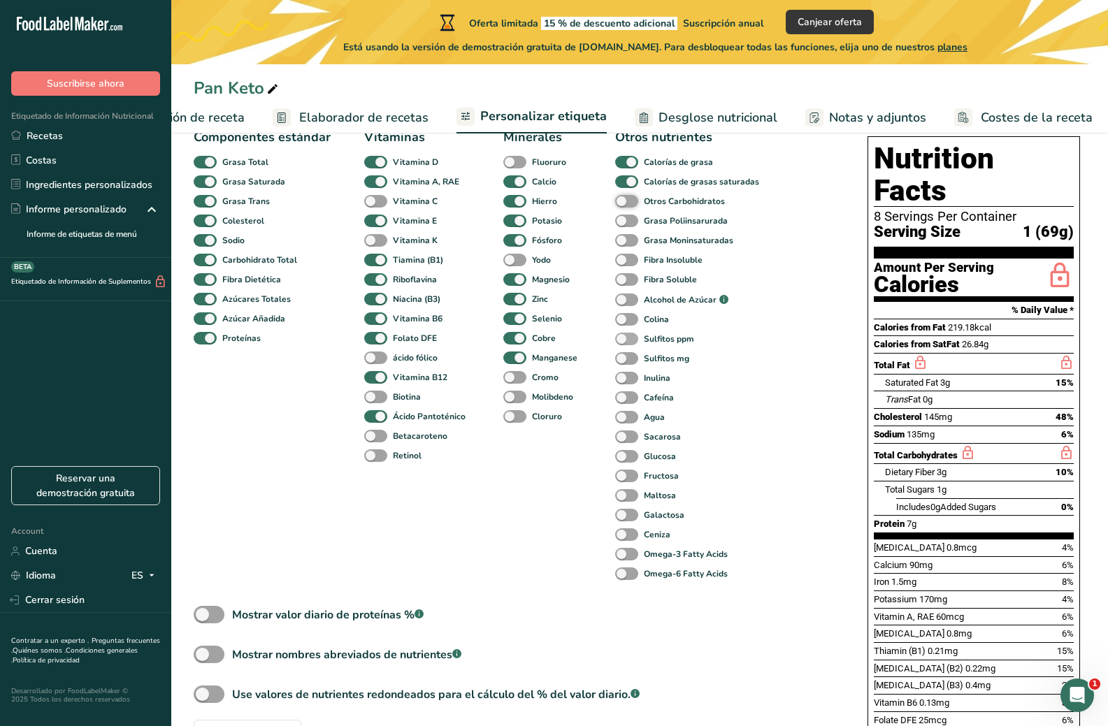
scroll to position [90, 0]
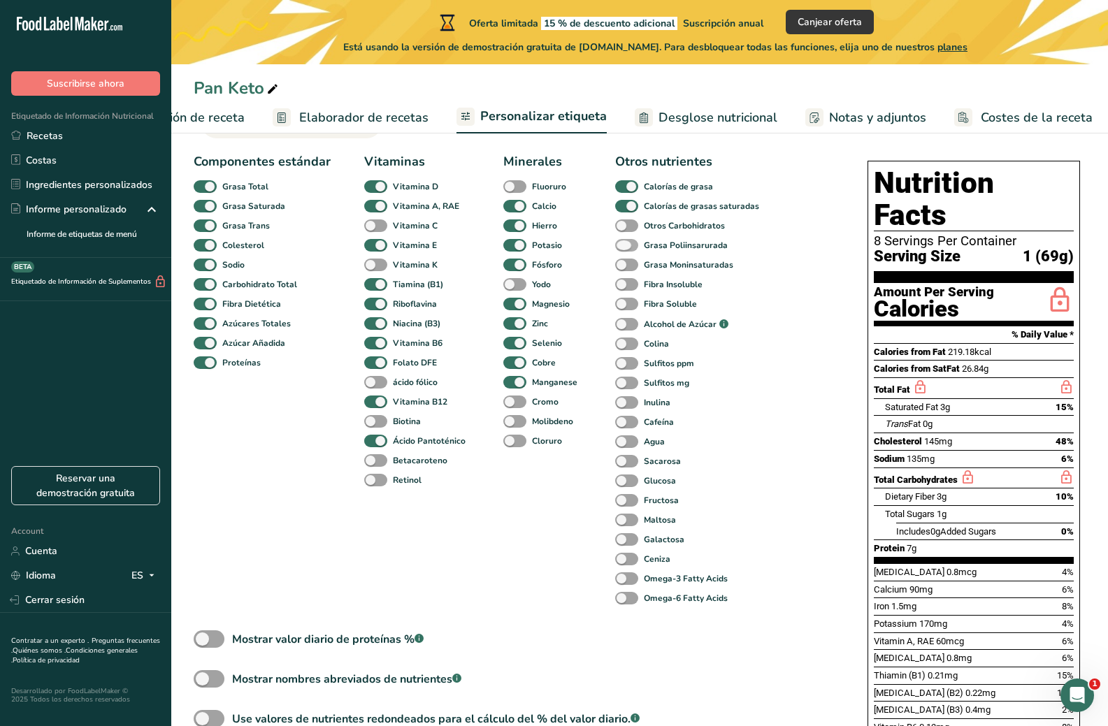
click at [621, 250] on span at bounding box center [626, 245] width 23 height 13
click at [621, 250] on input "Grasa Poliinsarurada" at bounding box center [619, 244] width 9 height 9
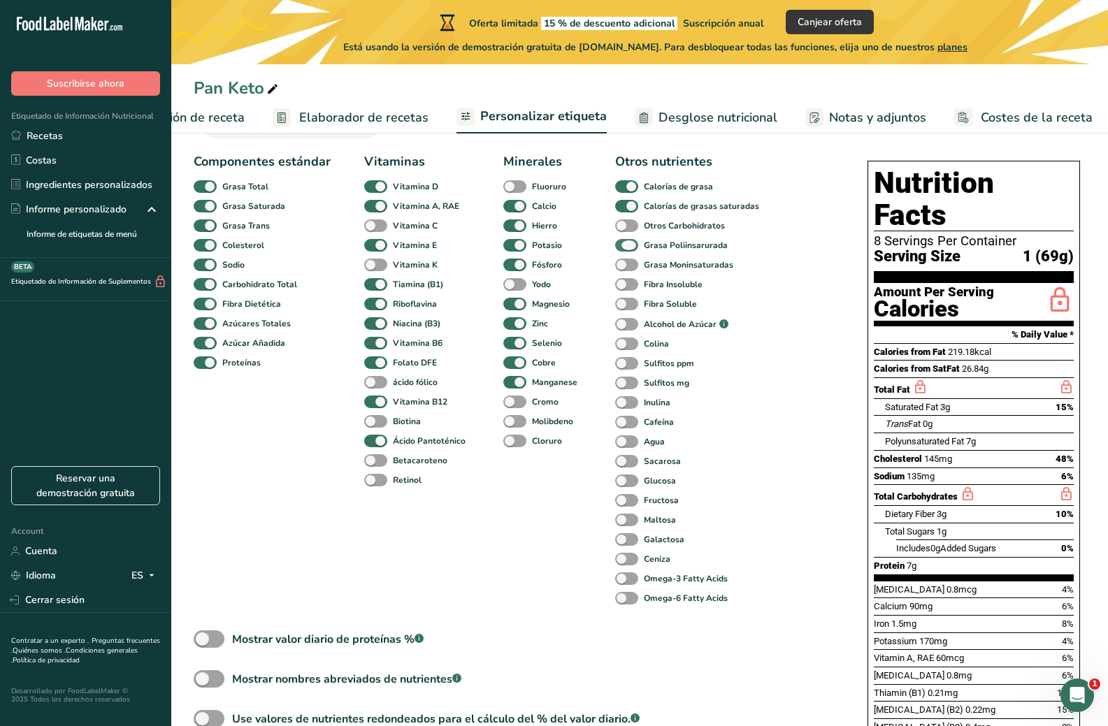
click at [621, 250] on span at bounding box center [626, 245] width 23 height 13
click at [621, 250] on input "Grasa Poliinsarurada" at bounding box center [619, 244] width 9 height 9
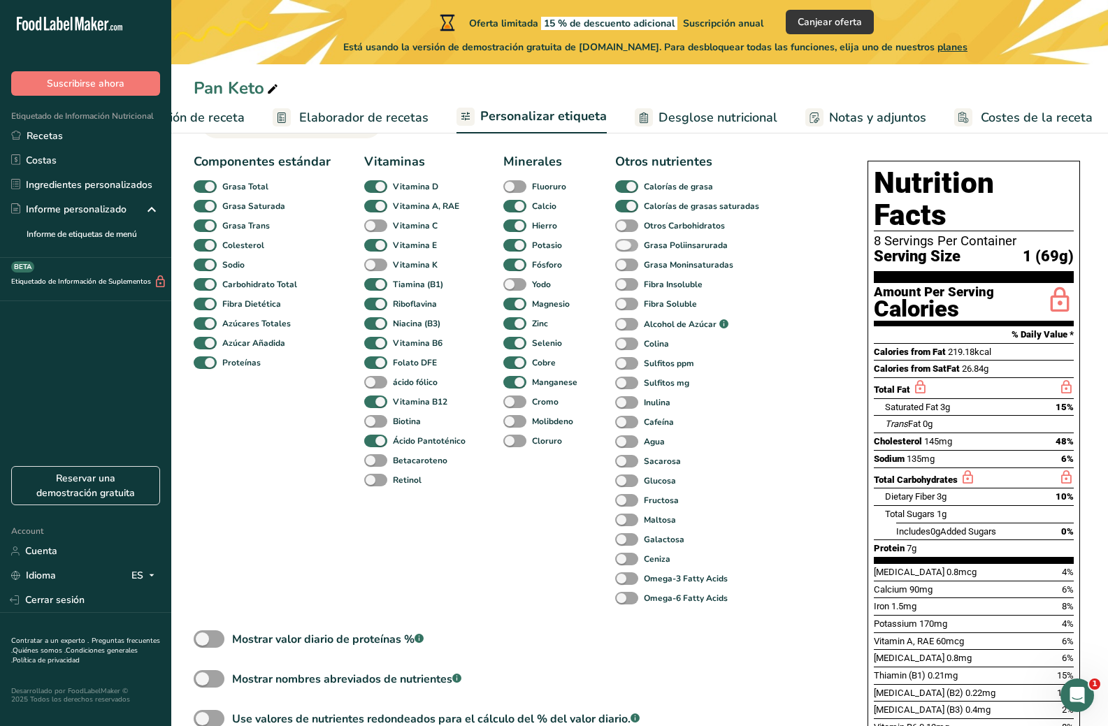
click at [621, 250] on span at bounding box center [626, 245] width 23 height 13
click at [621, 250] on input "Grasa Poliinsarurada" at bounding box center [619, 244] width 9 height 9
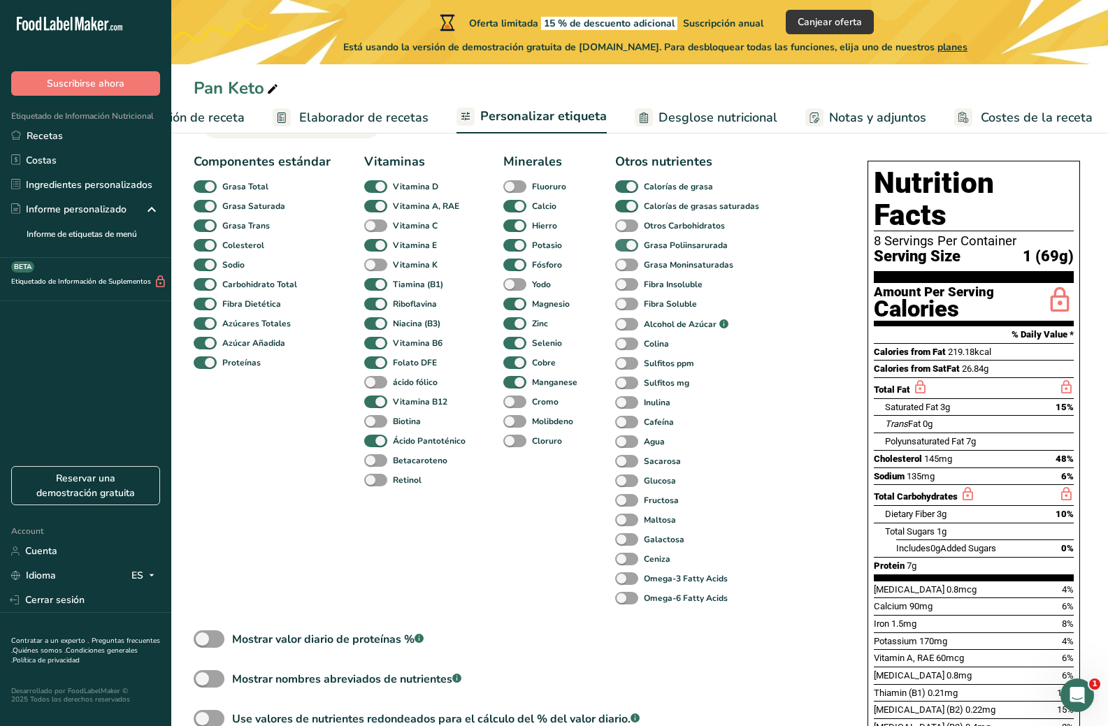
click at [621, 250] on span at bounding box center [626, 245] width 23 height 13
click at [621, 250] on input "Grasa Poliinsarurada" at bounding box center [619, 244] width 9 height 9
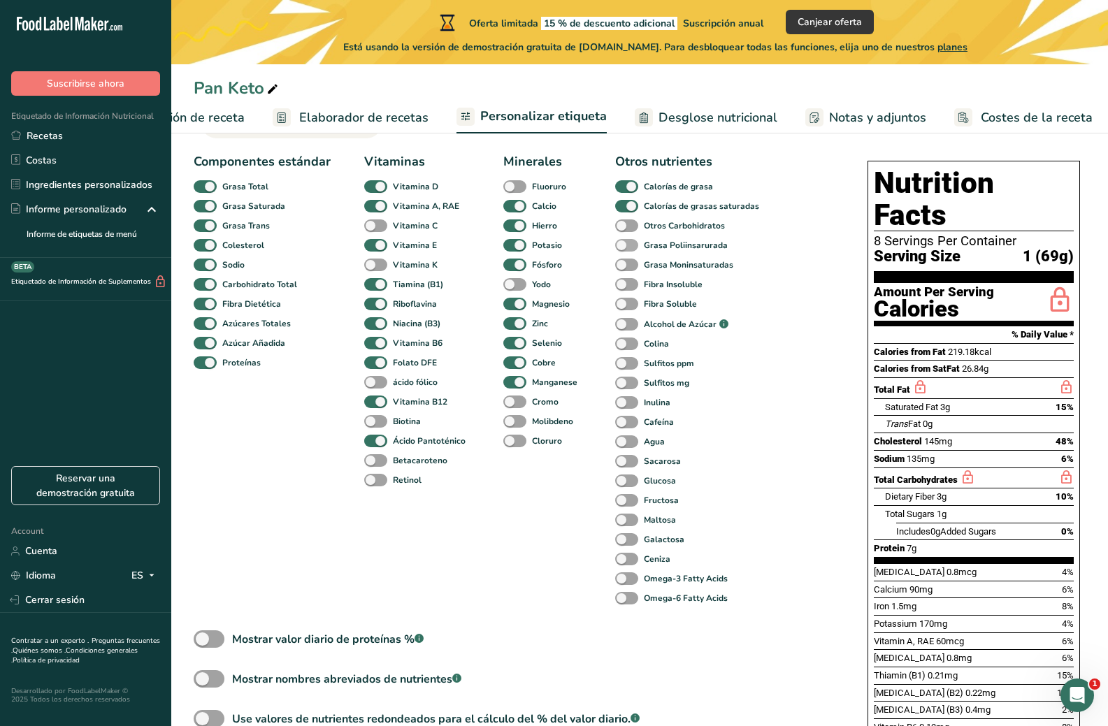
click at [621, 250] on span at bounding box center [626, 245] width 23 height 13
click at [621, 250] on input "Grasa Poliinsarurada" at bounding box center [619, 244] width 9 height 9
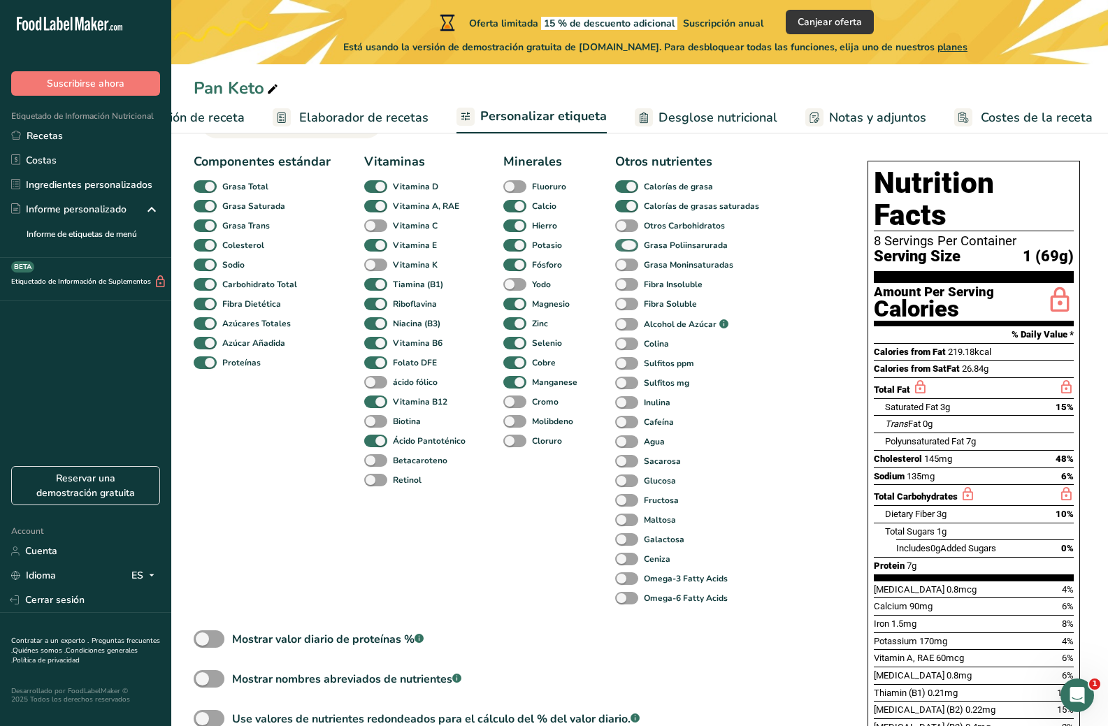
click at [621, 250] on span at bounding box center [626, 245] width 23 height 13
click at [621, 250] on input "Grasa Poliinsarurada" at bounding box center [619, 244] width 9 height 9
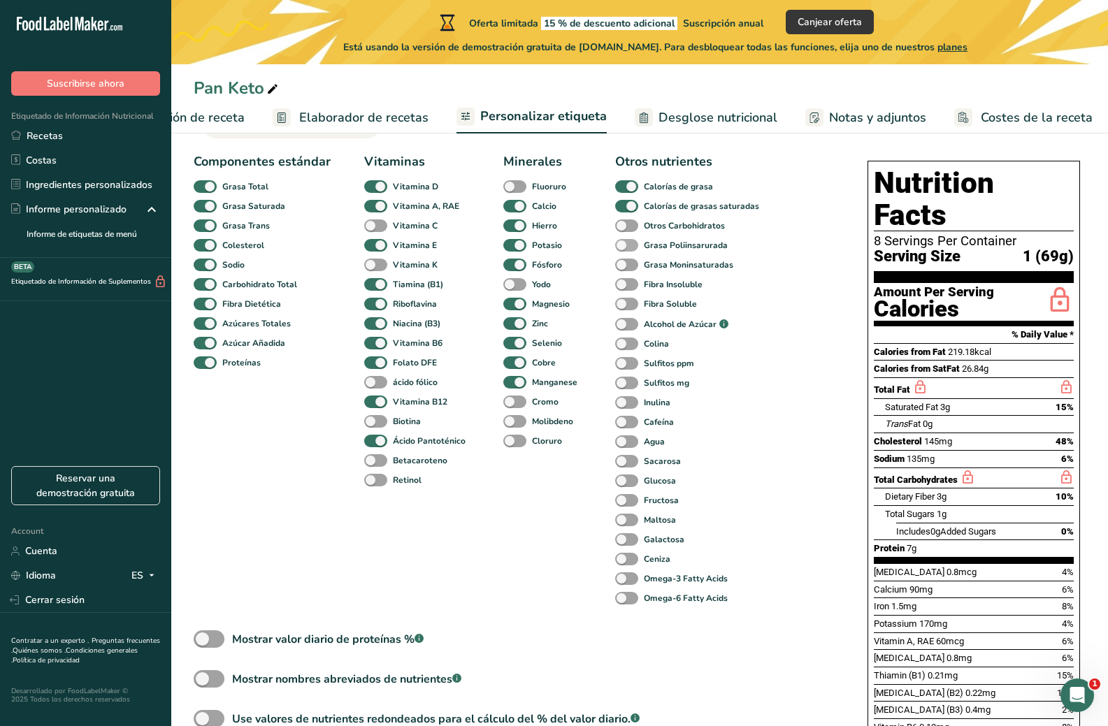
click at [621, 250] on span at bounding box center [626, 245] width 23 height 13
click at [621, 250] on input "Grasa Poliinsarurada" at bounding box center [619, 244] width 9 height 9
checkbox input "true"
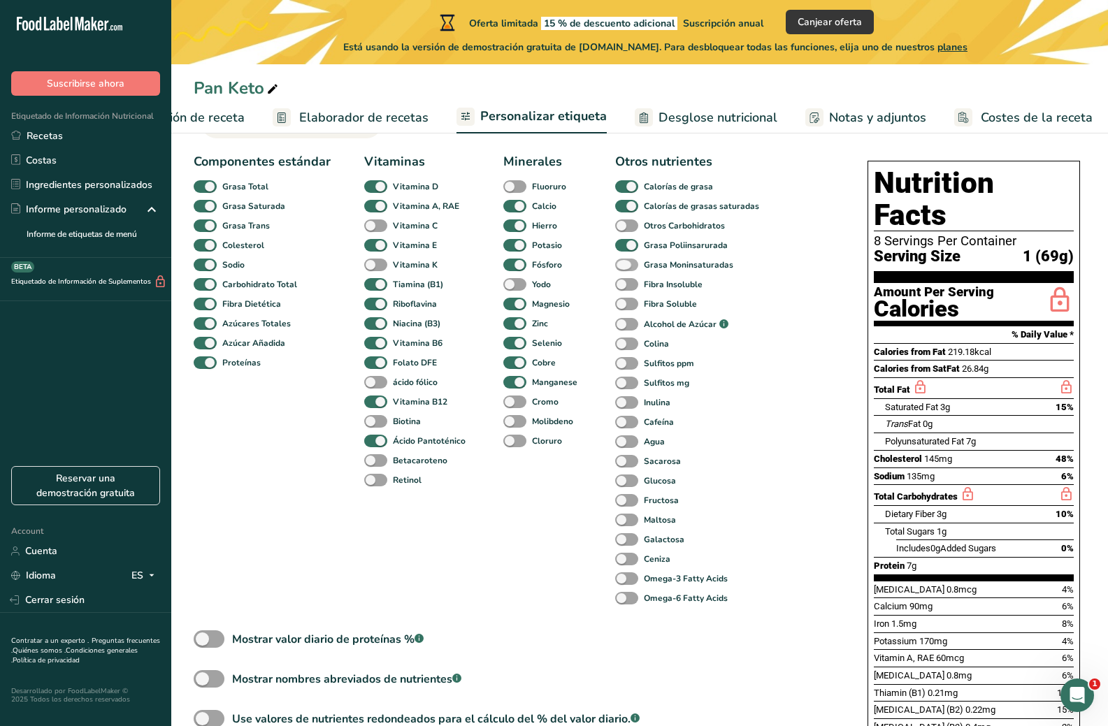
click at [625, 268] on span at bounding box center [626, 265] width 23 height 13
click at [624, 268] on input "Grasa Moninsaturadas" at bounding box center [619, 264] width 9 height 9
checkbox input "true"
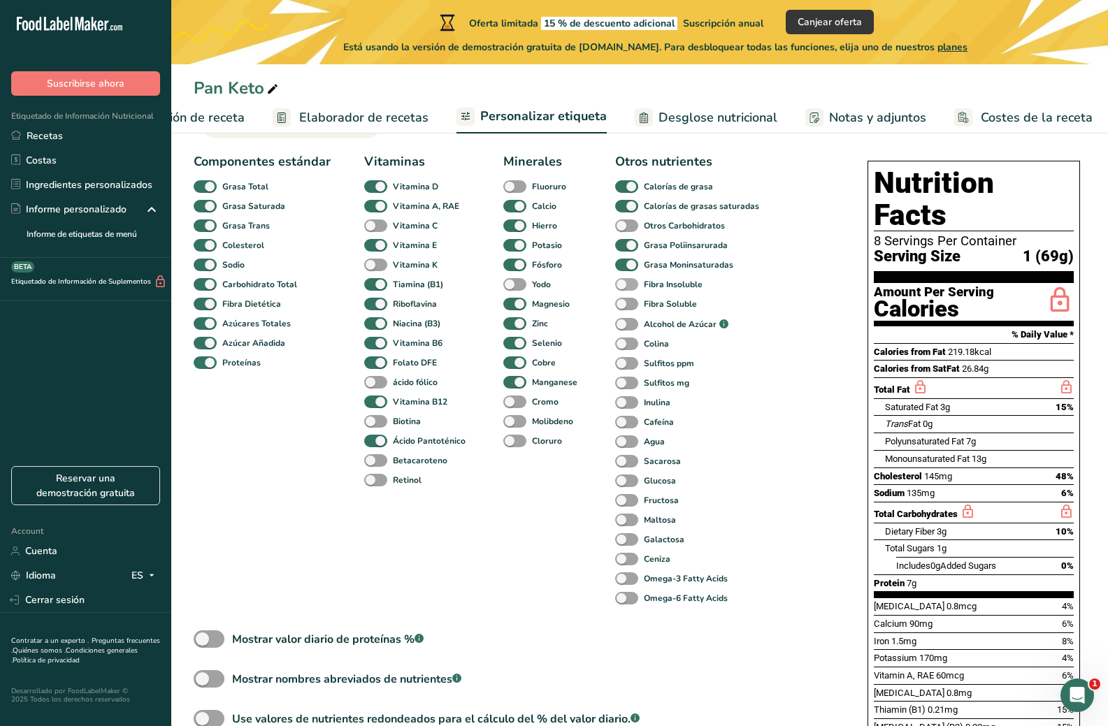
click at [625, 289] on span at bounding box center [626, 284] width 23 height 13
click at [624, 289] on input "Fibra Insoluble" at bounding box center [619, 284] width 9 height 9
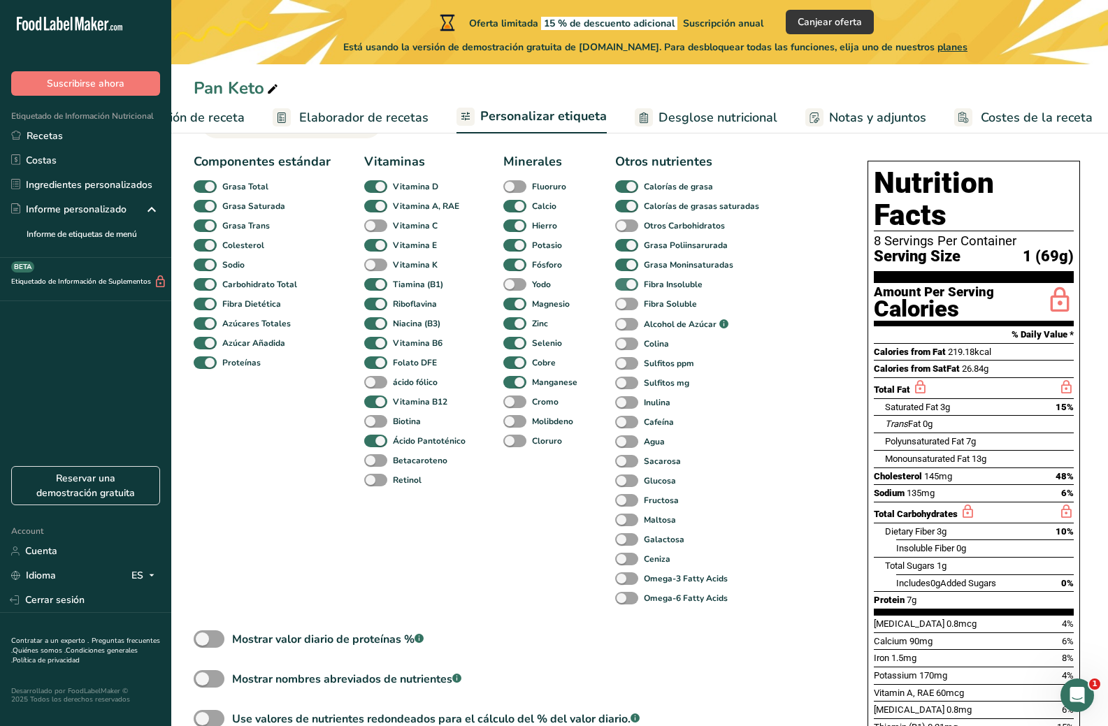
click at [625, 289] on span at bounding box center [626, 284] width 23 height 13
click at [624, 289] on input "Fibra Insoluble" at bounding box center [619, 284] width 9 height 9
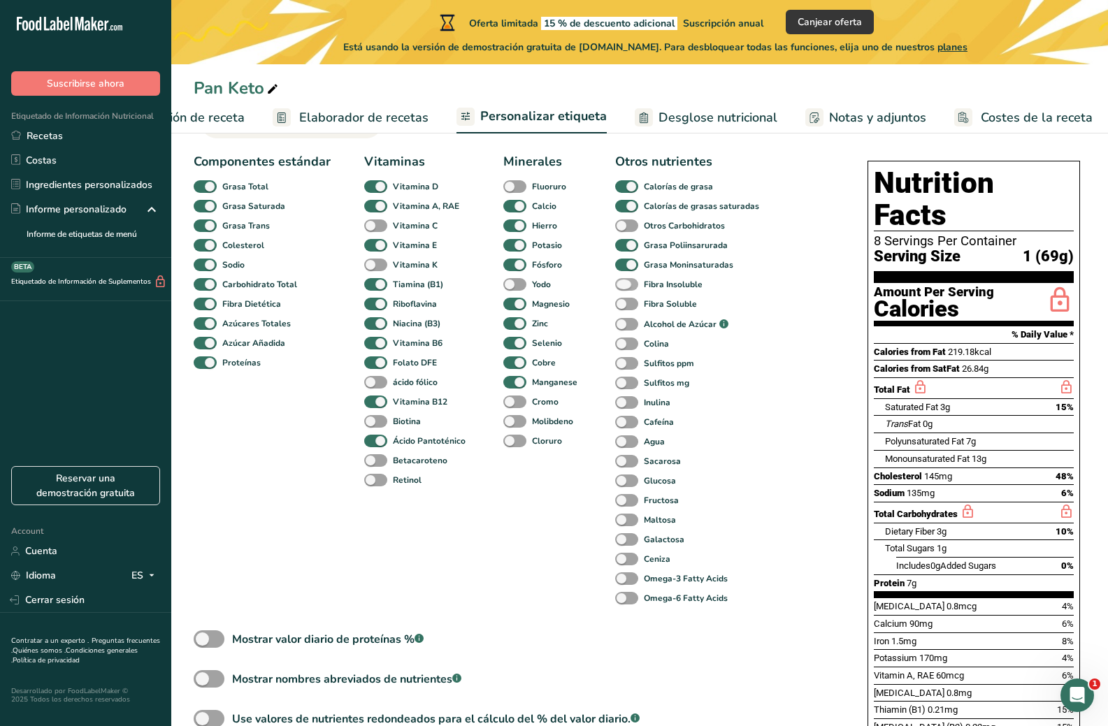
click at [625, 289] on span at bounding box center [626, 284] width 23 height 13
click at [624, 289] on input "Fibra Insoluble" at bounding box center [619, 284] width 9 height 9
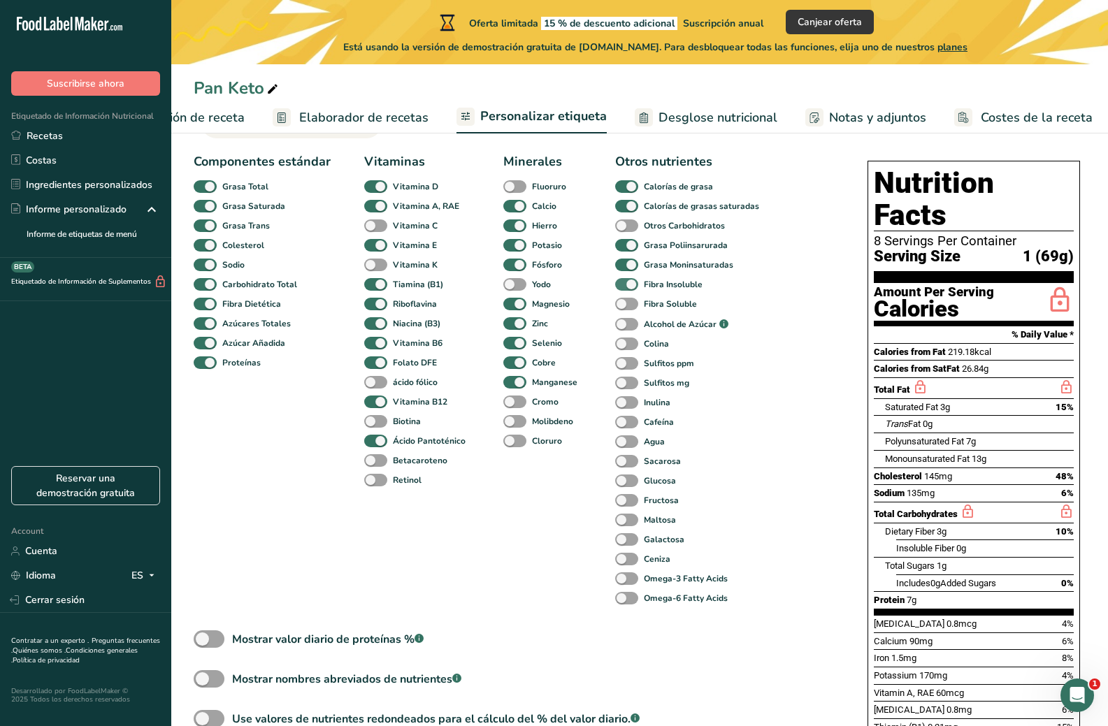
click at [625, 289] on span at bounding box center [626, 284] width 23 height 13
click at [624, 289] on input "Fibra Insoluble" at bounding box center [619, 284] width 9 height 9
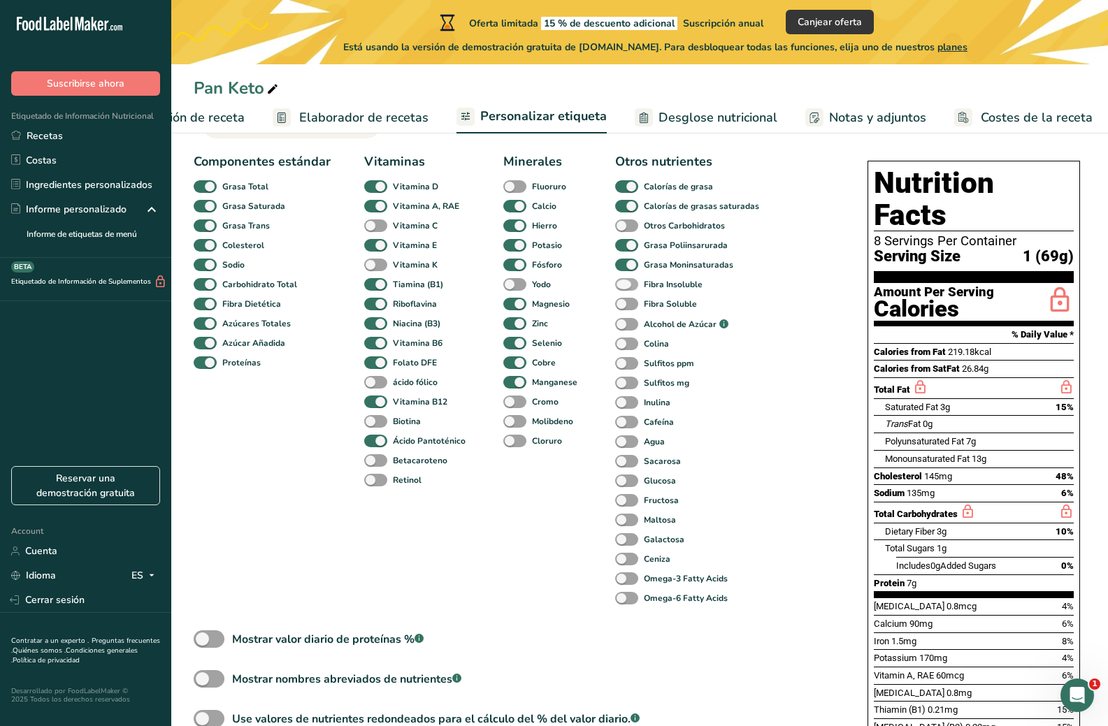
click at [625, 289] on span at bounding box center [626, 284] width 23 height 13
click at [624, 289] on input "Fibra Insoluble" at bounding box center [619, 284] width 9 height 9
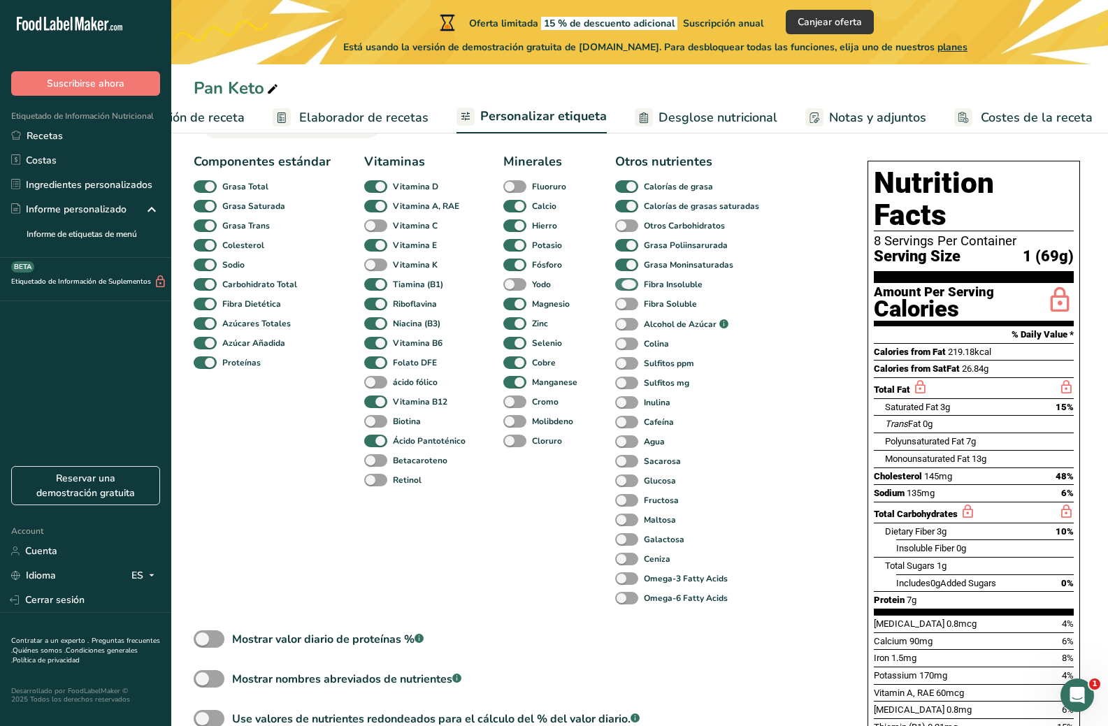
click at [625, 289] on span at bounding box center [626, 284] width 23 height 13
click at [624, 289] on input "Fibra Insoluble" at bounding box center [619, 284] width 9 height 9
checkbox input "false"
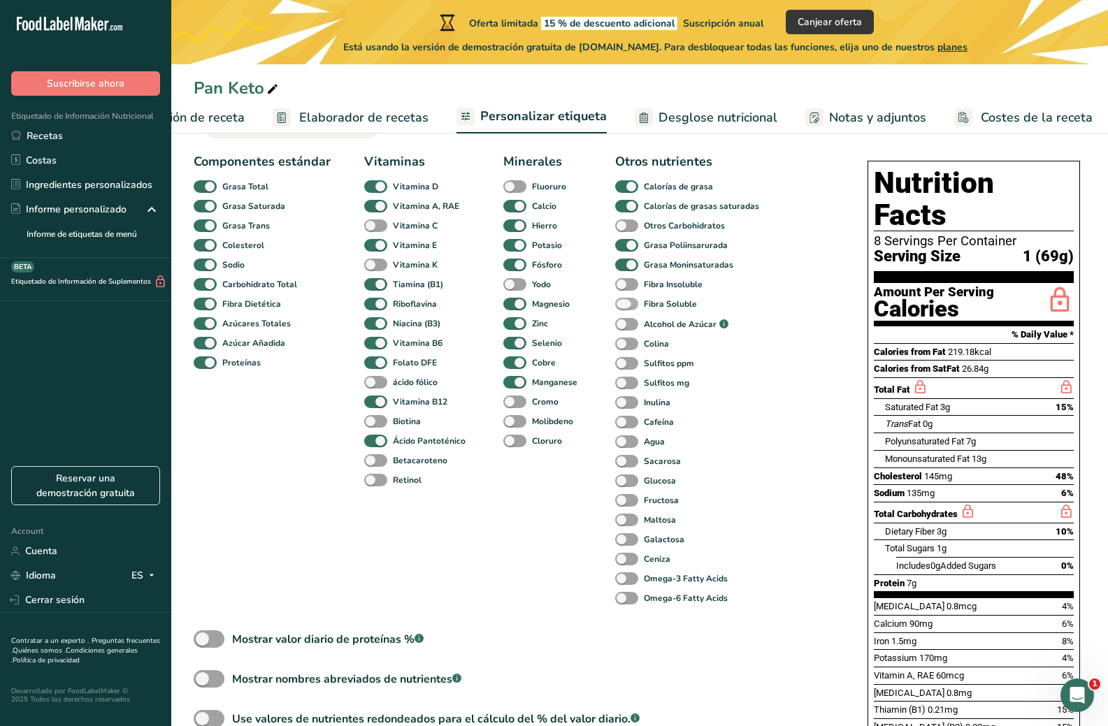
click at [627, 310] on span at bounding box center [626, 304] width 23 height 13
click at [624, 308] on input "Fibra Soluble" at bounding box center [619, 303] width 9 height 9
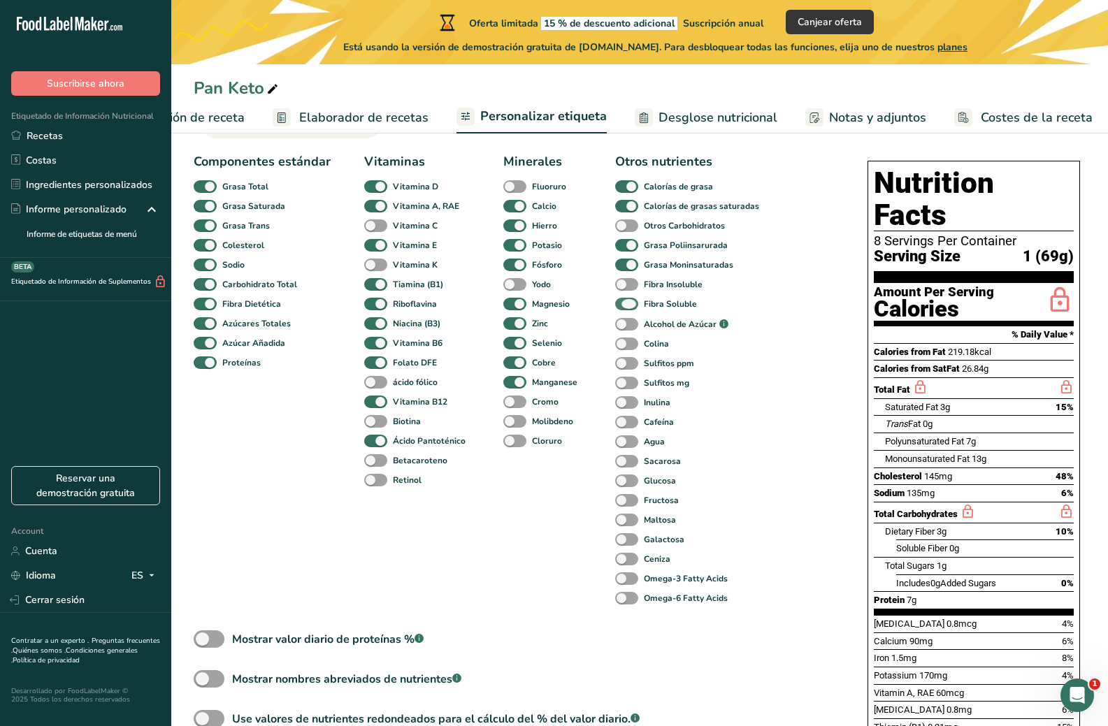
click at [627, 310] on span at bounding box center [626, 304] width 23 height 13
click at [624, 308] on input "Fibra Soluble" at bounding box center [619, 303] width 9 height 9
checkbox input "false"
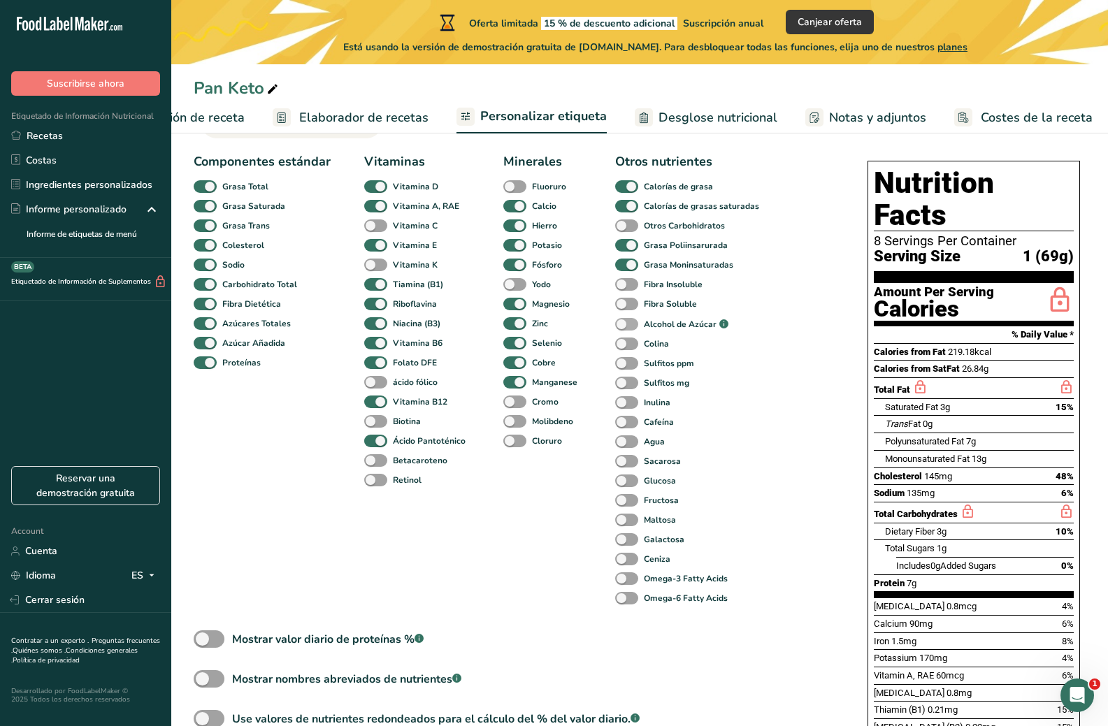
click at [628, 328] on span at bounding box center [626, 324] width 23 height 13
click at [624, 328] on input "Alcohol de Azúcar .a-a{fill:#347362;}.b-a{fill:#fff;}" at bounding box center [619, 324] width 9 height 9
click at [628, 328] on span at bounding box center [626, 324] width 23 height 13
click at [624, 328] on input "Alcohol de Azúcar .a-a{fill:#347362;}.b-a{fill:#fff;}" at bounding box center [619, 324] width 9 height 9
click at [628, 328] on span at bounding box center [626, 324] width 23 height 13
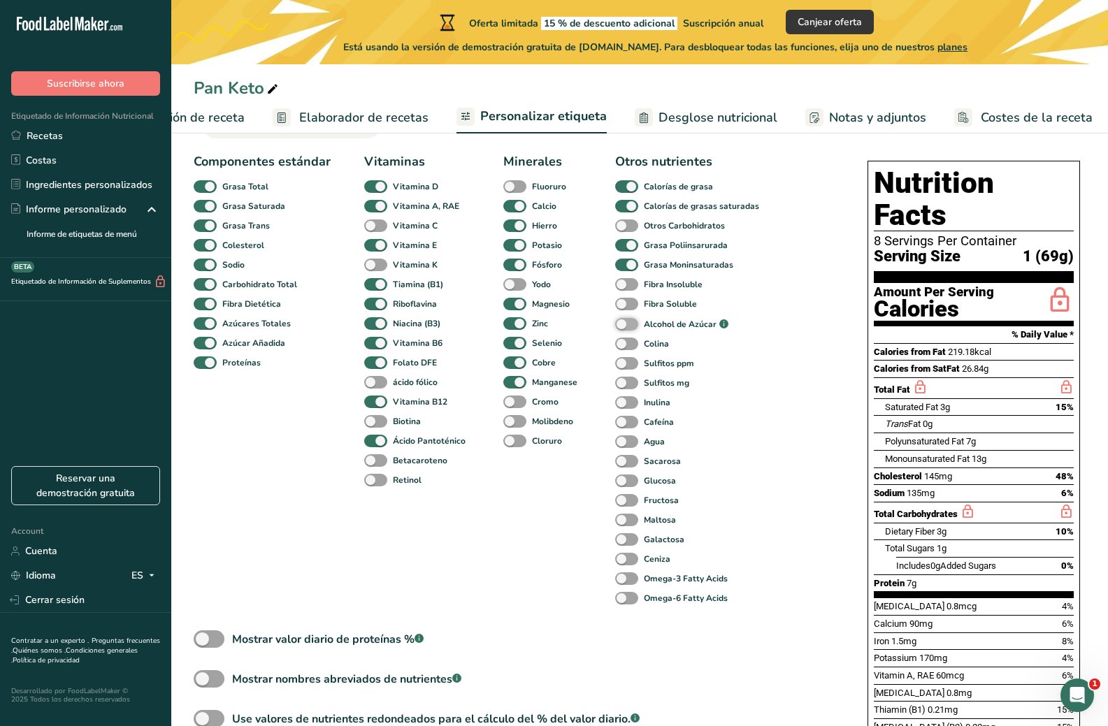
click at [624, 328] on input "Alcohol de Azúcar .a-a{fill:#347362;}.b-a{fill:#fff;}" at bounding box center [619, 324] width 9 height 9
click at [628, 328] on span at bounding box center [626, 324] width 23 height 13
click at [624, 328] on input "Alcohol de Azúcar .a-a{fill:#347362;}.b-a{fill:#fff;}" at bounding box center [619, 324] width 9 height 9
click at [624, 326] on span at bounding box center [626, 324] width 23 height 13
click at [624, 326] on input "Alcohol de Azúcar .a-a{fill:#347362;}.b-a{fill:#fff;}" at bounding box center [619, 324] width 9 height 9
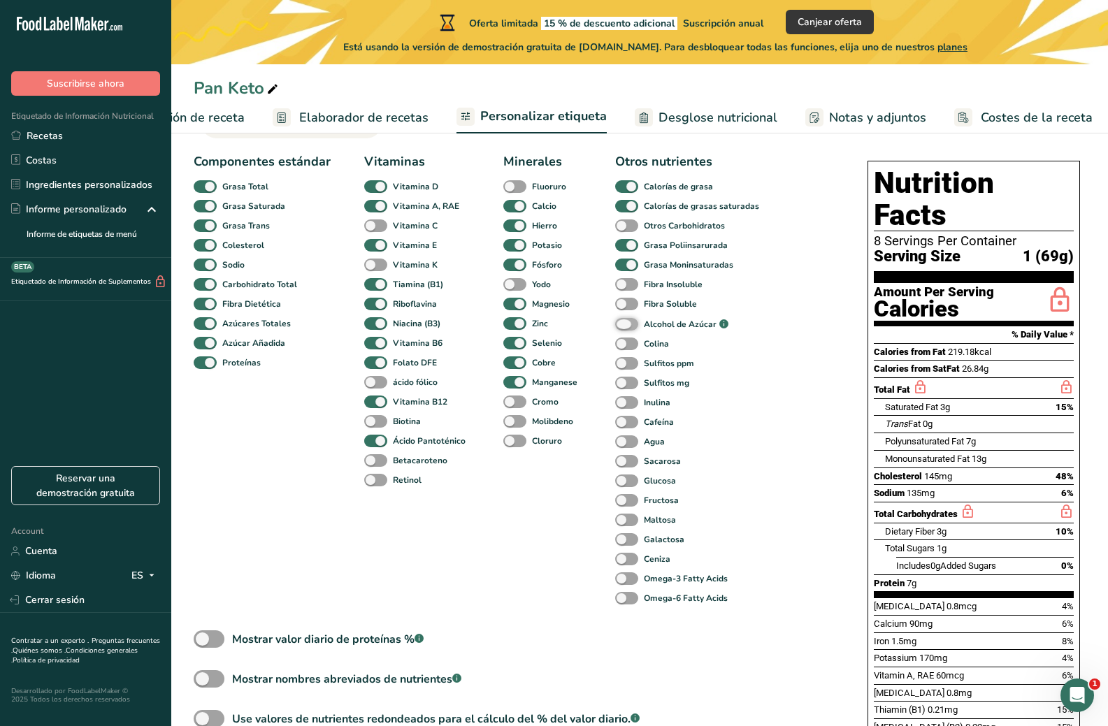
checkbox input "true"
click at [628, 350] on span at bounding box center [626, 344] width 23 height 13
click at [624, 348] on input "Colina" at bounding box center [619, 343] width 9 height 9
click at [628, 350] on span at bounding box center [626, 344] width 23 height 13
click at [624, 348] on input "Colina" at bounding box center [619, 343] width 9 height 9
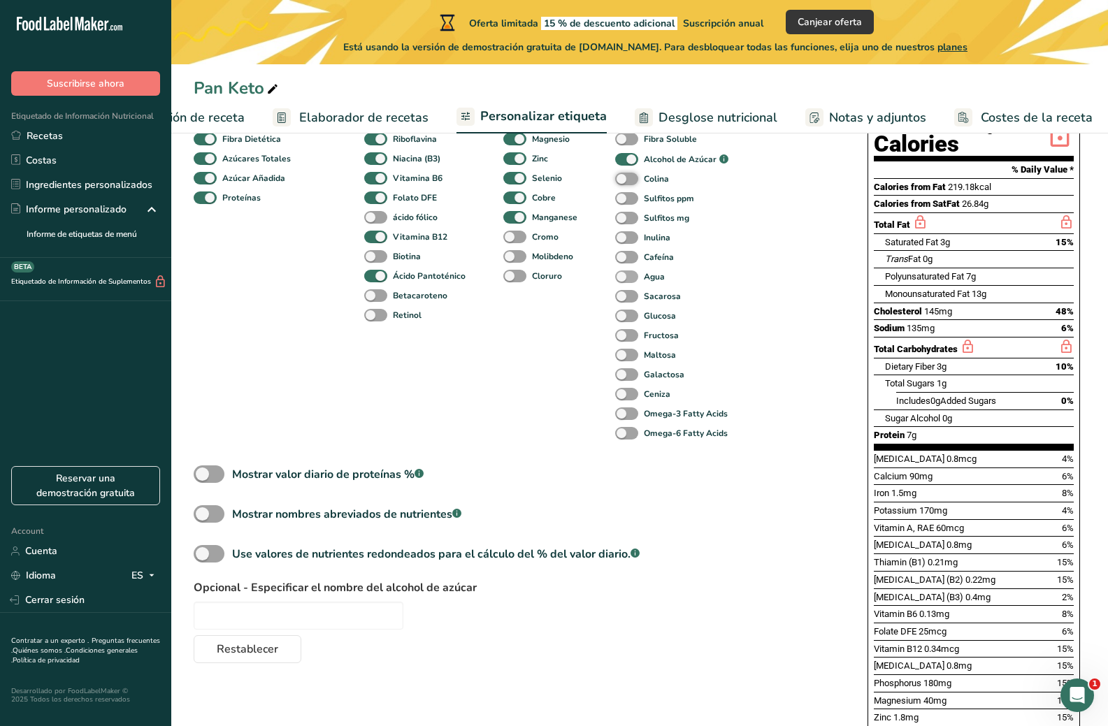
scroll to position [230, 0]
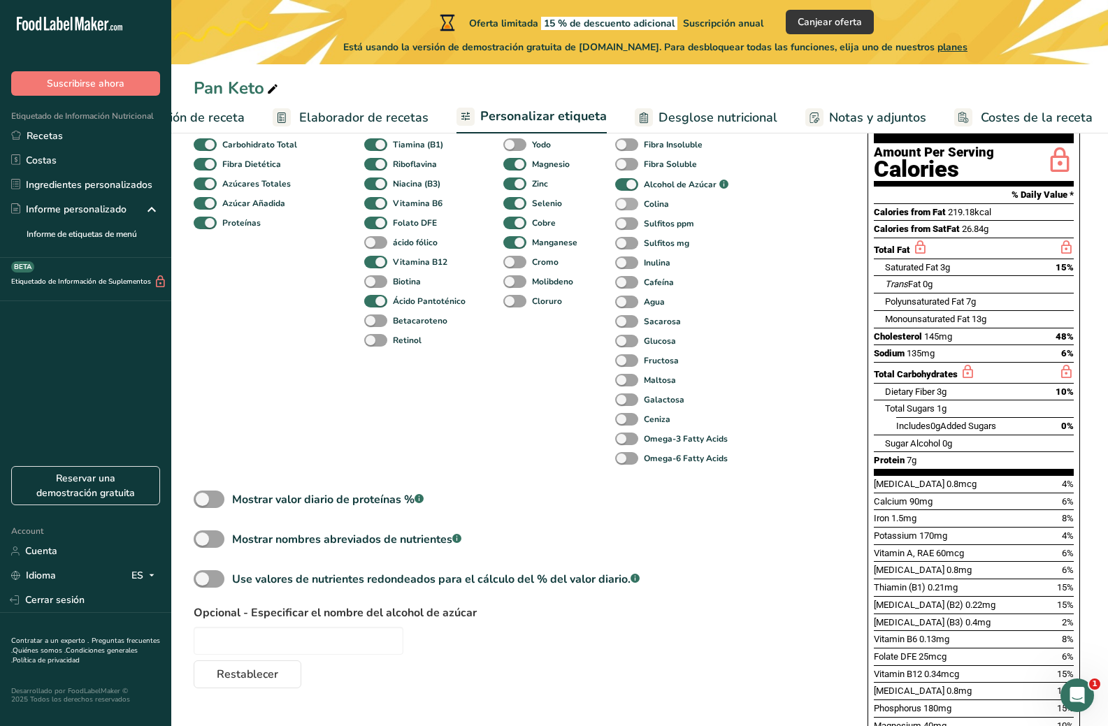
click at [627, 211] on span at bounding box center [626, 204] width 23 height 13
click at [624, 208] on input "Colina" at bounding box center [619, 203] width 9 height 9
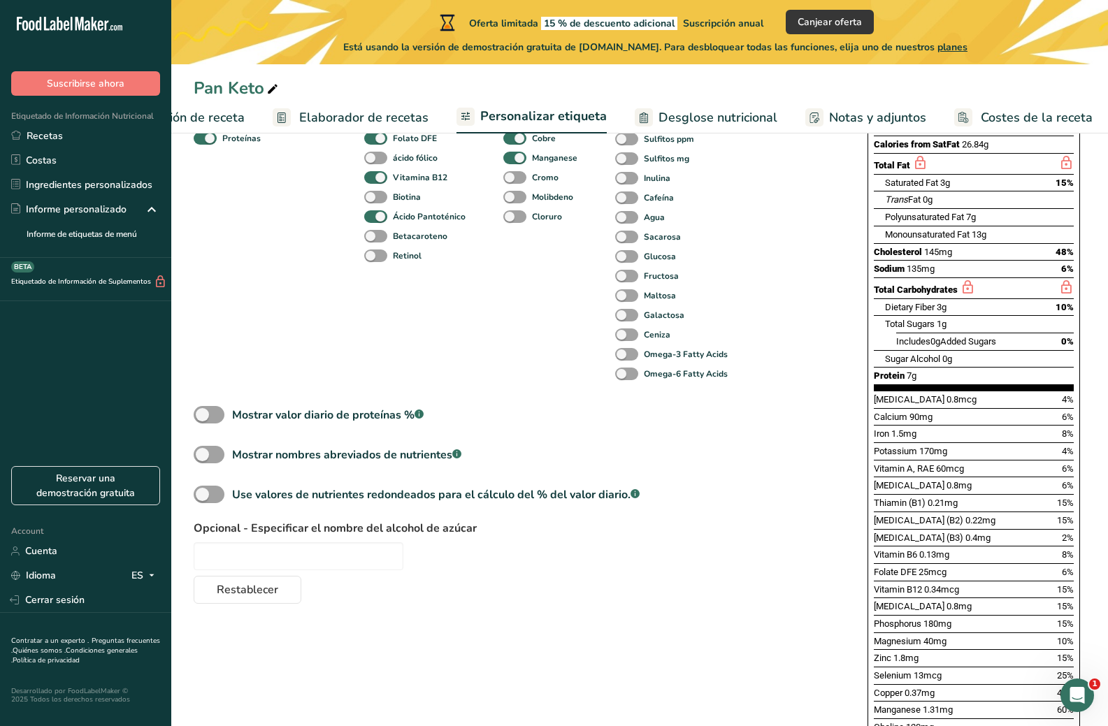
scroll to position [280, 0]
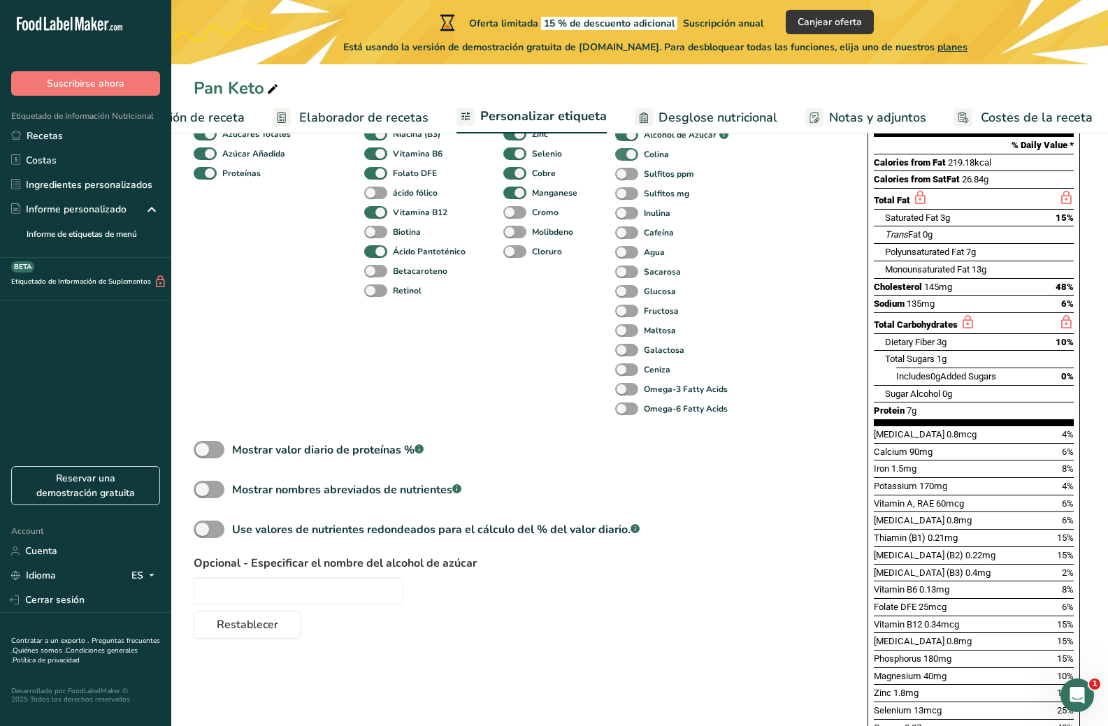
click at [622, 160] on span at bounding box center [626, 154] width 23 height 13
click at [622, 159] on input "Colina" at bounding box center [619, 154] width 9 height 9
checkbox input "false"
click at [630, 173] on span at bounding box center [626, 174] width 23 height 13
click at [624, 173] on input "Sulfitos ppm" at bounding box center [619, 173] width 9 height 9
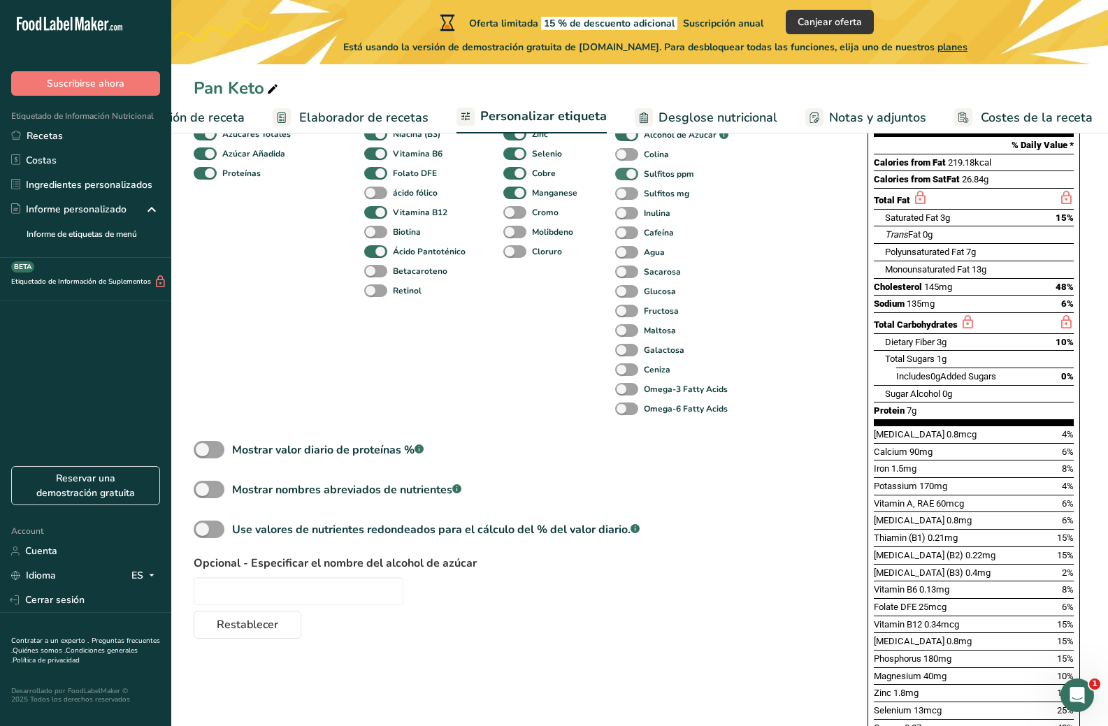
click at [630, 180] on span at bounding box center [626, 174] width 23 height 13
click at [624, 178] on input "Sulfitos ppm" at bounding box center [619, 173] width 9 height 9
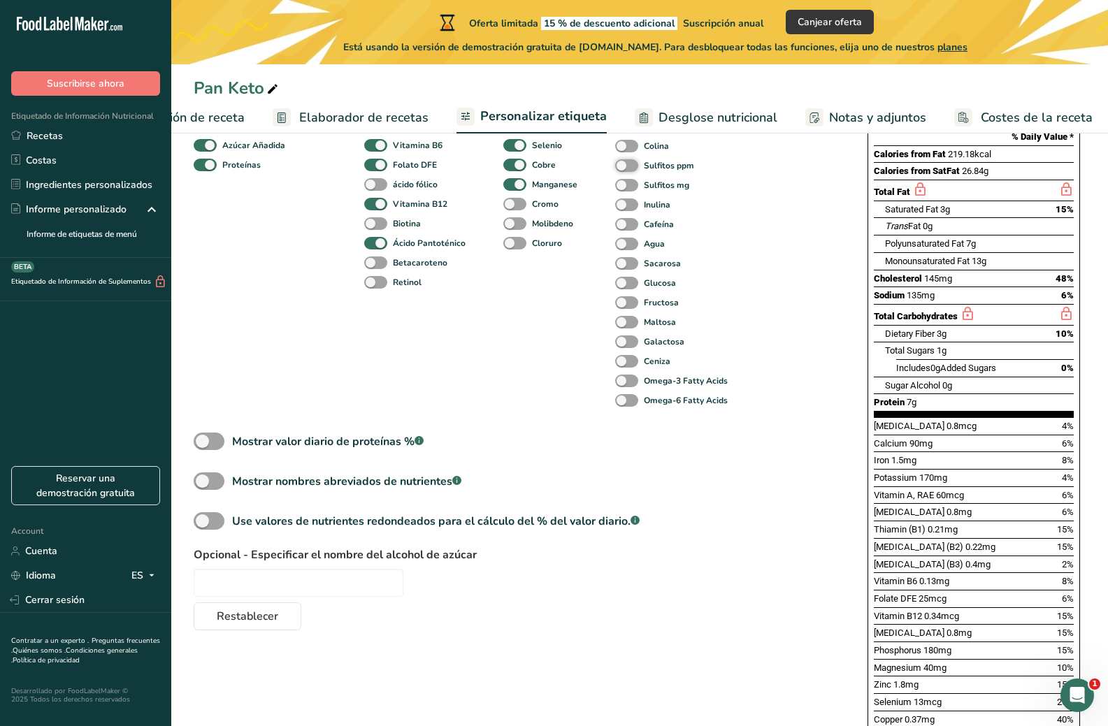
scroll to position [263, 0]
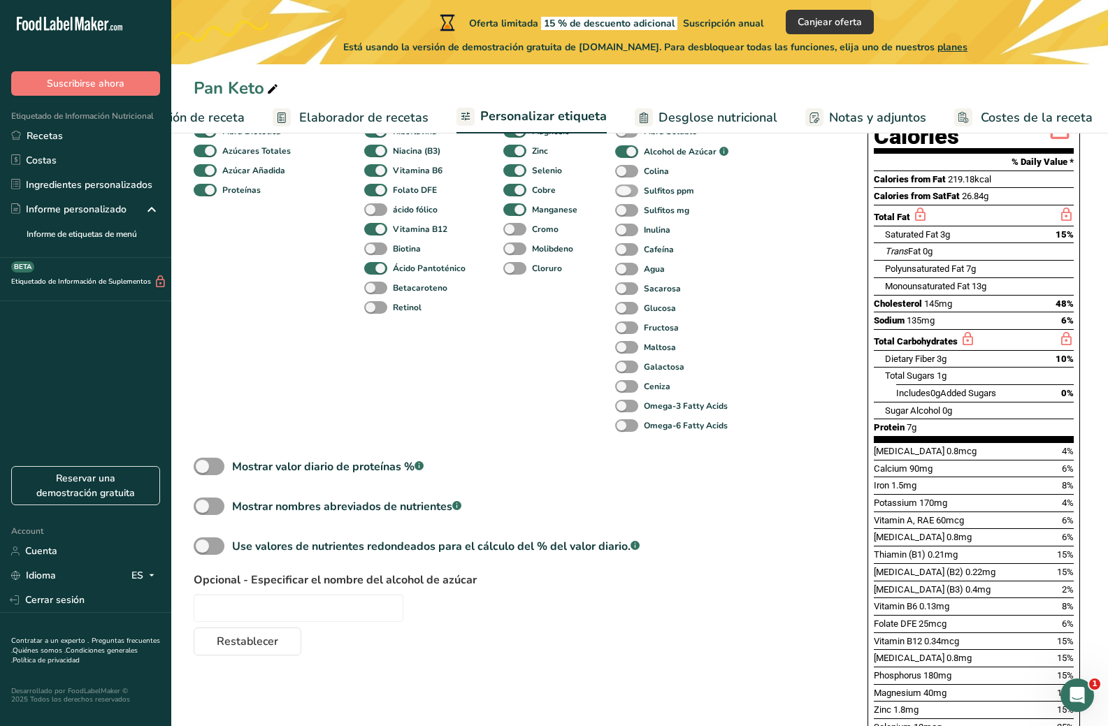
click at [624, 192] on span at bounding box center [626, 191] width 23 height 13
click at [624, 192] on input "Sulfitos ppm" at bounding box center [619, 190] width 9 height 9
checkbox input "true"
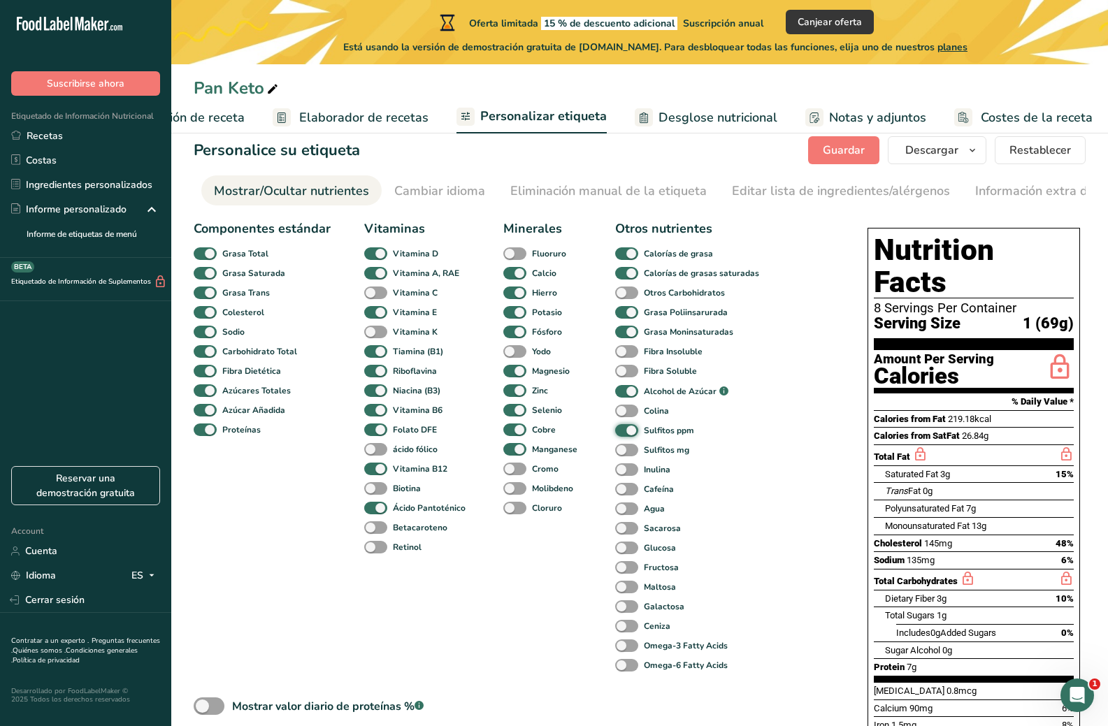
scroll to position [0, 0]
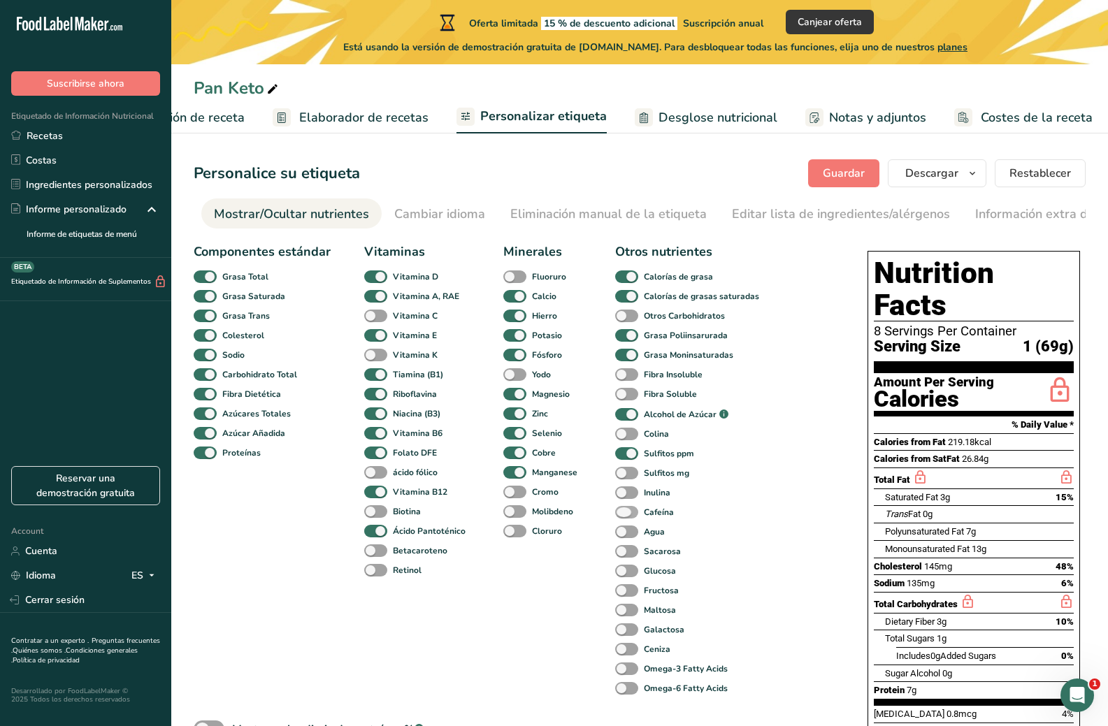
click at [629, 518] on span at bounding box center [626, 512] width 23 height 13
click at [624, 517] on input "Cafeína" at bounding box center [619, 512] width 9 height 9
click at [617, 519] on span at bounding box center [626, 512] width 23 height 13
click at [617, 517] on input "Cafeína" at bounding box center [619, 512] width 9 height 9
checkbox input "false"
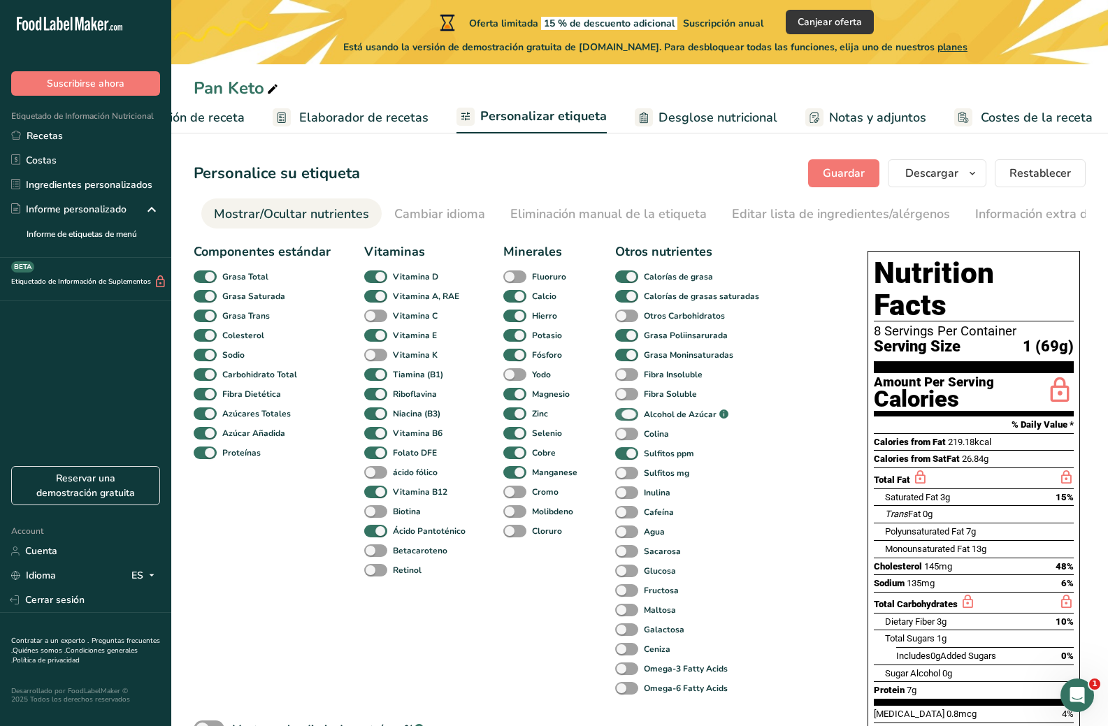
click at [623, 420] on span at bounding box center [626, 414] width 23 height 13
click at [623, 419] on input "Alcohol de Azúcar .a-a{fill:#347362;}.b-a{fill:#fff;}" at bounding box center [619, 414] width 9 height 9
checkbox input "false"
click at [621, 282] on span at bounding box center [626, 277] width 23 height 13
click at [621, 281] on input "Calorías de grasa" at bounding box center [619, 276] width 9 height 9
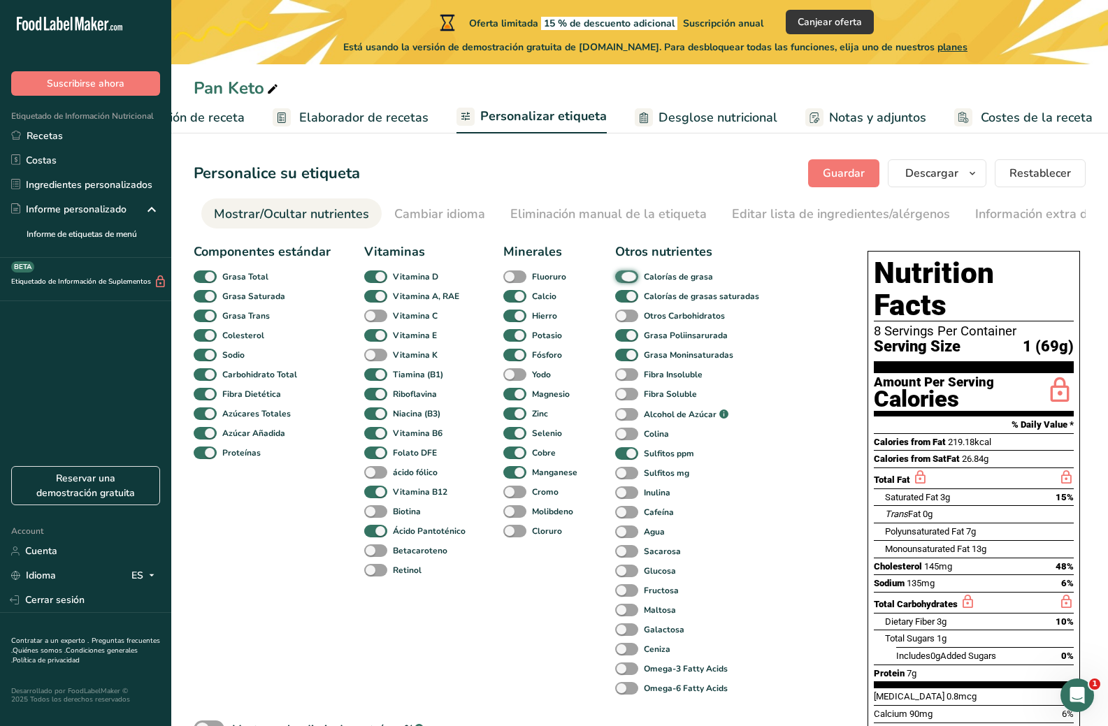
checkbox input "false"
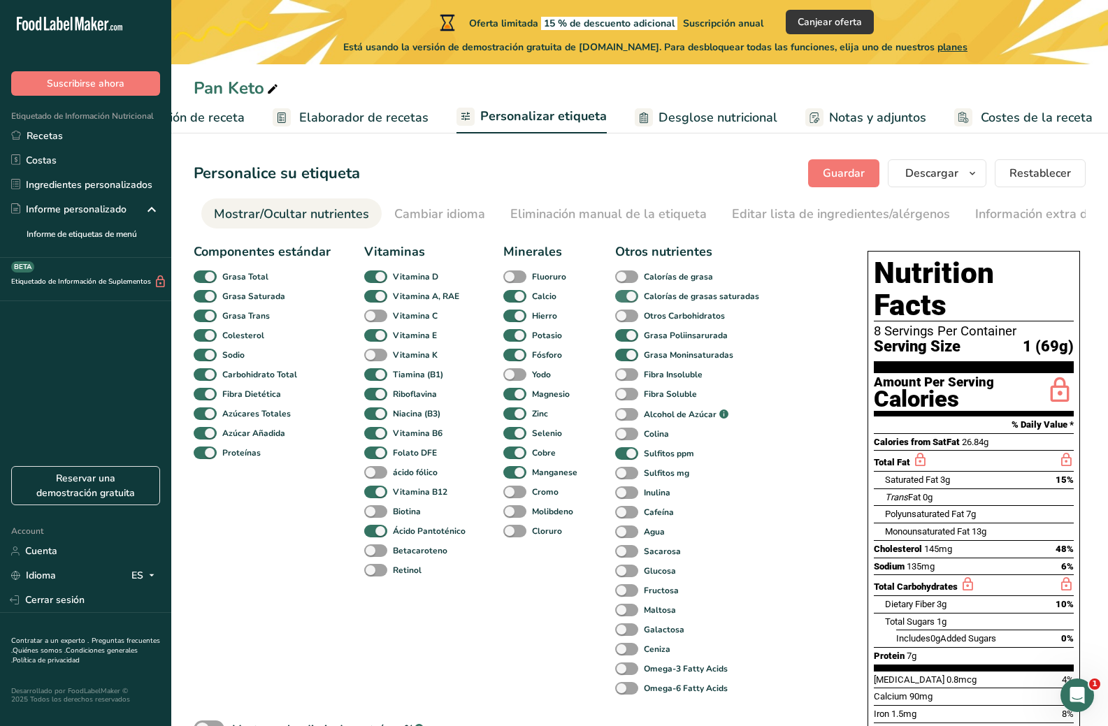
click at [619, 294] on span at bounding box center [626, 296] width 23 height 13
click at [619, 294] on input "Calorías de grasas saturadas" at bounding box center [619, 296] width 9 height 9
checkbox input "false"
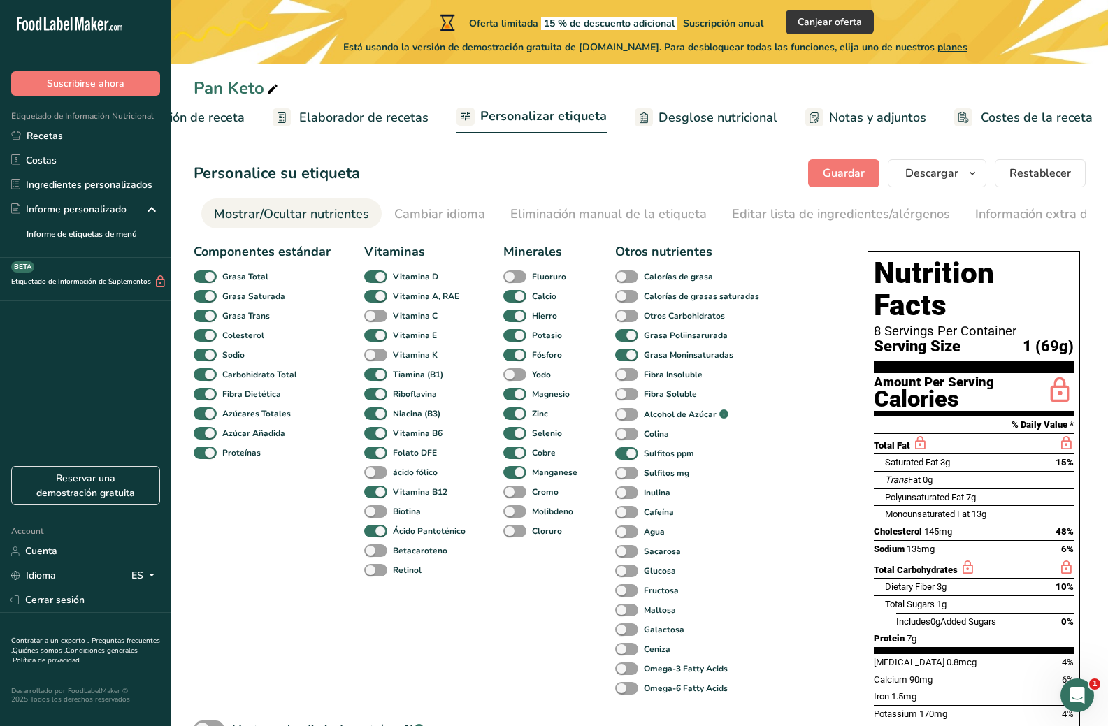
click at [628, 345] on div "Grasa Poliinsarurada" at bounding box center [633, 336] width 37 height 20
click at [622, 343] on span at bounding box center [626, 335] width 23 height 13
click at [622, 340] on input "Grasa Poliinsarurada" at bounding box center [619, 335] width 9 height 9
checkbox input "false"
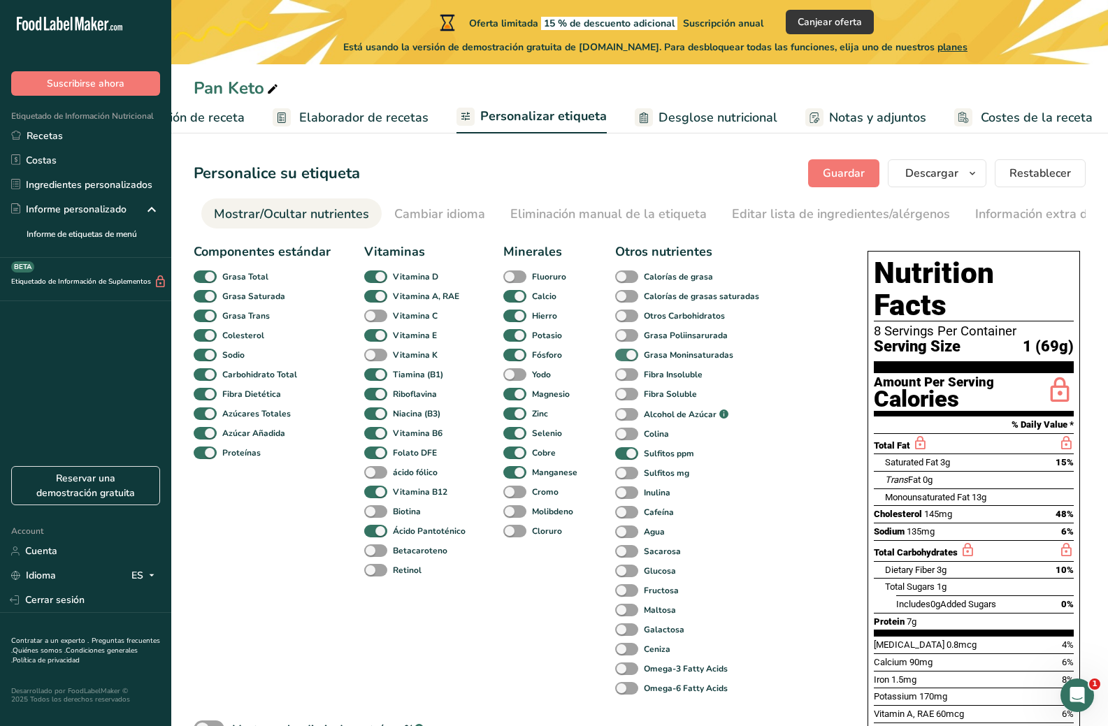
click at [619, 362] on span at bounding box center [626, 355] width 23 height 13
click at [619, 359] on input "Grasa Moninsaturadas" at bounding box center [619, 354] width 9 height 9
checkbox input "false"
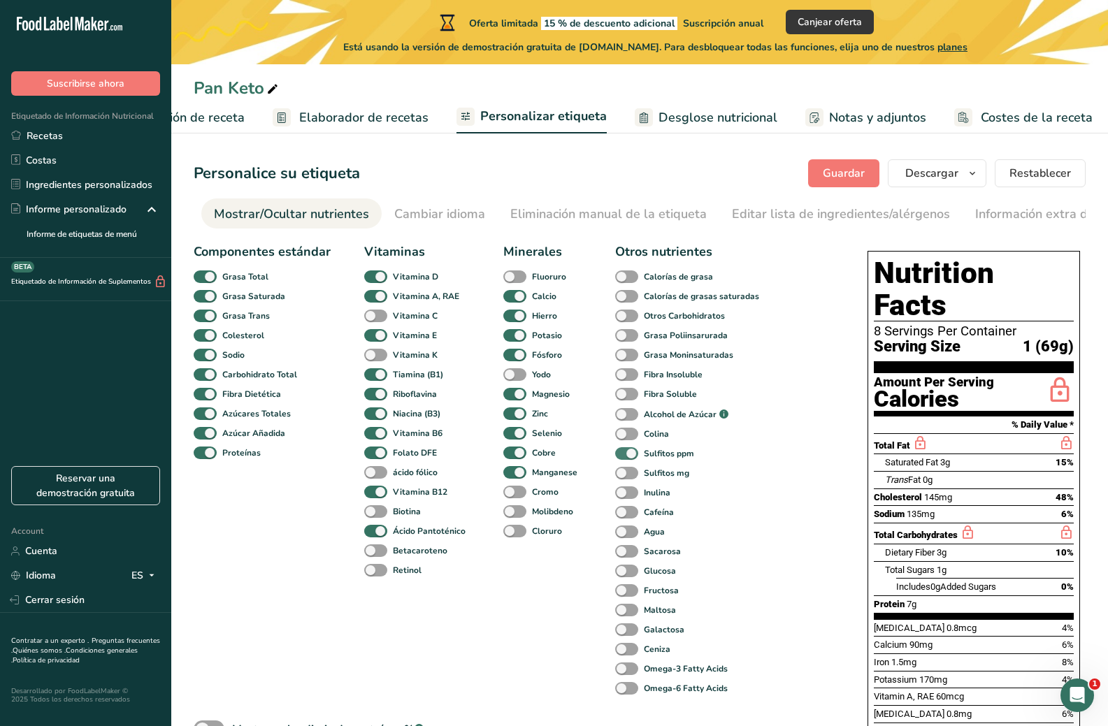
click at [617, 459] on span at bounding box center [626, 453] width 23 height 13
click at [617, 458] on input "Sulfitos ppm" at bounding box center [619, 453] width 9 height 9
checkbox input "false"
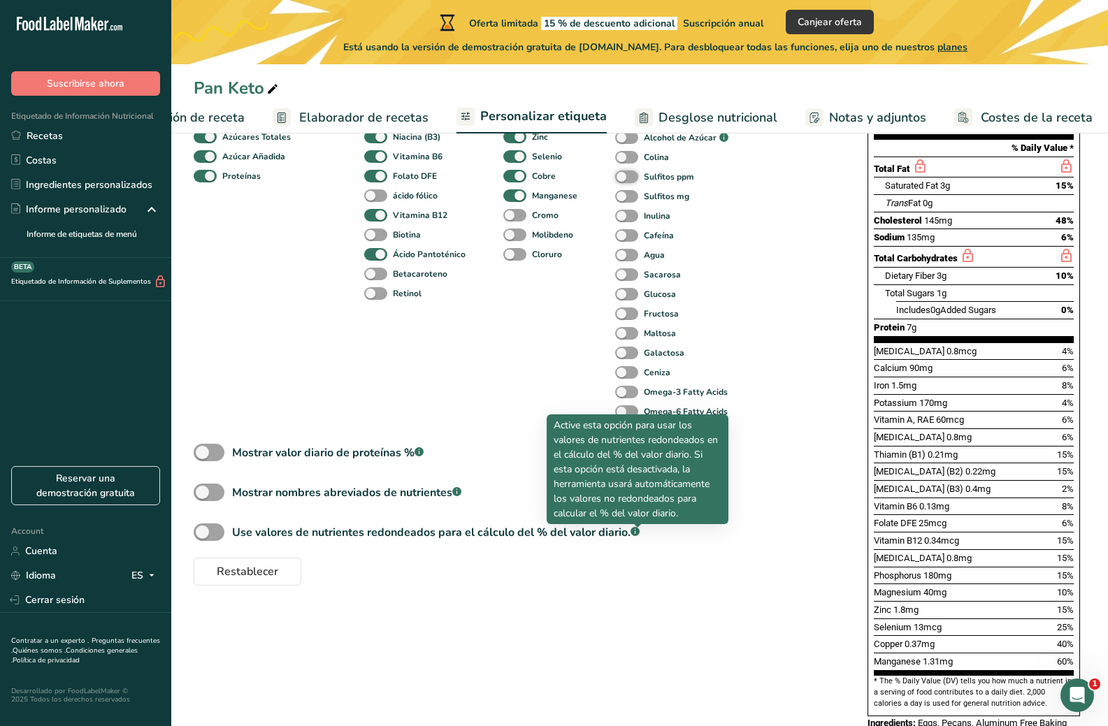
scroll to position [280, 0]
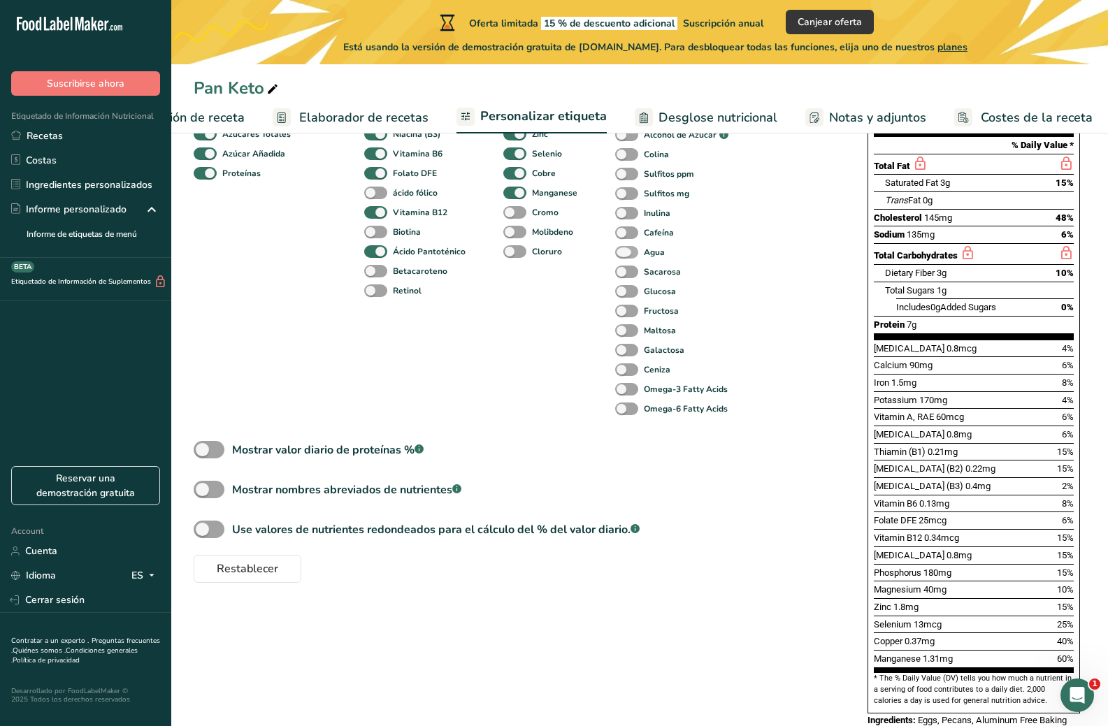
click at [627, 258] on span at bounding box center [626, 252] width 23 height 13
click at [624, 257] on input "Agua" at bounding box center [619, 251] width 9 height 9
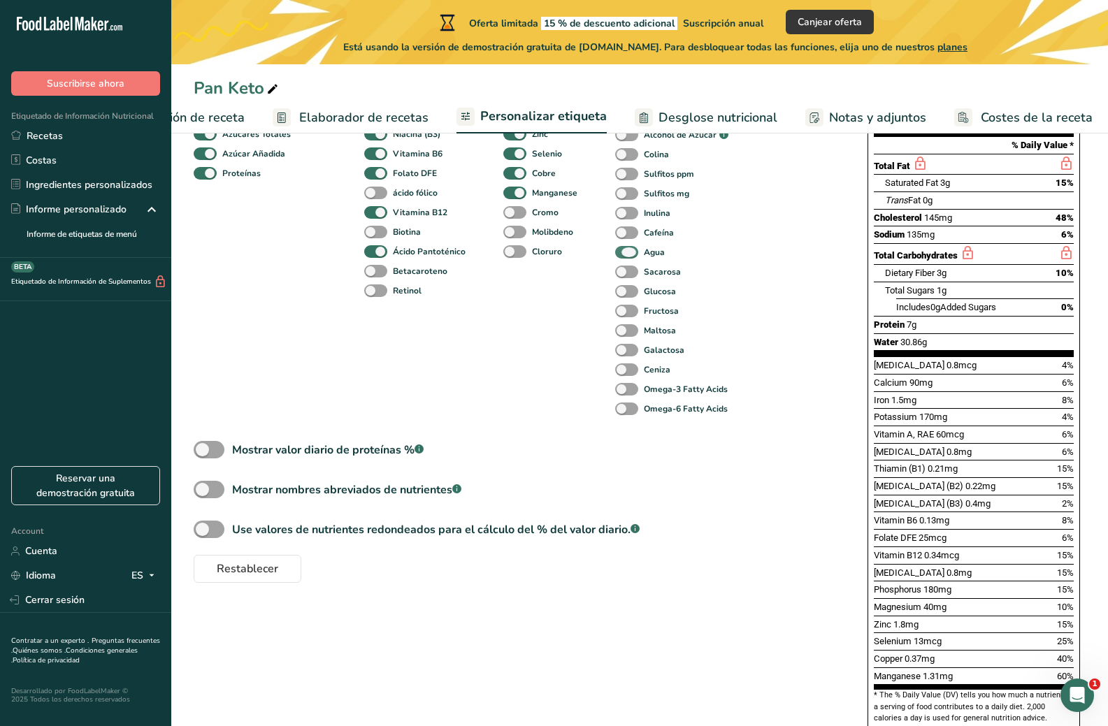
click at [627, 258] on span at bounding box center [626, 252] width 23 height 13
click at [624, 257] on input "Agua" at bounding box center [619, 251] width 9 height 9
checkbox input "false"
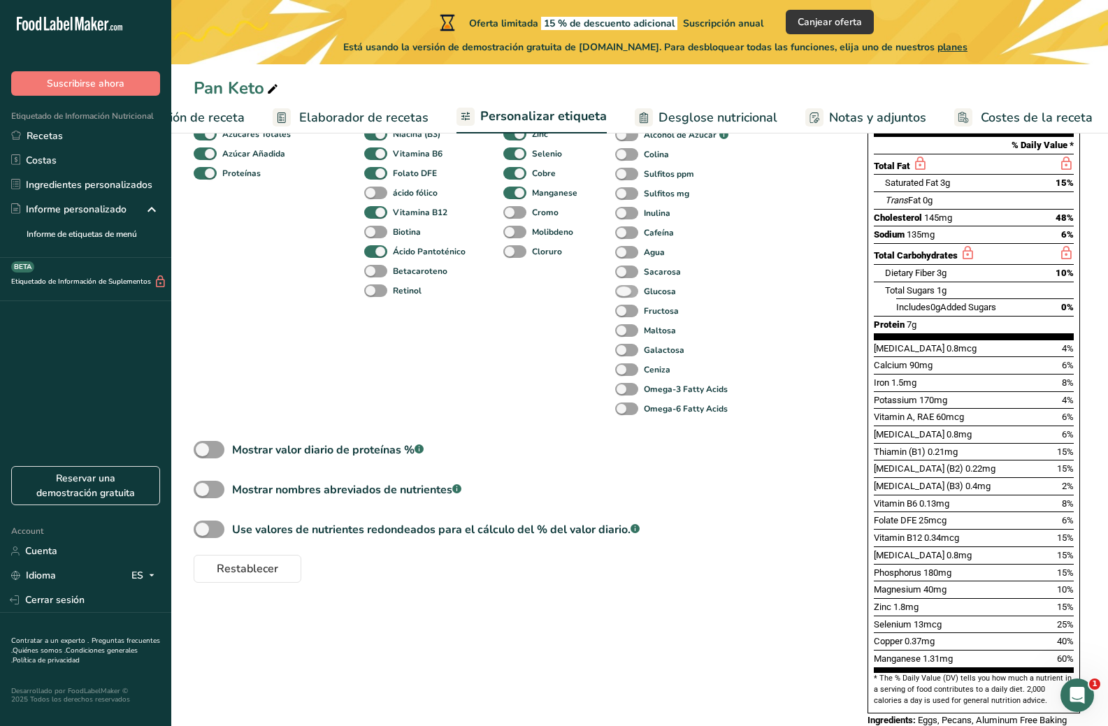
click at [626, 292] on span at bounding box center [626, 291] width 23 height 13
click at [624, 292] on input "Glucosa" at bounding box center [619, 291] width 9 height 9
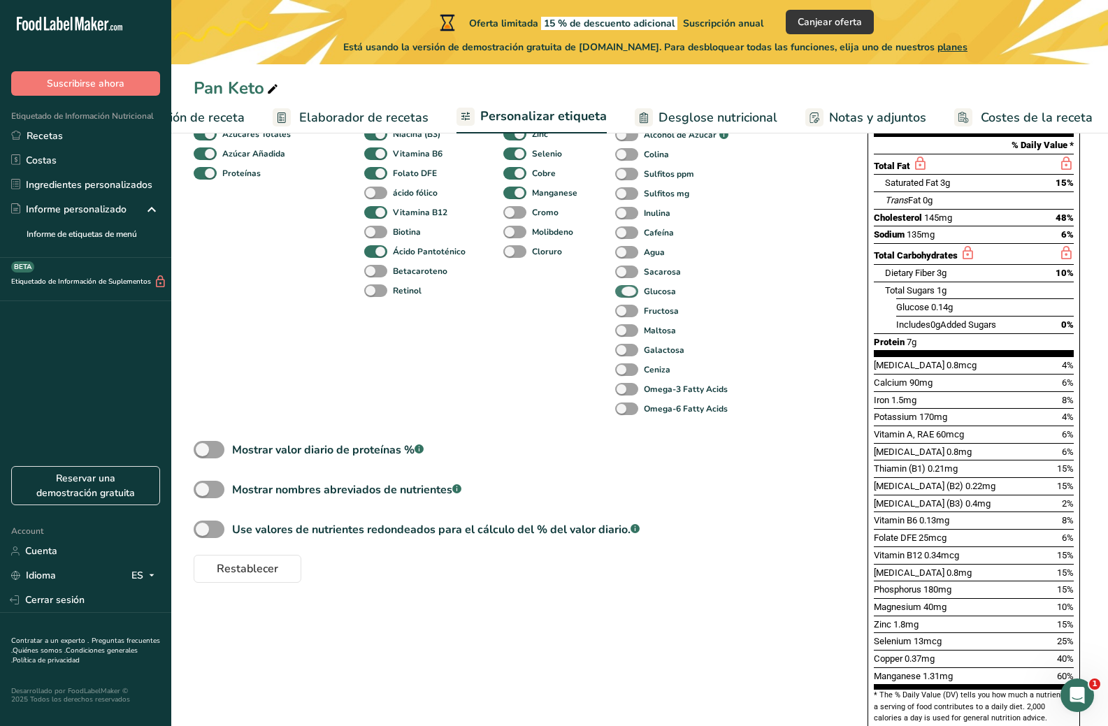
click at [626, 292] on span at bounding box center [626, 291] width 23 height 13
click at [624, 292] on input "Glucosa" at bounding box center [619, 291] width 9 height 9
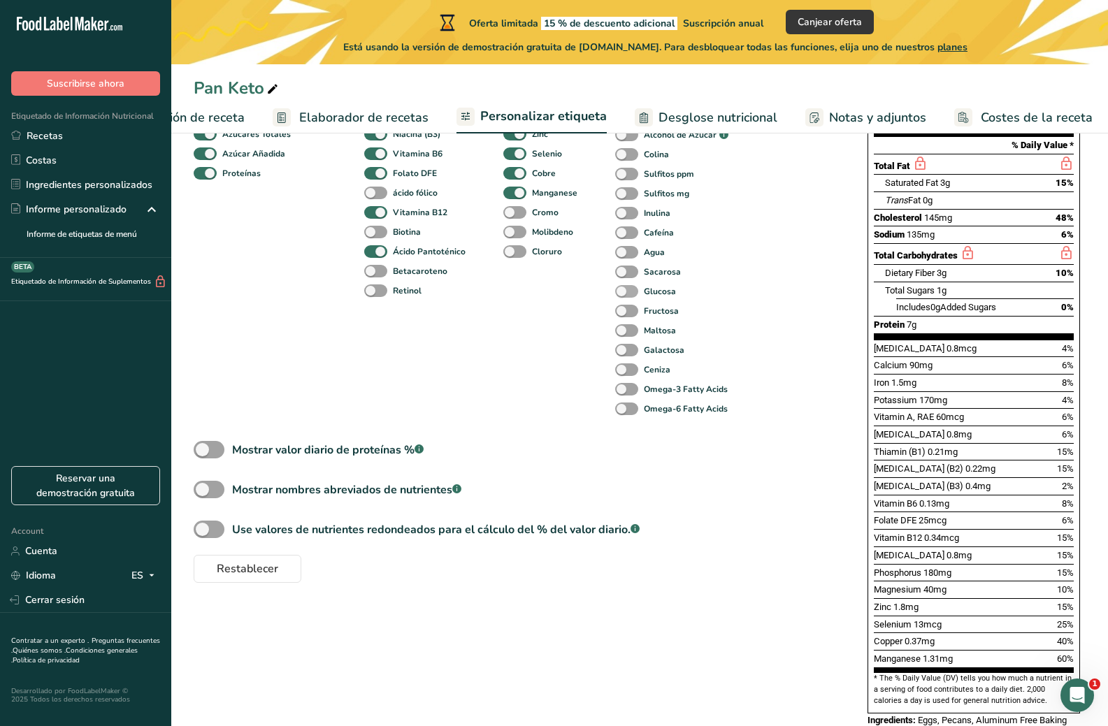
click at [626, 292] on span at bounding box center [626, 291] width 23 height 13
click at [624, 292] on input "Glucosa" at bounding box center [619, 291] width 9 height 9
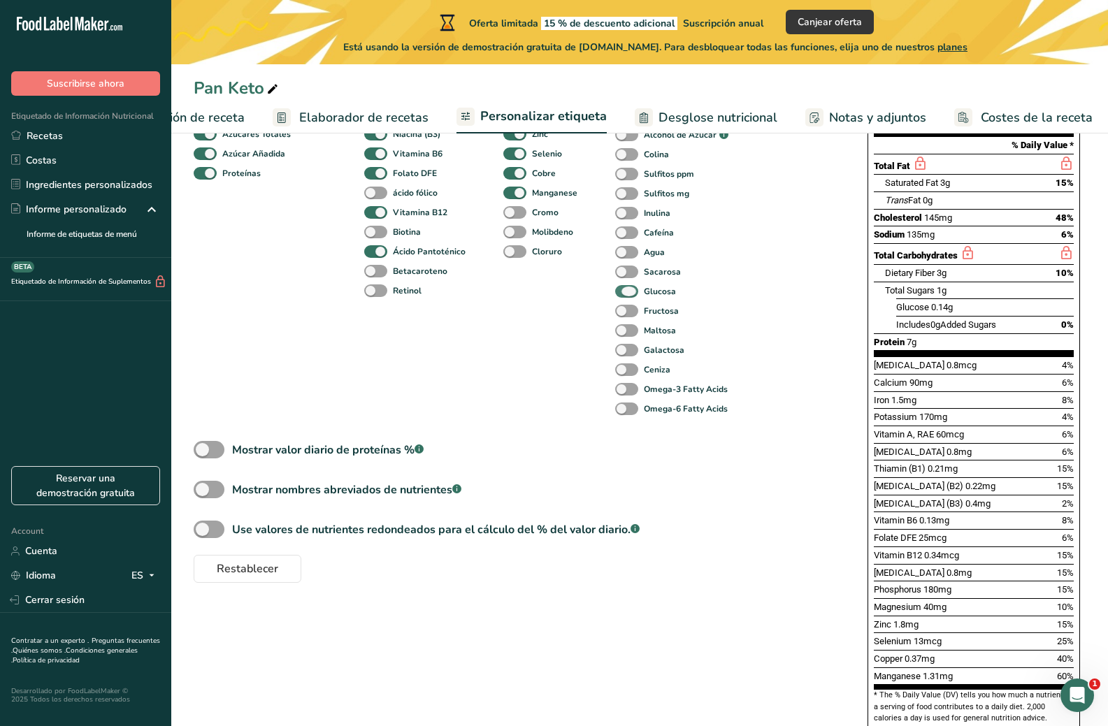
click at [625, 298] on span at bounding box center [626, 291] width 23 height 13
click at [624, 296] on input "Glucosa" at bounding box center [619, 291] width 9 height 9
checkbox input "false"
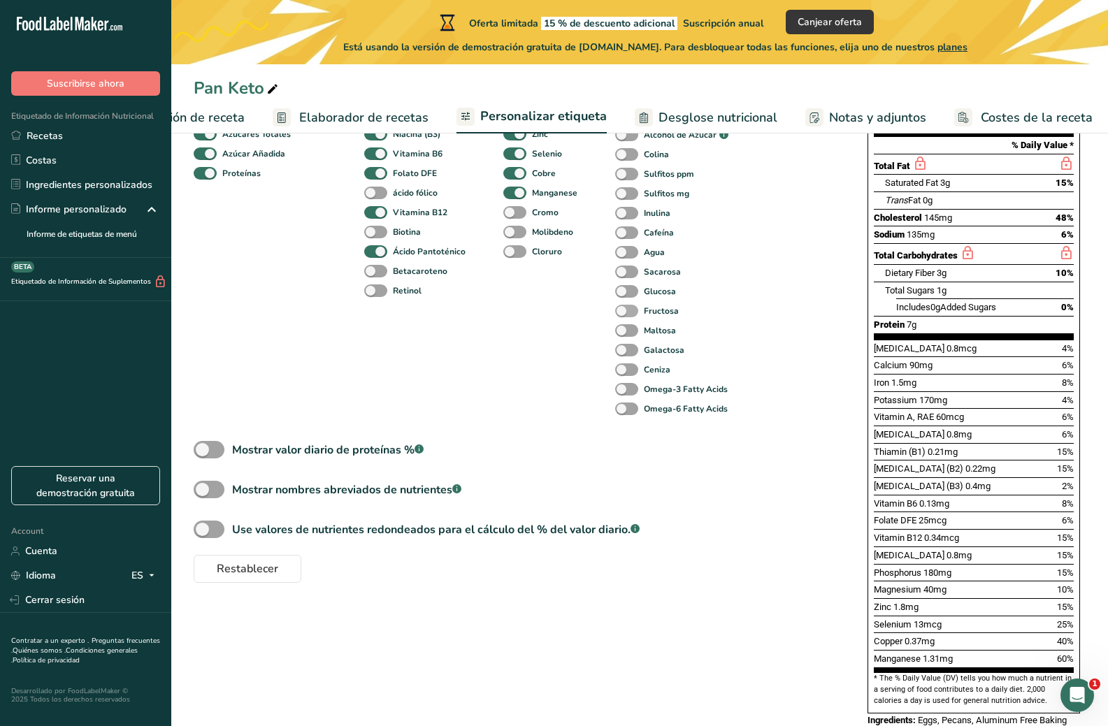
click at [621, 311] on span at bounding box center [626, 311] width 23 height 13
click at [621, 311] on input "Fructosa" at bounding box center [619, 310] width 9 height 9
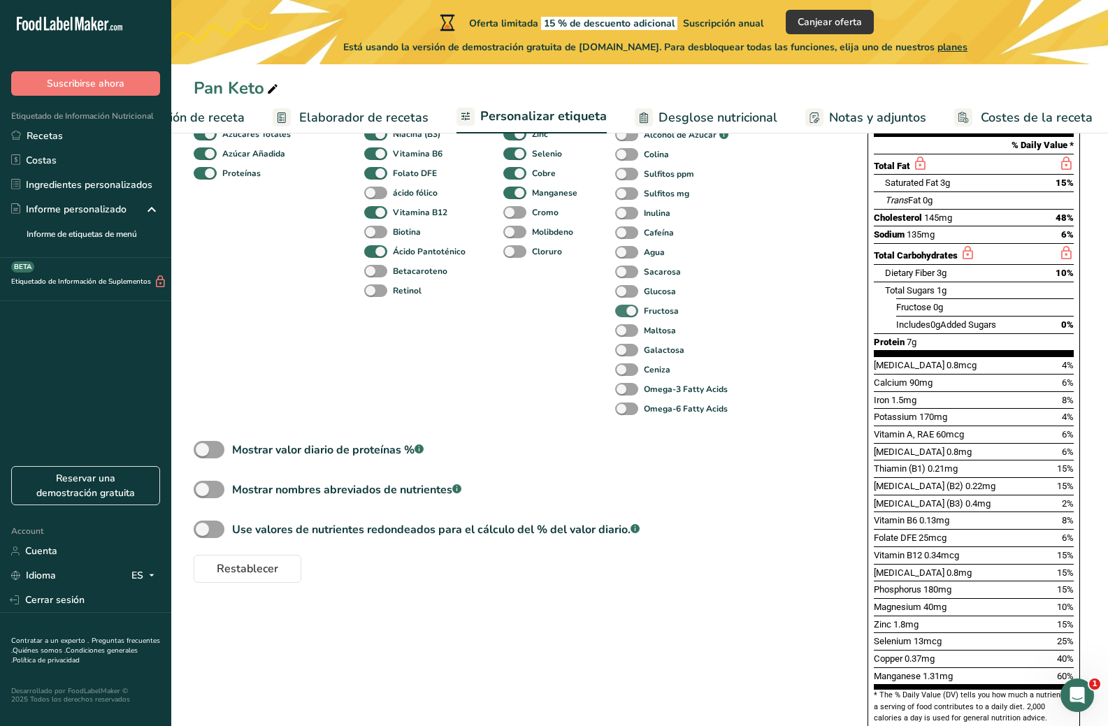
click at [621, 311] on span at bounding box center [626, 311] width 23 height 13
click at [621, 311] on input "Fructosa" at bounding box center [619, 310] width 9 height 9
checkbox input "false"
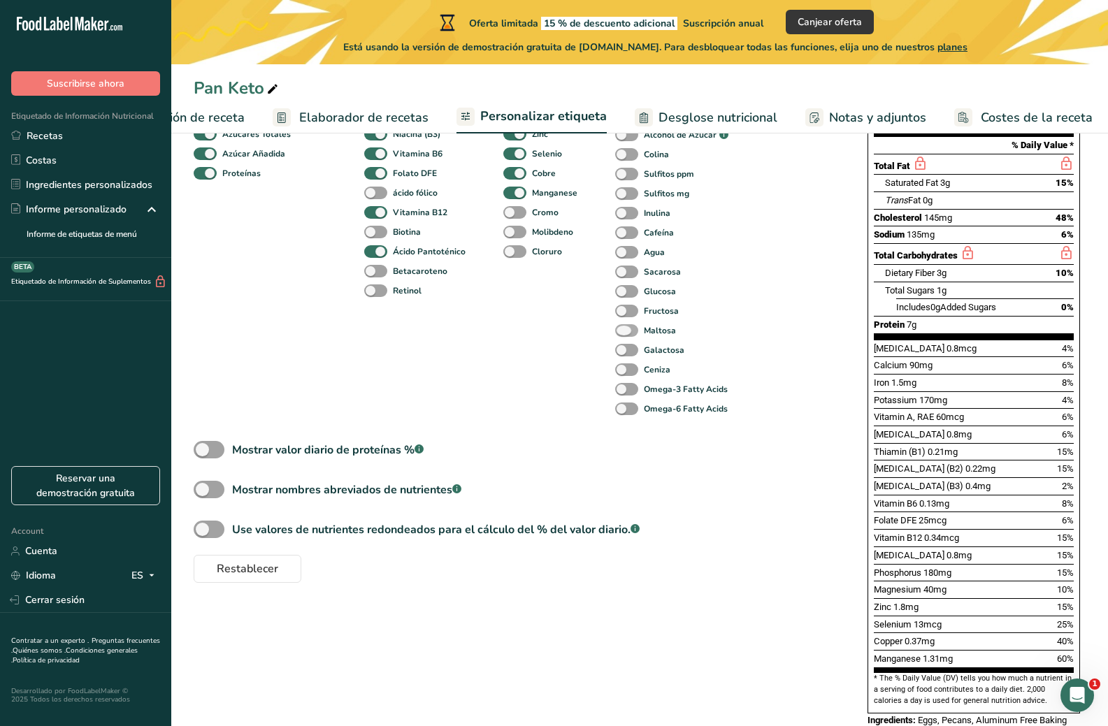
click at [621, 331] on span at bounding box center [626, 330] width 23 height 13
click at [621, 331] on input "Maltosa" at bounding box center [619, 330] width 9 height 9
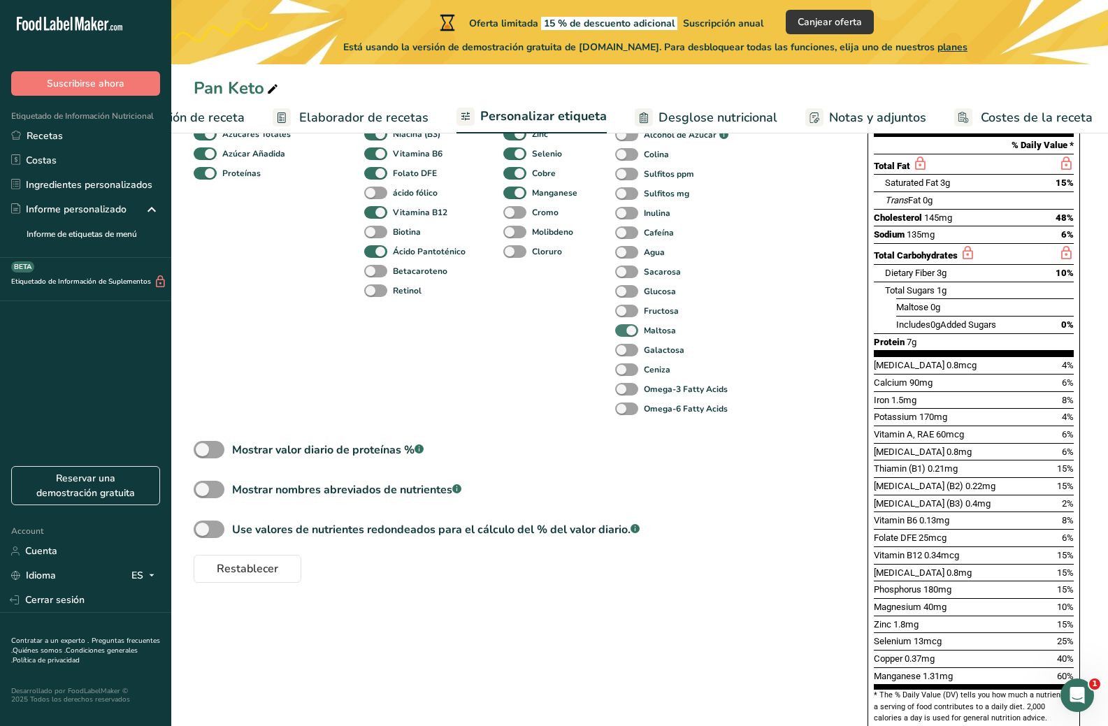
click at [621, 331] on span at bounding box center [626, 330] width 23 height 13
click at [621, 331] on input "Maltosa" at bounding box center [619, 330] width 9 height 9
checkbox input "false"
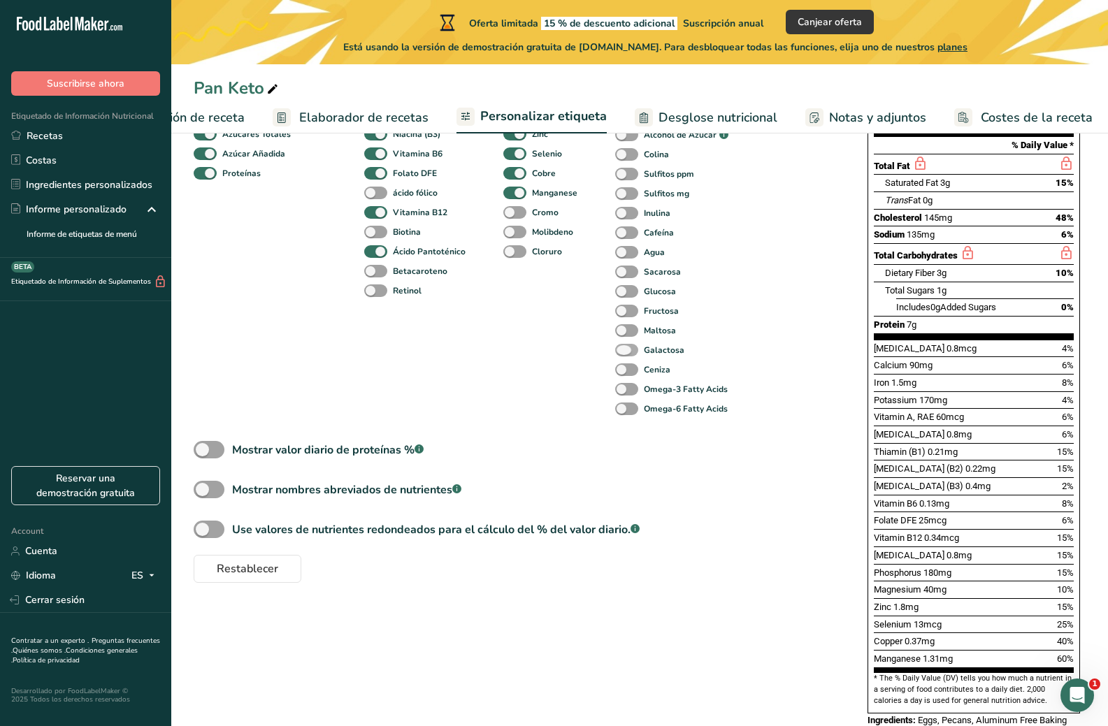
click at [624, 352] on span at bounding box center [626, 350] width 23 height 13
click at [624, 352] on input "Galactosa" at bounding box center [619, 349] width 9 height 9
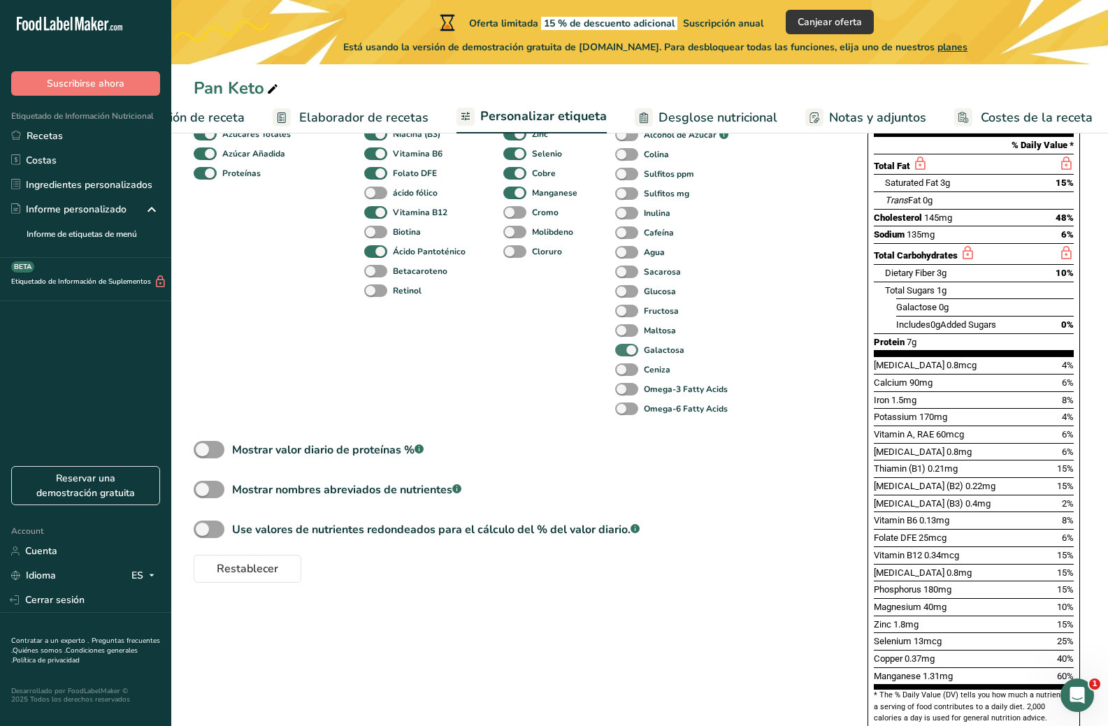
click at [624, 352] on span at bounding box center [626, 350] width 23 height 13
click at [624, 352] on input "Galactosa" at bounding box center [619, 349] width 9 height 9
checkbox input "false"
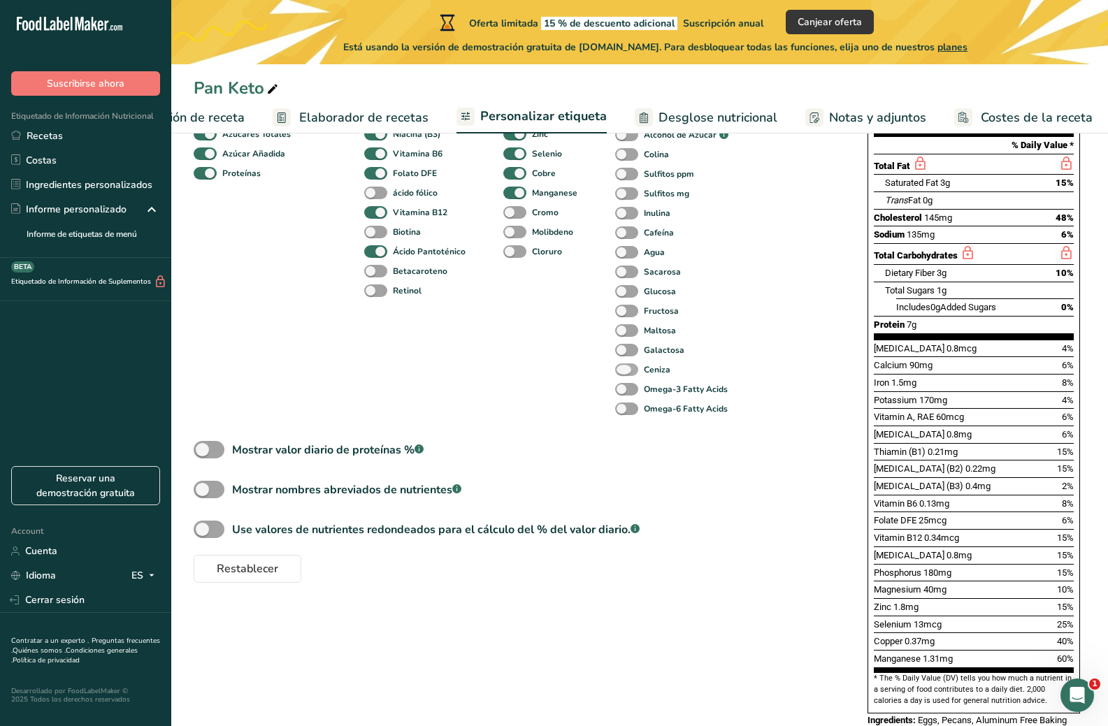
click at [624, 373] on span at bounding box center [626, 370] width 23 height 13
click at [624, 373] on input "Ceniza" at bounding box center [619, 369] width 9 height 9
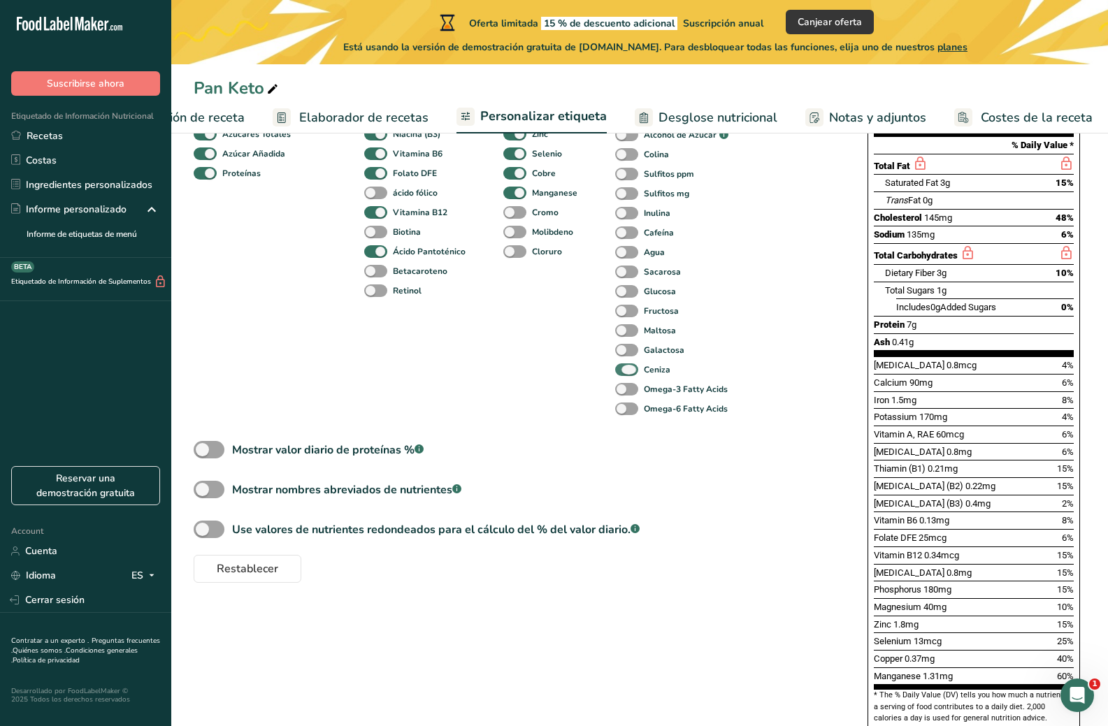
click at [624, 373] on span at bounding box center [626, 370] width 23 height 13
click at [624, 373] on input "Ceniza" at bounding box center [619, 369] width 9 height 9
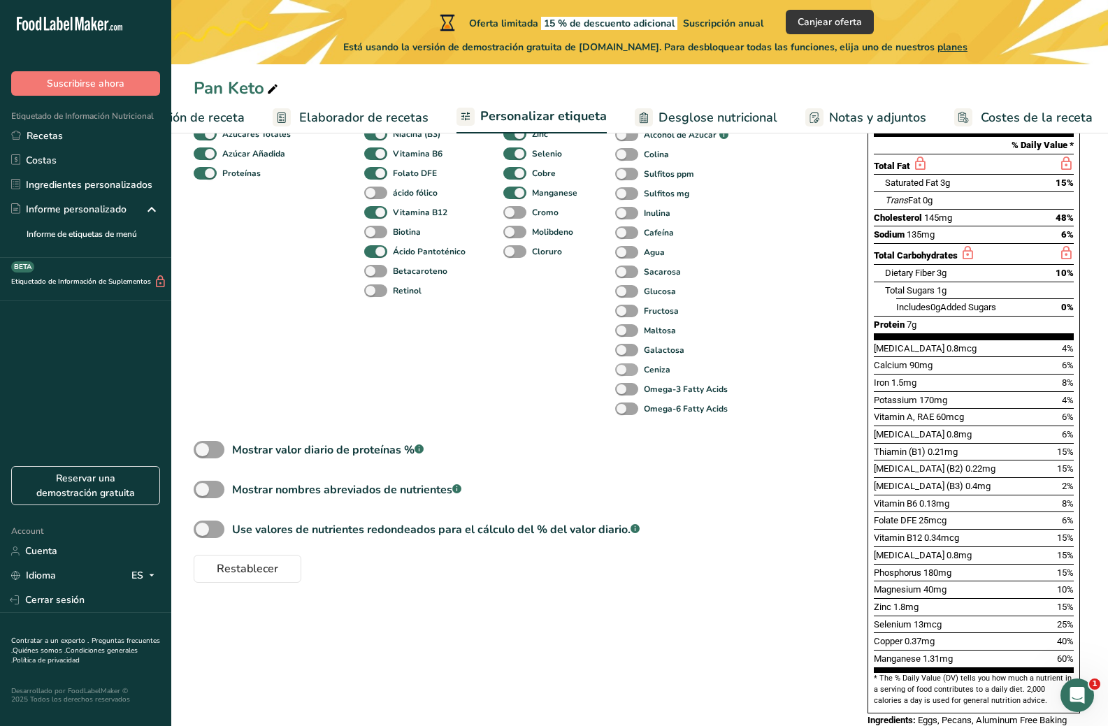
click at [624, 373] on span at bounding box center [626, 370] width 23 height 13
click at [624, 373] on input "Ceniza" at bounding box center [619, 369] width 9 height 9
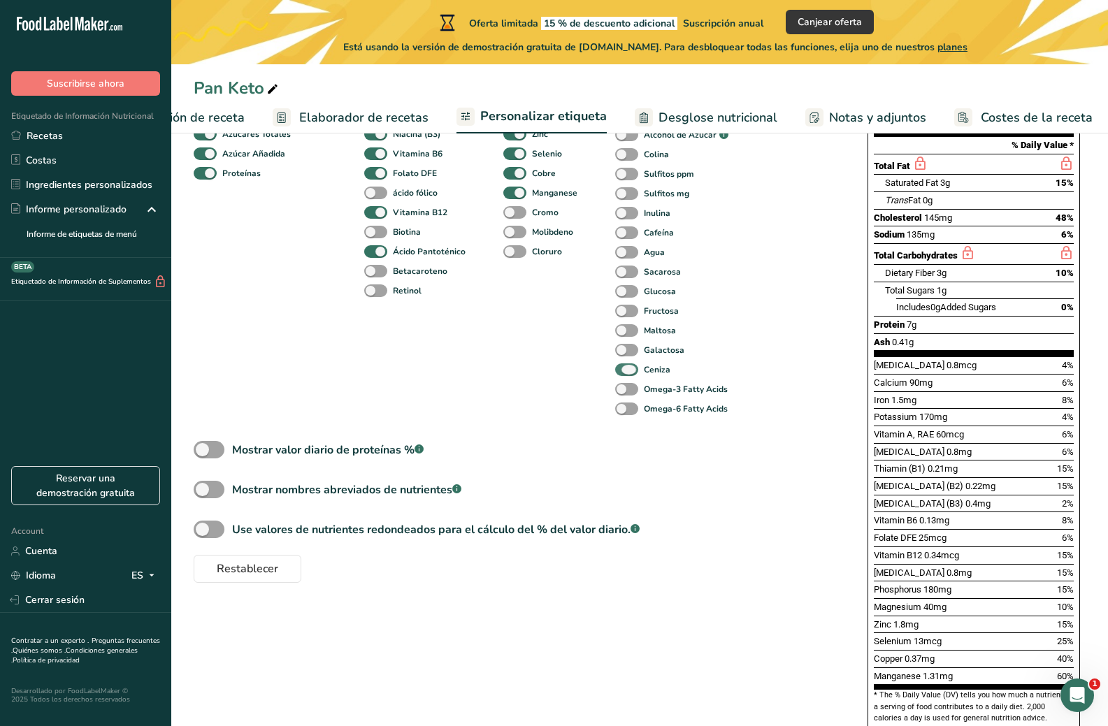
click at [624, 373] on span at bounding box center [626, 370] width 23 height 13
click at [624, 373] on input "Ceniza" at bounding box center [619, 369] width 9 height 9
checkbox input "false"
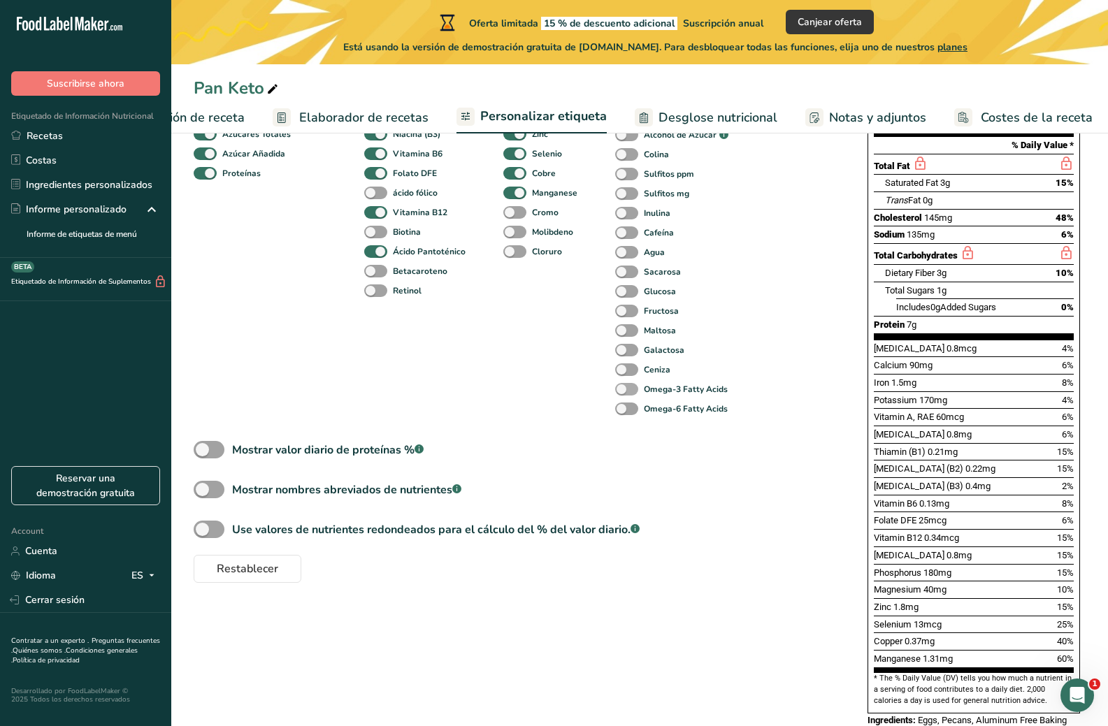
click at [621, 389] on span at bounding box center [626, 389] width 23 height 13
click at [621, 389] on input "Omega-3 Fatty Acids" at bounding box center [619, 389] width 9 height 9
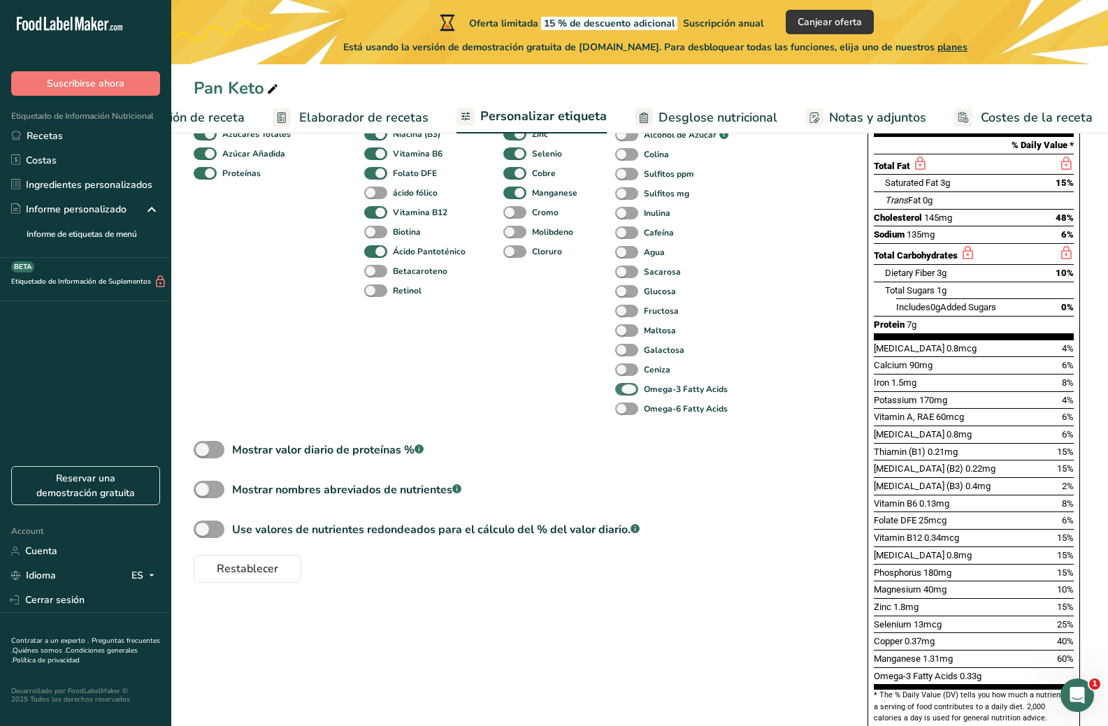
click at [621, 389] on span at bounding box center [626, 389] width 23 height 13
click at [621, 389] on input "Omega-3 Fatty Acids" at bounding box center [619, 389] width 9 height 9
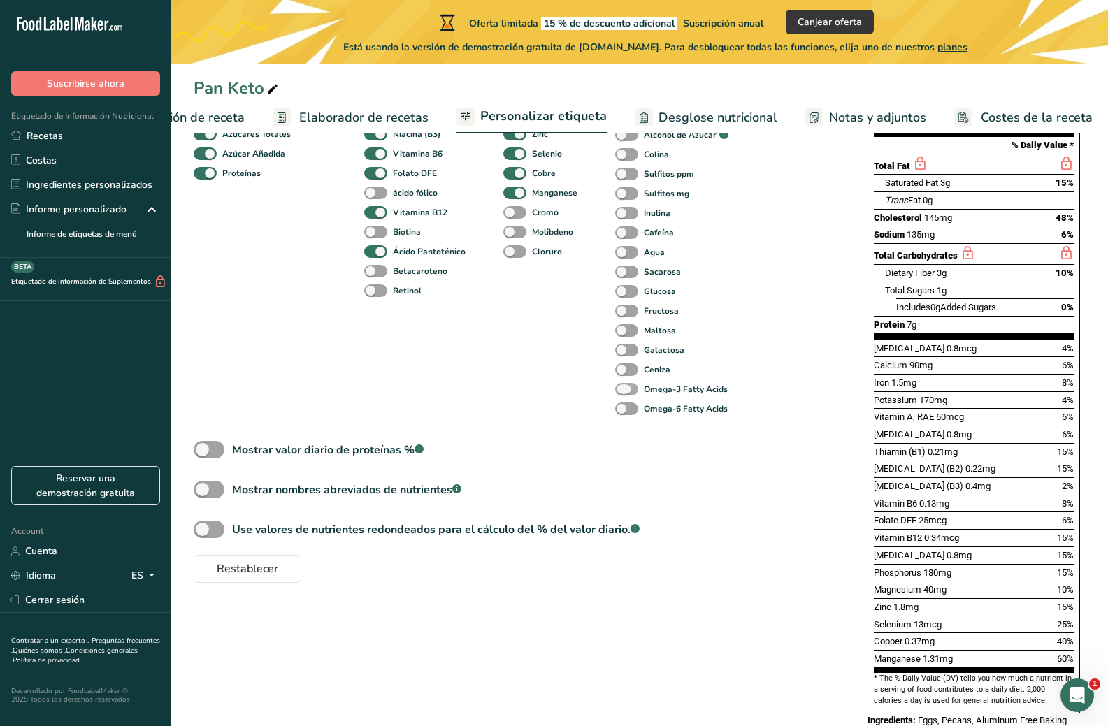
click at [621, 389] on span at bounding box center [626, 389] width 23 height 13
click at [621, 389] on input "Omega-3 Fatty Acids" at bounding box center [619, 389] width 9 height 9
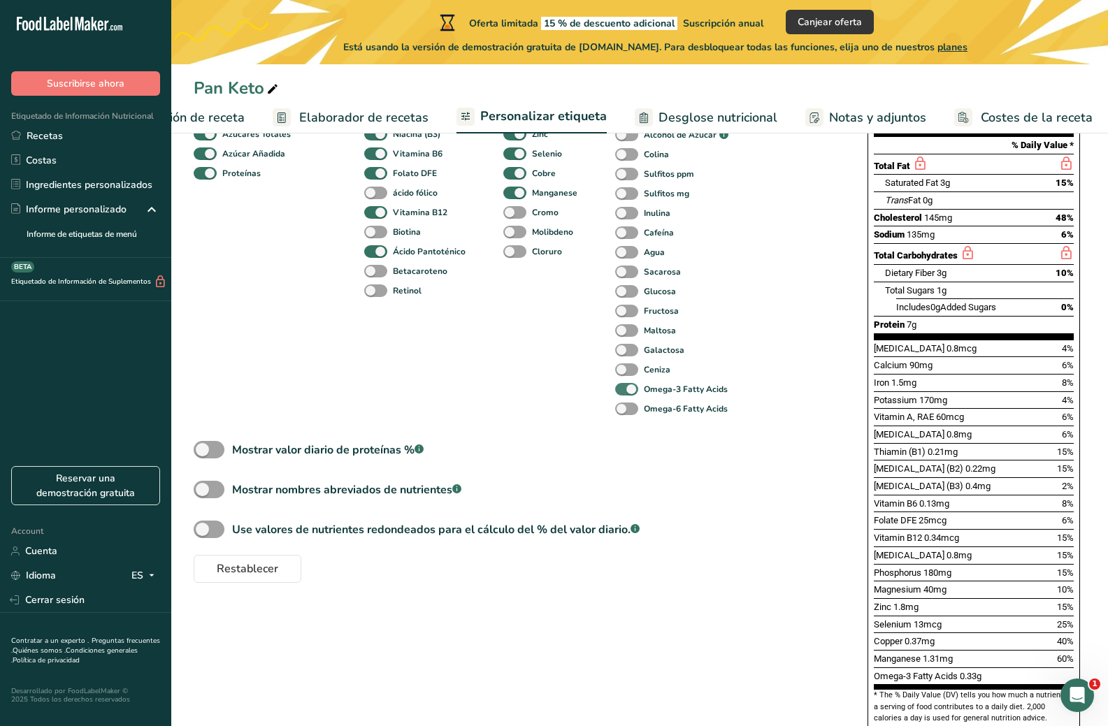
click at [621, 389] on span at bounding box center [626, 389] width 23 height 13
click at [621, 389] on input "Omega-3 Fatty Acids" at bounding box center [619, 389] width 9 height 9
checkbox input "false"
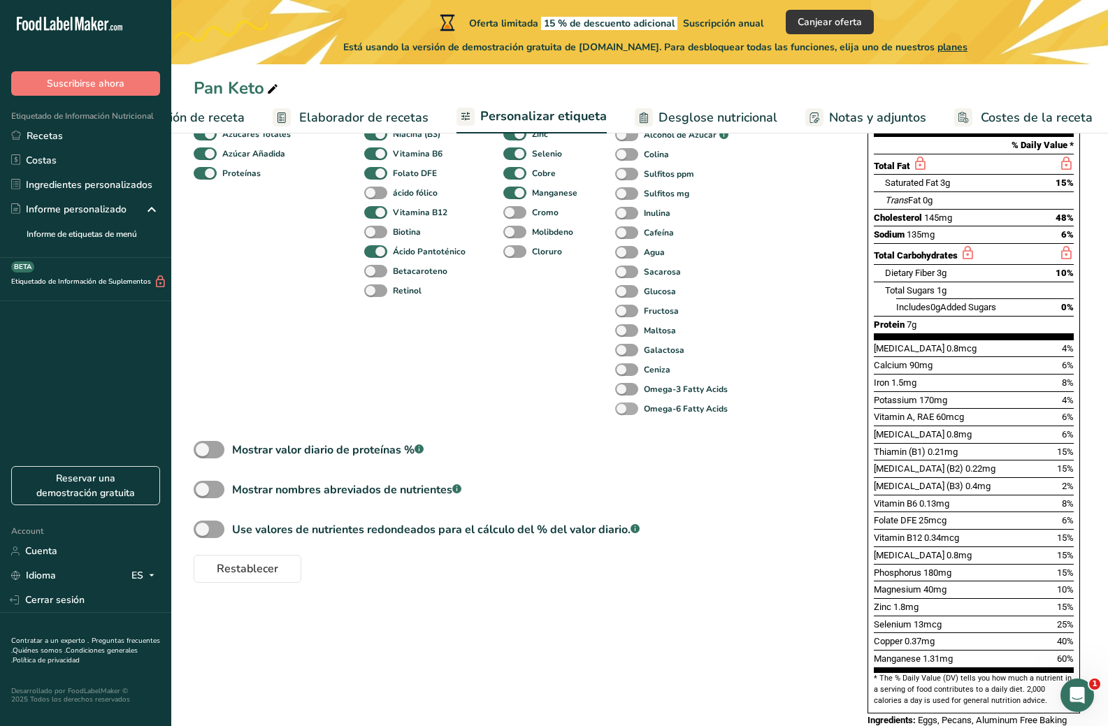
click at [625, 412] on span at bounding box center [626, 409] width 23 height 13
click at [624, 412] on input "Omega-6 Fatty Acids" at bounding box center [619, 408] width 9 height 9
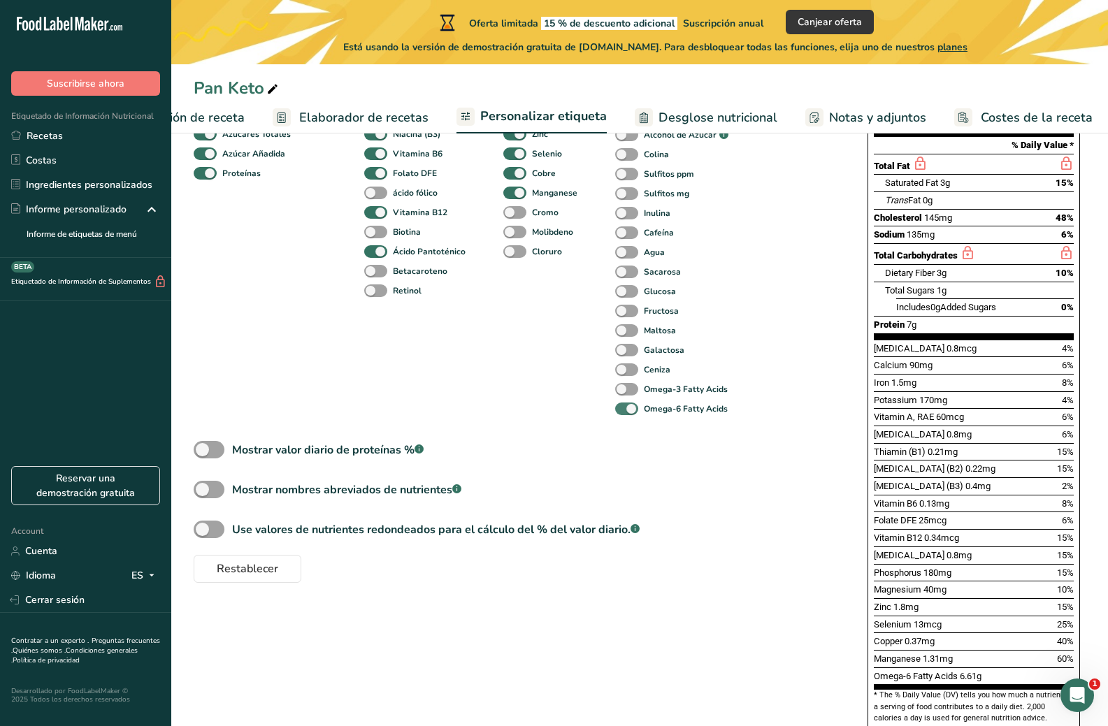
click at [625, 412] on span at bounding box center [626, 409] width 23 height 13
click at [624, 412] on input "Omega-6 Fatty Acids" at bounding box center [619, 408] width 9 height 9
checkbox input "false"
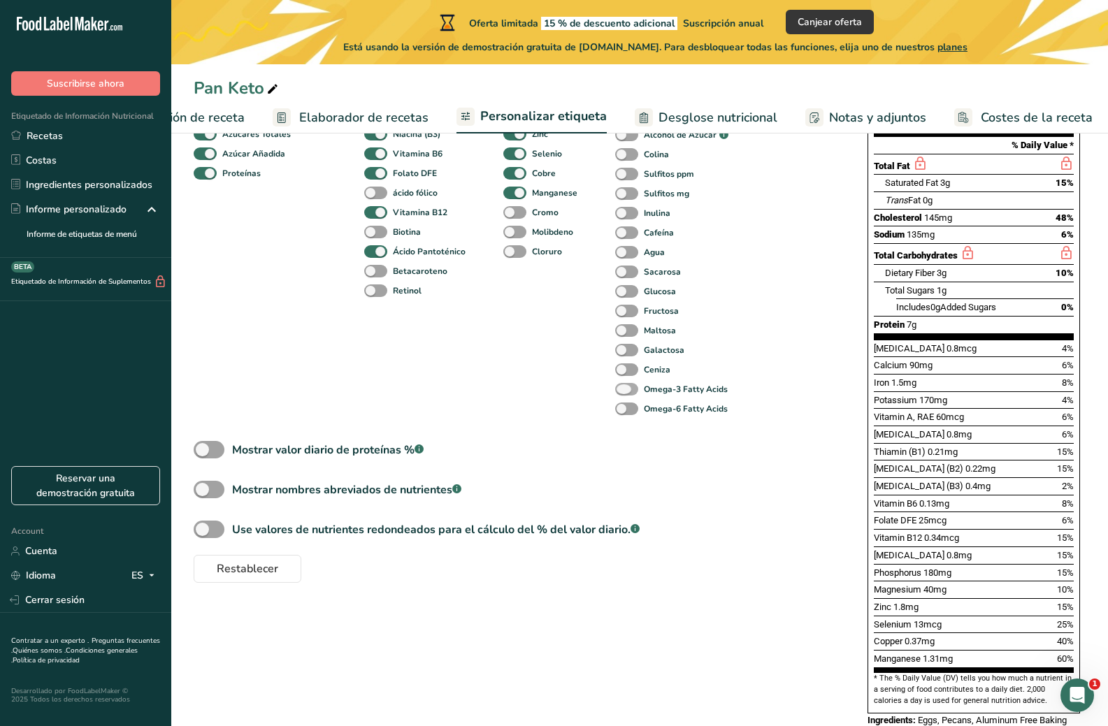
click at [623, 394] on span at bounding box center [626, 389] width 23 height 13
click at [623, 394] on input "Omega-3 Fatty Acids" at bounding box center [619, 389] width 9 height 9
checkbox input "true"
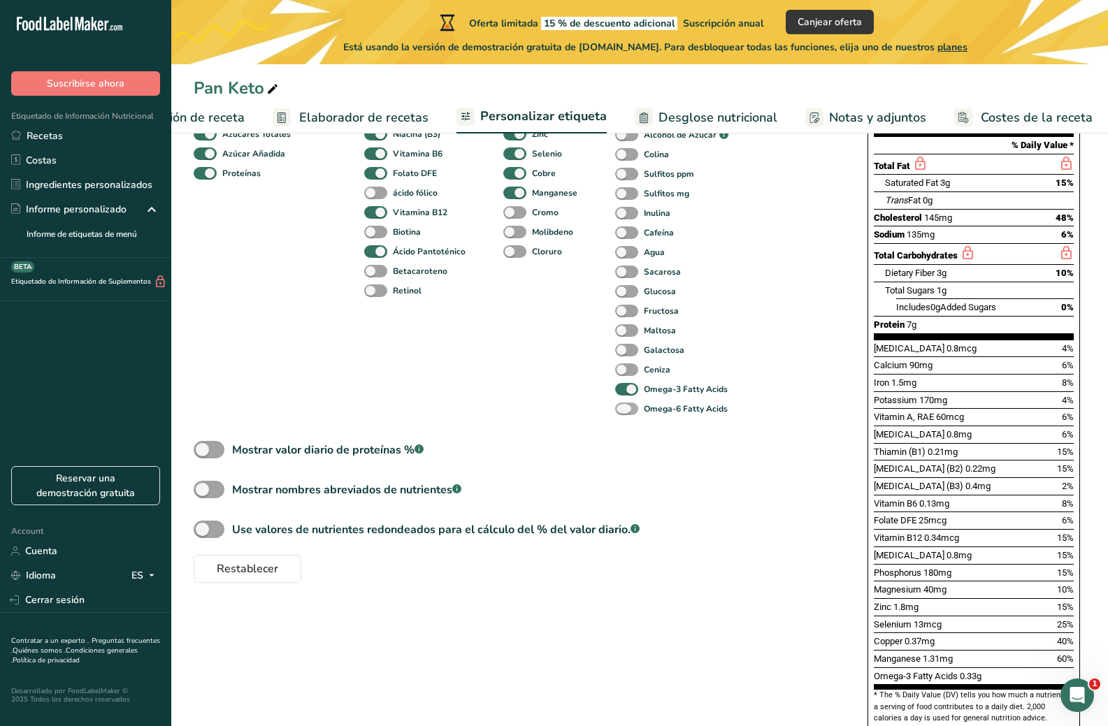
click at [623, 412] on span at bounding box center [626, 409] width 23 height 13
click at [623, 412] on input "Omega-6 Fatty Acids" at bounding box center [619, 408] width 9 height 9
checkbox input "true"
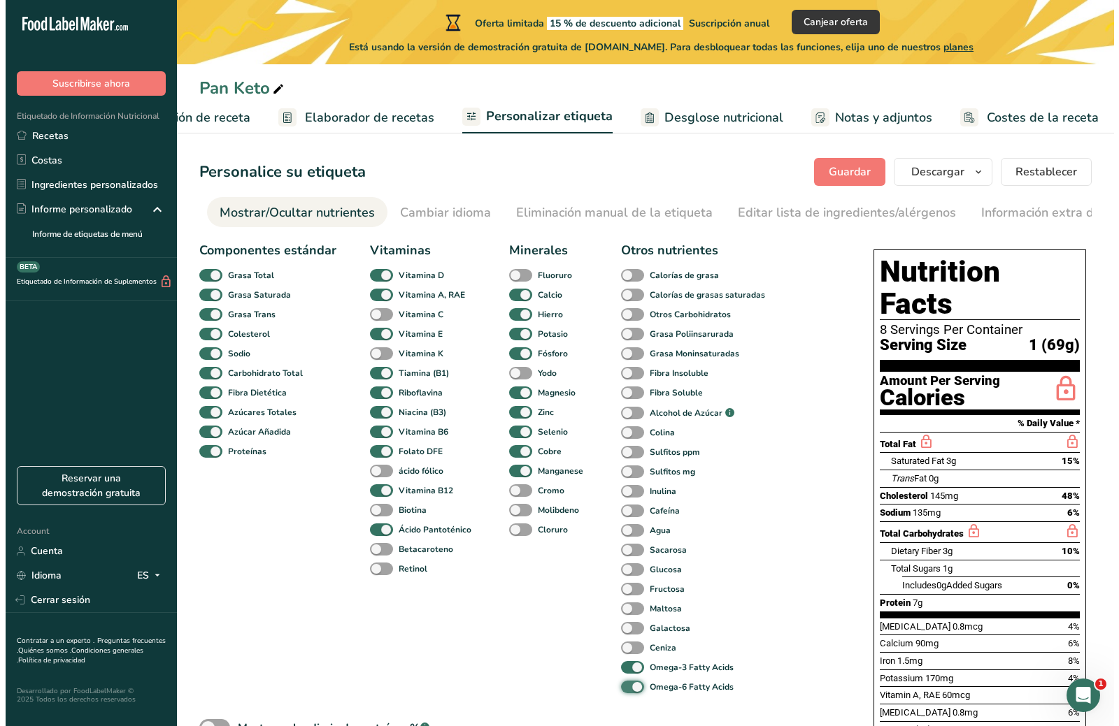
scroll to position [0, 0]
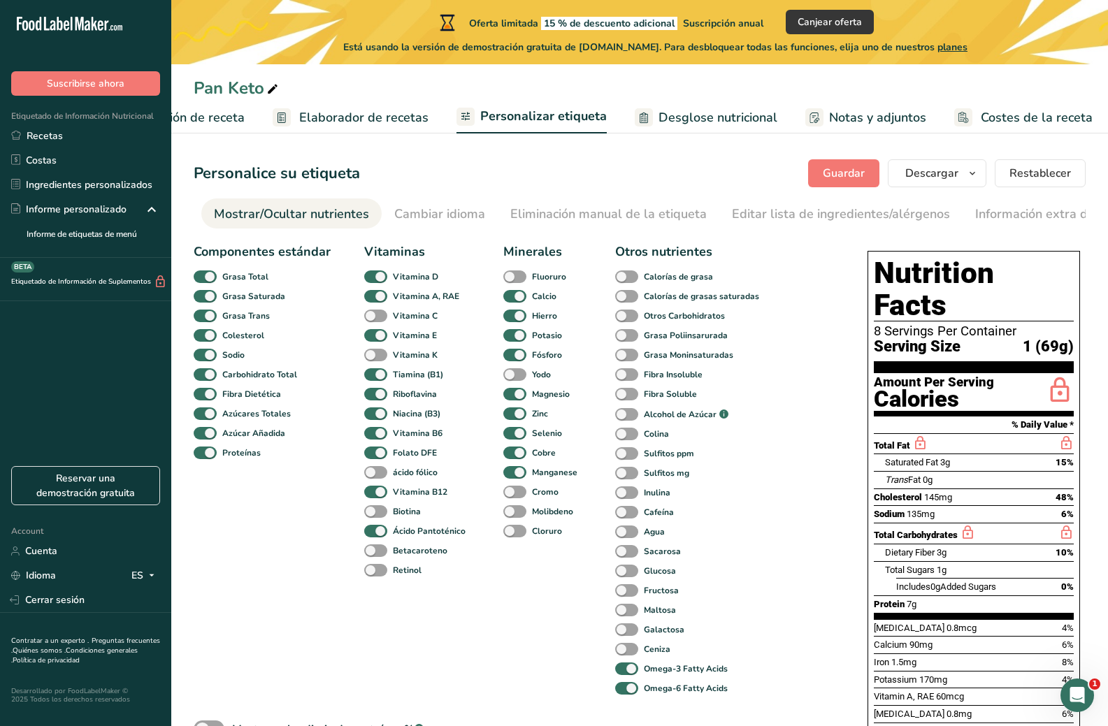
click at [208, 123] on span "Configuración de receta" at bounding box center [177, 117] width 136 height 19
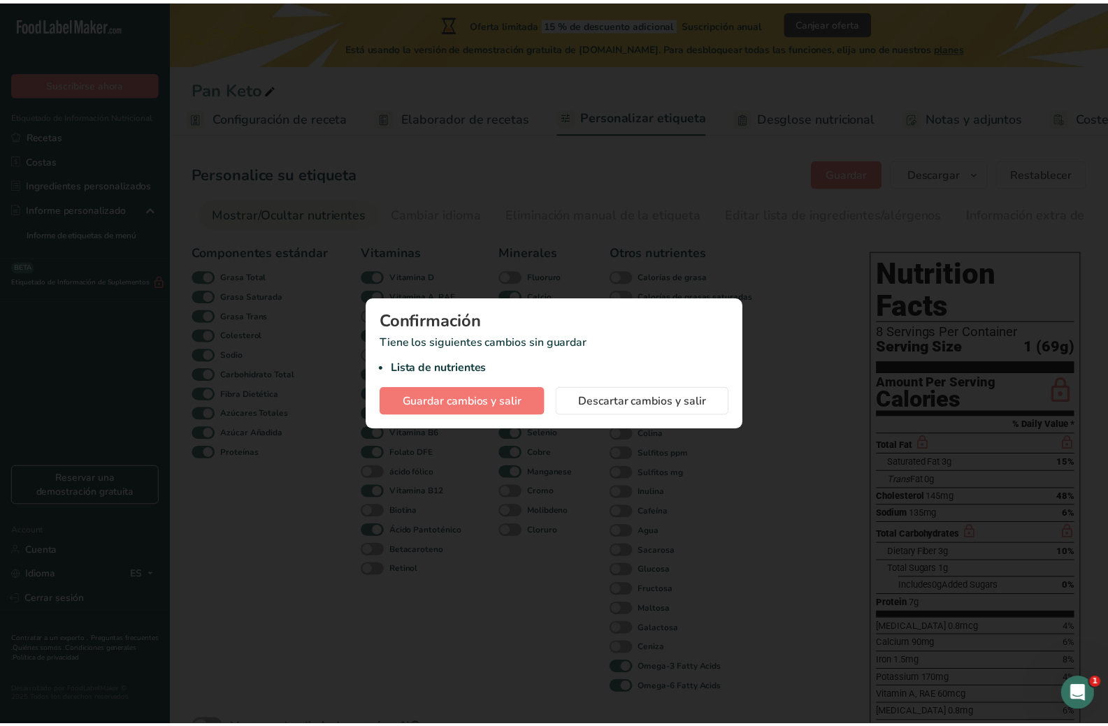
scroll to position [0, 5]
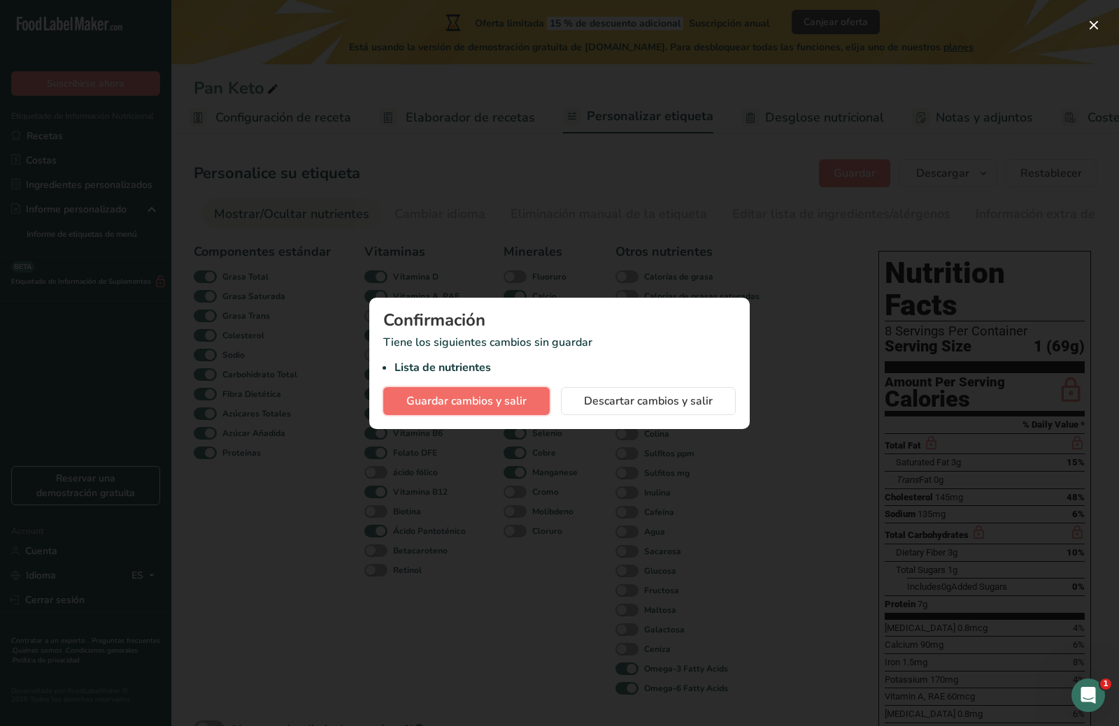
click at [487, 393] on span "Guardar cambios y salir" at bounding box center [466, 401] width 120 height 17
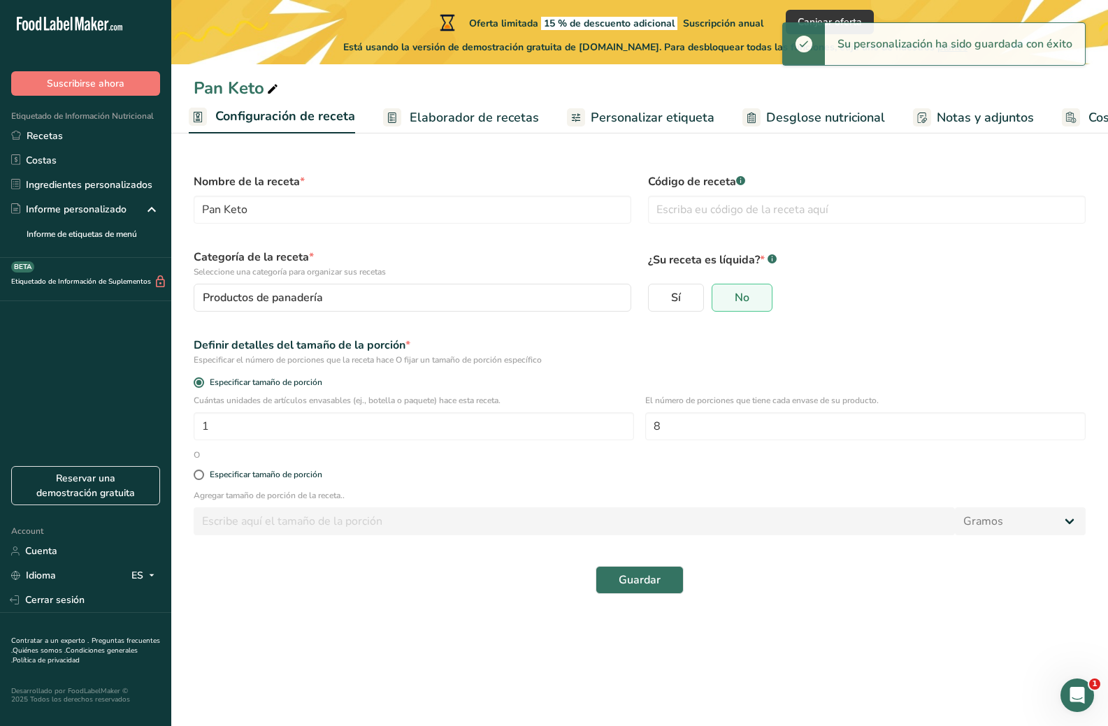
click at [419, 112] on span "Elaborador de recetas" at bounding box center [474, 117] width 129 height 19
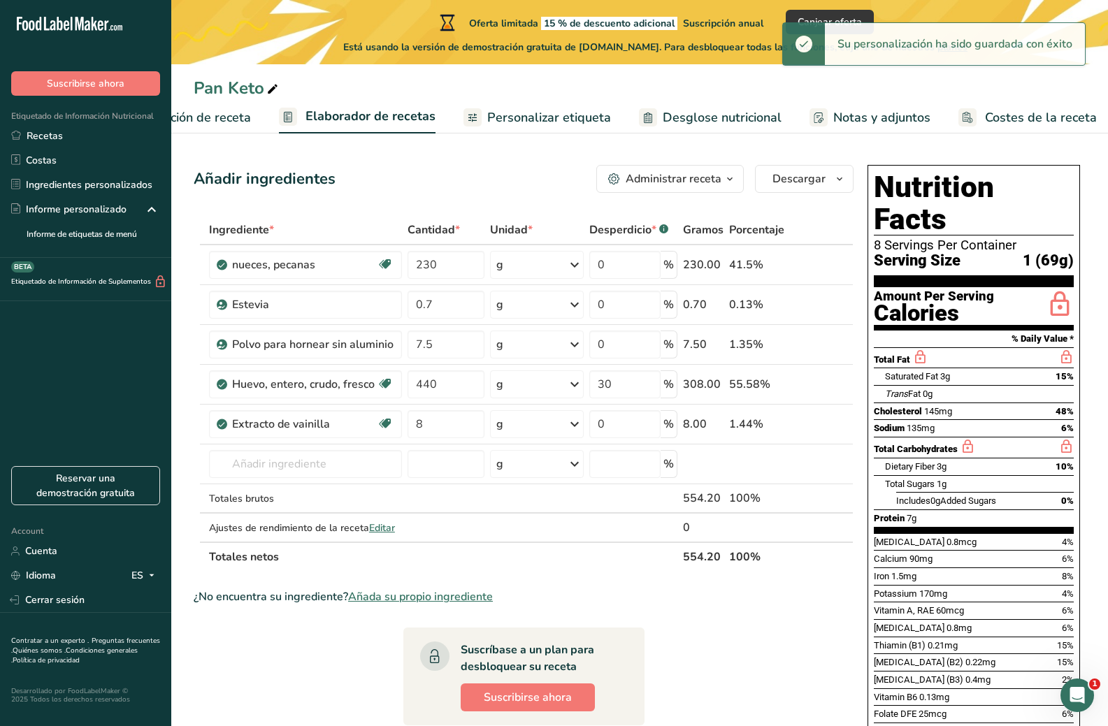
scroll to position [0, 111]
